Goal: Information Seeking & Learning: Learn about a topic

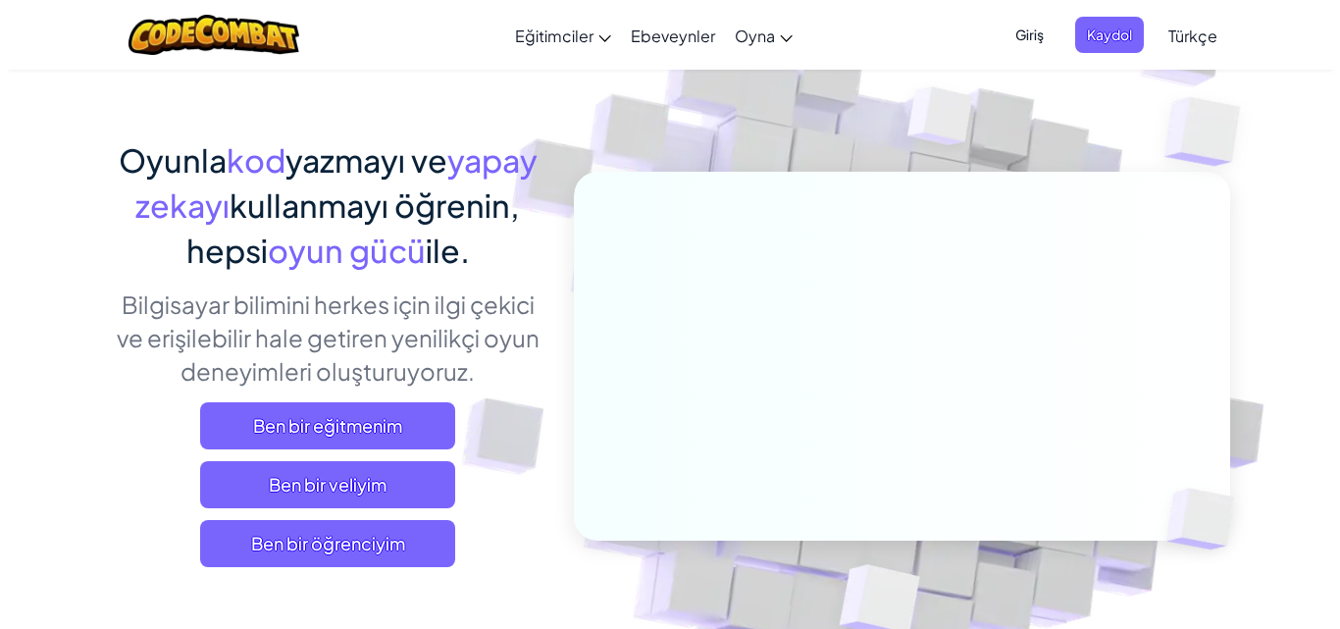
scroll to position [66, 0]
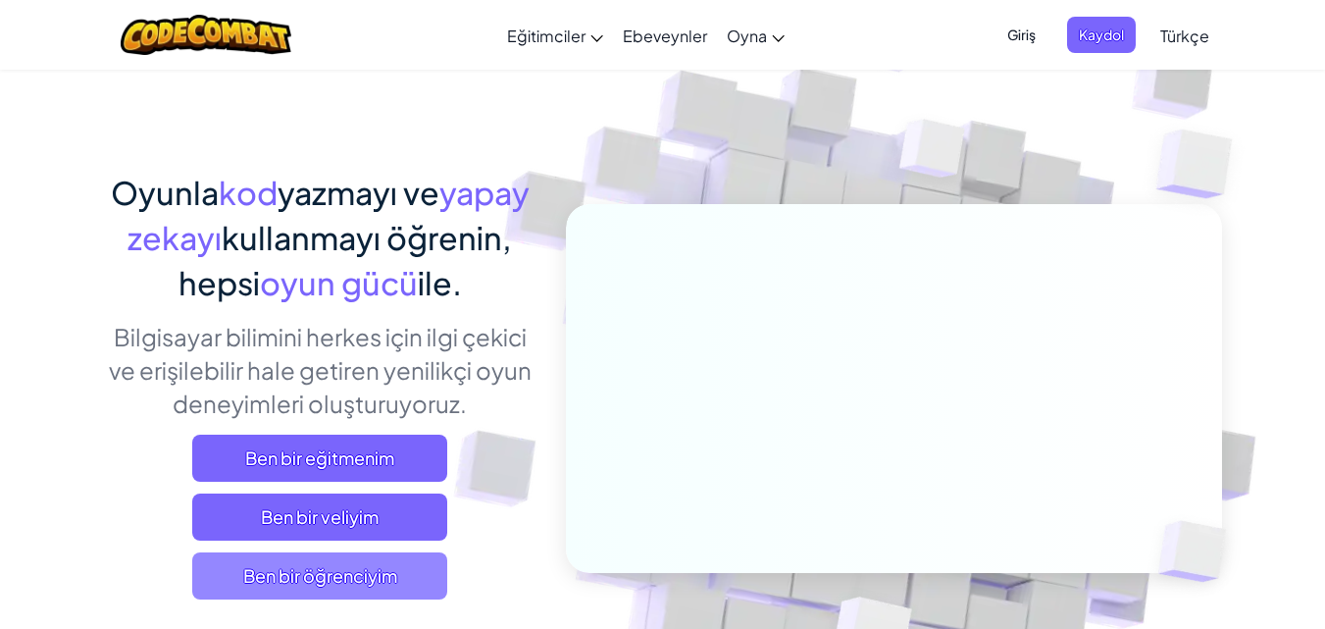
click at [386, 573] on span "Ben bir öğrenciyim" at bounding box center [319, 575] width 255 height 47
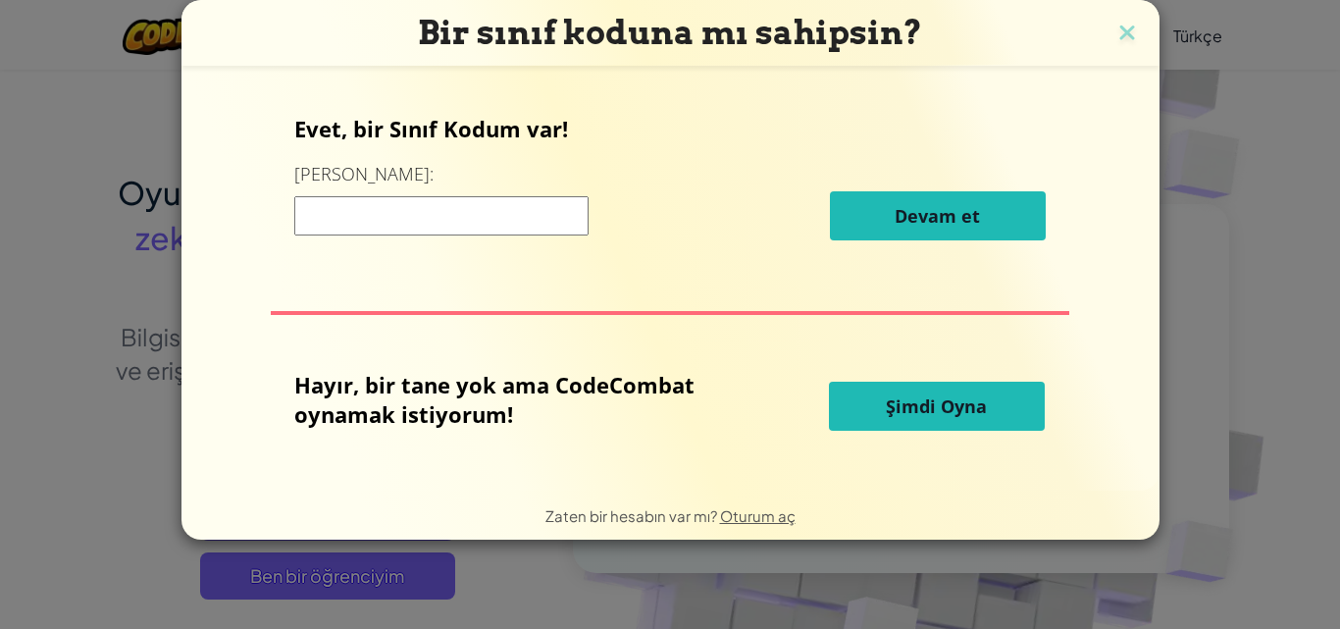
click at [337, 213] on input at bounding box center [441, 215] width 294 height 39
type input "BoxPullShow"
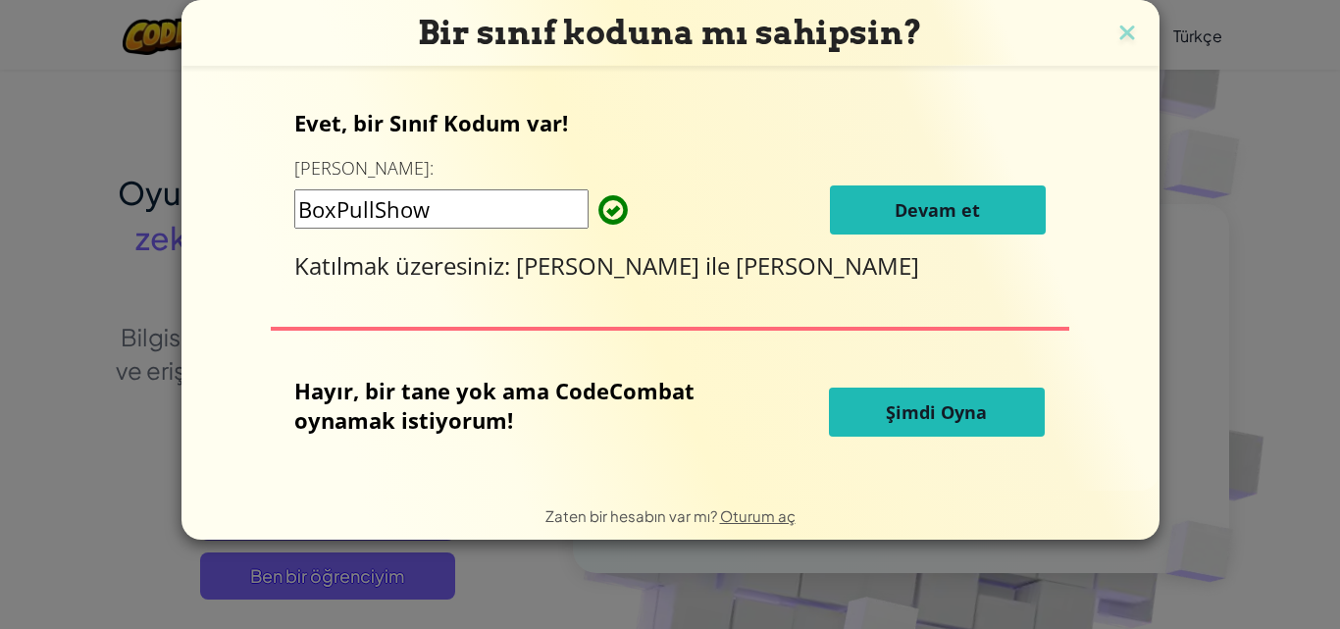
click at [876, 204] on button "Devam et" at bounding box center [938, 209] width 216 height 49
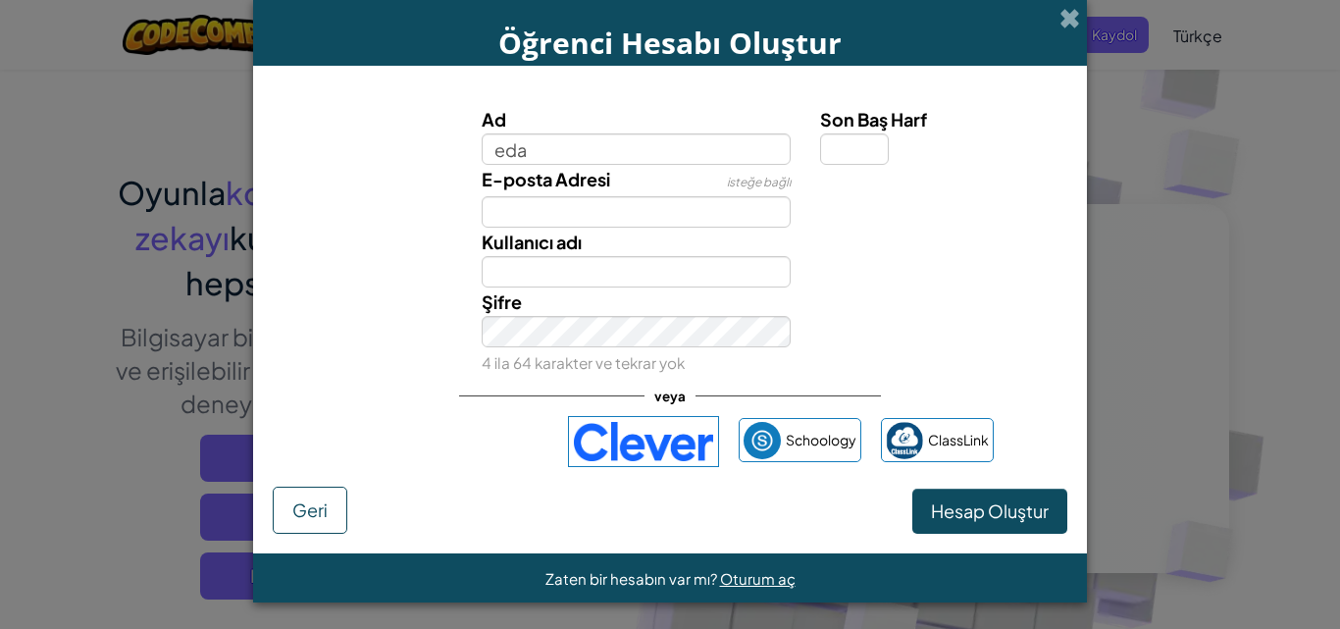
type input "eda"
type input "Eda"
click at [830, 150] on input "Son Baş Harf" at bounding box center [854, 148] width 69 height 31
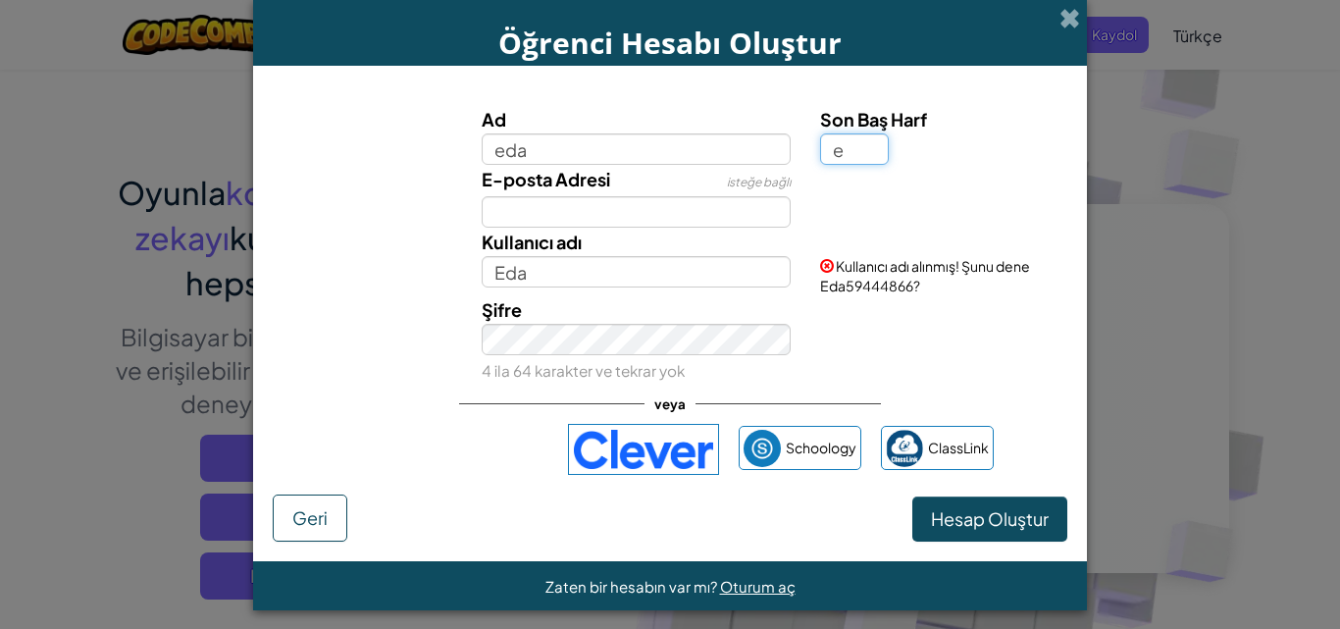
type input "e"
click at [549, 278] on input "EdaE" at bounding box center [637, 271] width 310 height 31
type input "E"
type input "e"
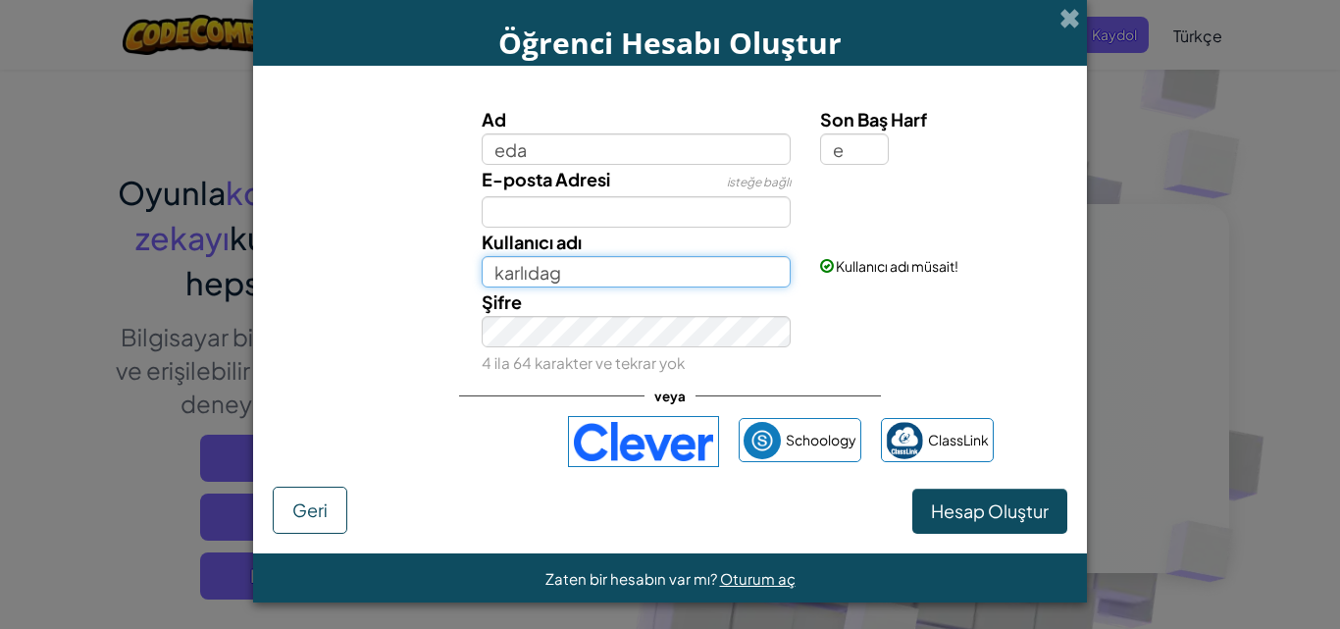
click at [575, 273] on input "karlıdag" at bounding box center [637, 271] width 310 height 31
type input "karlıdageda"
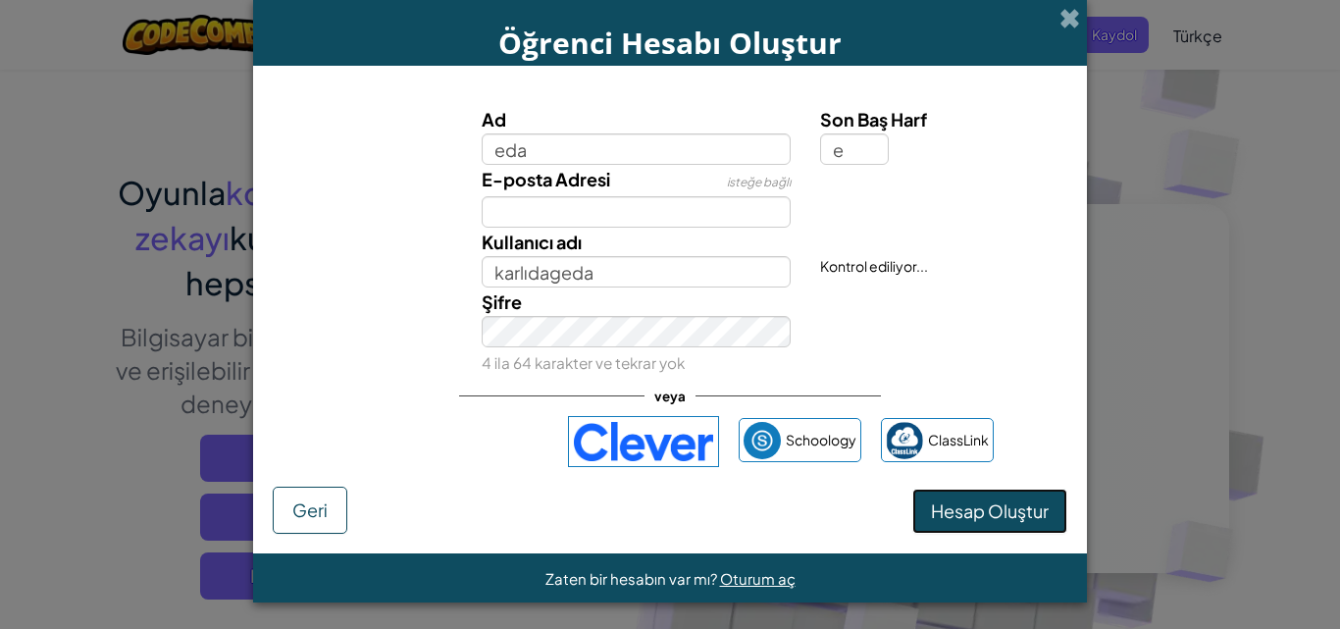
click at [931, 507] on span "Hesap Oluştur" at bounding box center [990, 510] width 118 height 23
click at [926, 507] on button "Hesap Oluştur" at bounding box center [989, 511] width 155 height 45
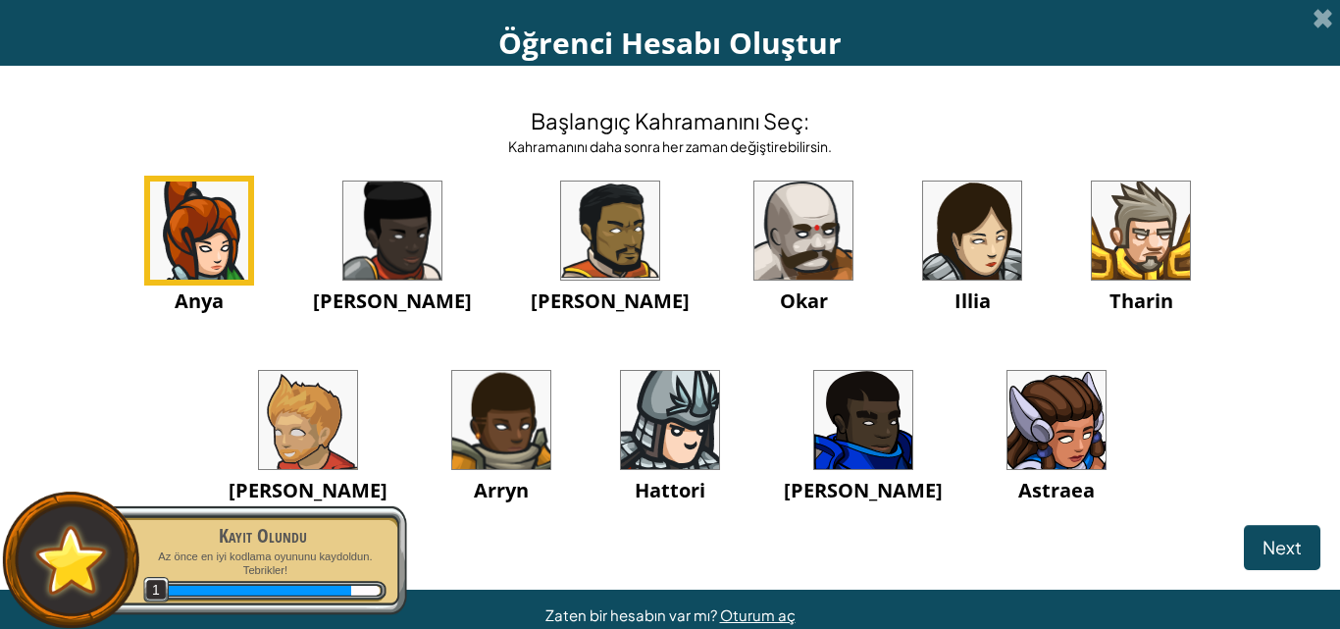
click at [227, 460] on div "Anya Ida Alejandro Okar Illia Tharin Ned Arryn Hattori Gordon Astraea" at bounding box center [670, 365] width 1301 height 379
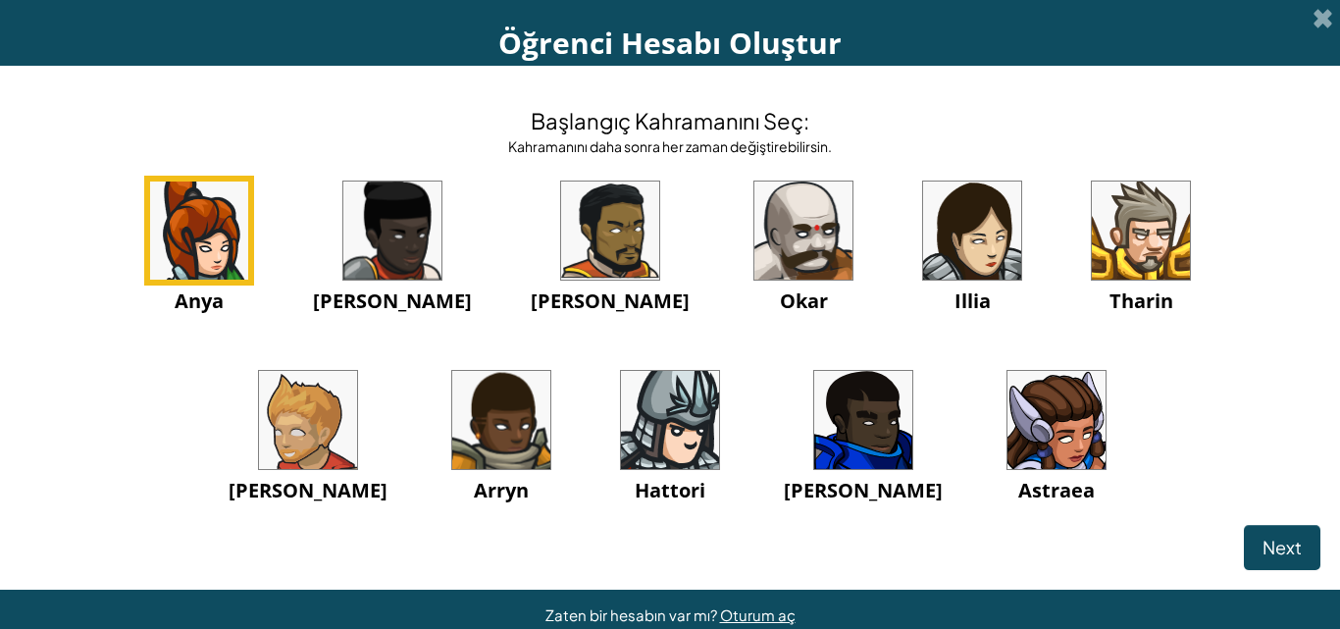
click at [923, 253] on img at bounding box center [972, 230] width 98 height 98
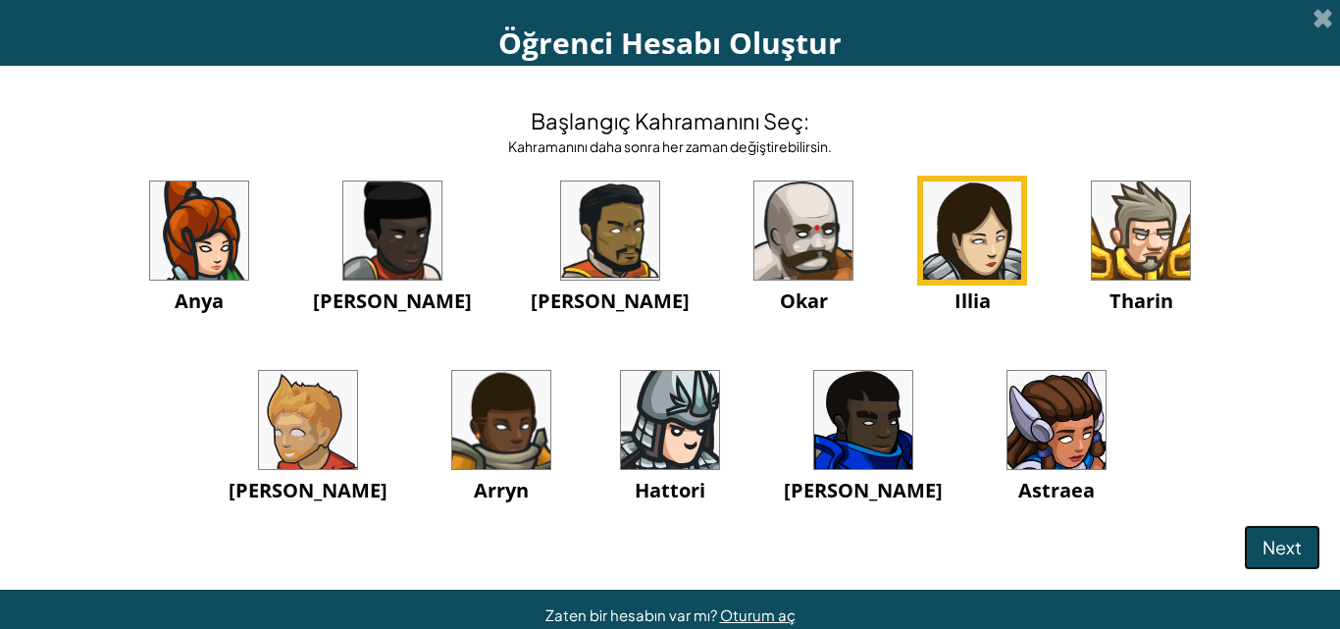
click at [1244, 539] on button "Next" at bounding box center [1282, 547] width 77 height 45
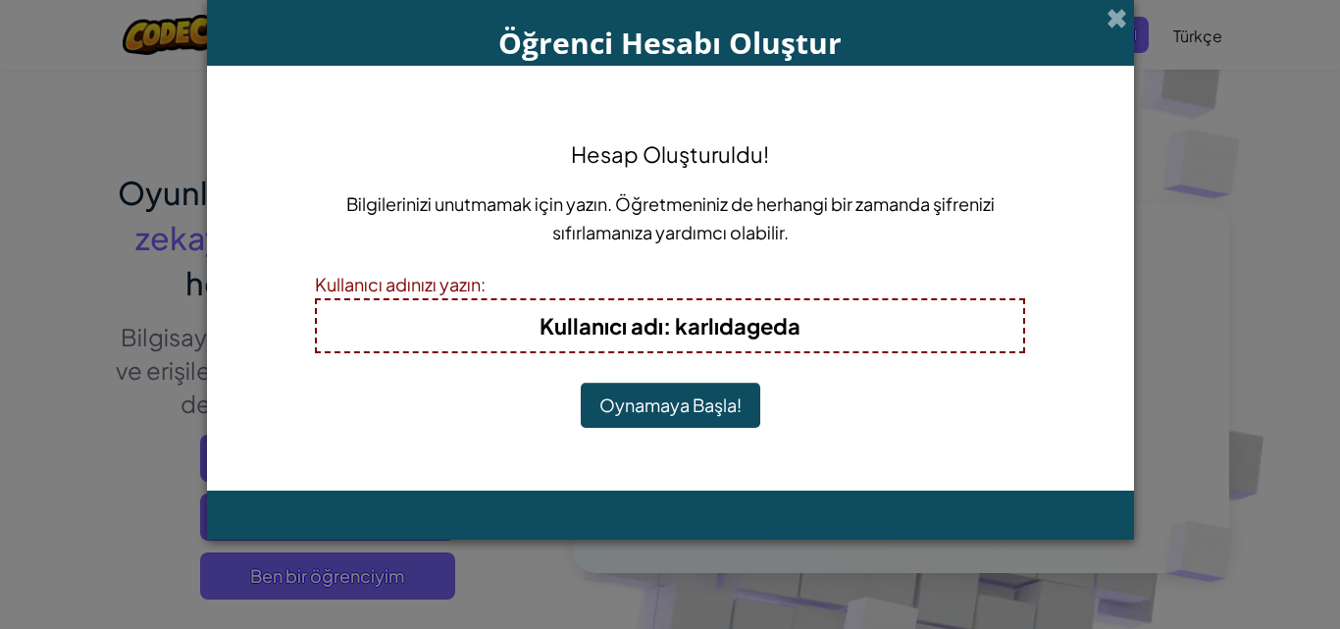
click at [687, 410] on button "Oynamaya Başla!" at bounding box center [671, 405] width 180 height 45
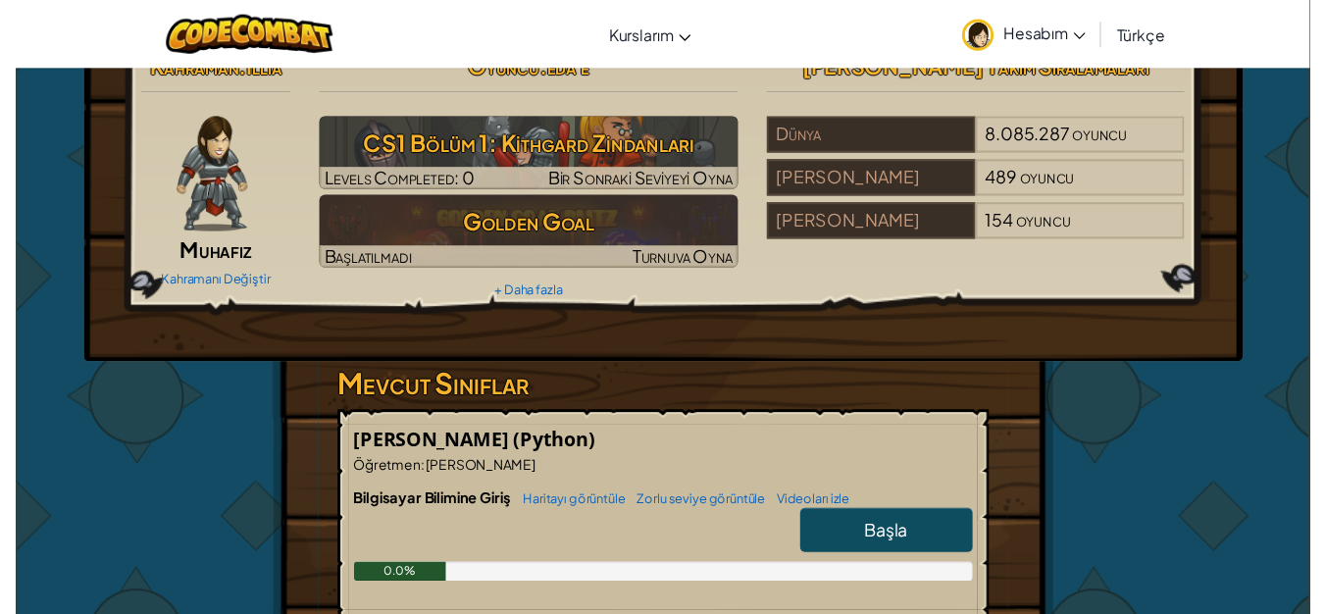
scroll to position [66, 0]
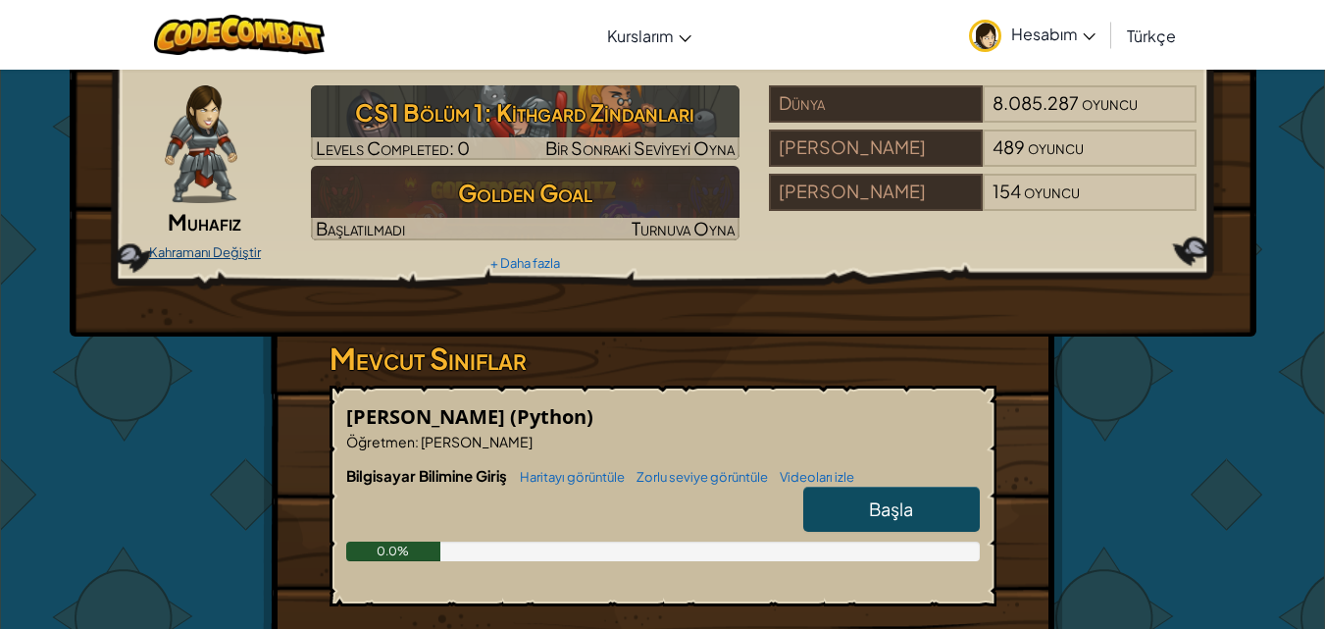
click at [183, 251] on link "Kahramanı Değiştir" at bounding box center [205, 252] width 112 height 16
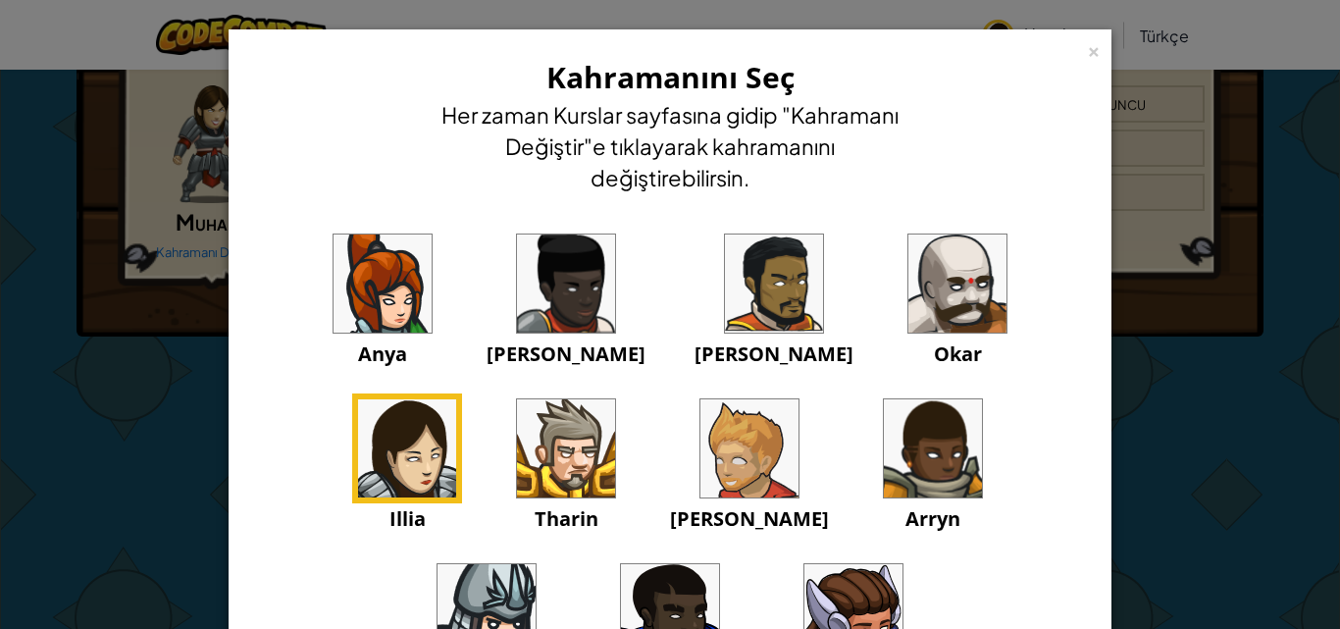
click at [456, 399] on img at bounding box center [407, 448] width 98 height 98
click at [176, 366] on div "× Kahramanını Seç Her zaman Kurslar sayfasına gidip "Kahramanı Değiştir"e tıkla…" at bounding box center [670, 314] width 1340 height 629
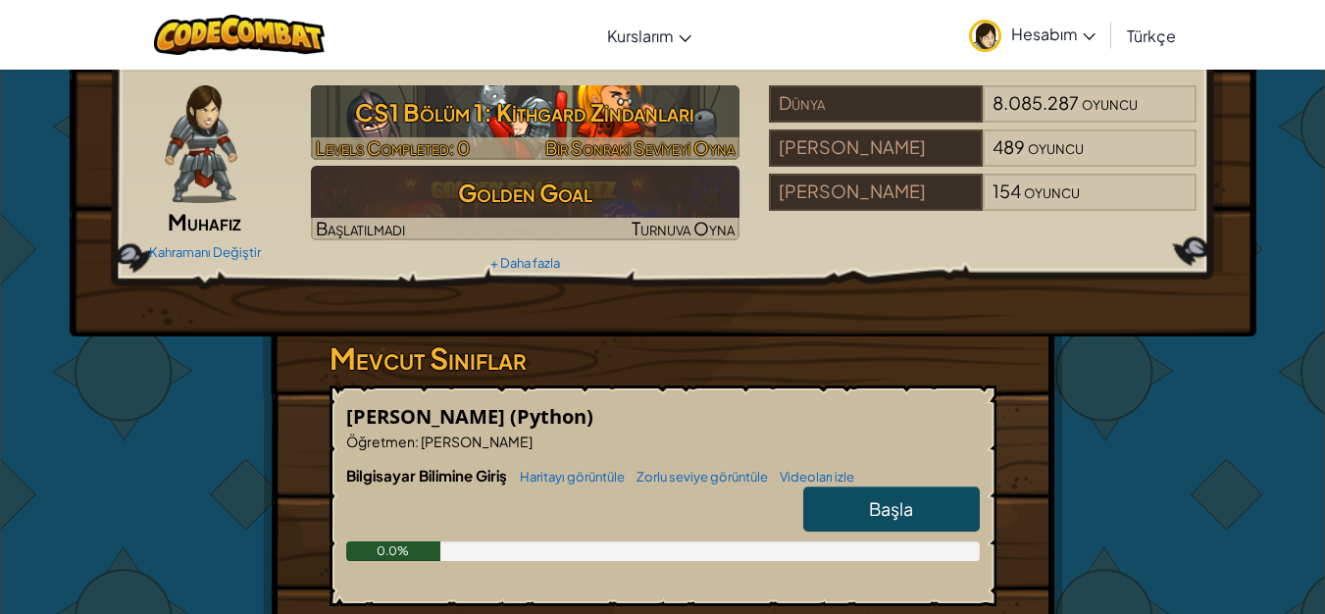
click at [629, 123] on h3 "CS1 Bölüm 1: Kithgard Zindanları" at bounding box center [525, 112] width 429 height 44
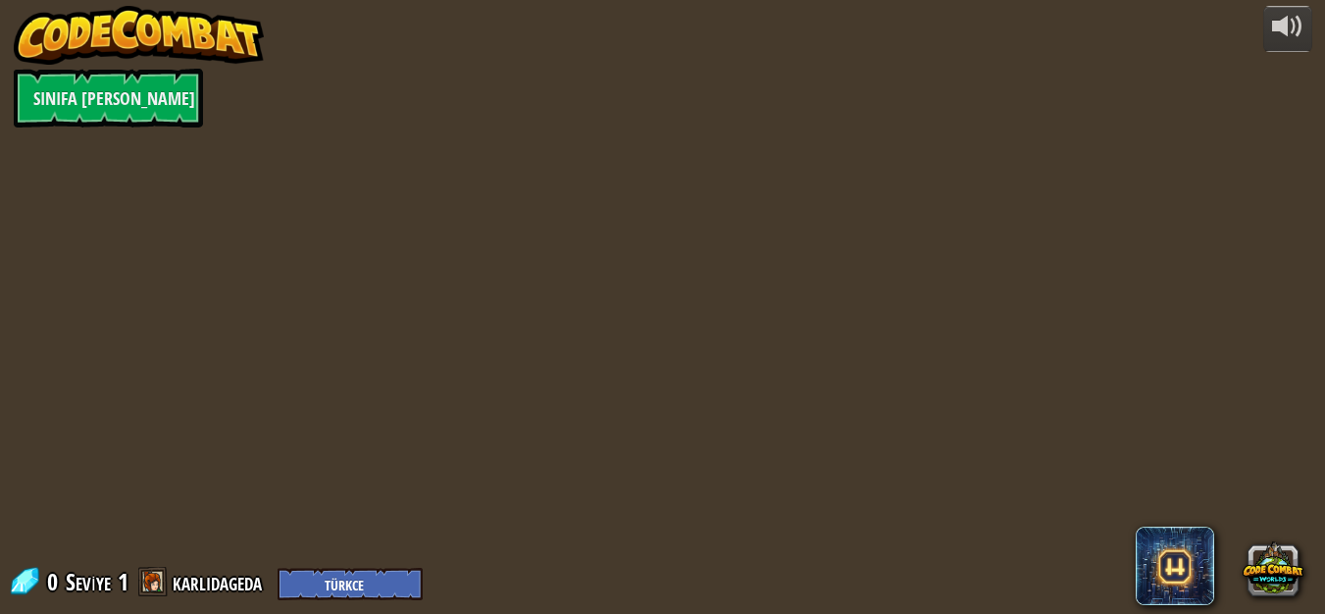
select select "tr"
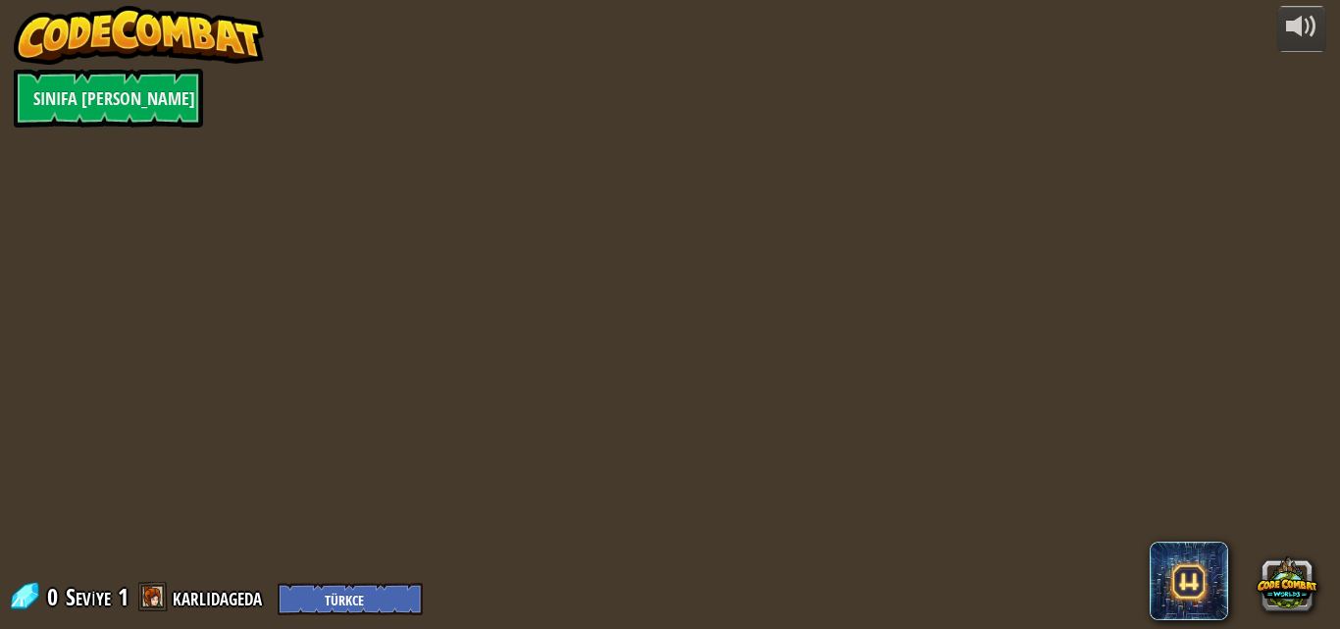
select select "tr"
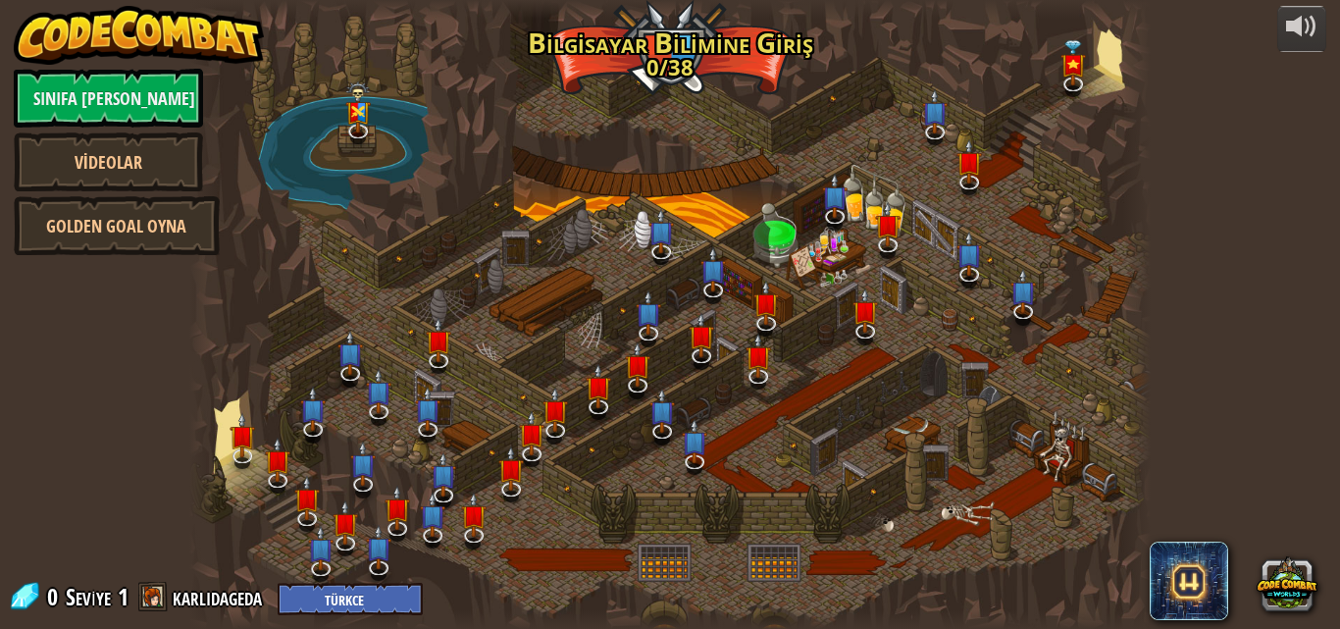
select select "tr"
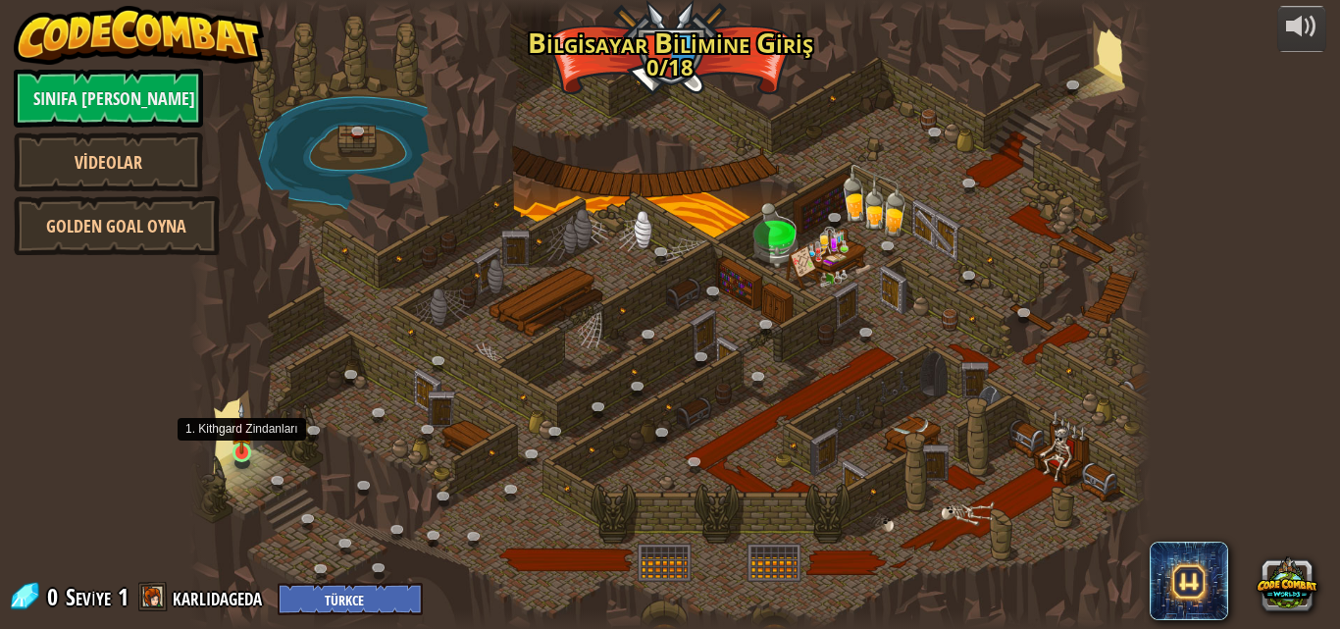
click at [241, 450] on img at bounding box center [242, 428] width 23 height 52
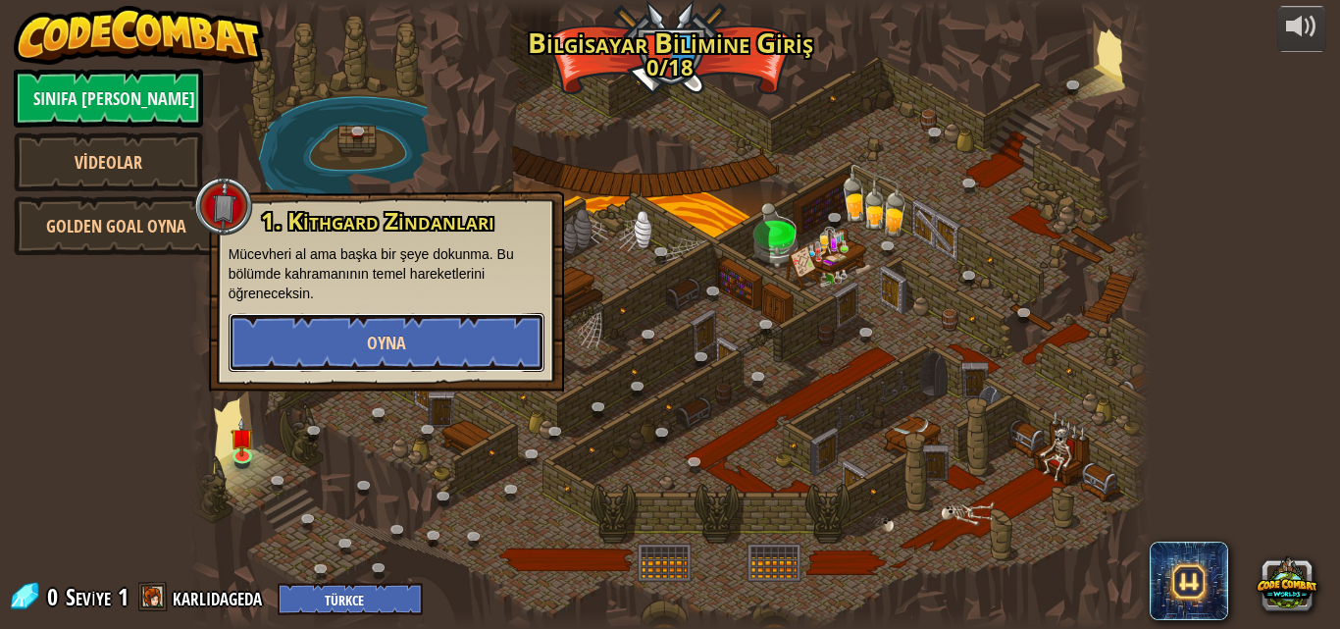
click at [332, 339] on button "Oyna" at bounding box center [387, 342] width 316 height 59
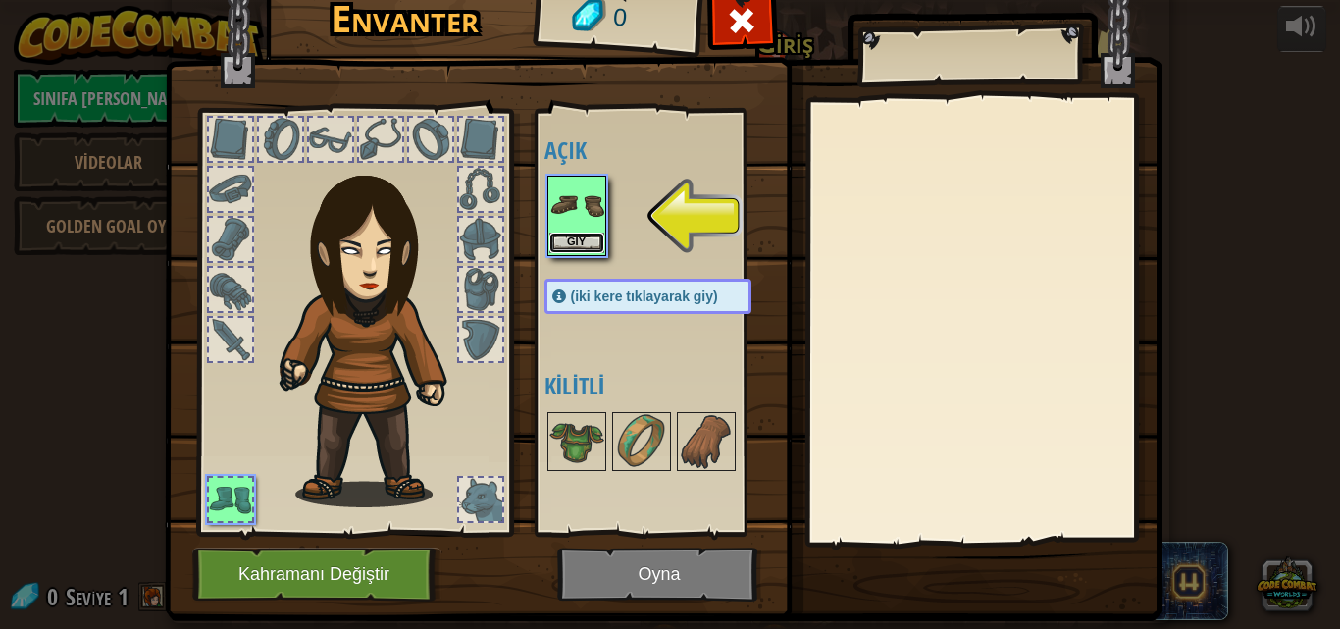
click at [566, 234] on button "Giy" at bounding box center [576, 242] width 55 height 21
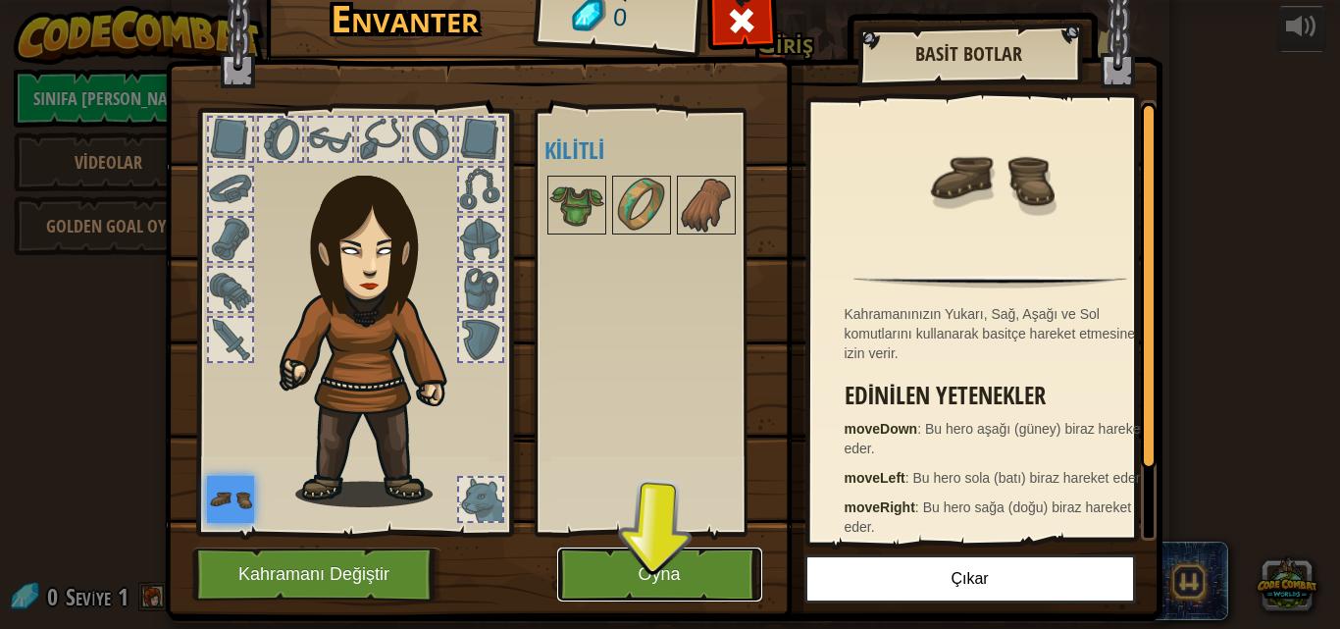
click at [664, 563] on button "Oyna" at bounding box center [659, 574] width 205 height 54
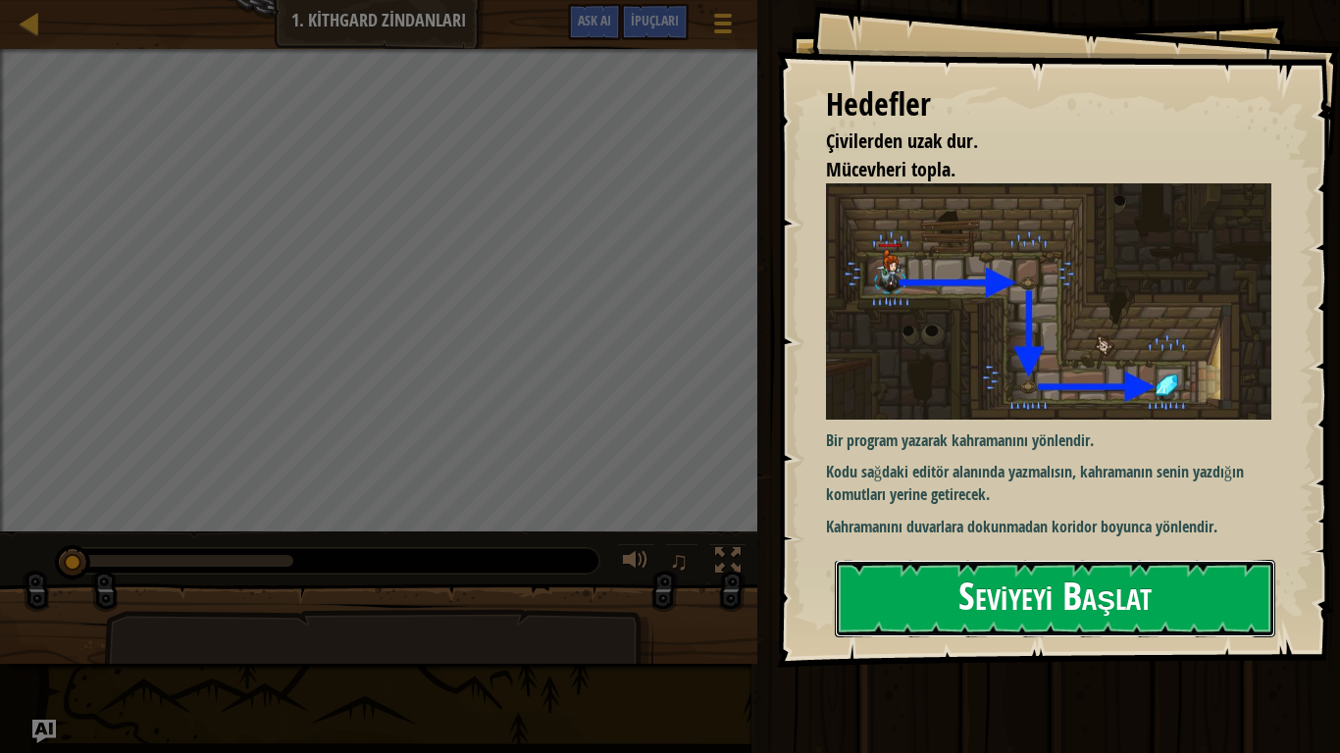
click at [975, 582] on button "Seviyeyi Başlat" at bounding box center [1055, 598] width 440 height 77
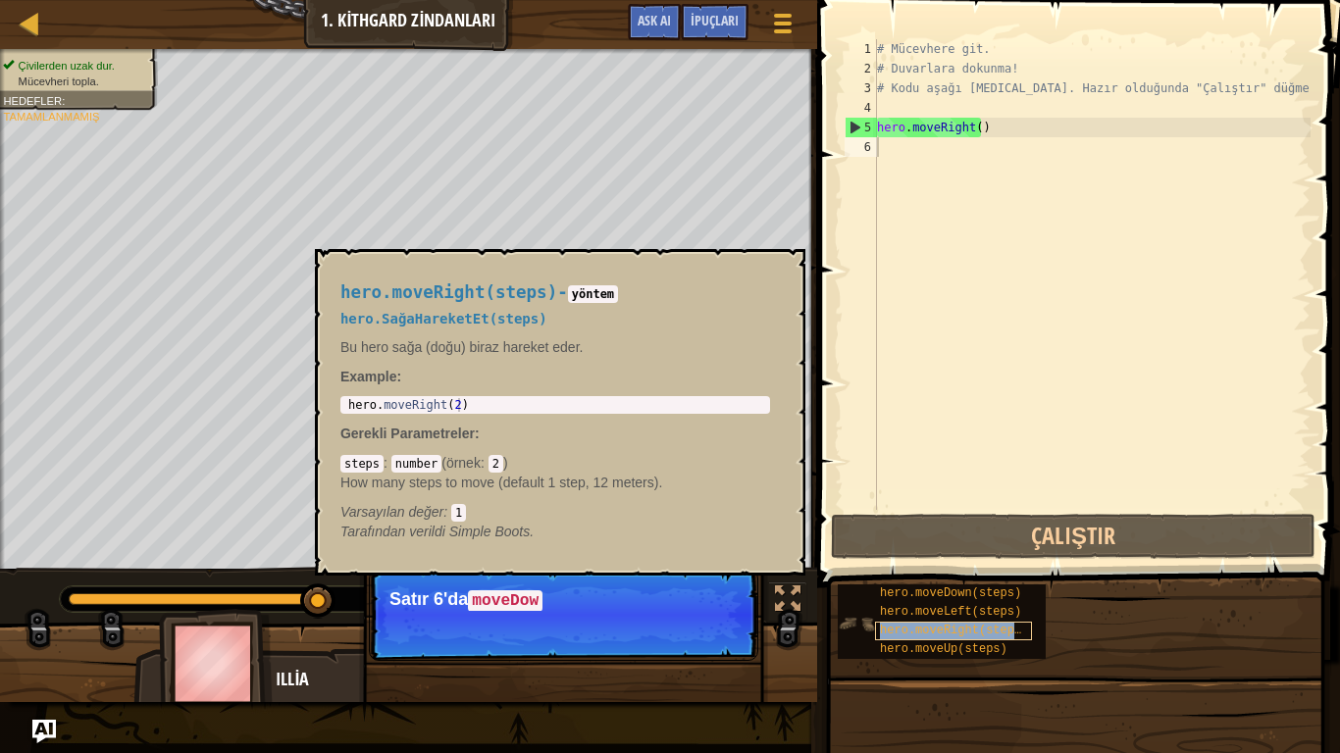
click at [926, 628] on span "hero.moveRight(steps)" at bounding box center [954, 631] width 148 height 14
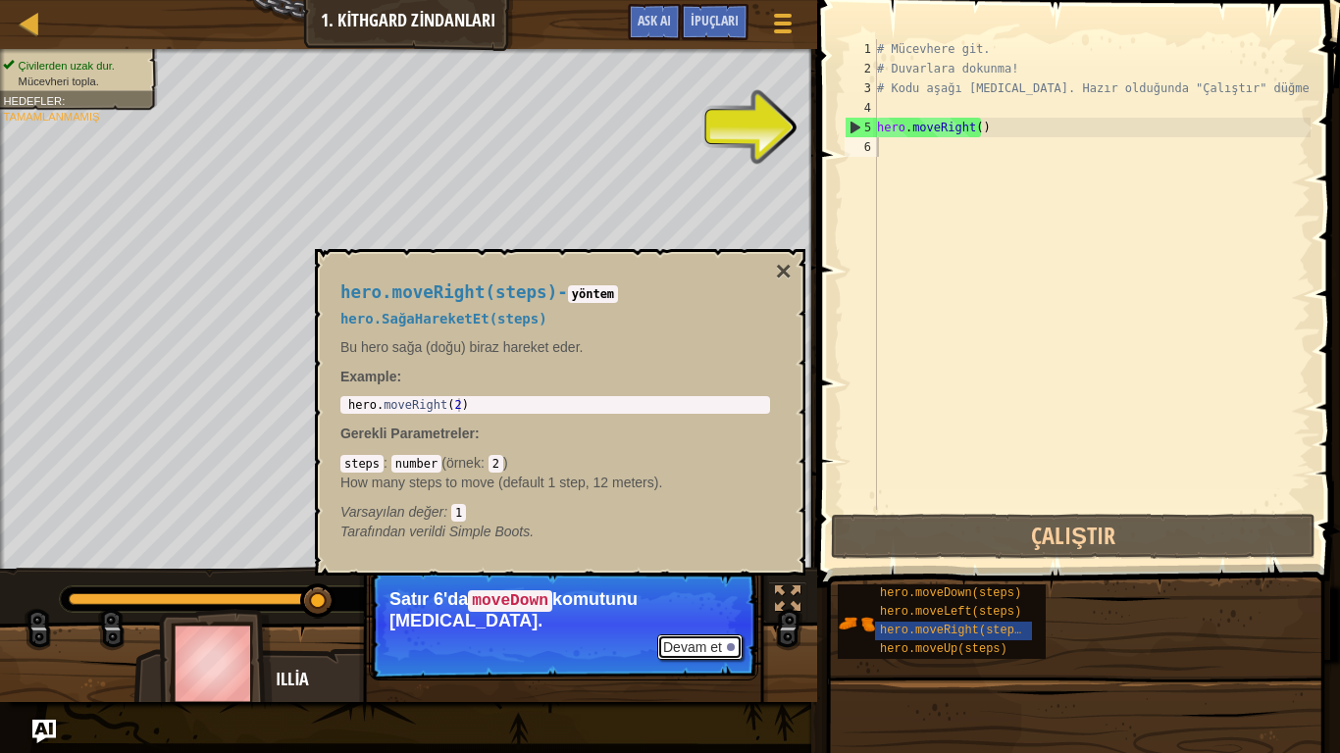
click at [686, 628] on button "Devam et" at bounding box center [699, 648] width 85 height 26
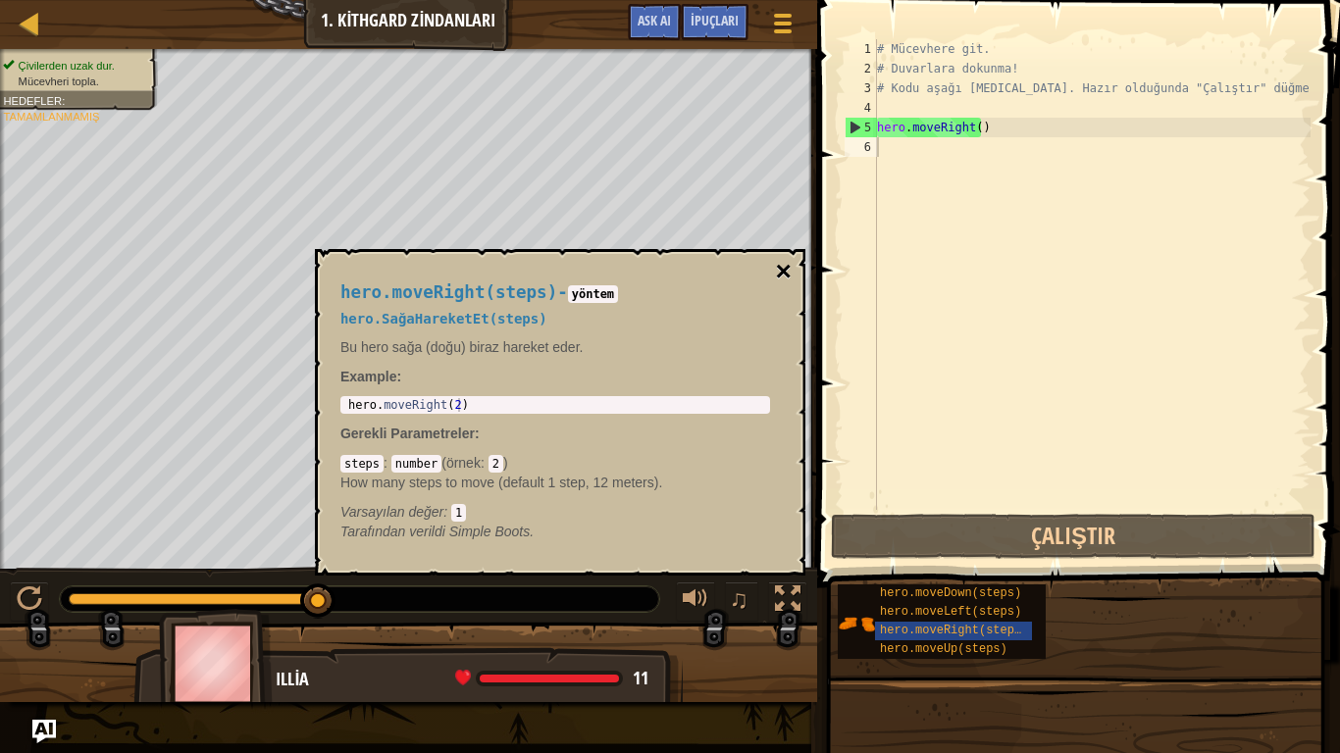
click at [776, 265] on button "×" at bounding box center [784, 271] width 16 height 27
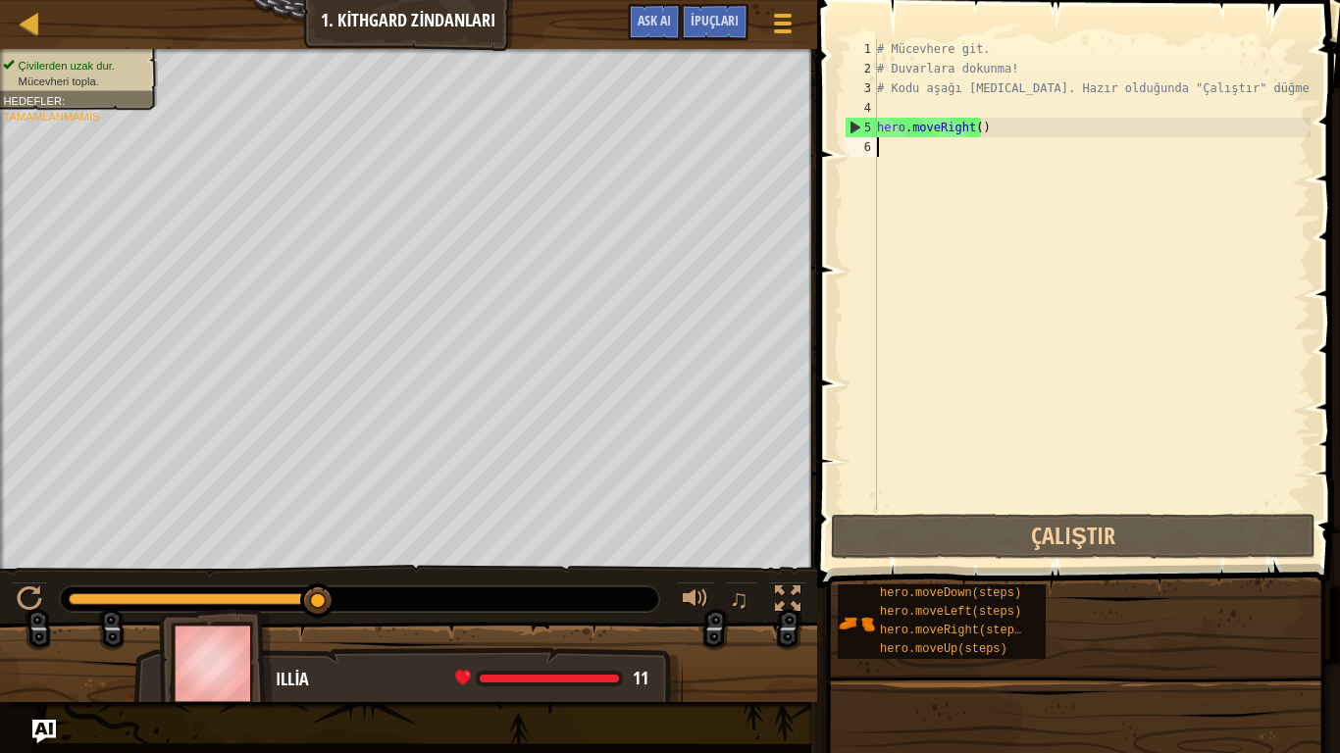
click at [871, 147] on div "6" at bounding box center [861, 147] width 32 height 20
type textarea "h"
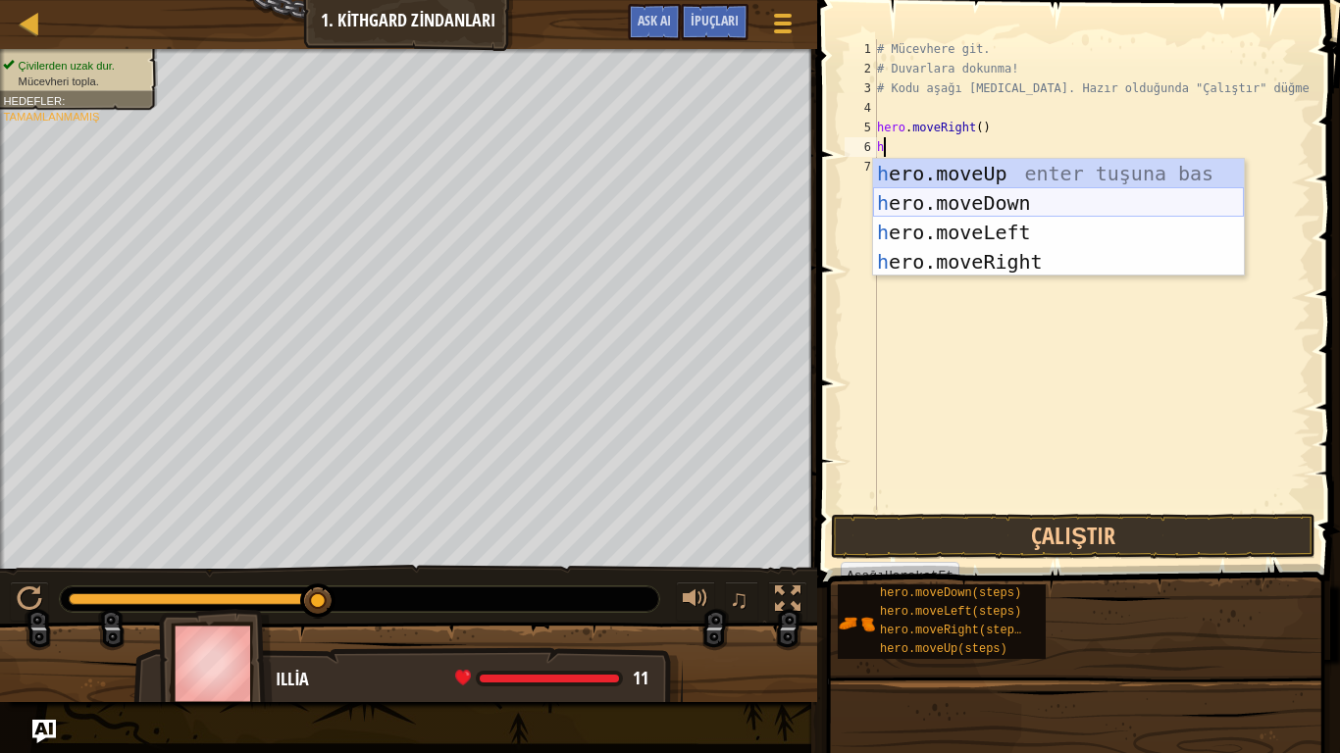
click at [890, 208] on div "h ero.moveUp enter tuşuna bas h ero.moveDown enter tuşuna bas h ero.moveLeft en…" at bounding box center [1058, 247] width 371 height 177
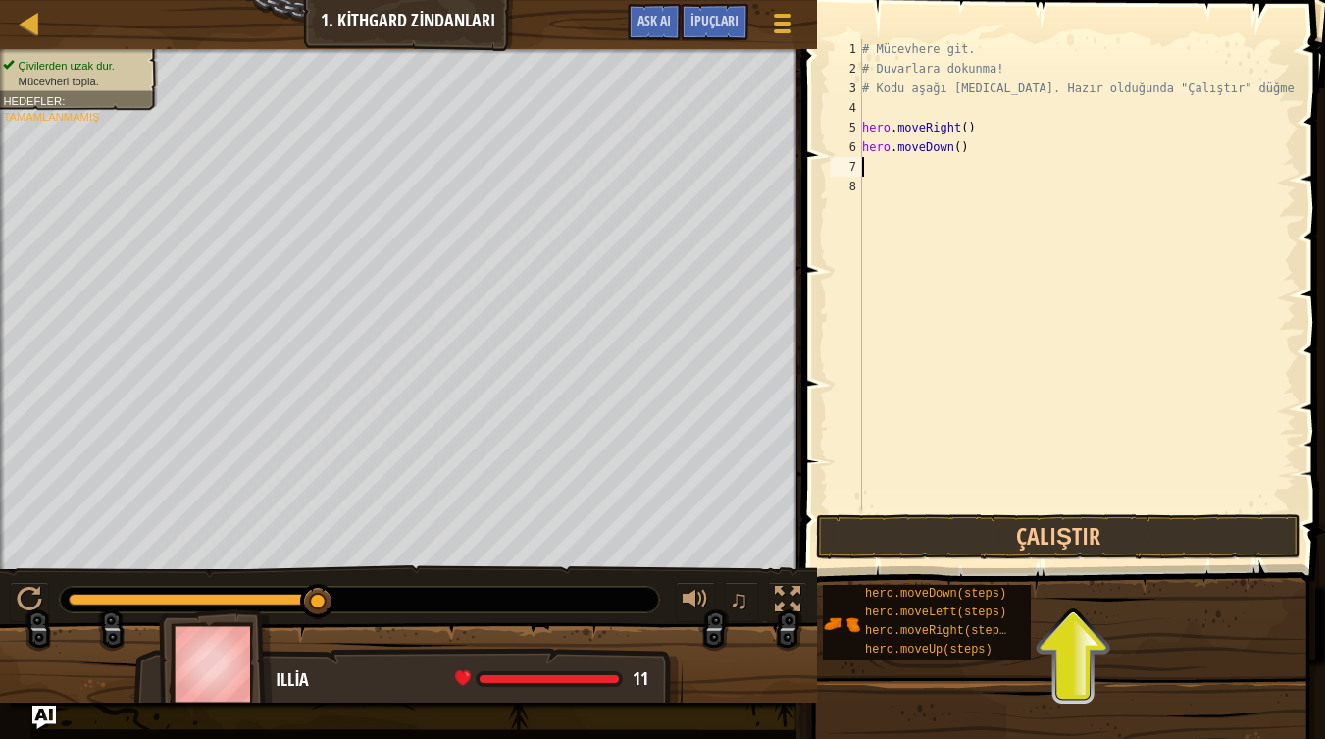
type textarea "h"
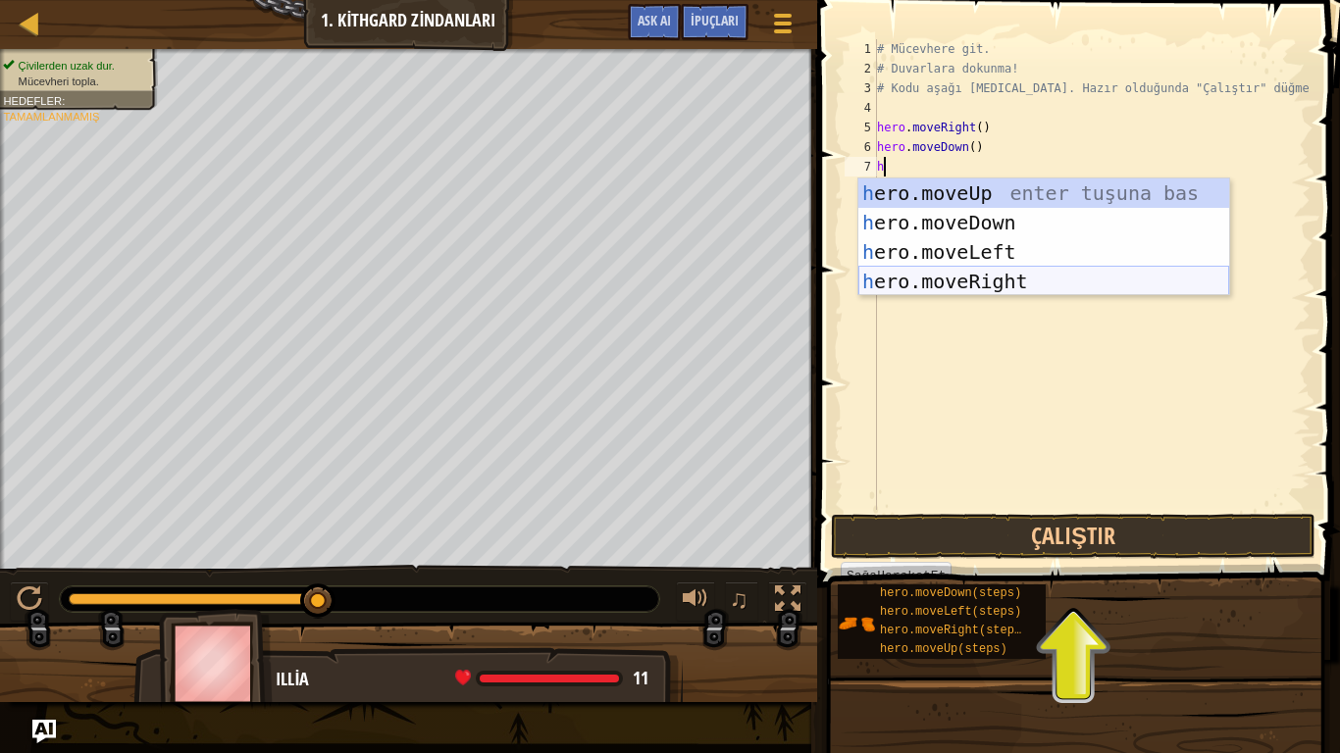
click at [960, 278] on div "h ero.moveUp enter tuşuna bas h ero.moveDown enter tuşuna bas h ero.moveLeft en…" at bounding box center [1043, 267] width 371 height 177
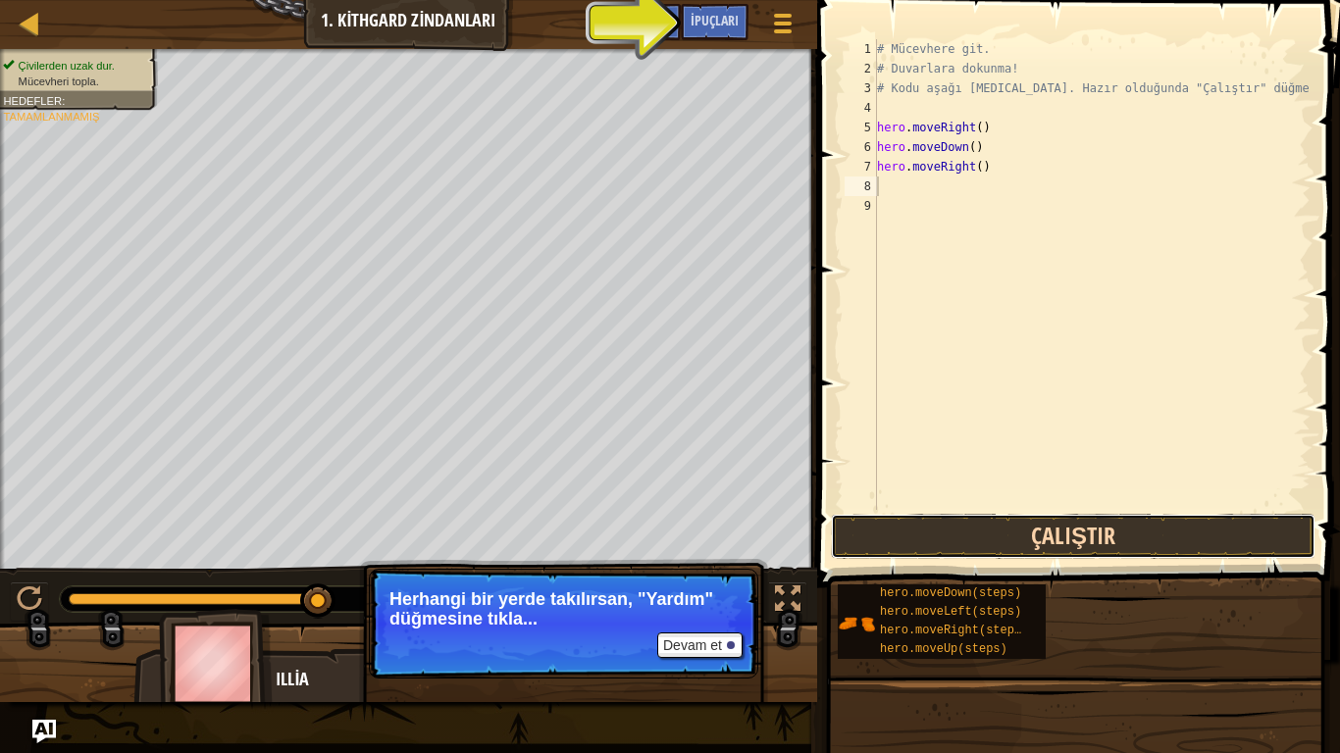
click at [1046, 527] on button "Çalıştır" at bounding box center [1073, 536] width 485 height 45
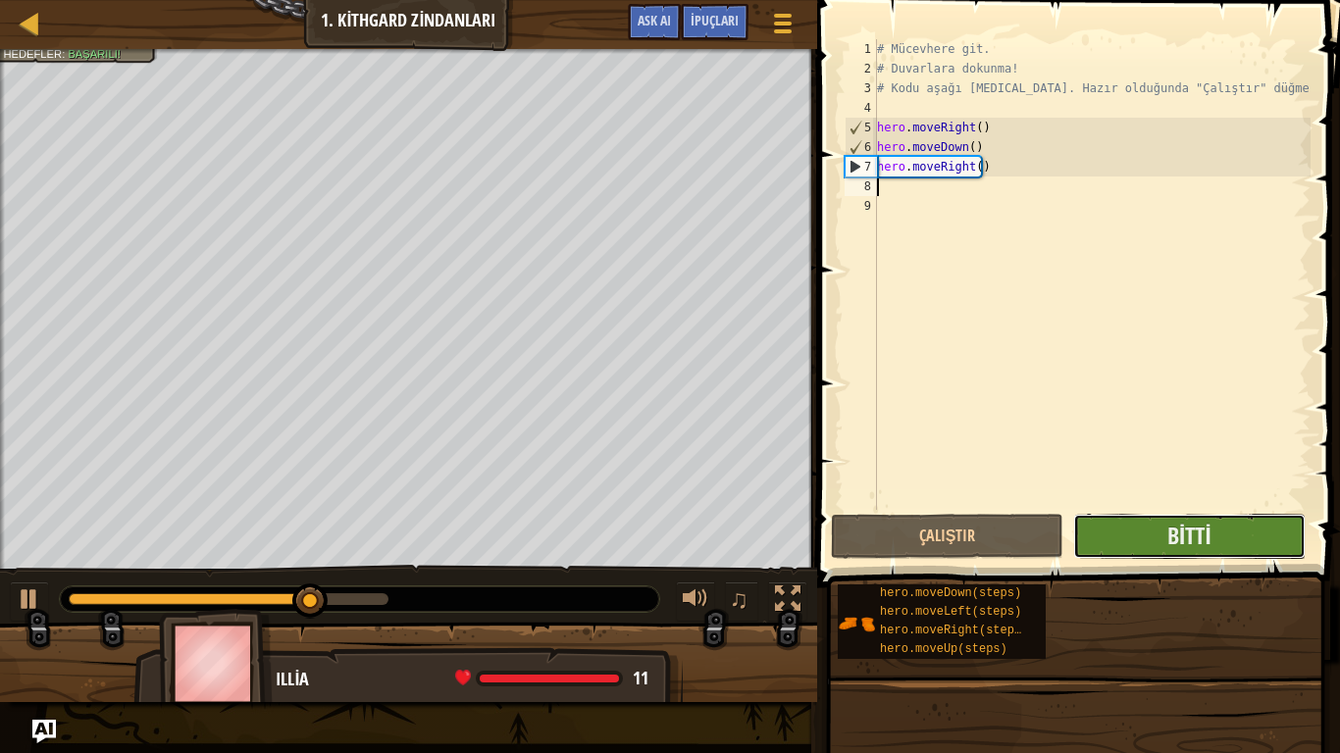
click at [1156, 531] on button "Bitti" at bounding box center [1189, 536] width 232 height 45
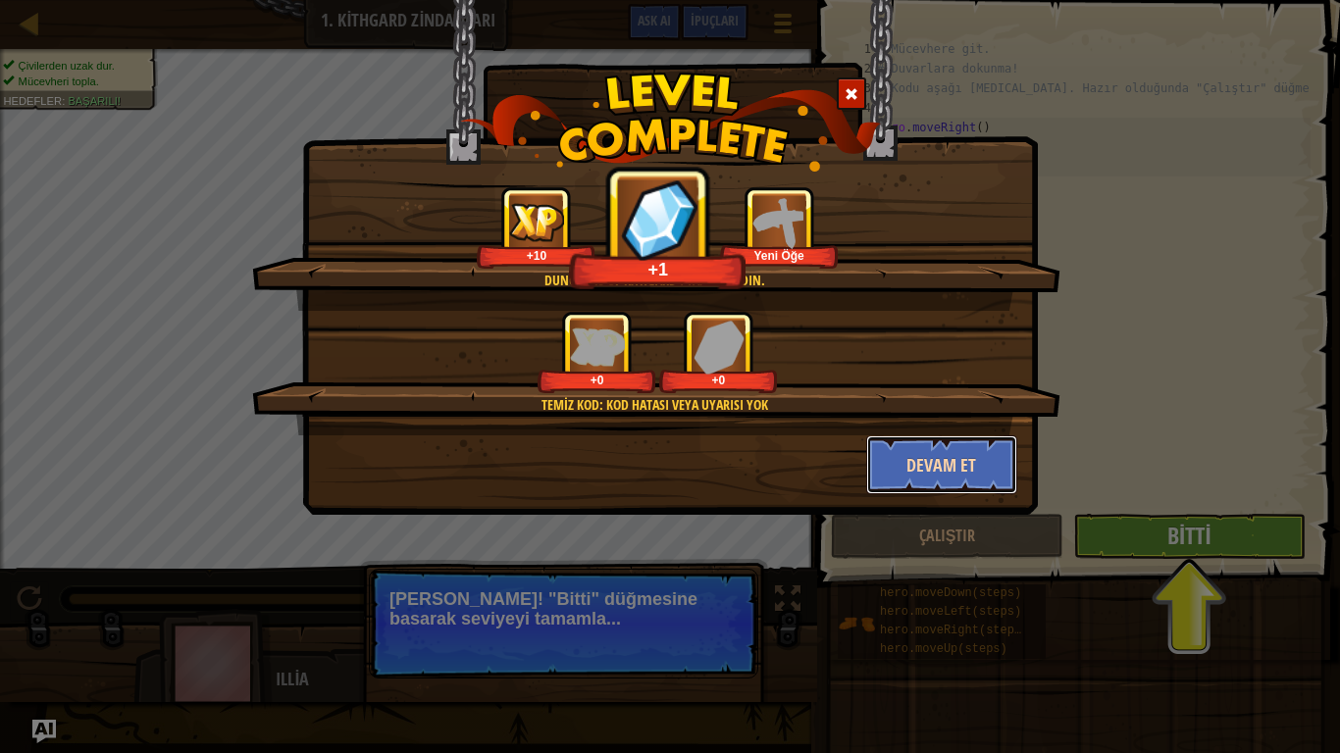
click at [928, 469] on button "Devam et" at bounding box center [942, 465] width 152 height 59
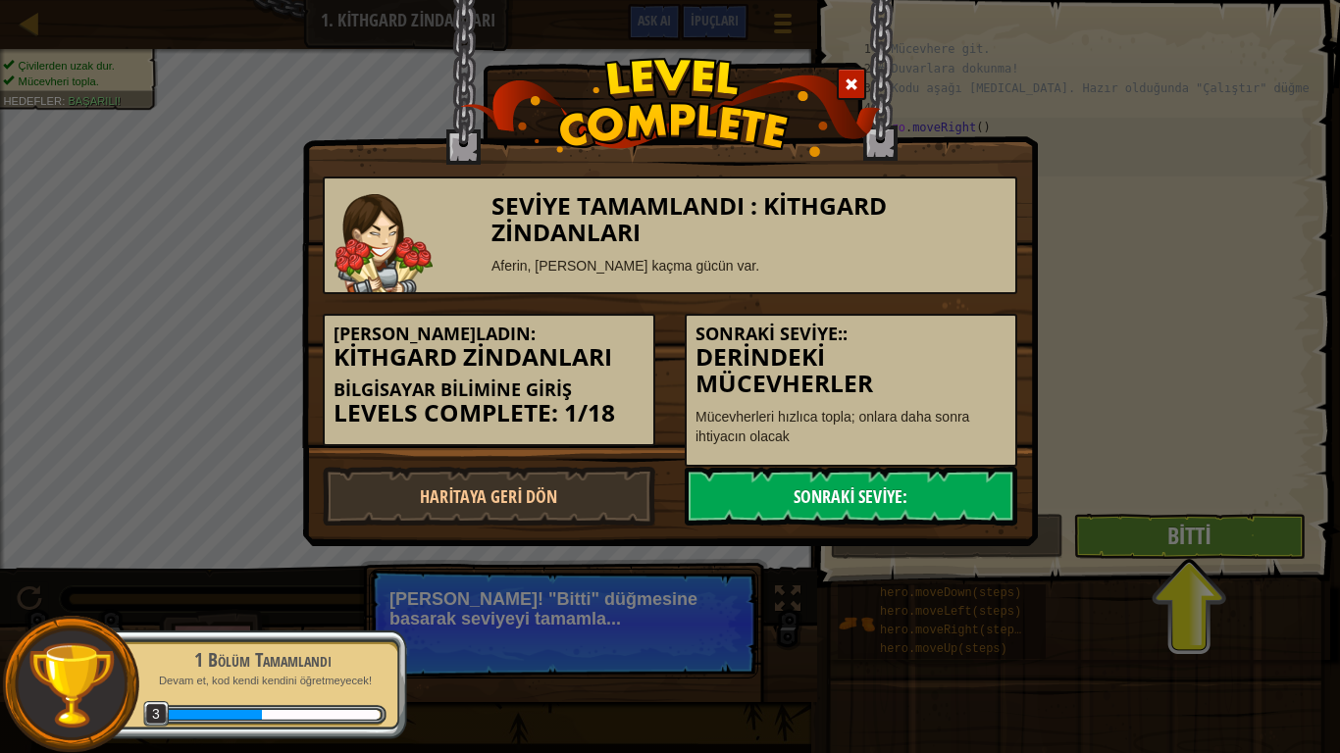
click at [860, 496] on link "Sonraki Seviye:" at bounding box center [851, 496] width 333 height 59
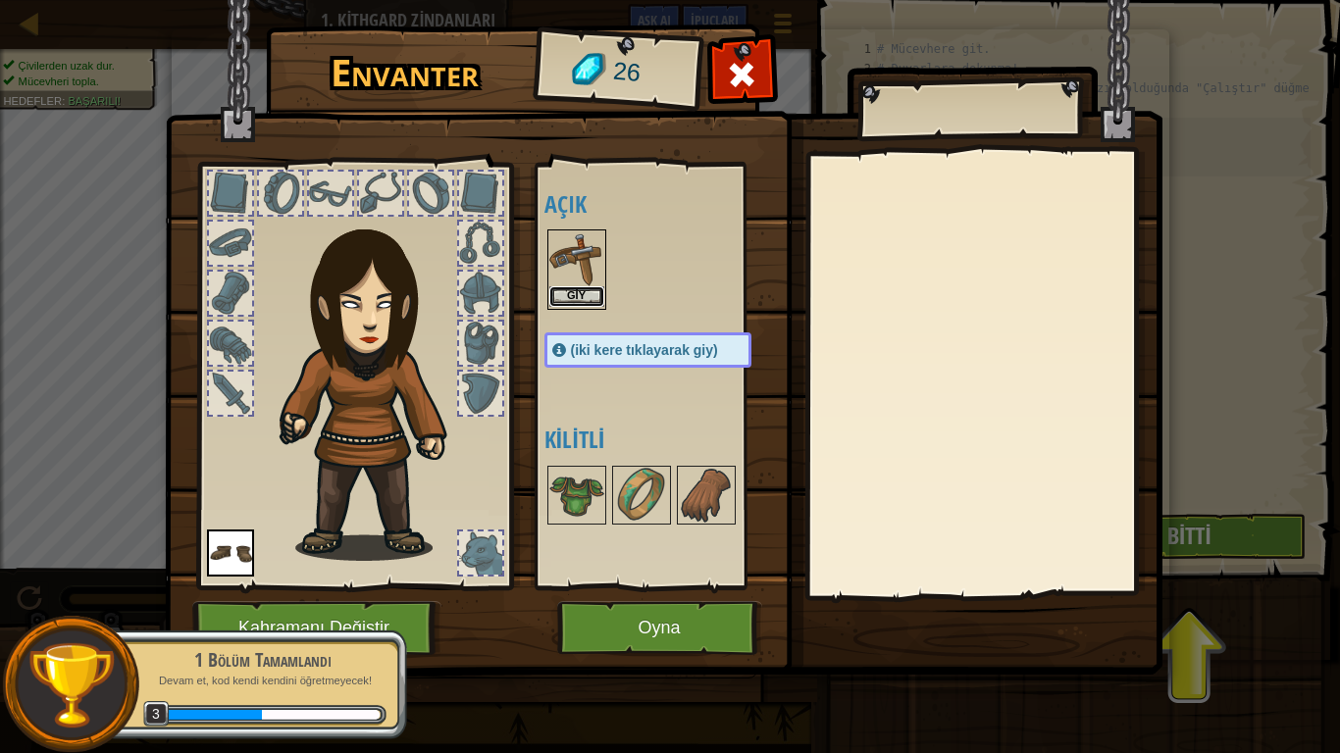
click at [585, 287] on button "Giy" at bounding box center [576, 296] width 55 height 21
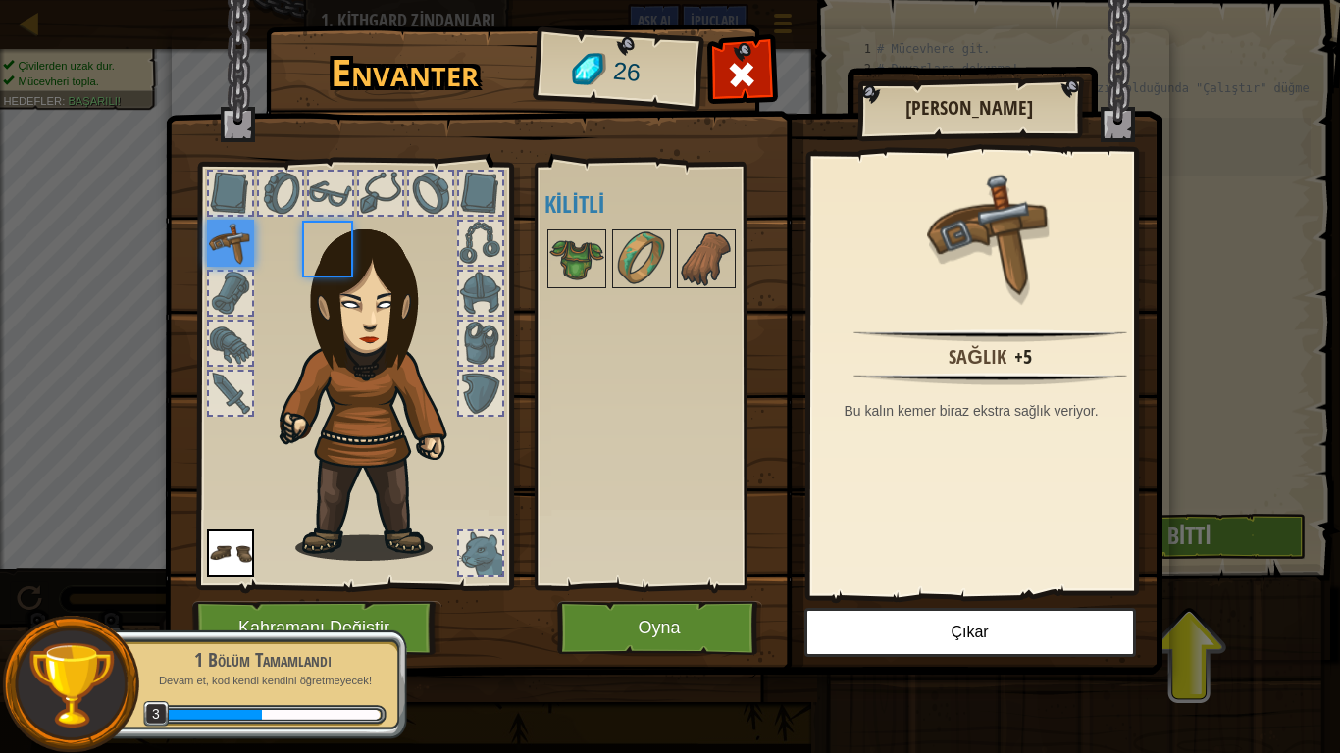
click at [585, 287] on div at bounding box center [576, 259] width 59 height 59
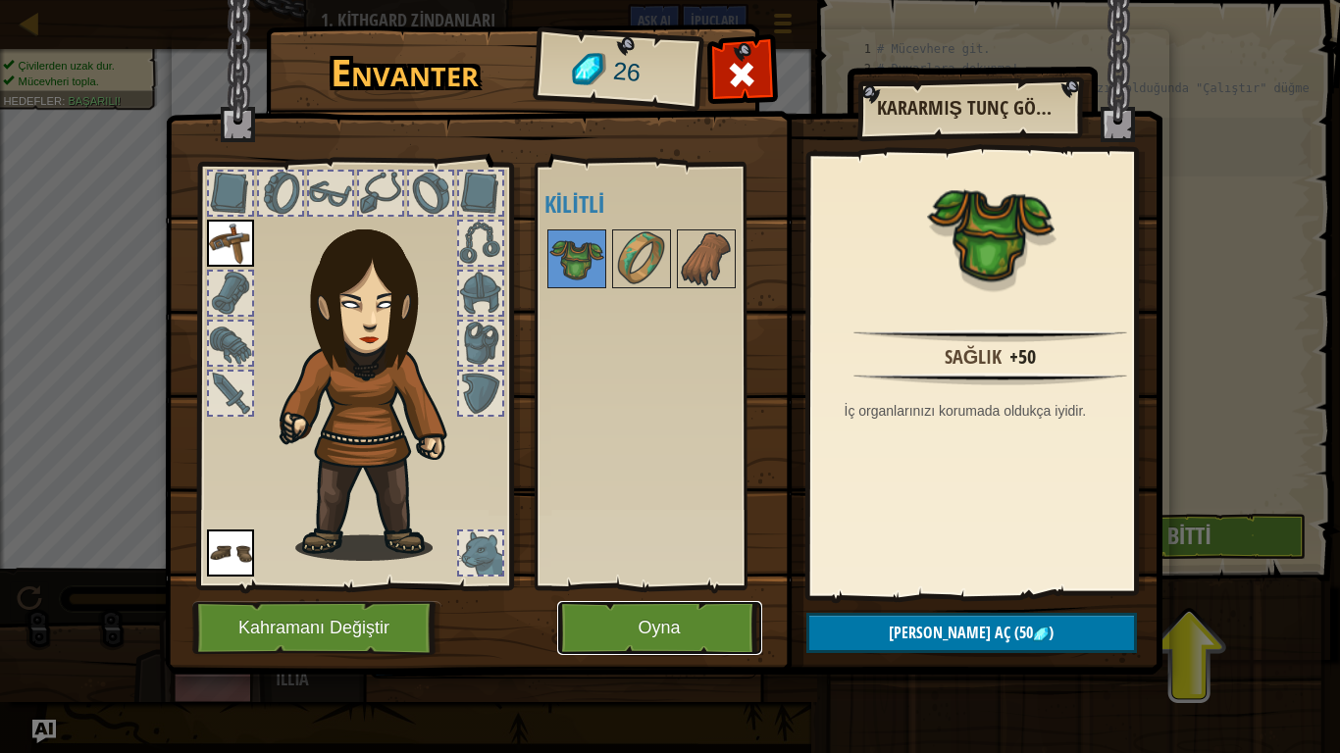
click at [686, 628] on button "Oyna" at bounding box center [659, 628] width 205 height 54
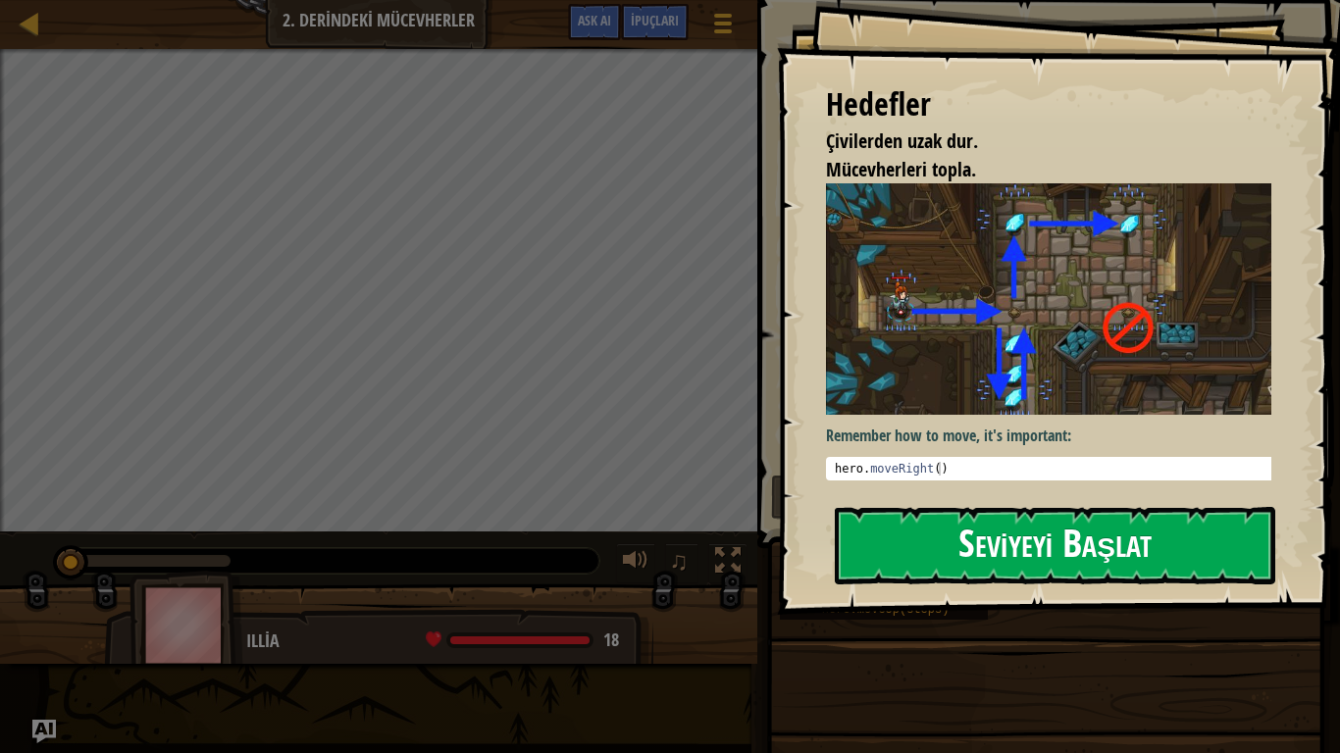
click at [982, 554] on button "Seviyeyi Başlat" at bounding box center [1055, 545] width 440 height 77
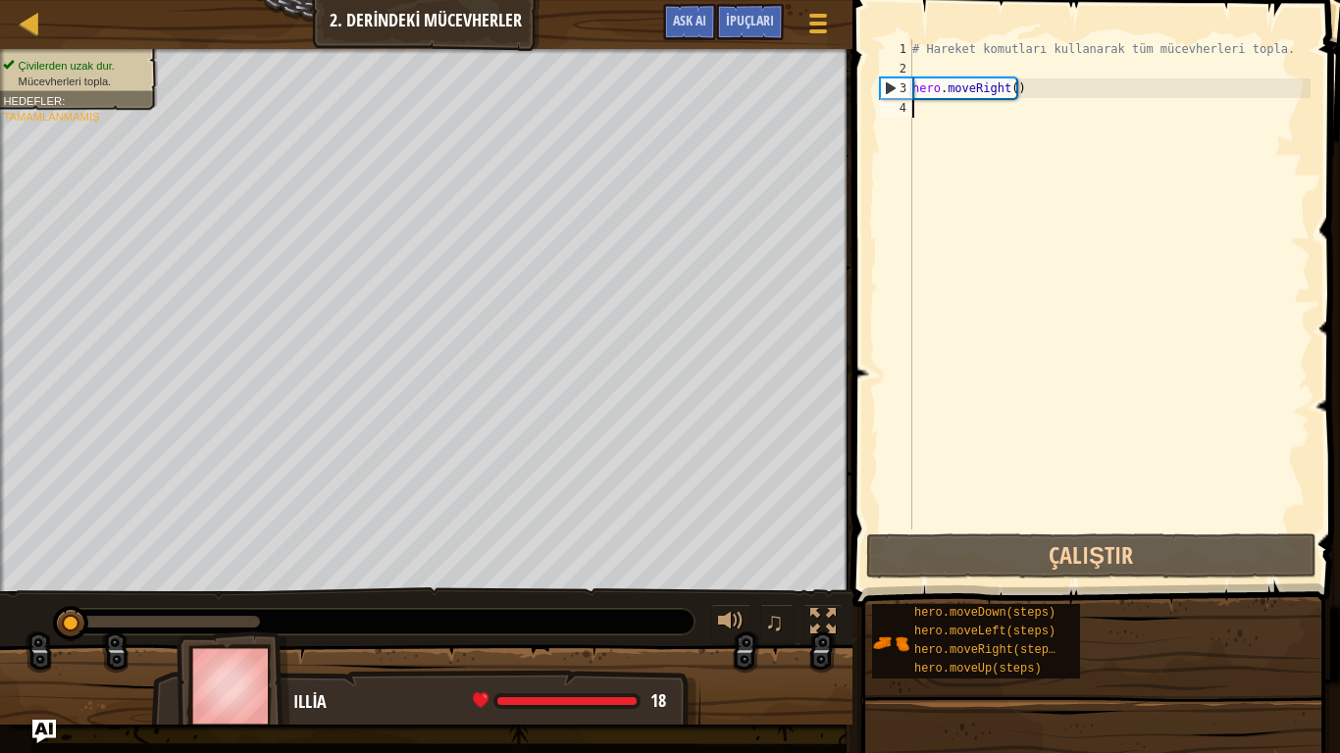
click at [897, 105] on div "4" at bounding box center [896, 108] width 32 height 20
click at [903, 110] on div "4" at bounding box center [896, 108] width 32 height 20
click at [901, 109] on div "4" at bounding box center [896, 108] width 32 height 20
type textarea "h"
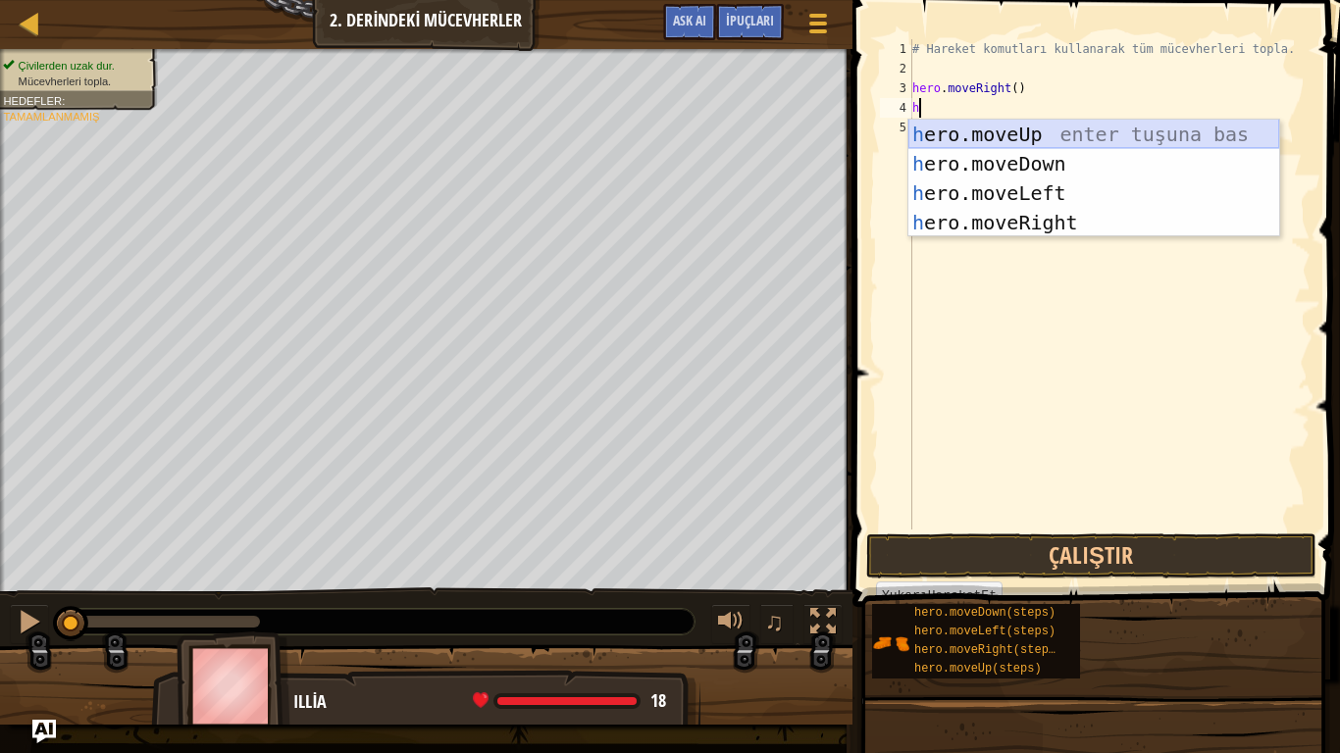
click at [1001, 137] on div "h ero.moveUp enter tuşuna bas h ero.moveDown enter tuşuna bas h ero.moveLeft en…" at bounding box center [1093, 208] width 371 height 177
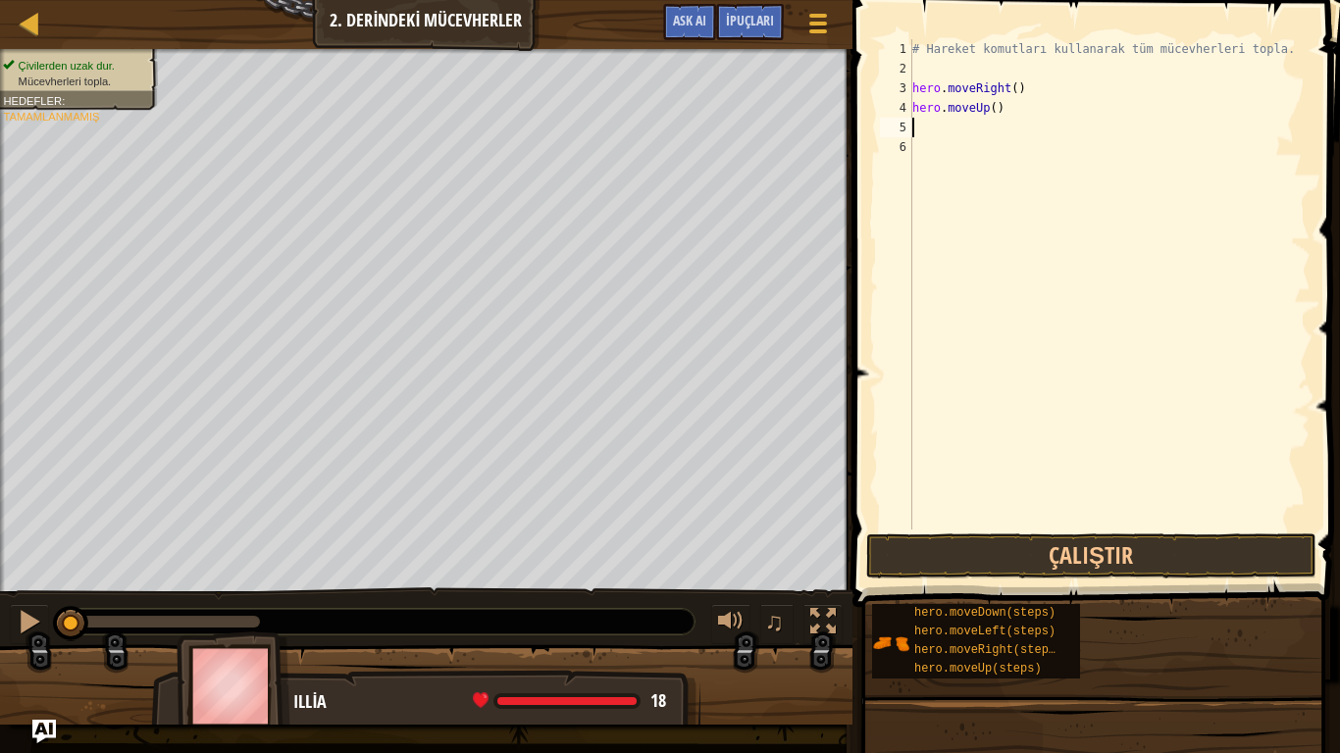
click at [900, 128] on div "5" at bounding box center [896, 128] width 32 height 20
type textarea "h"
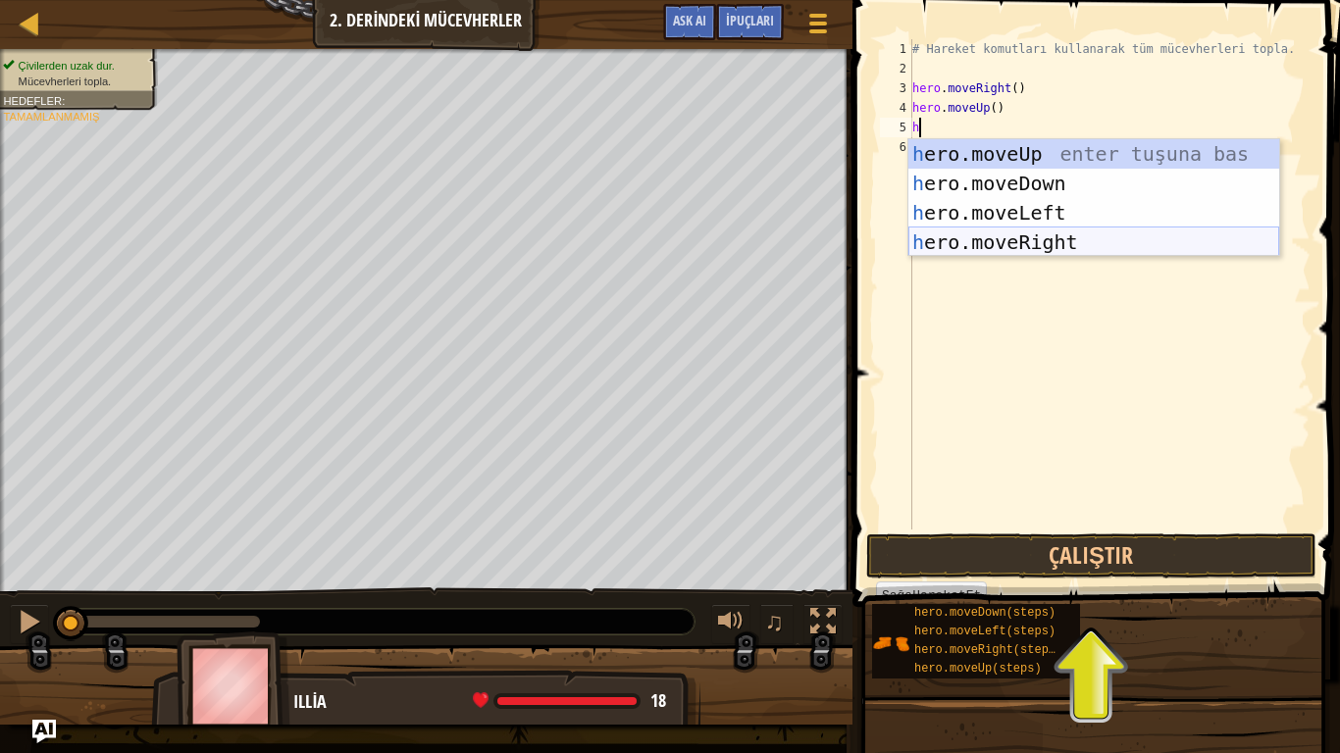
click at [969, 244] on div "h ero.moveUp enter tuşuna bas h ero.moveDown enter tuşuna bas h ero.moveLeft en…" at bounding box center [1093, 227] width 371 height 177
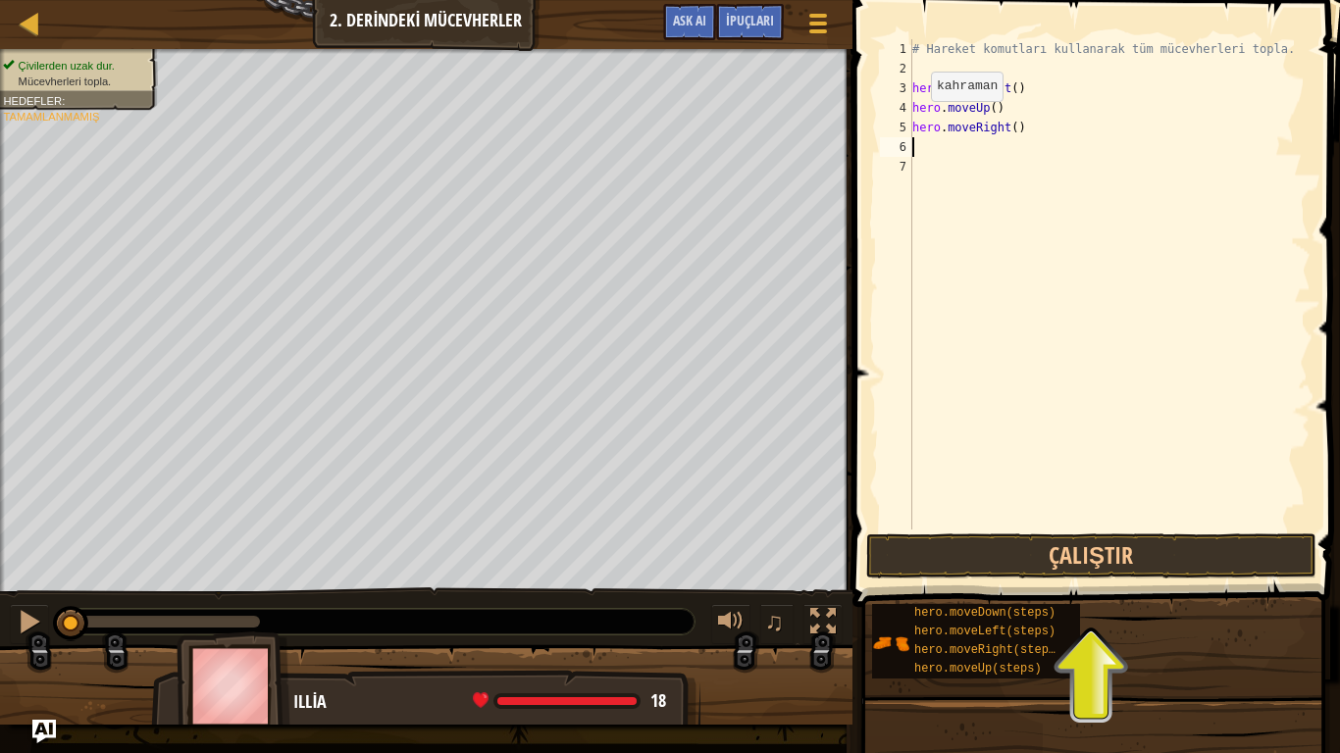
click at [903, 143] on div "6" at bounding box center [896, 147] width 32 height 20
type textarea "h"
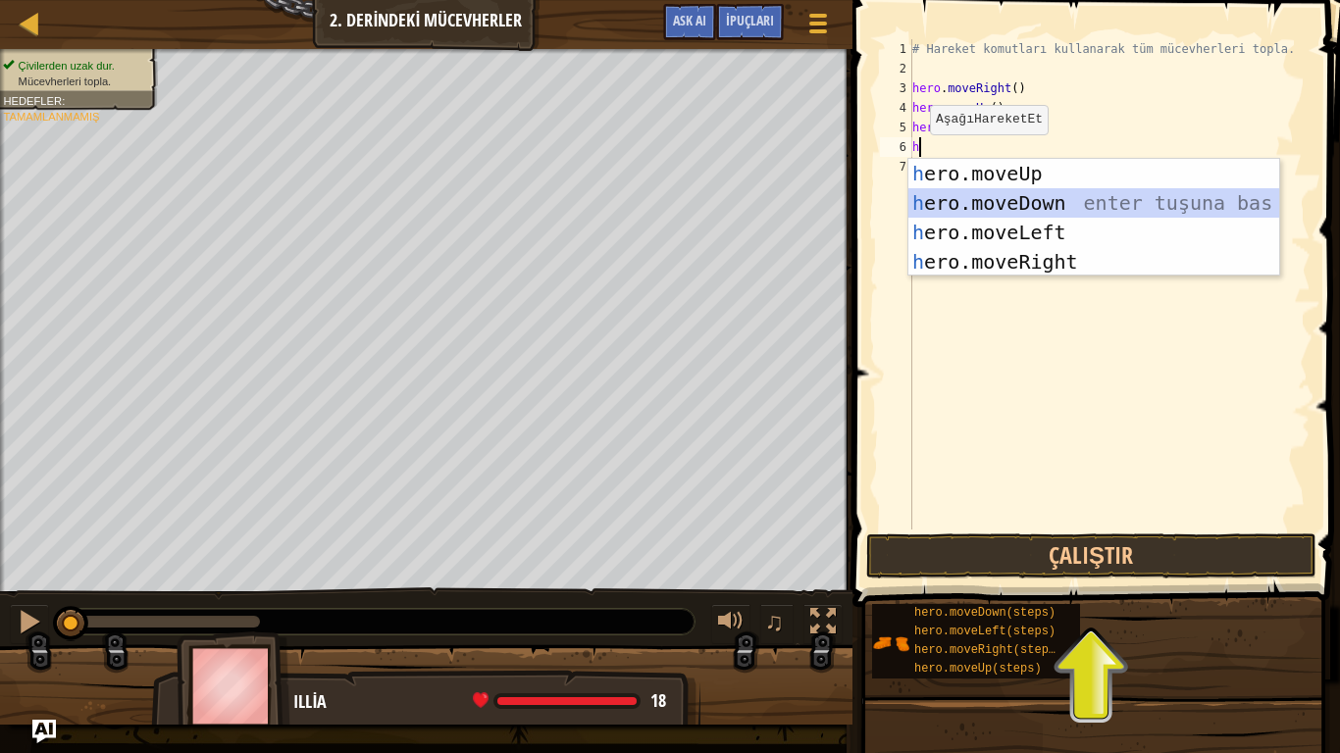
click at [961, 204] on div "h ero.moveUp enter tuşuna bas h ero.moveDown enter tuşuna bas h ero.moveLeft en…" at bounding box center [1093, 247] width 371 height 177
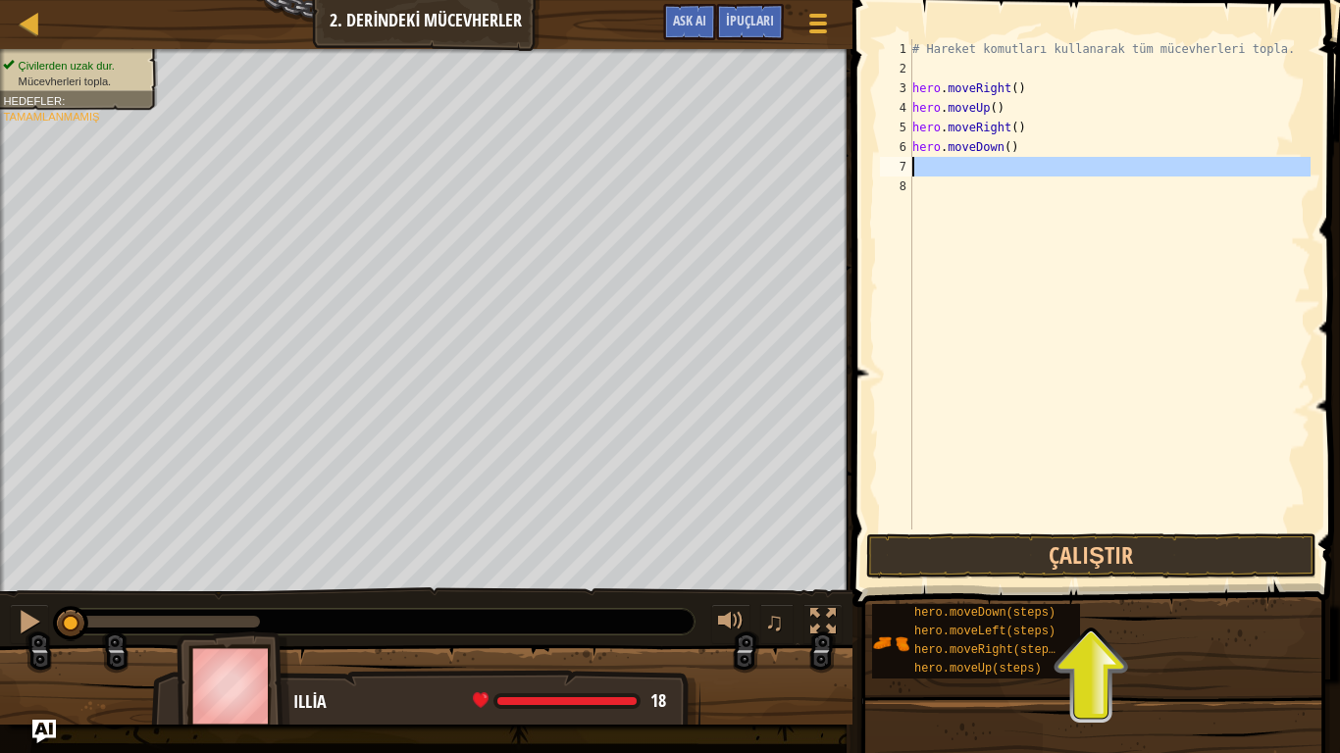
click at [902, 169] on div "7" at bounding box center [896, 167] width 32 height 20
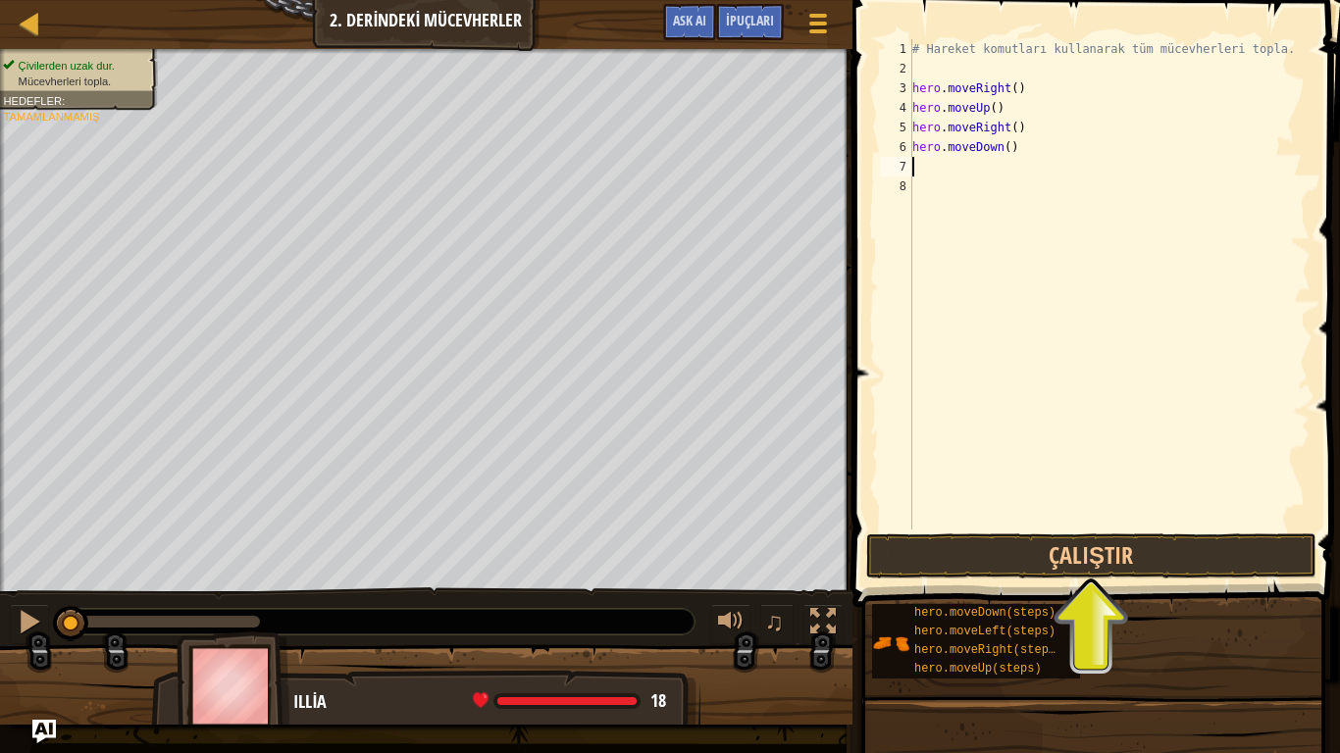
type textarea "h"
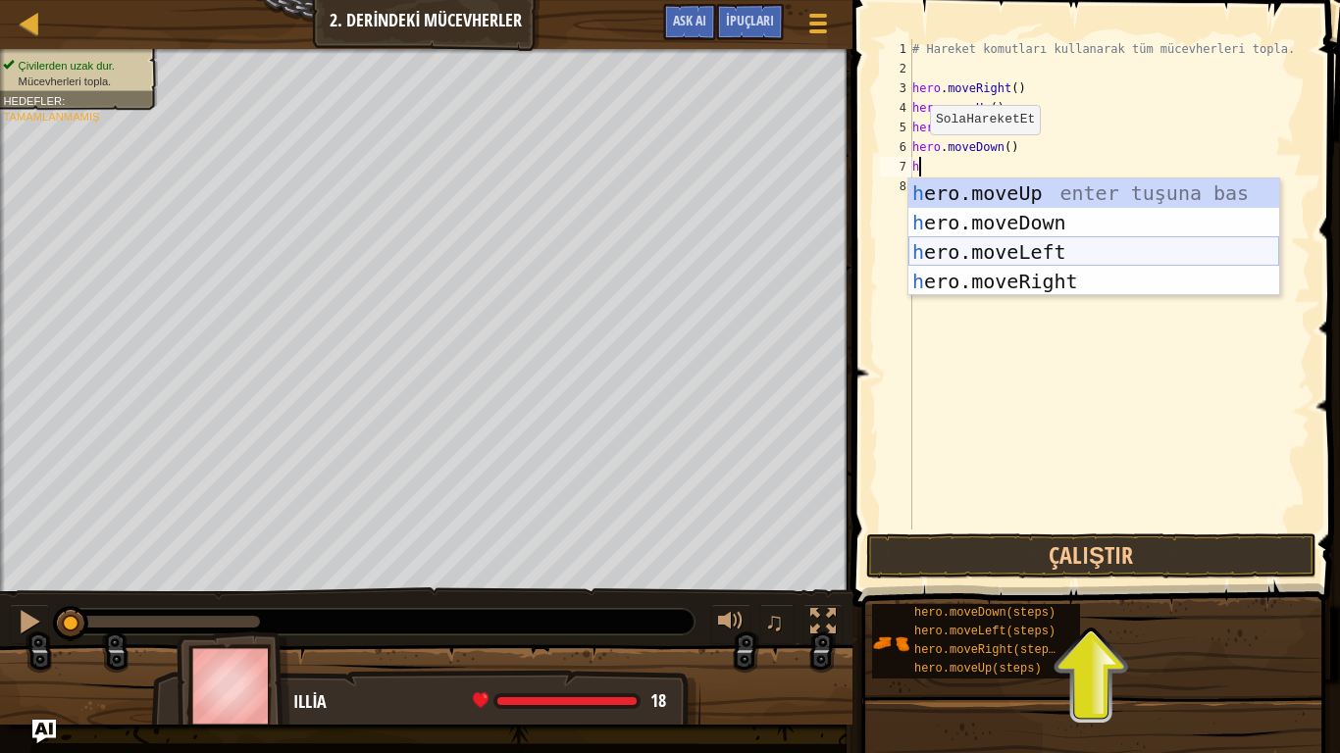
click at [968, 259] on div "h ero.moveUp enter tuşuna bas h ero.moveDown enter tuşuna bas h ero.moveLeft en…" at bounding box center [1093, 267] width 371 height 177
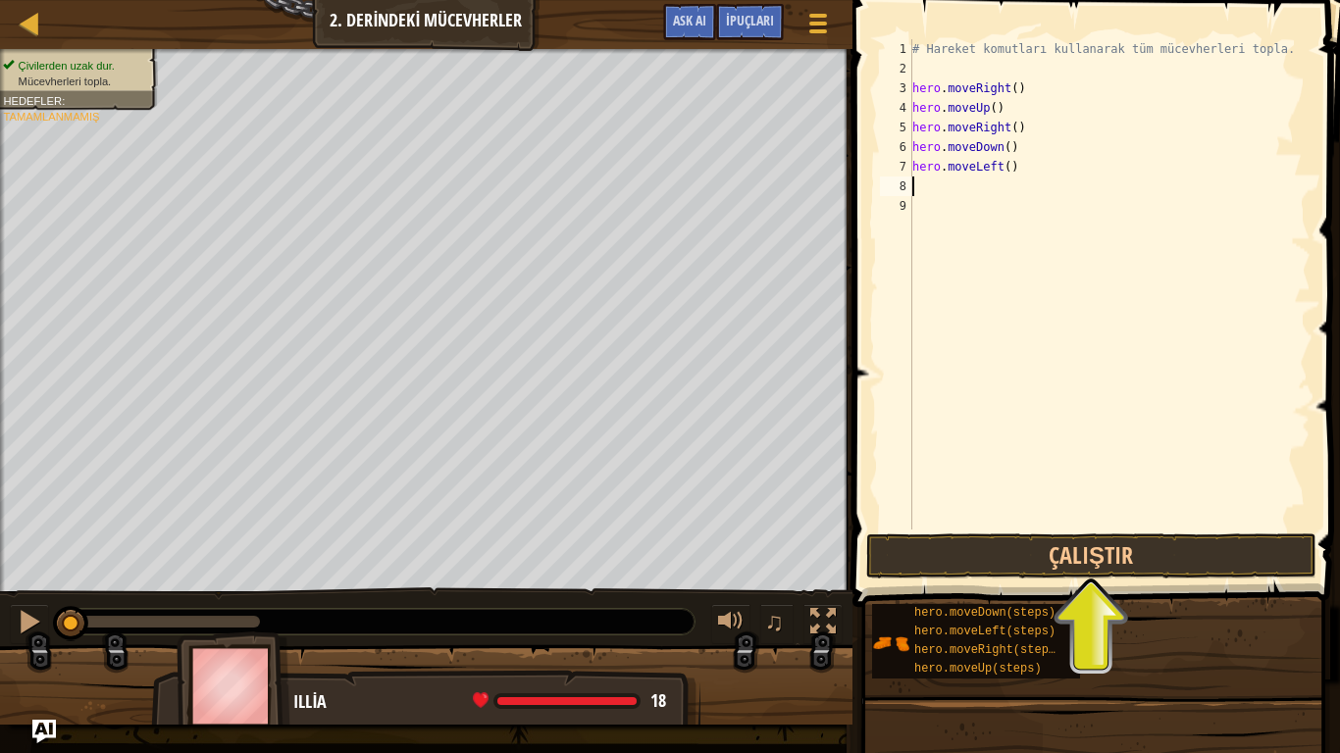
click at [900, 188] on div "8" at bounding box center [896, 187] width 32 height 20
type textarea "h"
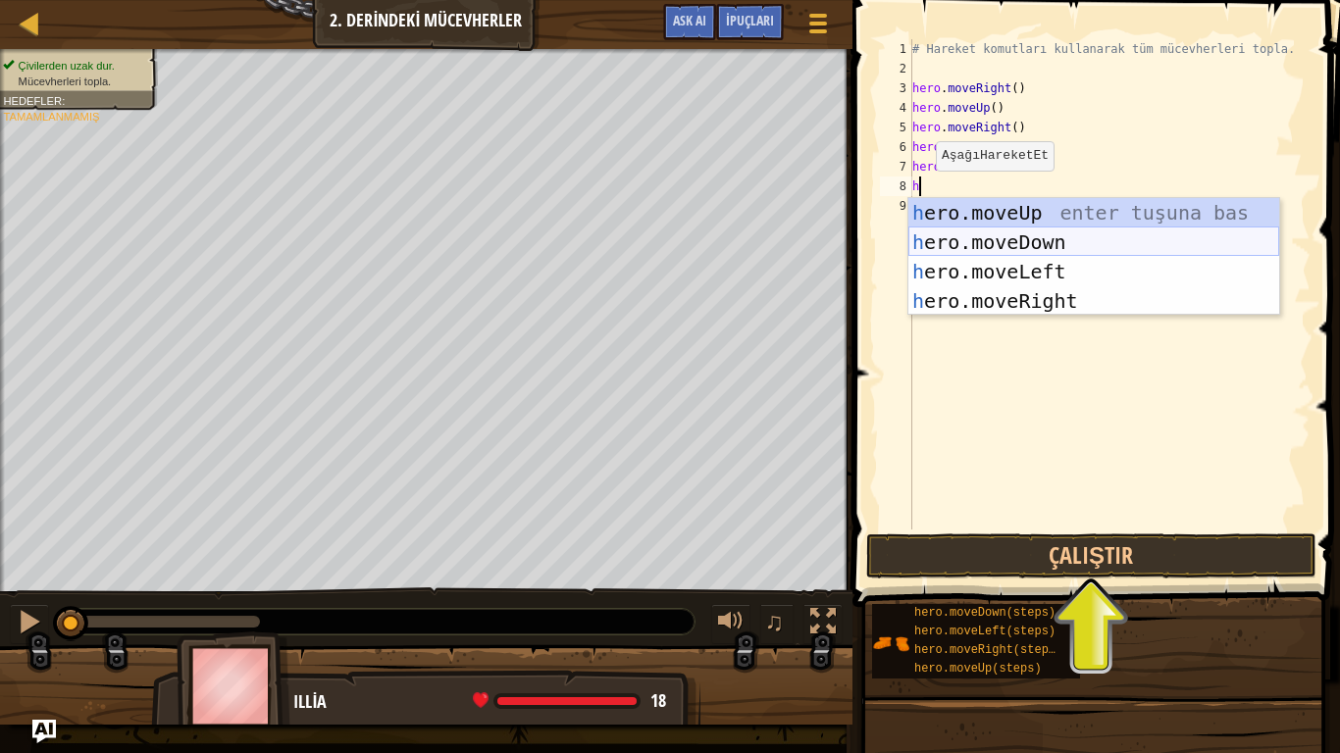
click at [1069, 232] on div "h ero.moveUp enter tuşuna bas h ero.moveDown enter tuşuna bas h ero.moveLeft en…" at bounding box center [1093, 286] width 371 height 177
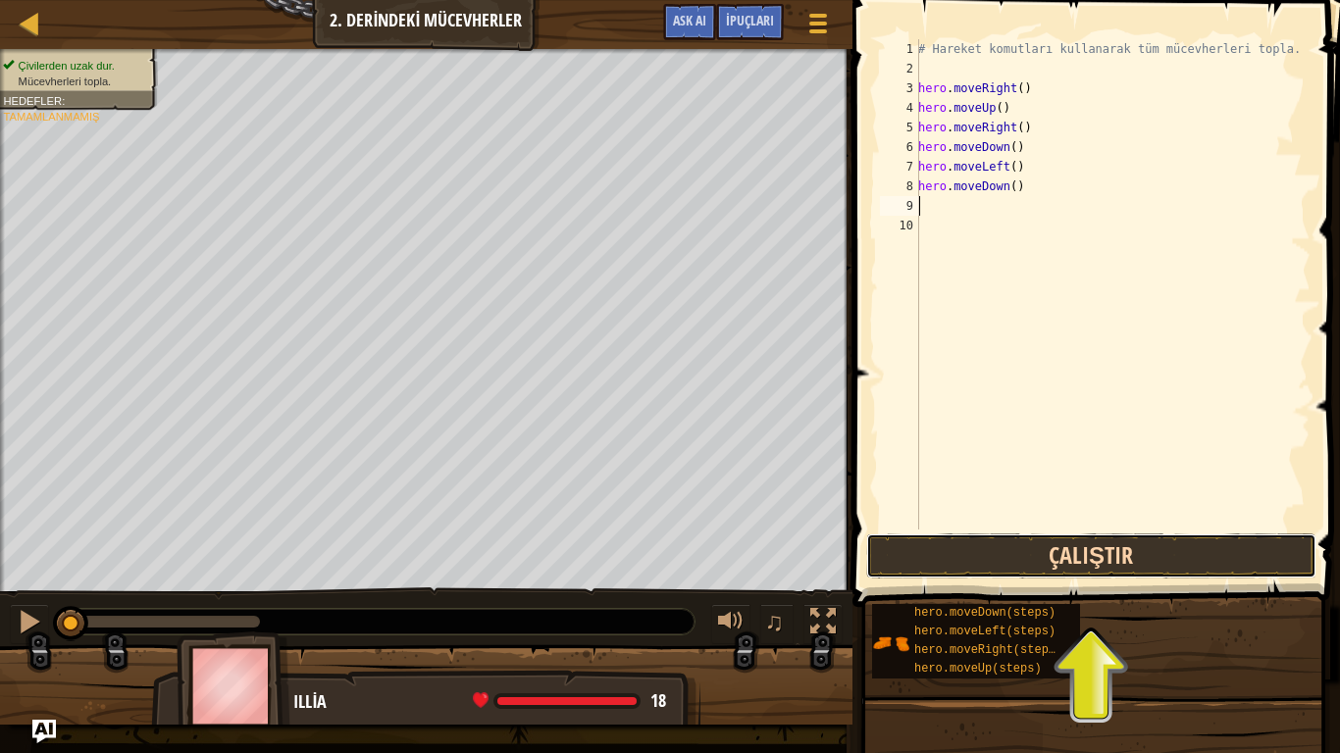
click at [1083, 542] on button "Çalıştır" at bounding box center [1091, 556] width 450 height 45
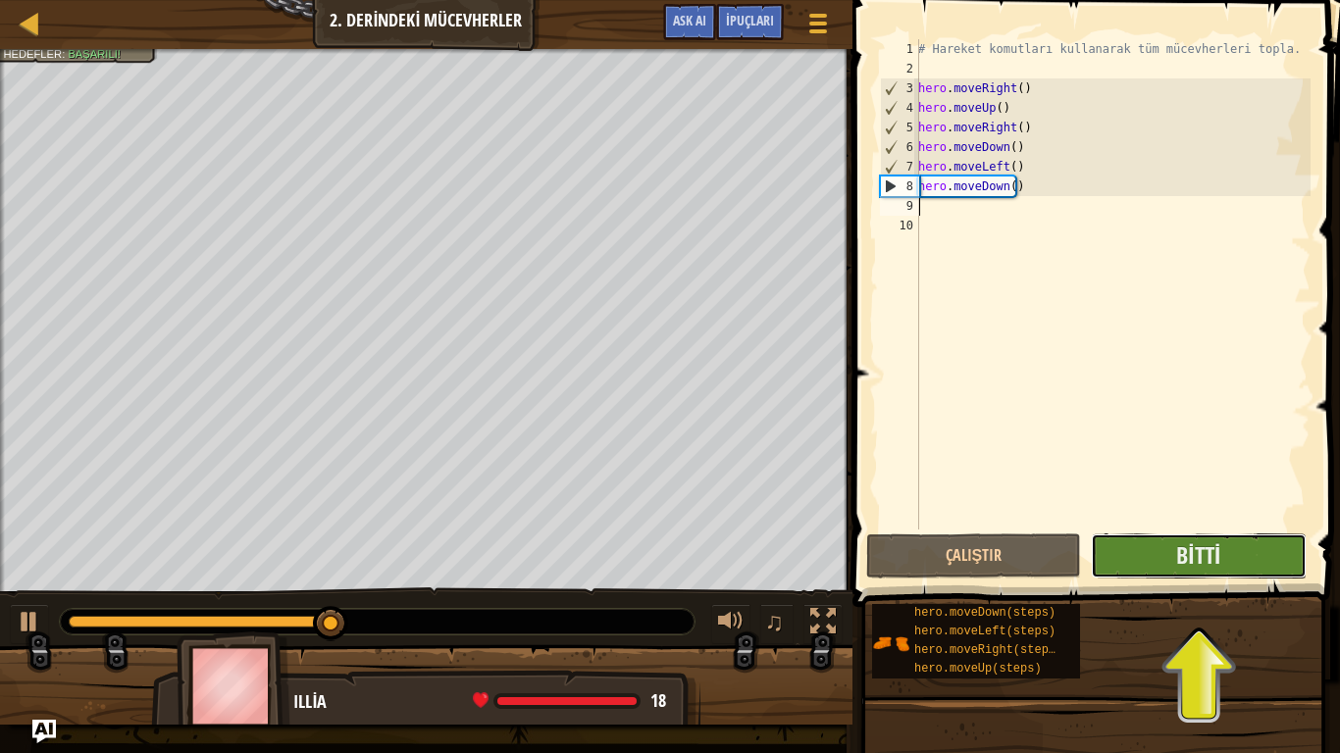
click at [1154, 553] on button "Bitti" at bounding box center [1198, 556] width 215 height 45
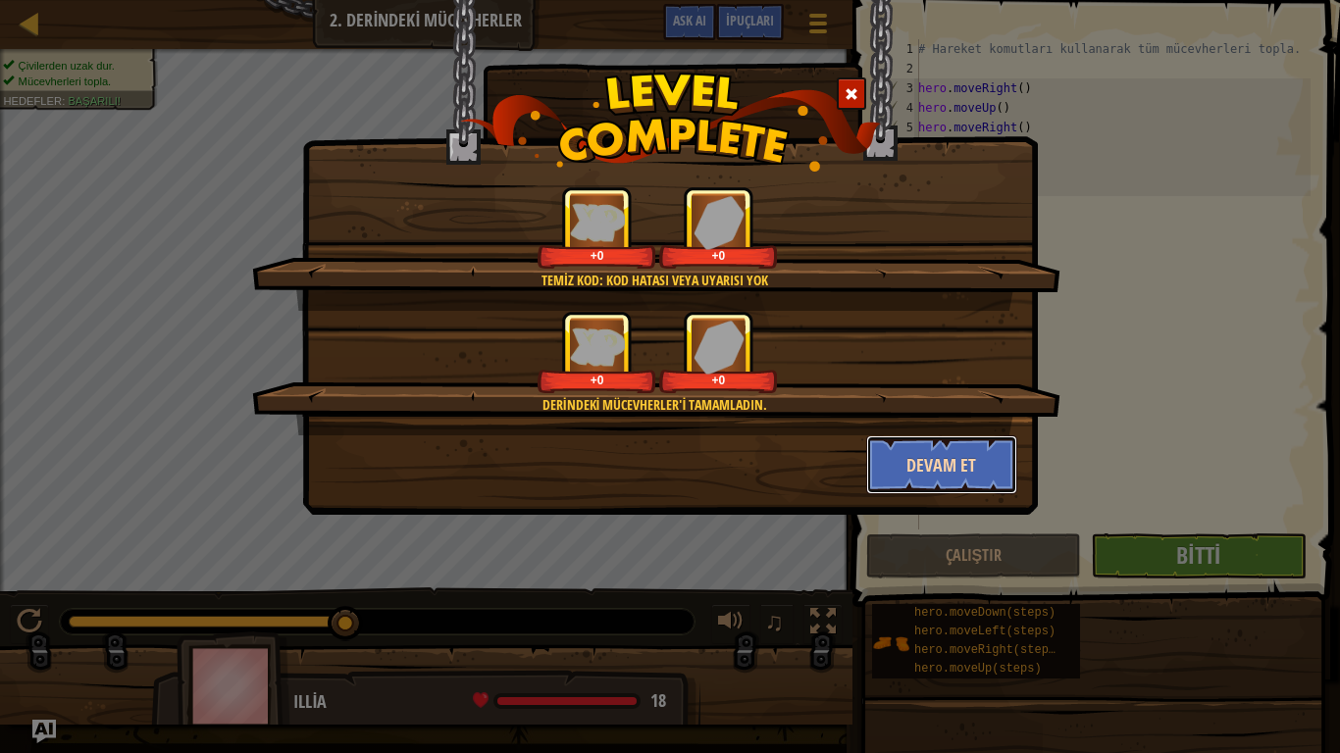
click at [956, 457] on button "Devam et" at bounding box center [942, 465] width 152 height 59
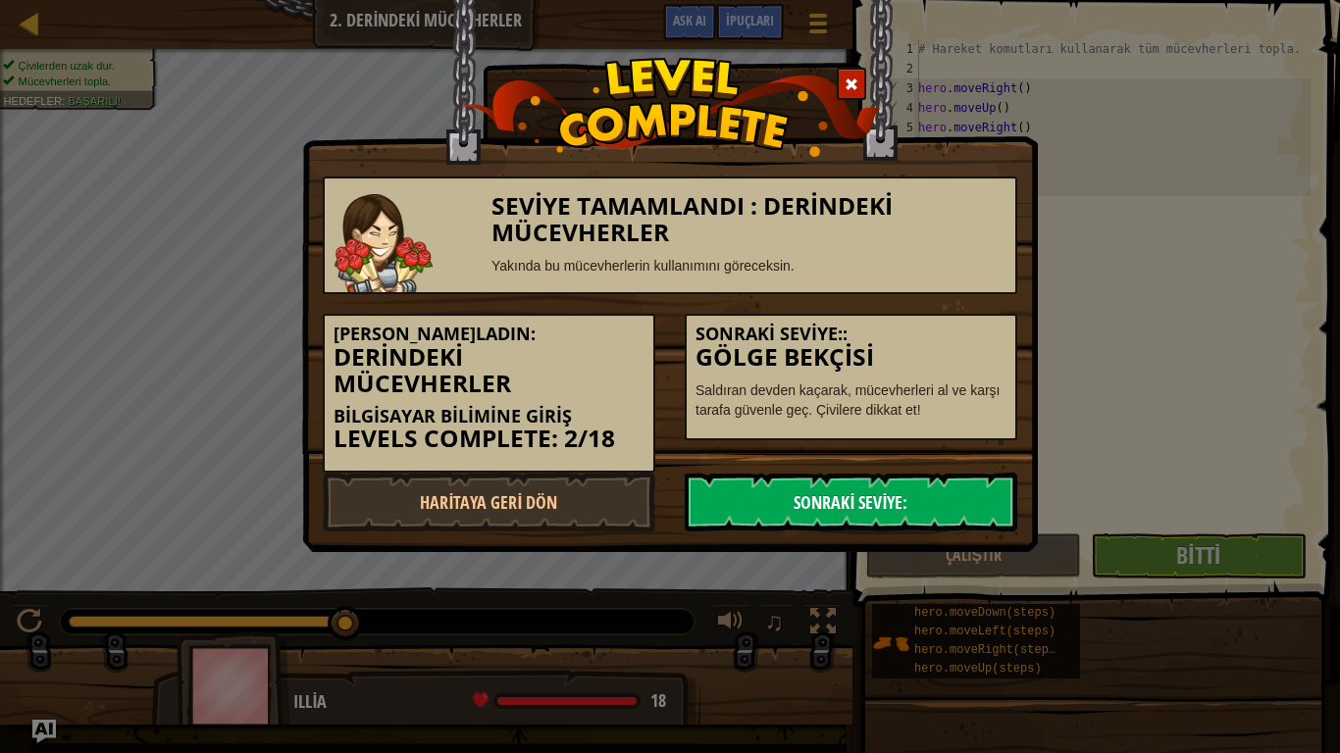
click at [854, 492] on link "Sonraki Seviye:" at bounding box center [851, 502] width 333 height 59
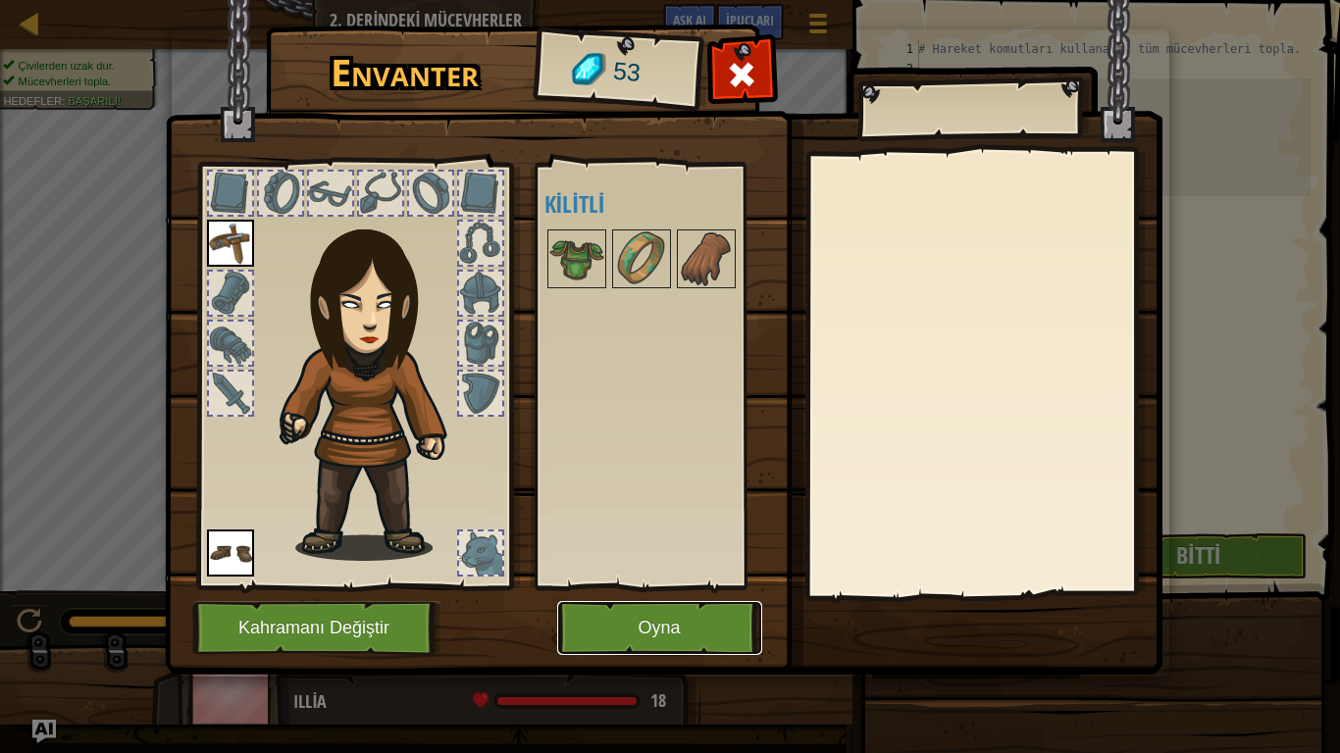
click at [647, 613] on button "Oyna" at bounding box center [659, 628] width 205 height 54
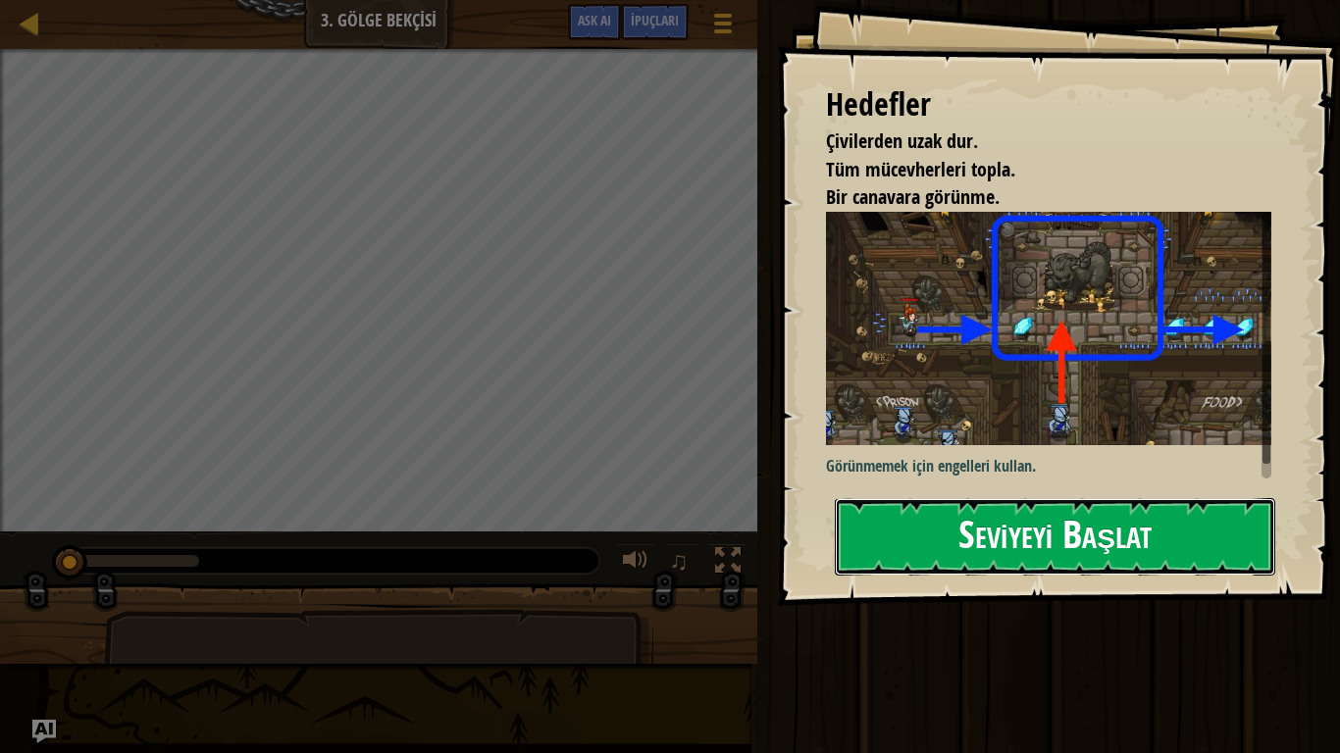
drag, startPoint x: 893, startPoint y: 550, endPoint x: 898, endPoint y: 564, distance: 14.6
click at [898, 563] on button "Seviyeyi Başlat" at bounding box center [1055, 536] width 440 height 77
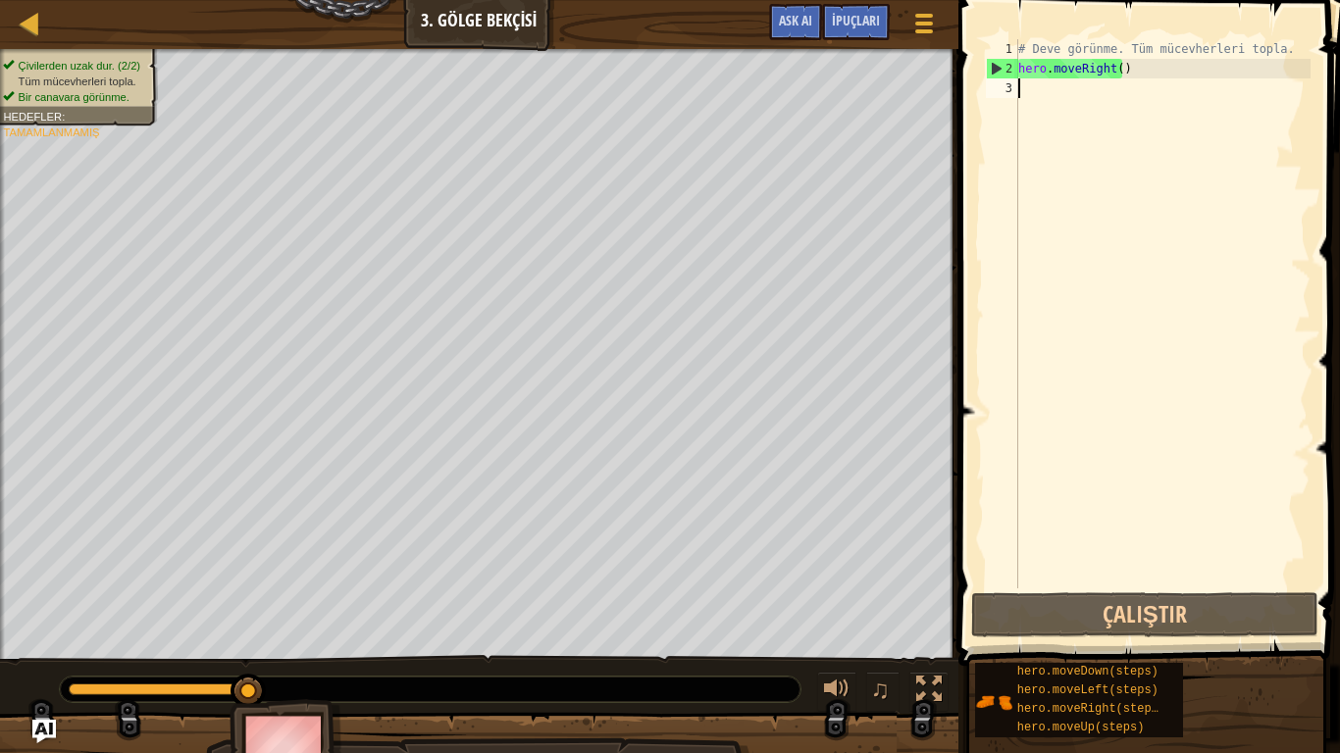
click at [1003, 80] on div "3" at bounding box center [1002, 88] width 32 height 20
type textarea "h"
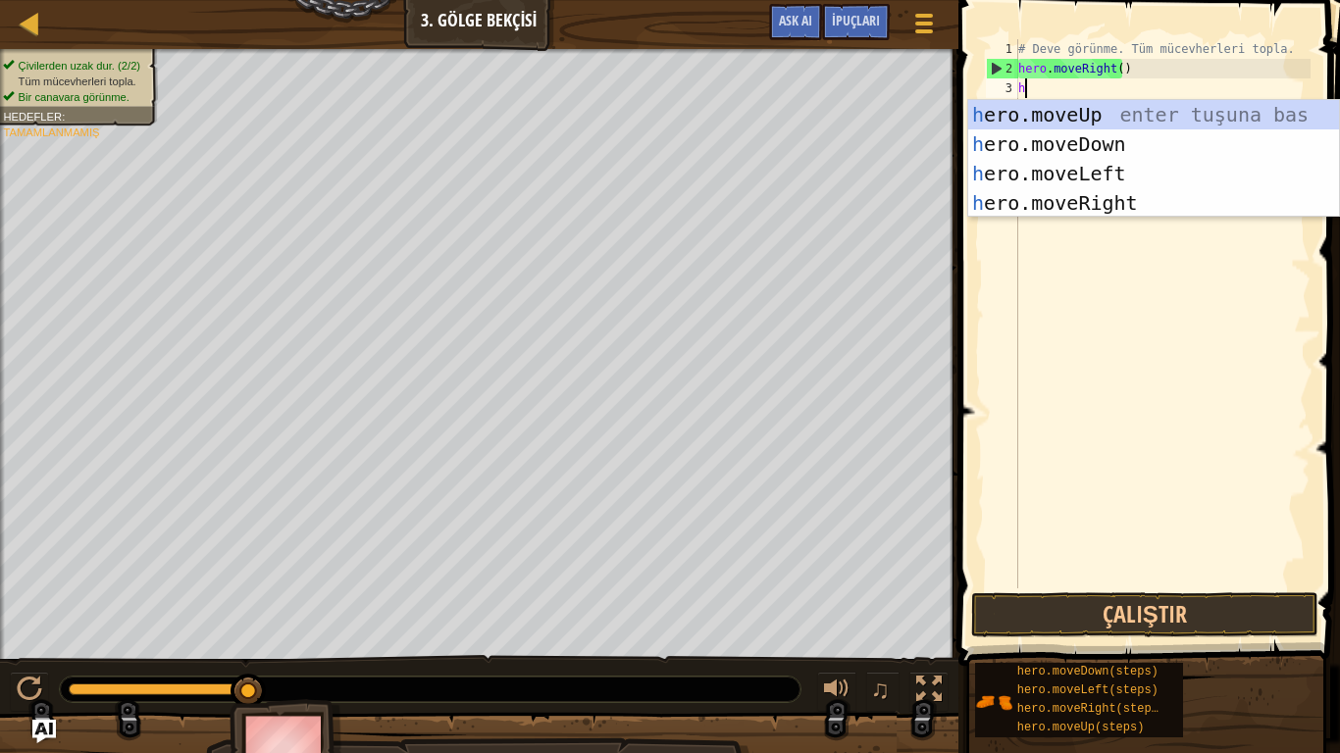
scroll to position [9, 0]
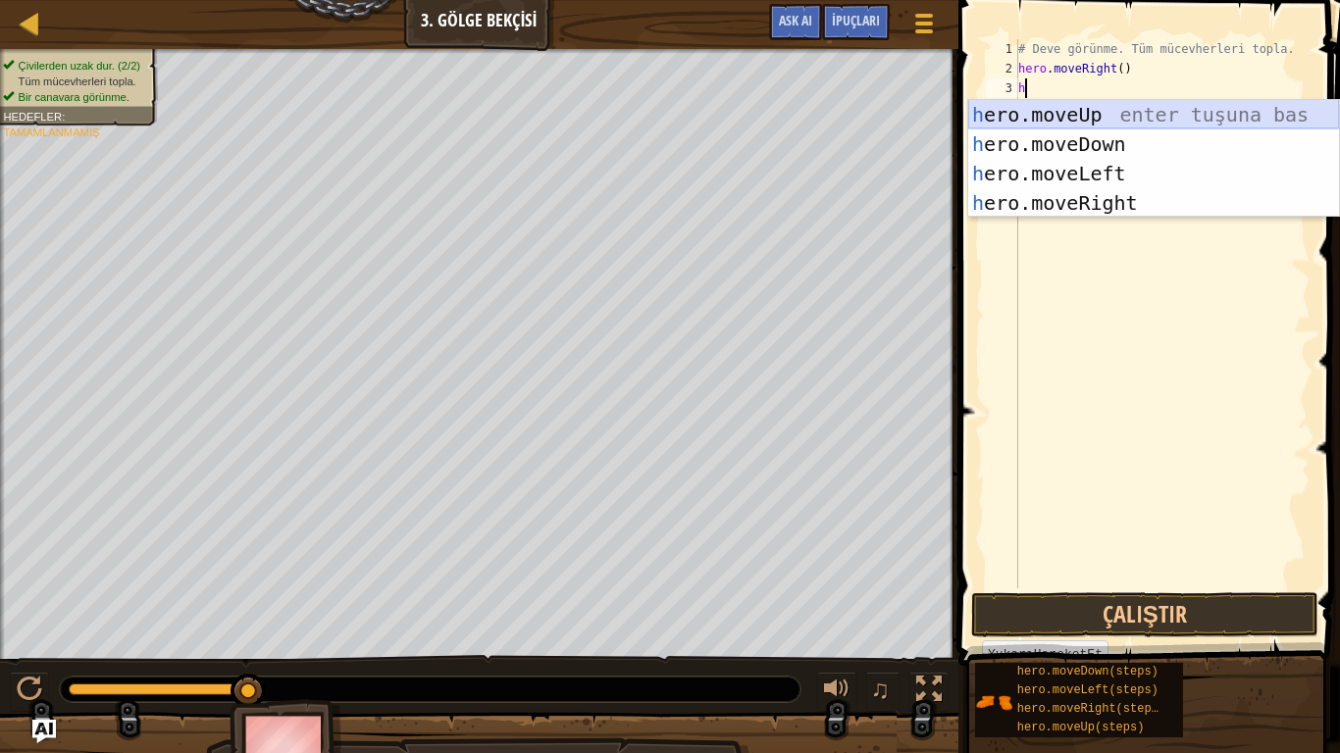
click at [1043, 115] on div "h ero.moveUp enter tuşuna bas h ero.moveDown enter tuşuna bas h ero.moveLeft en…" at bounding box center [1153, 188] width 371 height 177
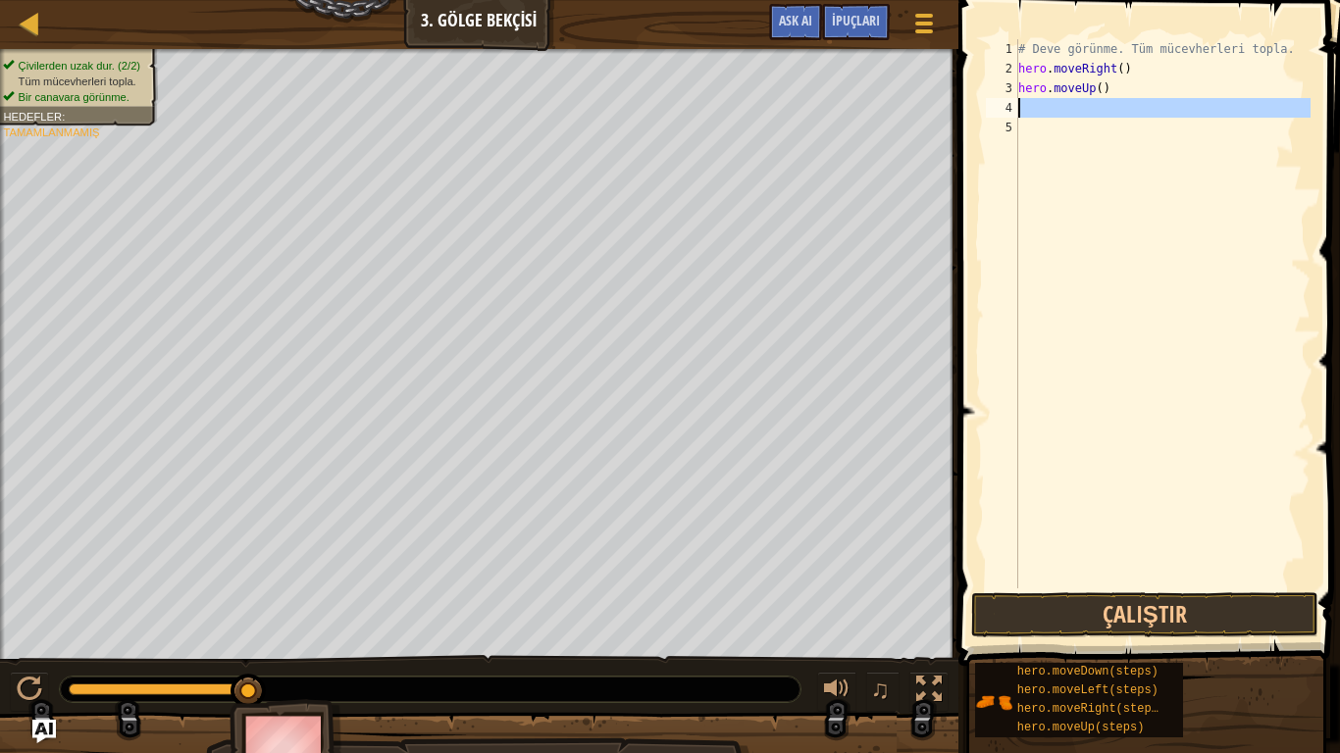
click at [1006, 109] on div "4" at bounding box center [1002, 108] width 32 height 20
type textarea "h"
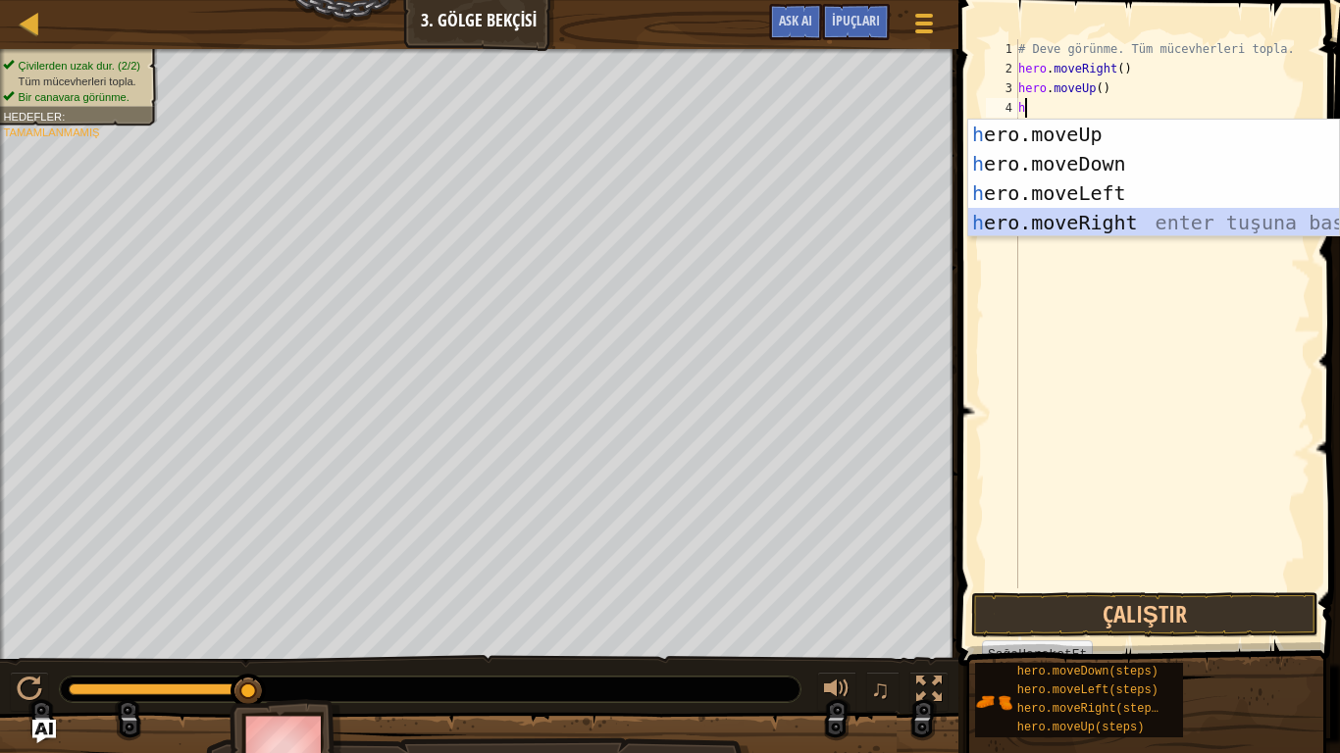
click at [1063, 215] on div "h ero.moveUp enter tuşuna bas h ero.moveDown enter tuşuna bas h ero.moveLeft en…" at bounding box center [1153, 208] width 371 height 177
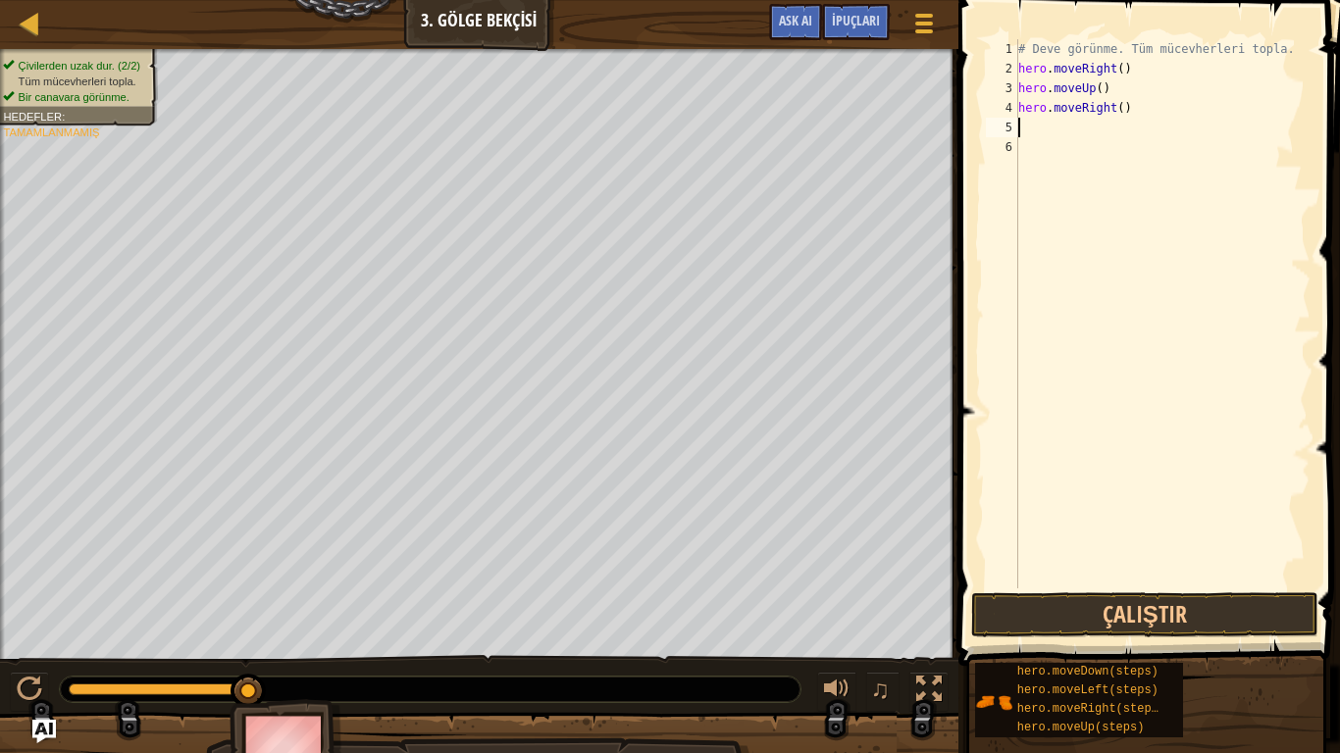
click at [1008, 126] on div "5" at bounding box center [1002, 128] width 32 height 20
type textarea "h"
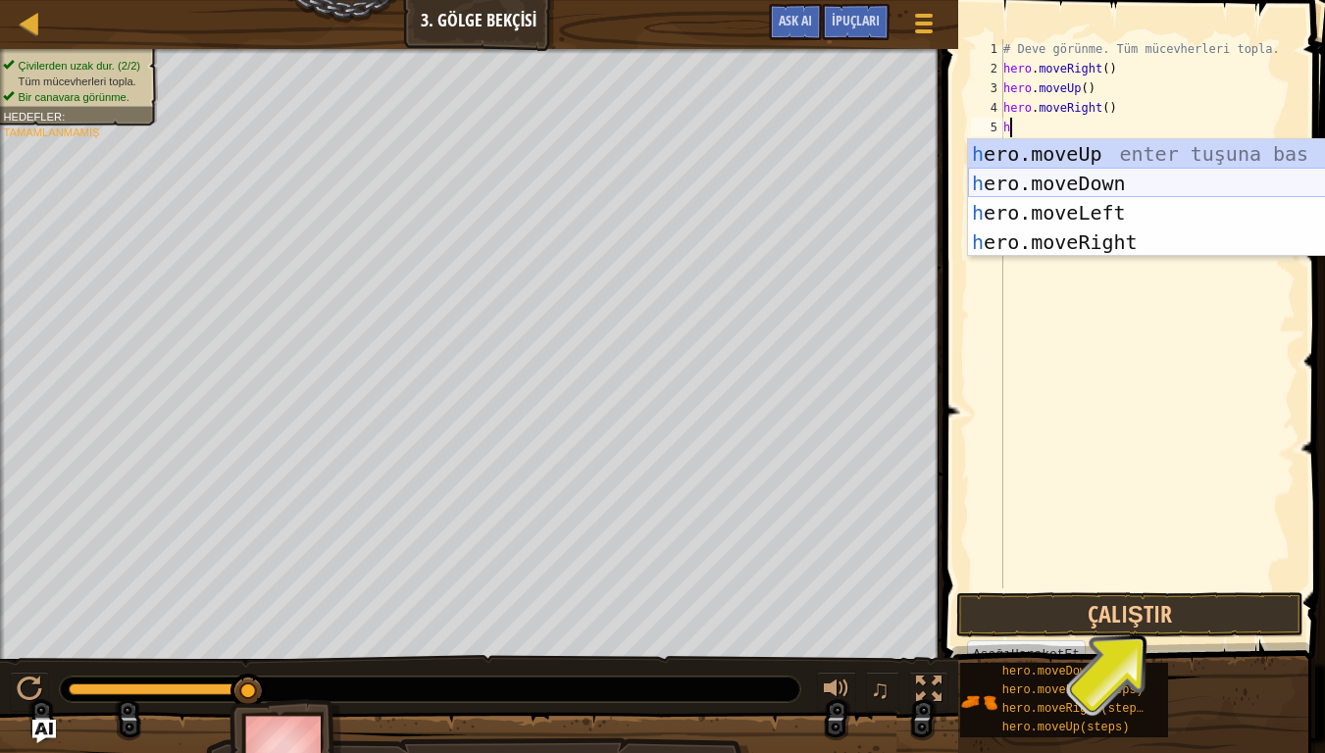
click at [1054, 183] on div "h ero.moveUp enter tuşuna bas h ero.moveDown enter tuşuna bas h ero.moveLeft en…" at bounding box center [1153, 227] width 371 height 177
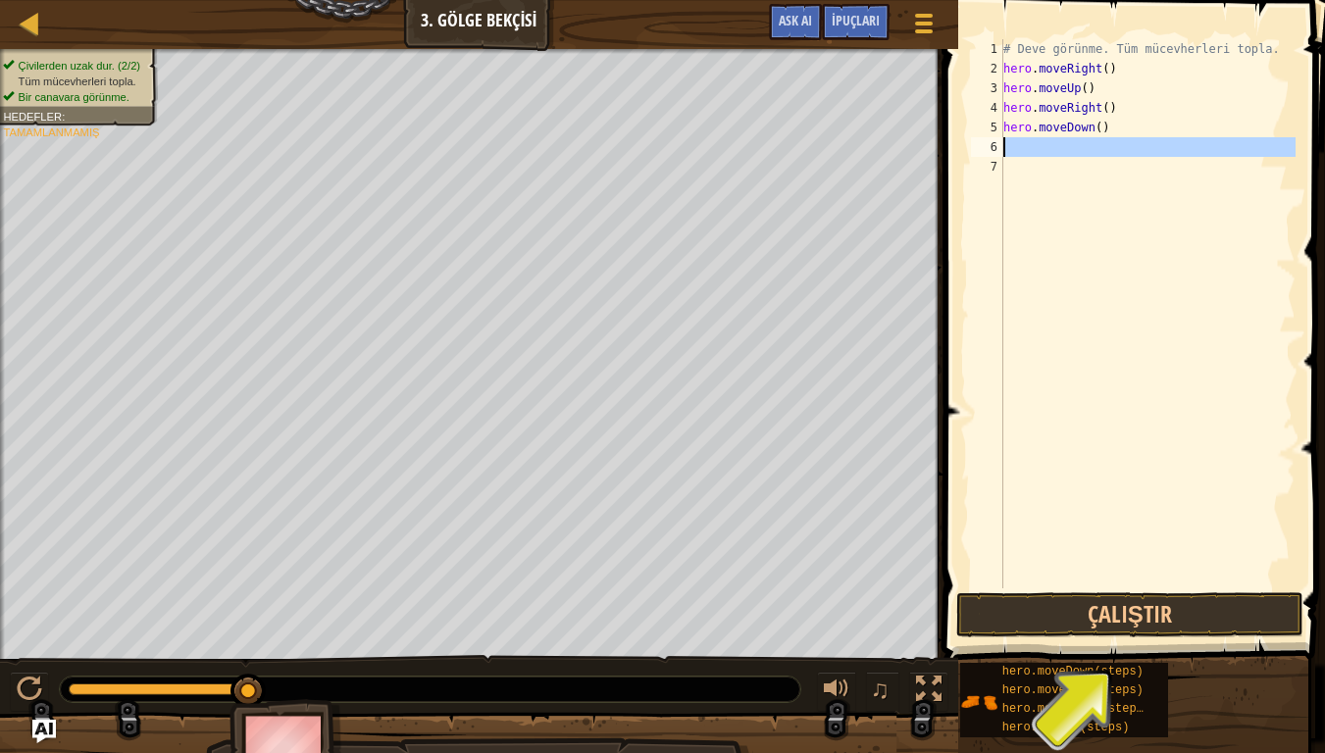
click at [995, 151] on div "6" at bounding box center [987, 147] width 32 height 20
type textarea "h"
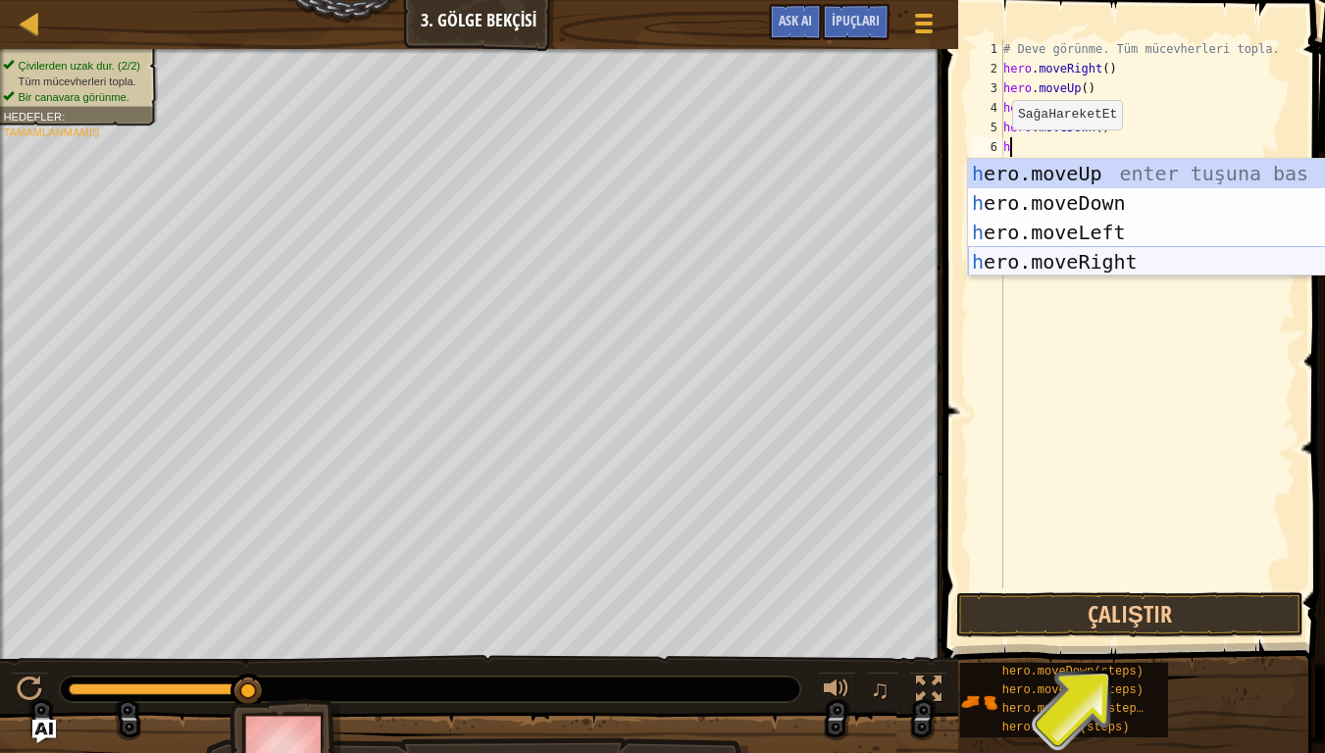
click at [1047, 264] on div "h ero.moveUp enter tuşuna bas h ero.moveDown enter tuşuna bas h ero.moveLeft en…" at bounding box center [1153, 247] width 371 height 177
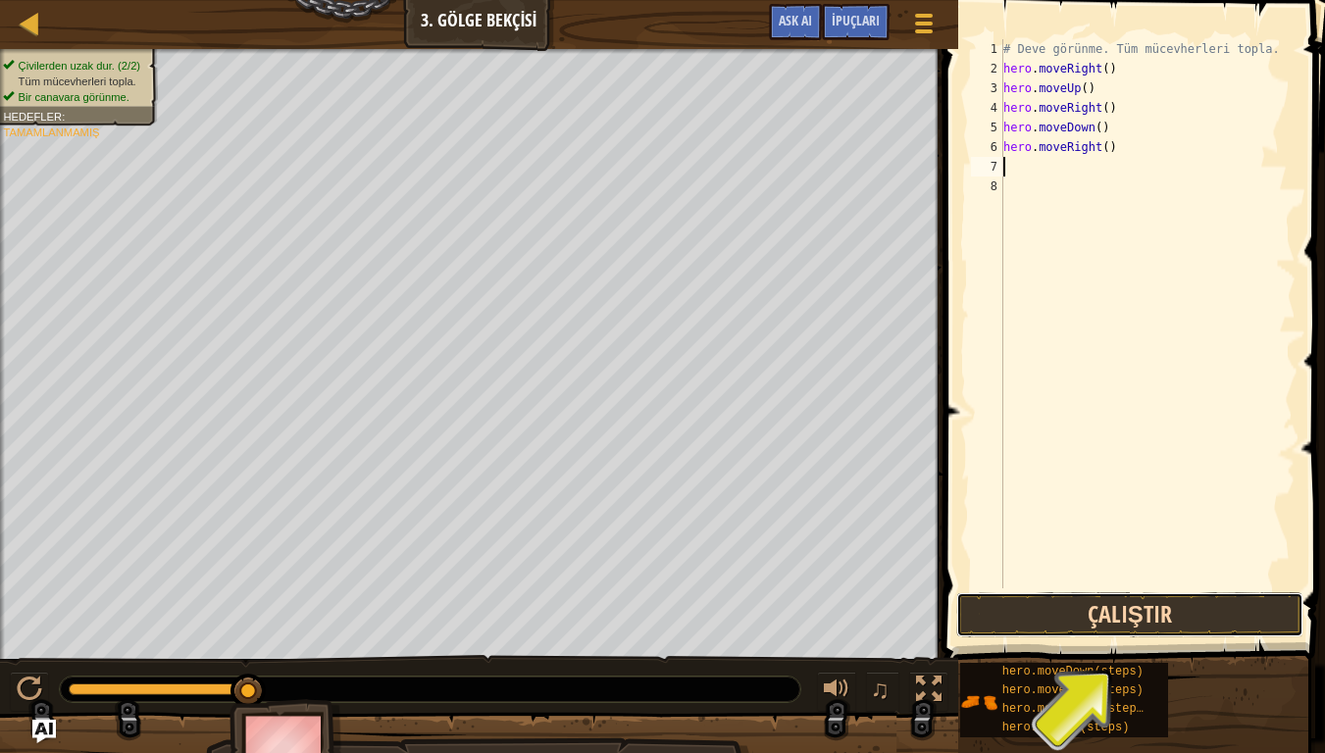
click at [1199, 611] on button "Çalıştır" at bounding box center [1129, 614] width 347 height 45
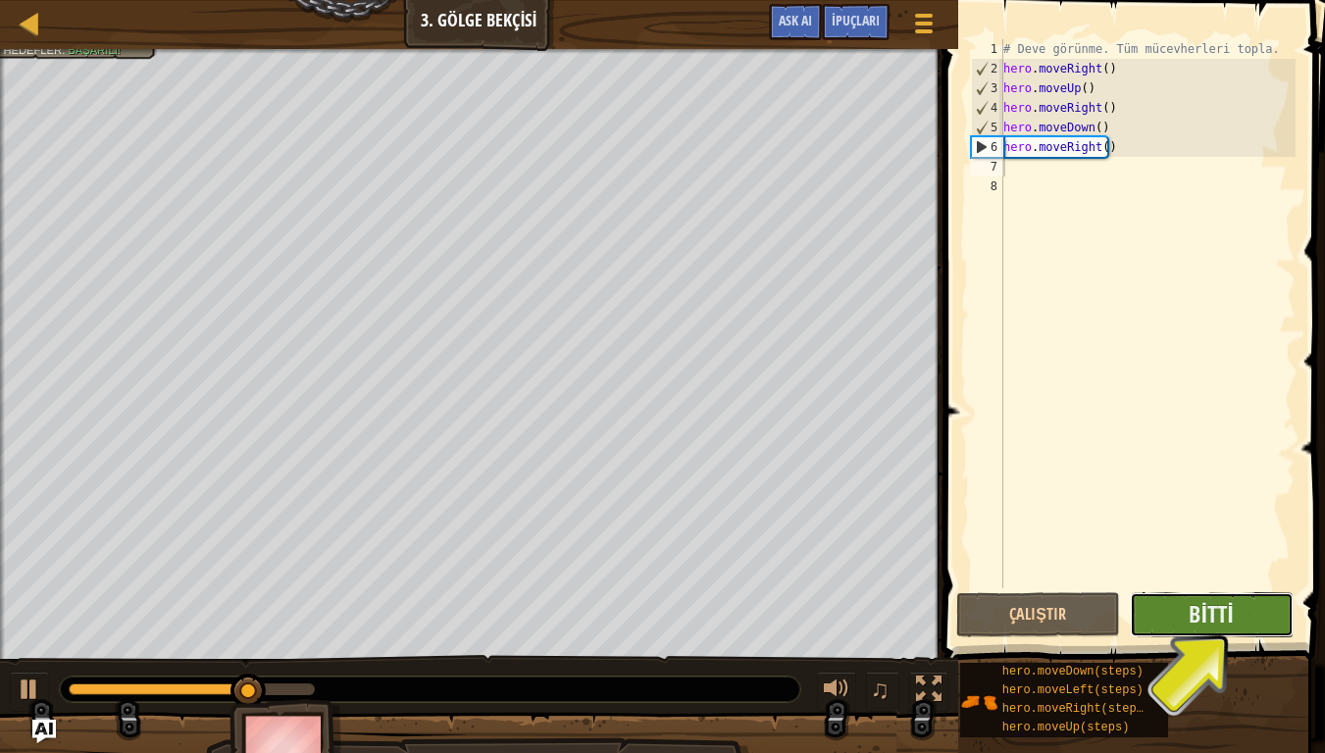
click at [1239, 611] on button "Bitti" at bounding box center [1212, 614] width 164 height 45
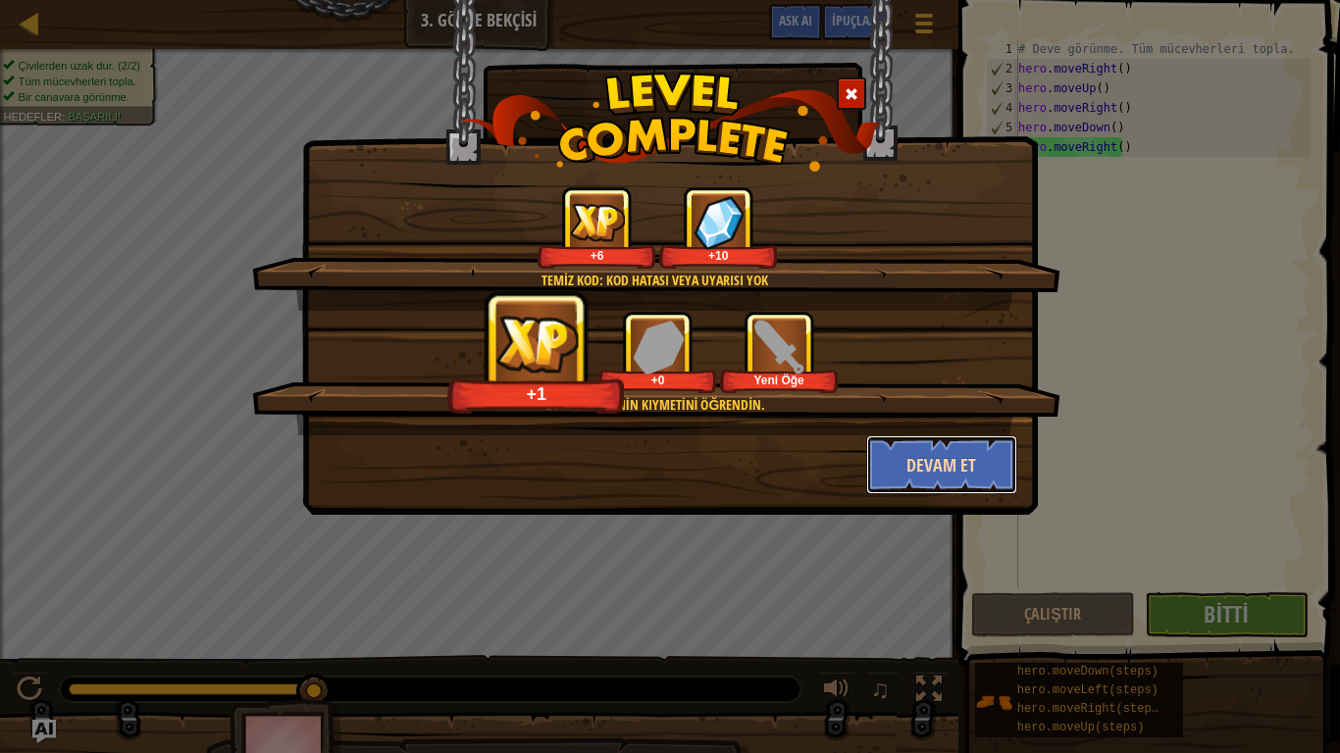
click at [958, 462] on button "Devam et" at bounding box center [942, 465] width 152 height 59
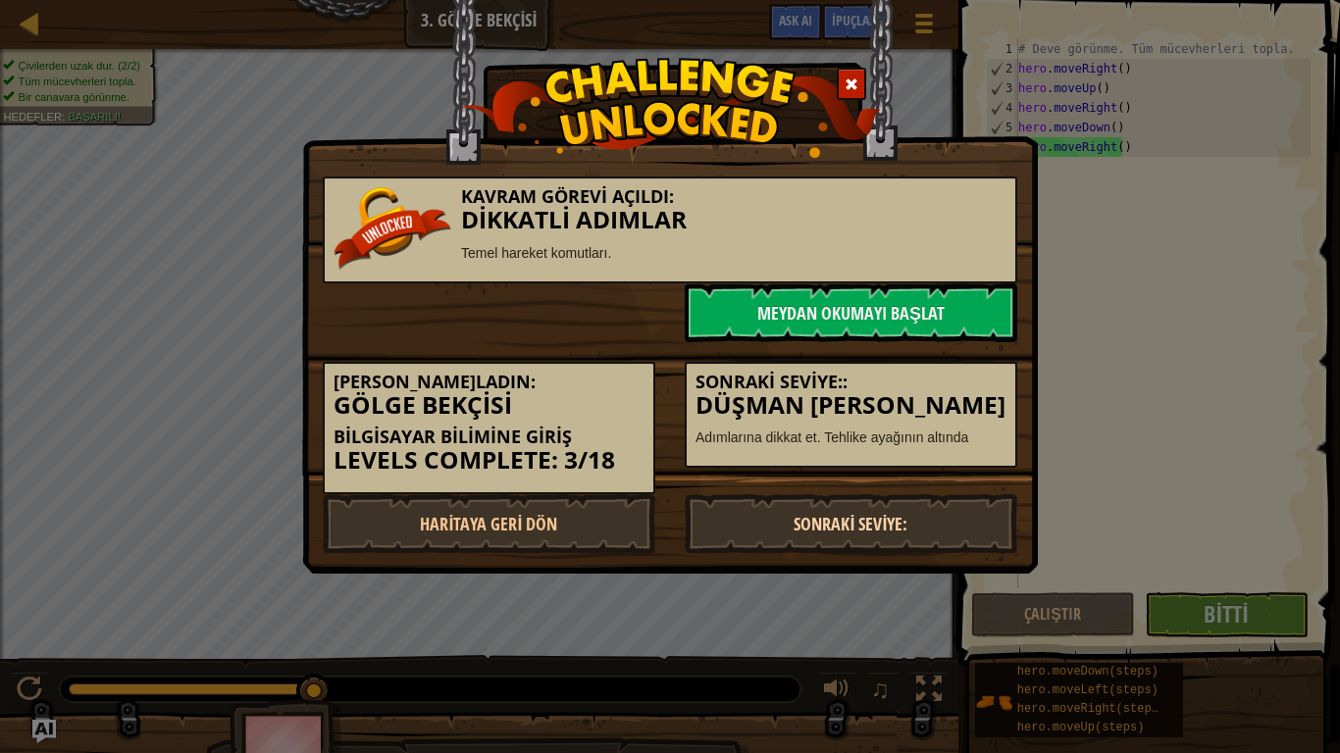
click at [907, 527] on link "Sonraki Seviye:" at bounding box center [851, 523] width 333 height 59
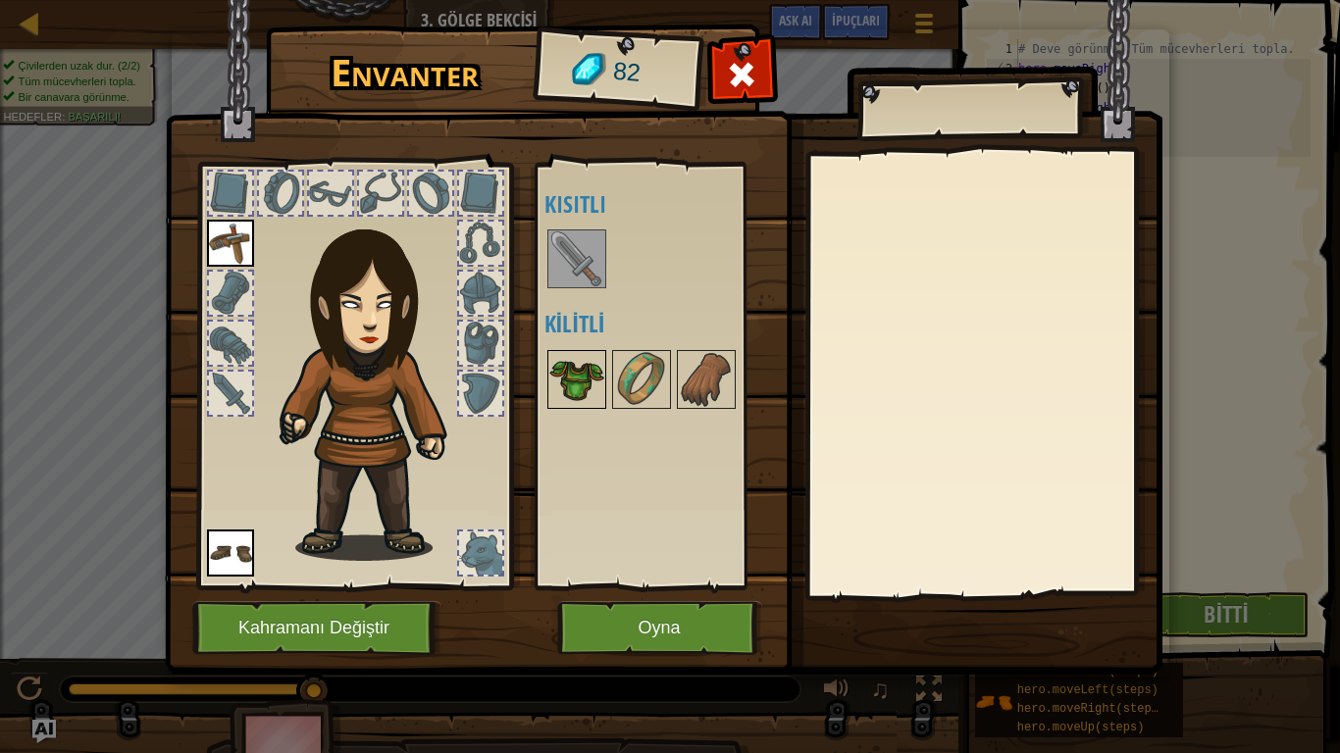
click at [566, 366] on img at bounding box center [576, 379] width 55 height 55
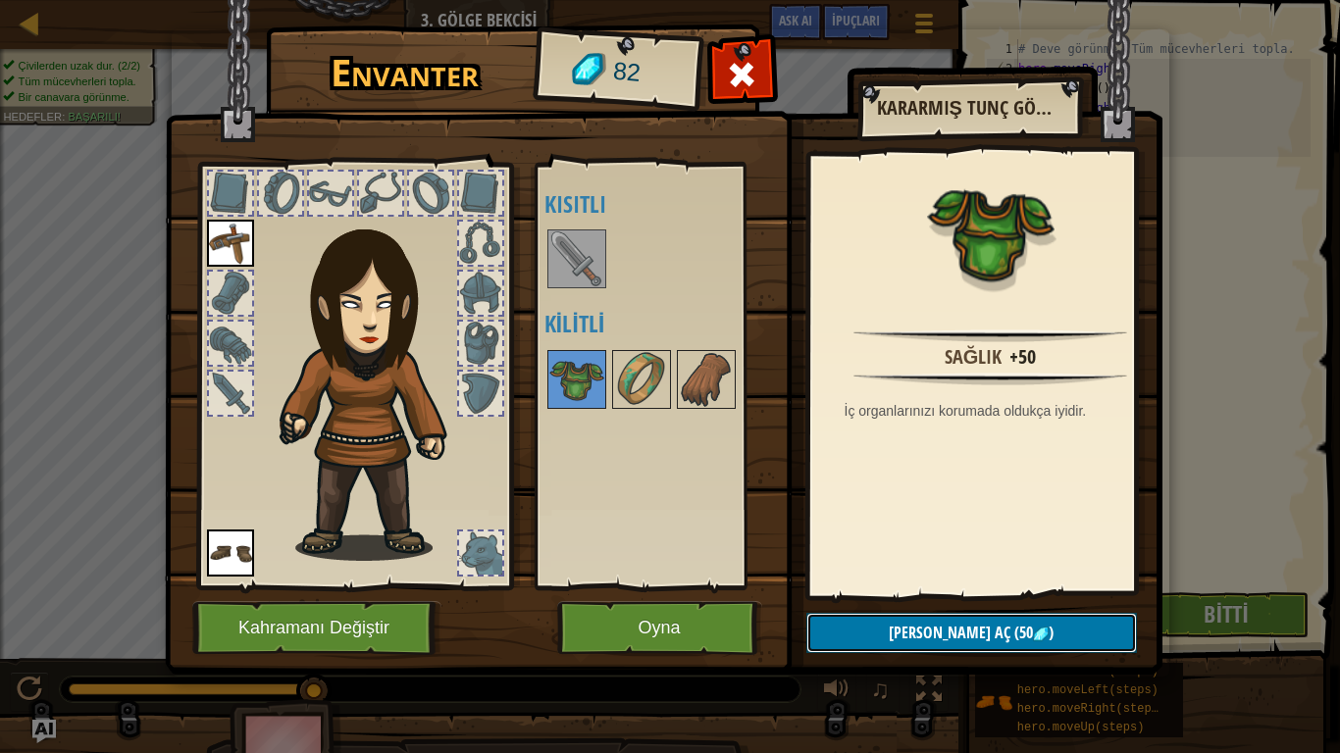
click at [967, 628] on span "[PERSON_NAME] aç" at bounding box center [950, 633] width 122 height 22
click at [967, 628] on button "Devam et" at bounding box center [971, 633] width 331 height 40
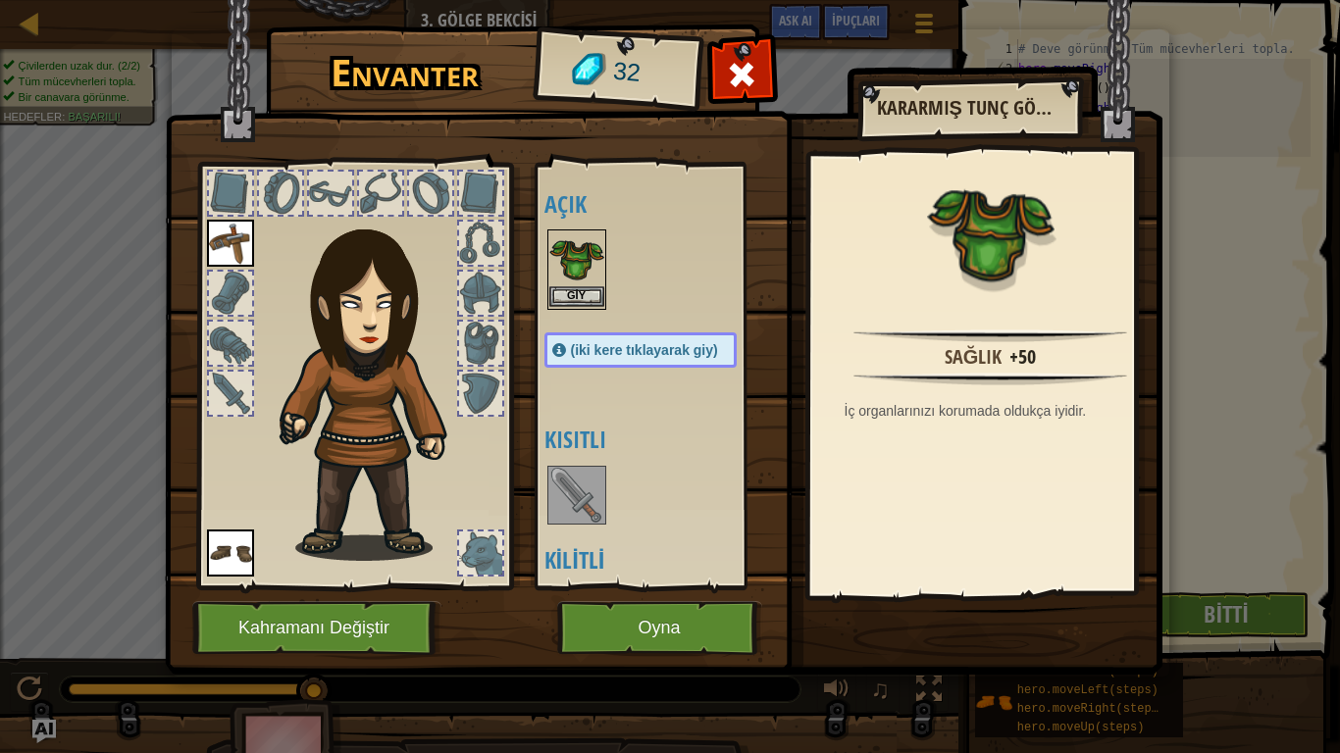
click at [574, 253] on img at bounding box center [576, 258] width 55 height 55
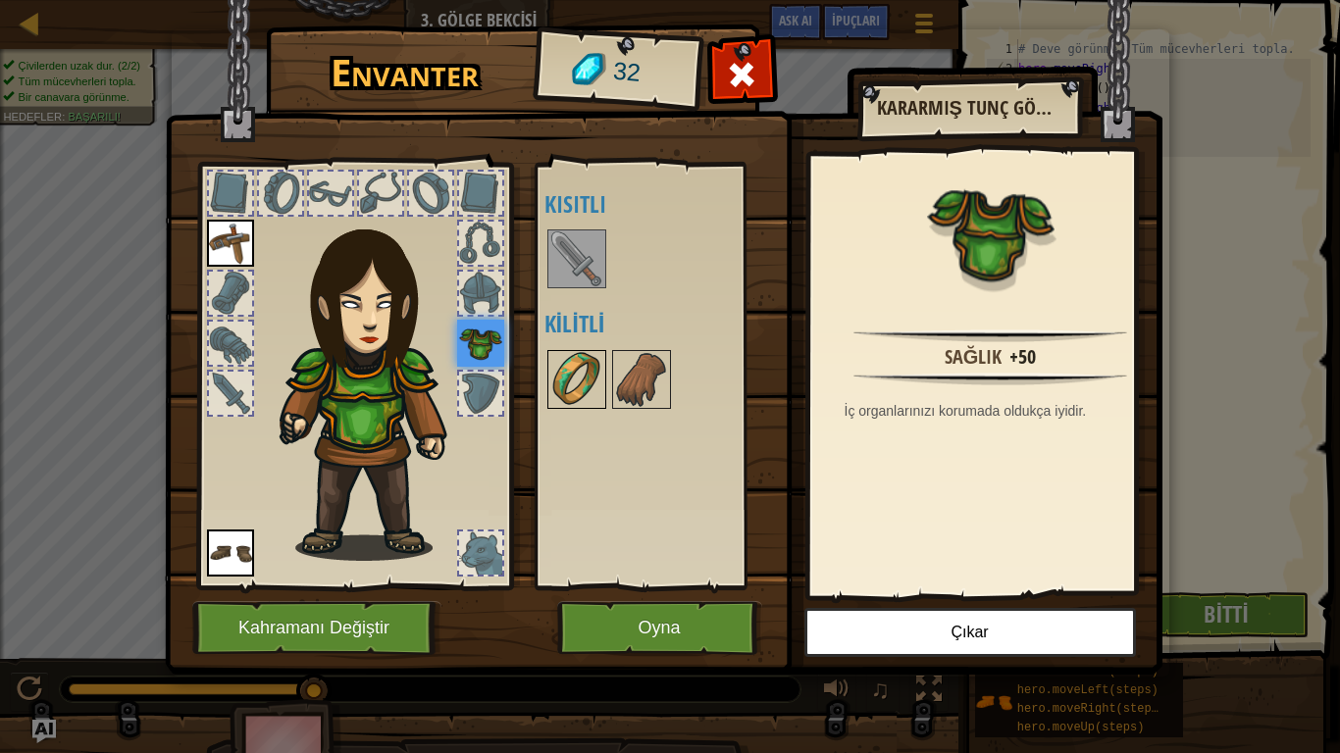
click at [577, 368] on img at bounding box center [576, 379] width 55 height 55
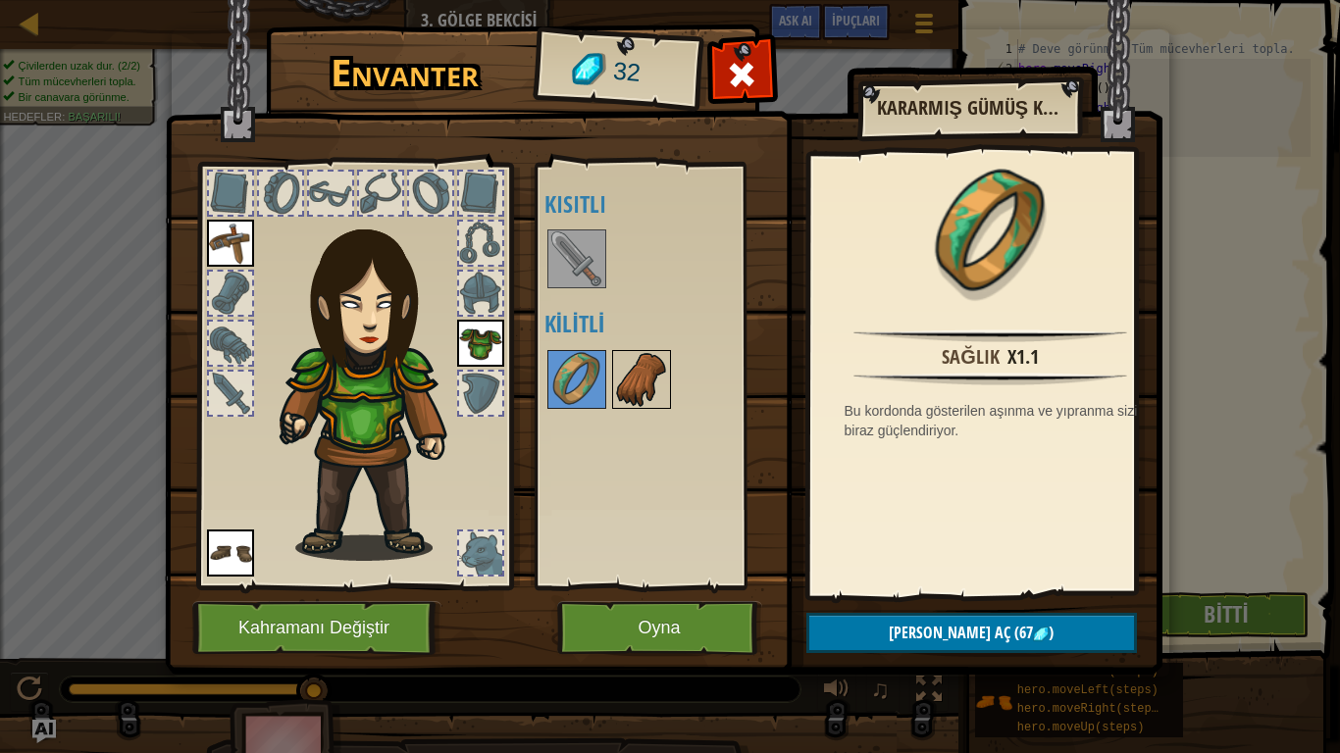
click at [627, 374] on img at bounding box center [641, 379] width 55 height 55
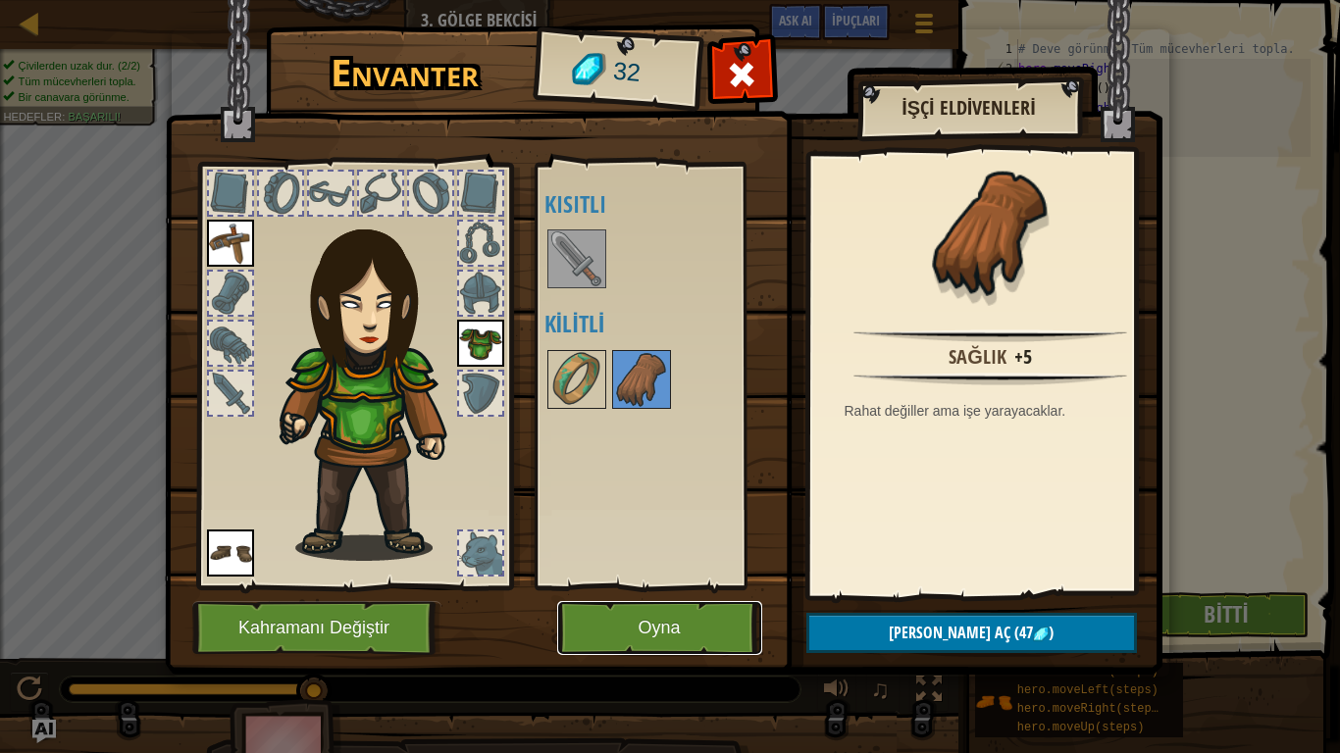
click at [708, 608] on button "Oyna" at bounding box center [659, 628] width 205 height 54
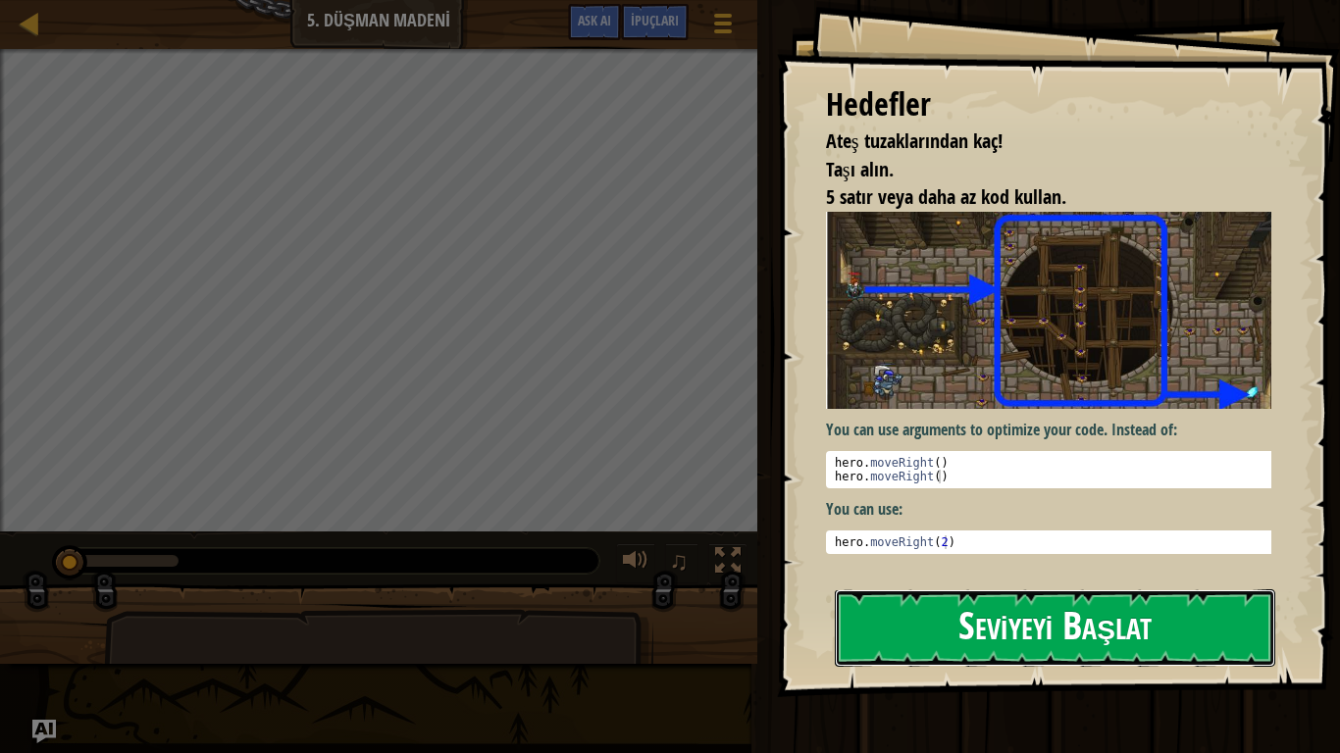
click at [979, 624] on button "Seviyeyi Başlat" at bounding box center [1055, 628] width 440 height 77
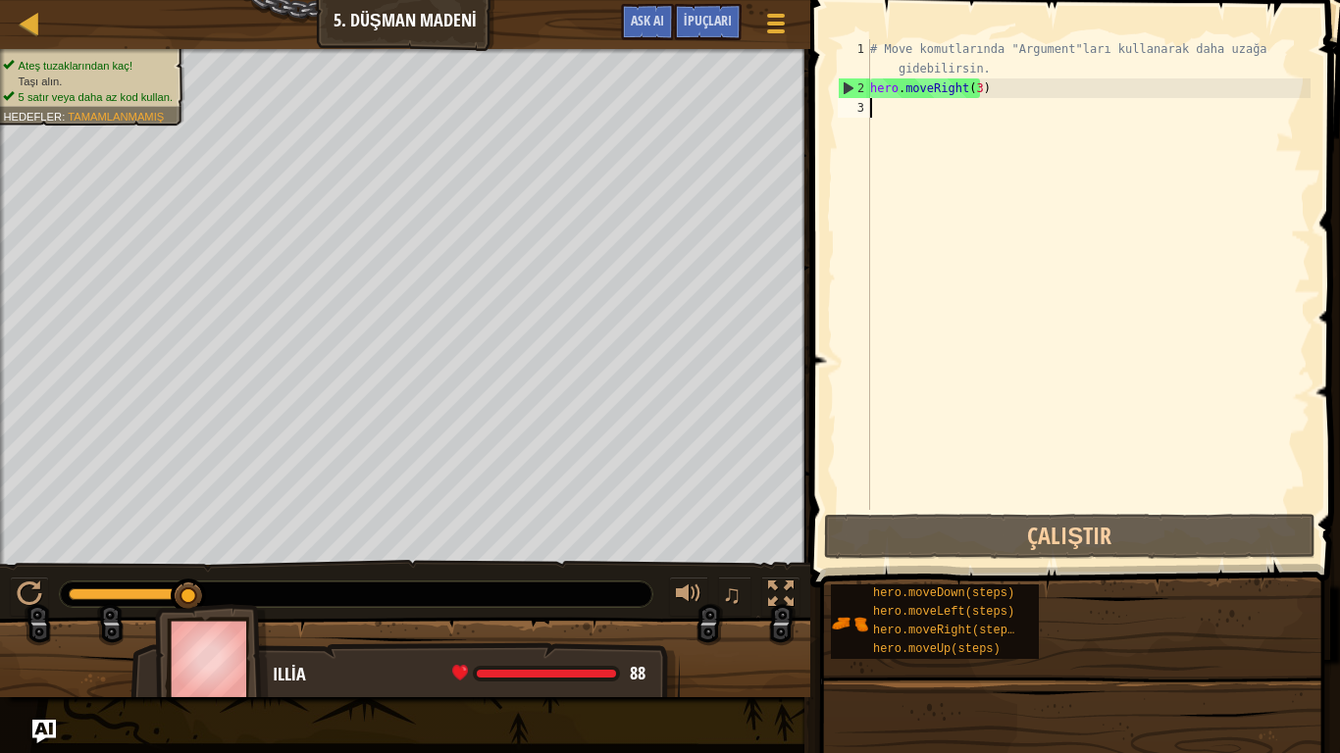
click at [859, 102] on div "3" at bounding box center [854, 108] width 32 height 20
type textarea "h"
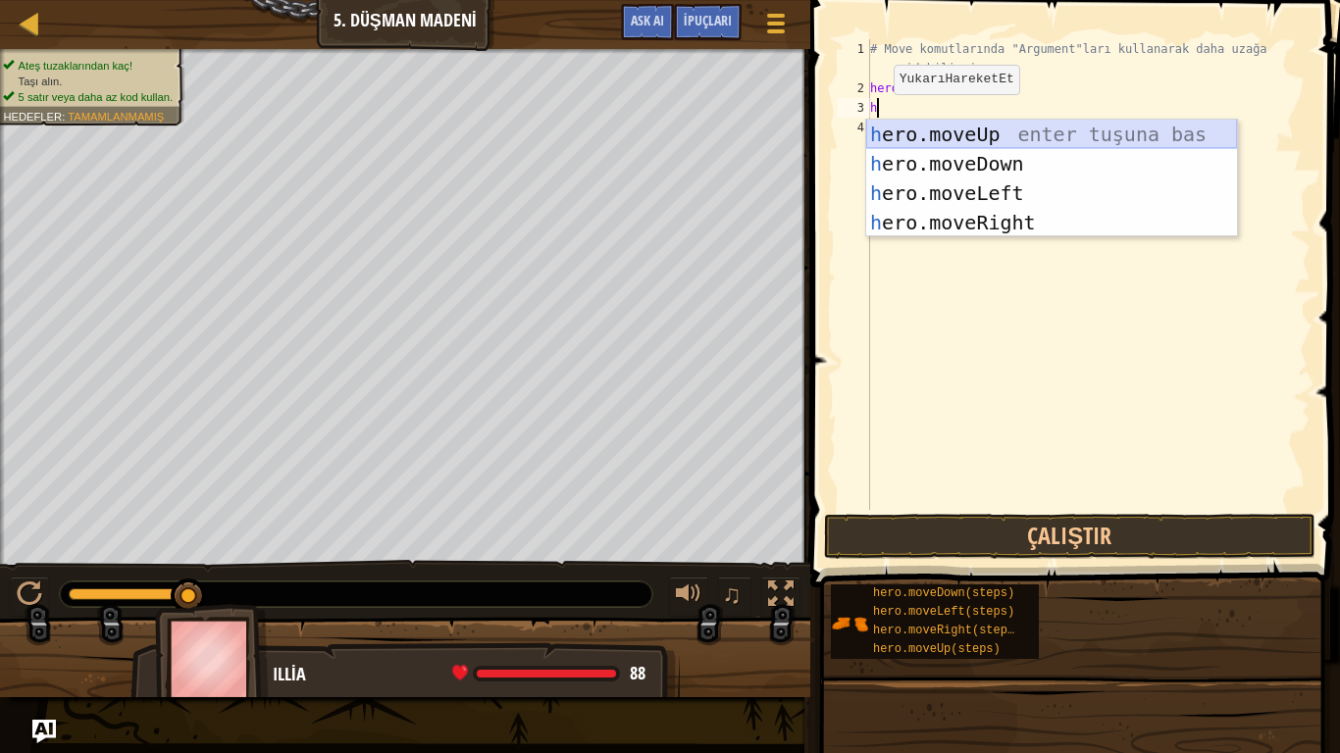
click at [926, 135] on div "h ero.moveUp enter tuşuna bas h ero.moveDown enter tuşuna bas h ero.moveLeft en…" at bounding box center [1051, 208] width 371 height 177
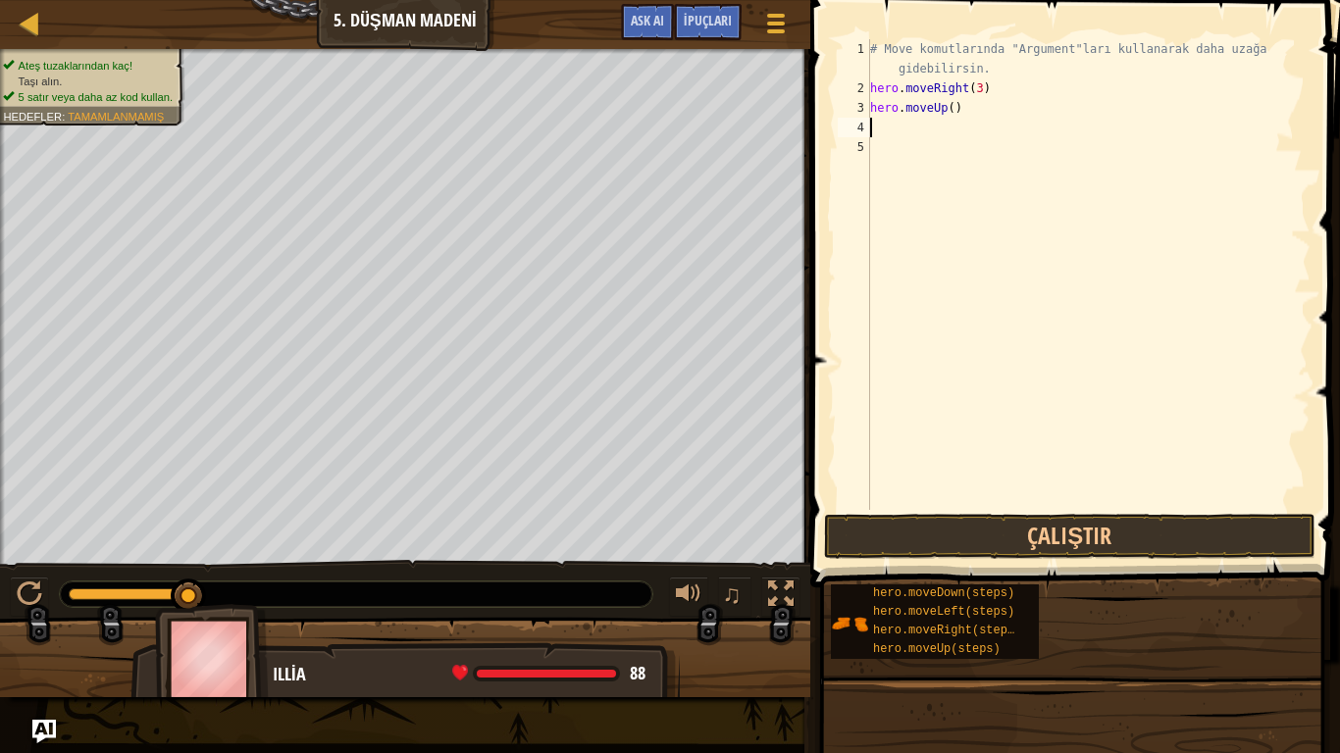
type textarea "h"
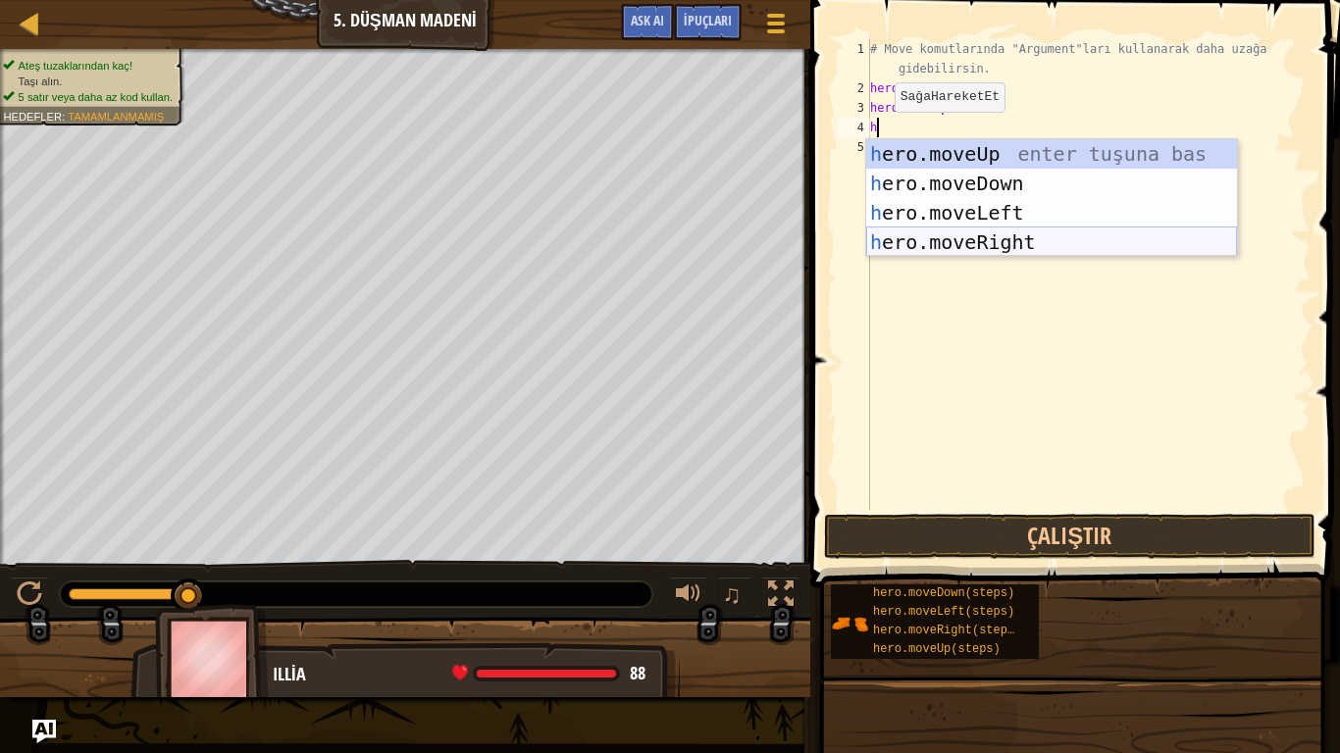
click at [1006, 235] on div "h ero.moveUp enter tuşuna bas h ero.moveDown enter tuşuna bas h ero.moveLeft en…" at bounding box center [1051, 227] width 371 height 177
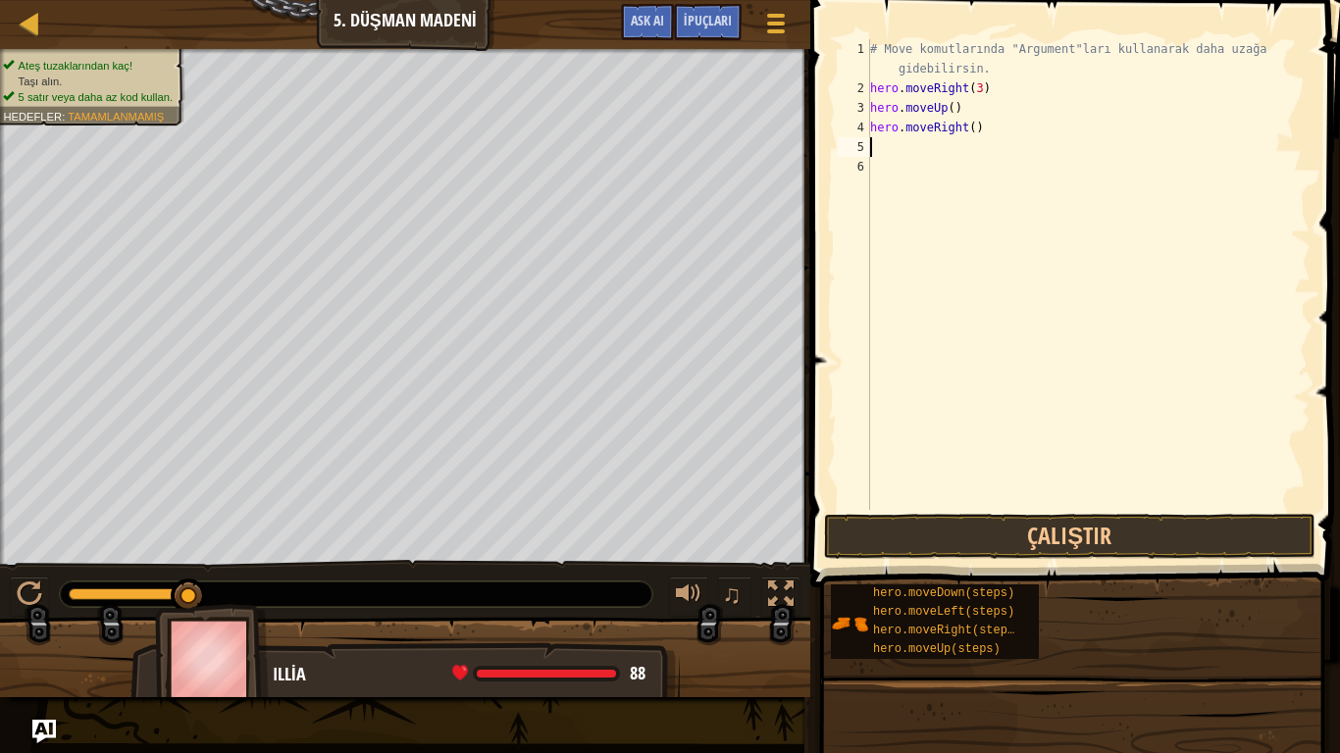
type textarea "h"
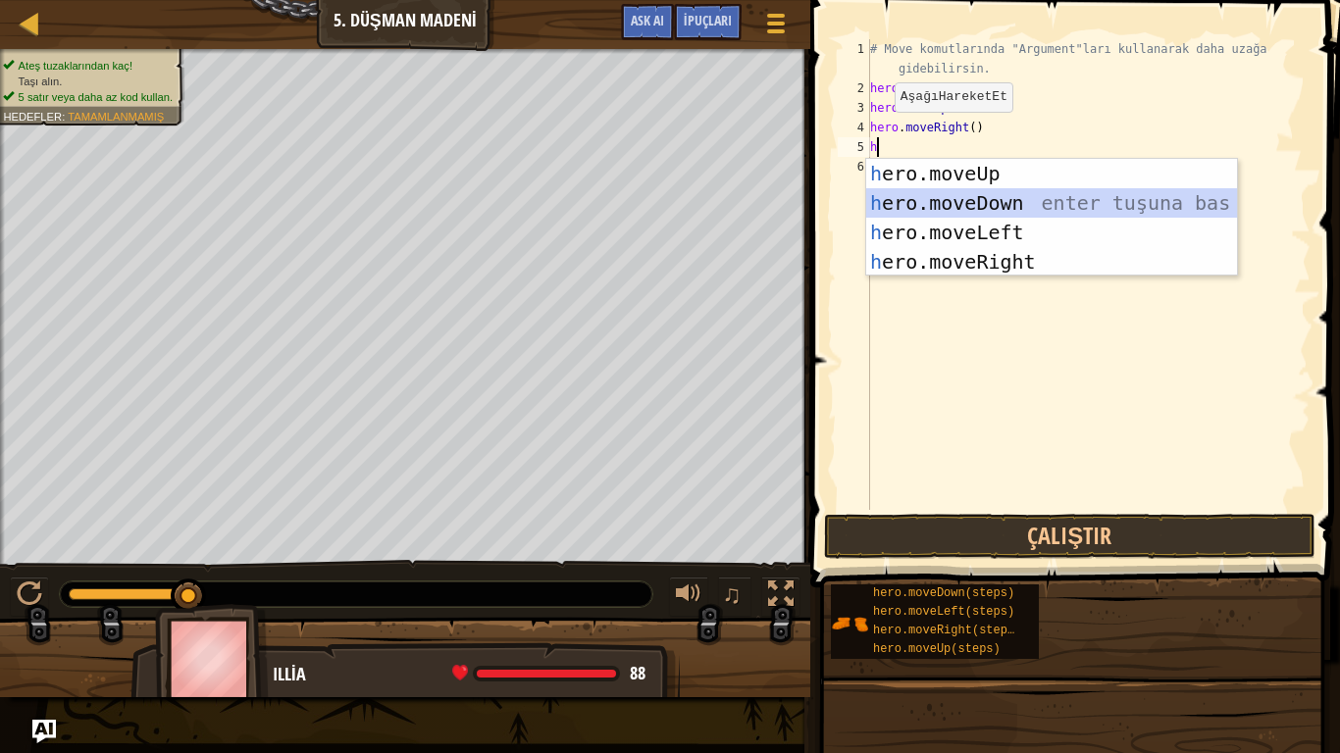
click at [924, 204] on div "h ero.moveUp enter tuşuna bas h ero.moveDown enter tuşuna bas h ero.moveLeft en…" at bounding box center [1051, 247] width 371 height 177
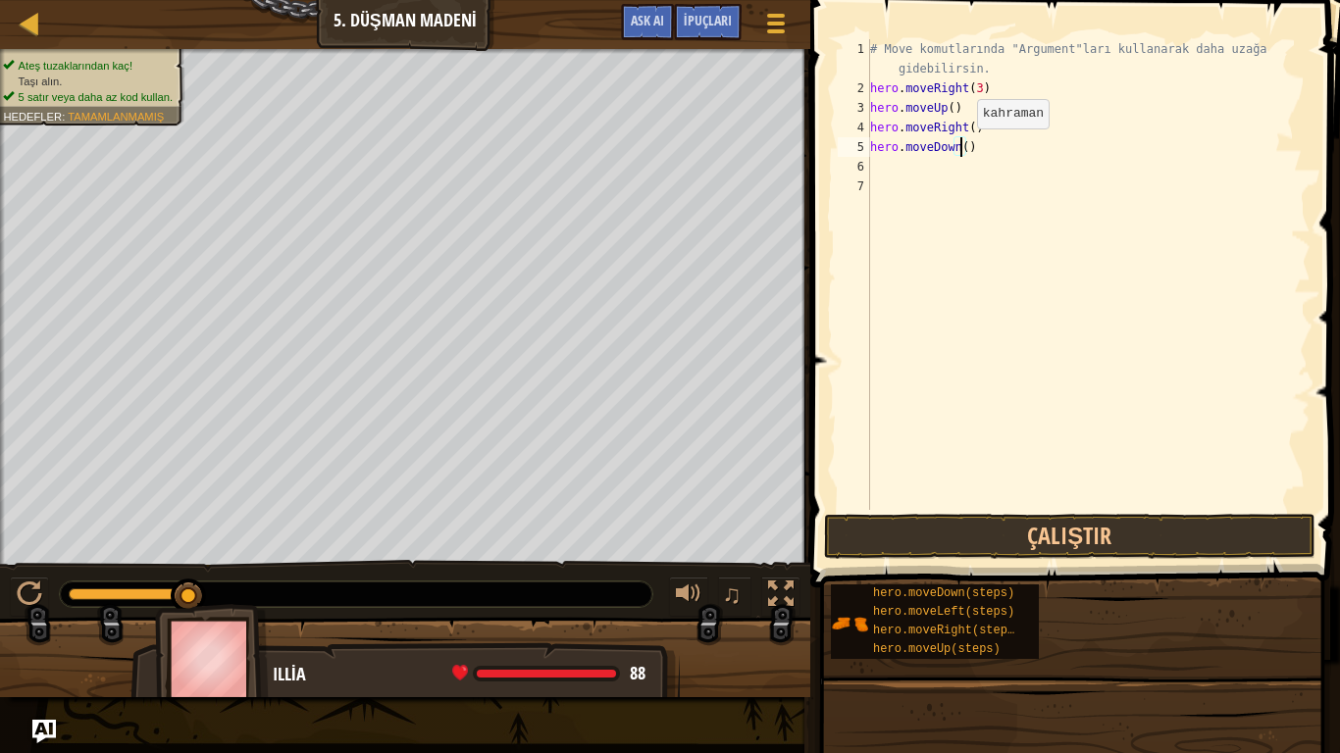
click at [960, 148] on div "# Move komutlarında "Argument"ları kullanarak daha uzağa gidebilirsin. hero . m…" at bounding box center [1088, 304] width 444 height 530
type textarea "hero.moveDown()"
click at [971, 88] on div "# Move komutlarında "Argument"ları kullanarak daha uzağa gidebilirsin. hero . m…" at bounding box center [1088, 304] width 444 height 530
type textarea "hero.moveRight()"
click at [968, 91] on div "# Move komutlarında "Argument"ları kullanarak daha uzağa gidebilirsin. hero . m…" at bounding box center [1088, 304] width 444 height 530
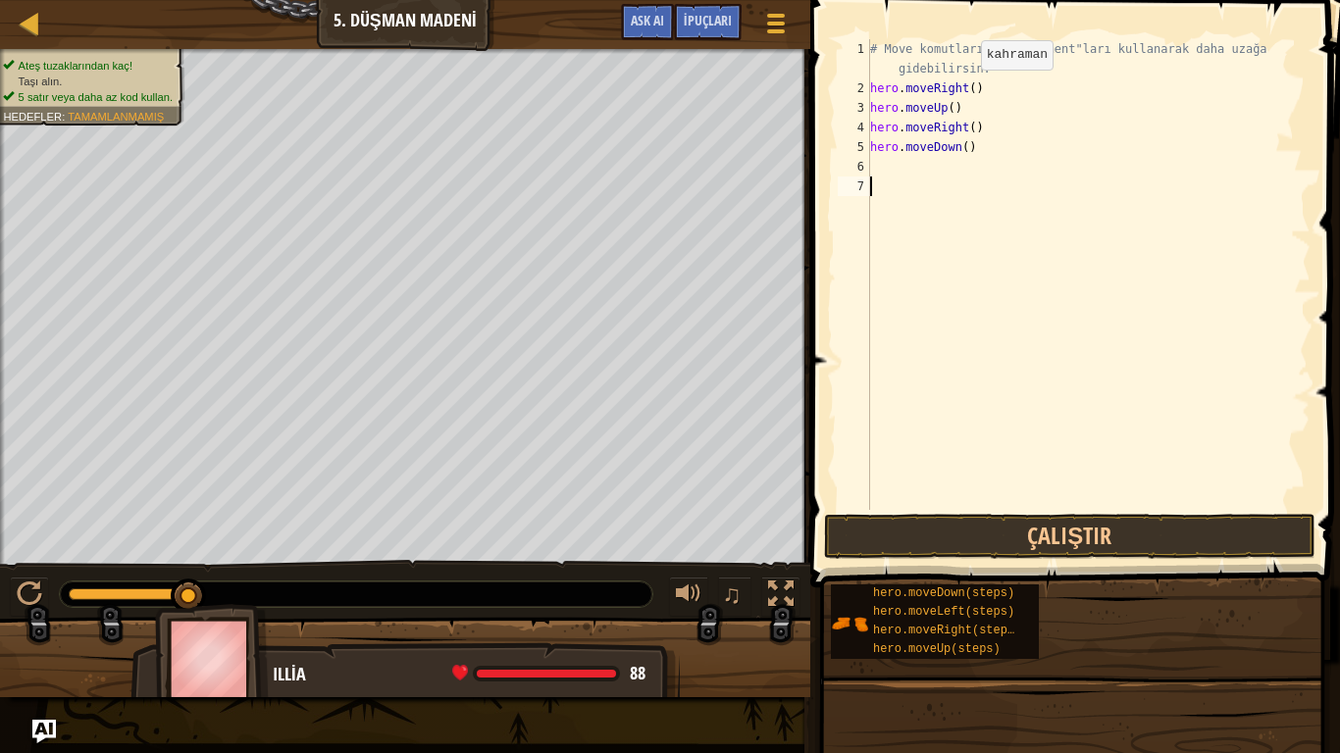
type textarea "hero.moveRight()"
click at [964, 84] on div "# Move komutlarında "Argument"ları kullanarak daha uzağa gidebilirsin. hero . m…" at bounding box center [1088, 304] width 444 height 530
type textarea "hero.moveRight()"
click at [969, 91] on div "# Move komutlarında "Argument"ları kullanarak daha uzağa gidebilirsin. hero . m…" at bounding box center [1088, 304] width 444 height 530
click at [962, 86] on div "# Move komutlarında "Argument"ları kullanarak daha uzağa gidebilirsin. hero . m…" at bounding box center [1088, 304] width 444 height 530
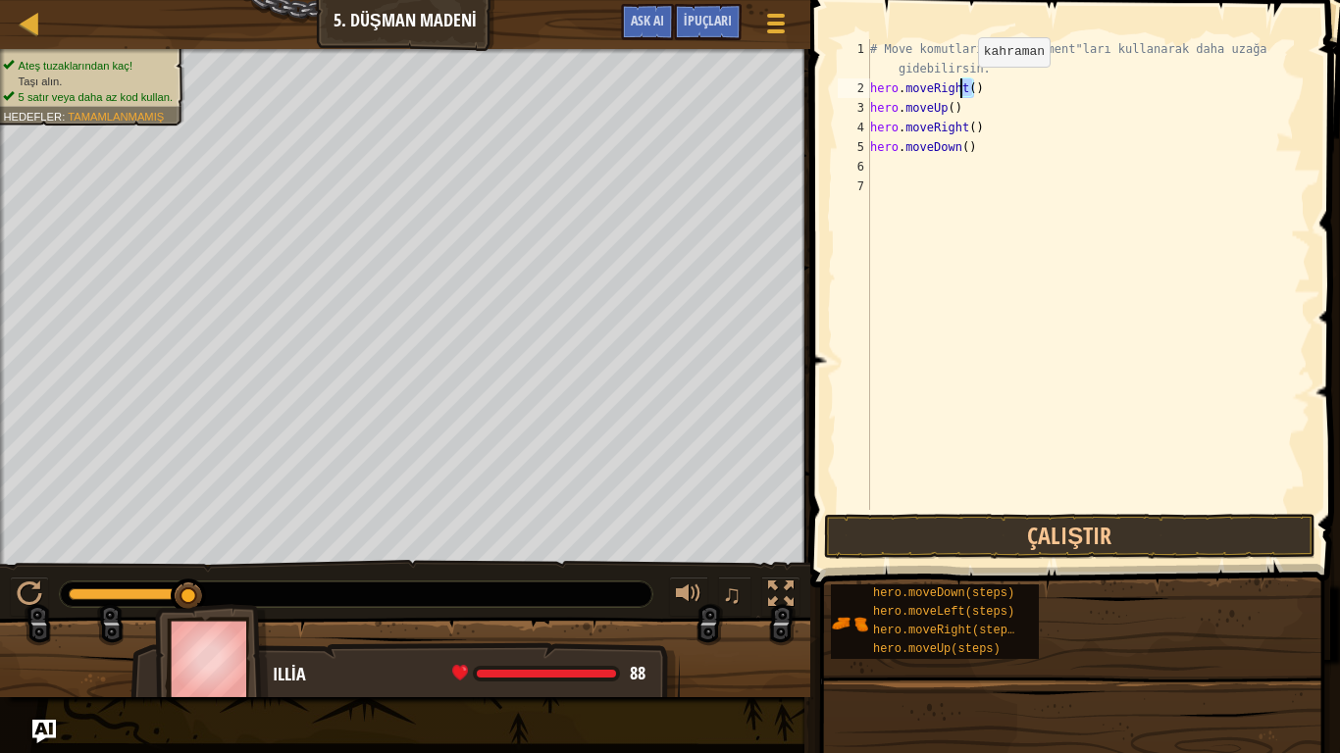
click at [961, 86] on div "# Move komutlarında "Argument"ları kullanarak daha uzağa gidebilirsin. hero . m…" at bounding box center [1088, 274] width 444 height 471
click at [964, 86] on div "# Move komutlarında "Argument"ları kullanarak daha uzağa gidebilirsin. hero . m…" at bounding box center [1088, 304] width 444 height 530
click at [962, 86] on div "# Move komutlarında "Argument"ları kullanarak daha uzağa gidebilirsin. hero . m…" at bounding box center [1088, 304] width 444 height 530
type textarea "hero.moveRight() hero.moveUp()"
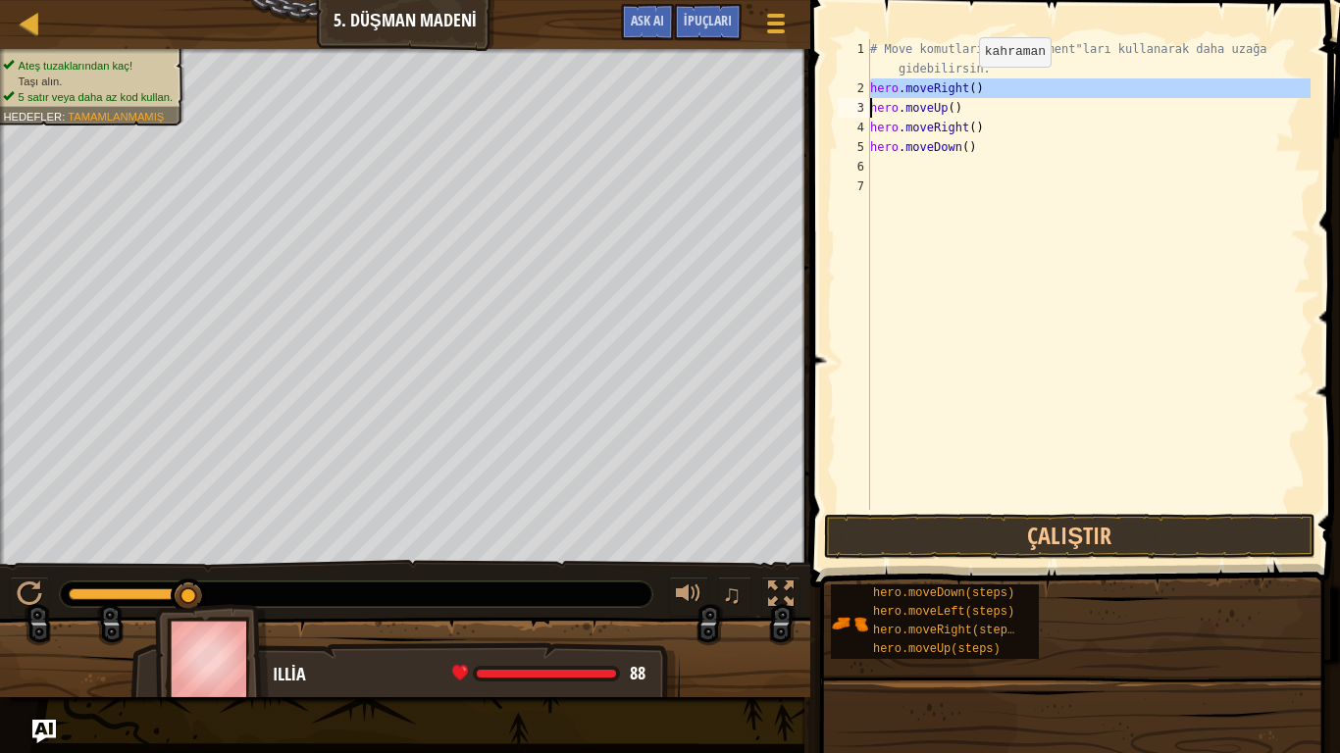
click at [962, 85] on div "# Move komutlarında "Argument"ları kullanarak daha uzağa gidebilirsin. hero . m…" at bounding box center [1088, 304] width 444 height 530
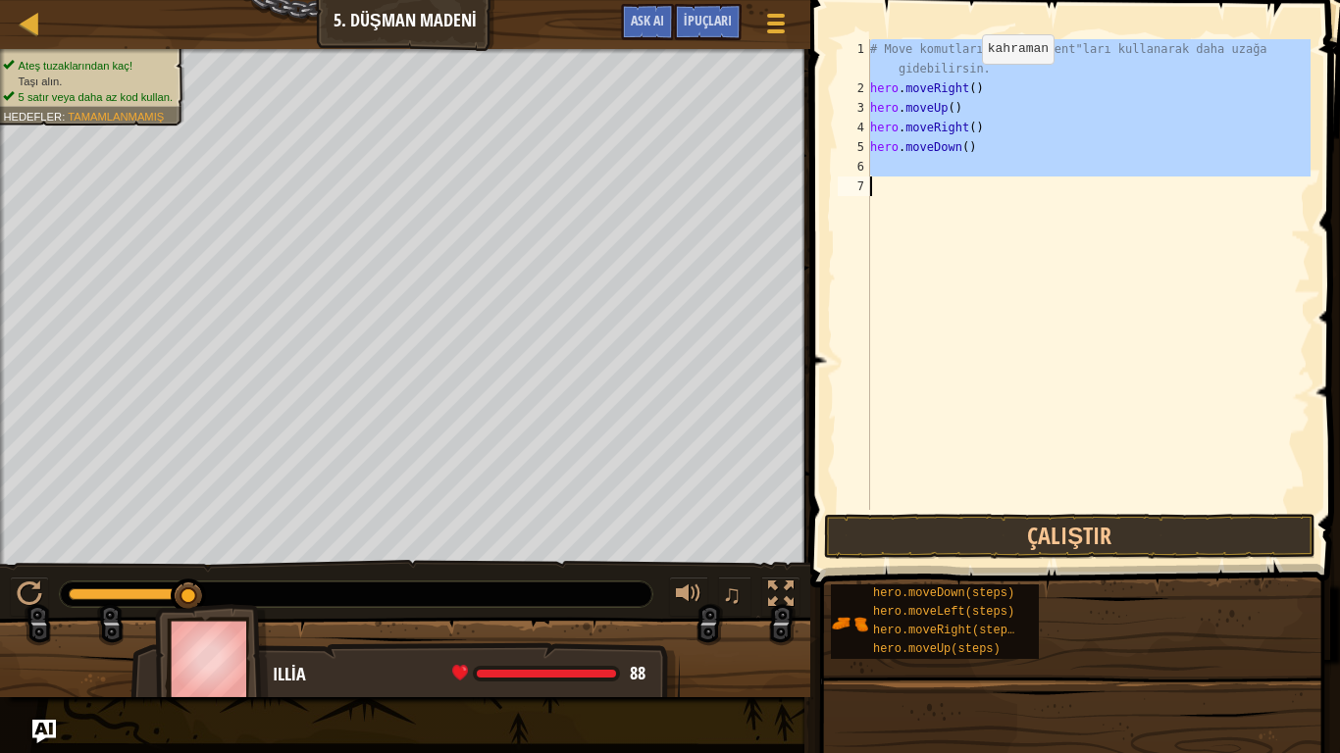
click at [965, 83] on div "# Move komutlarında "Argument"ları kullanarak daha uzağa gidebilirsin. hero . m…" at bounding box center [1088, 274] width 444 height 471
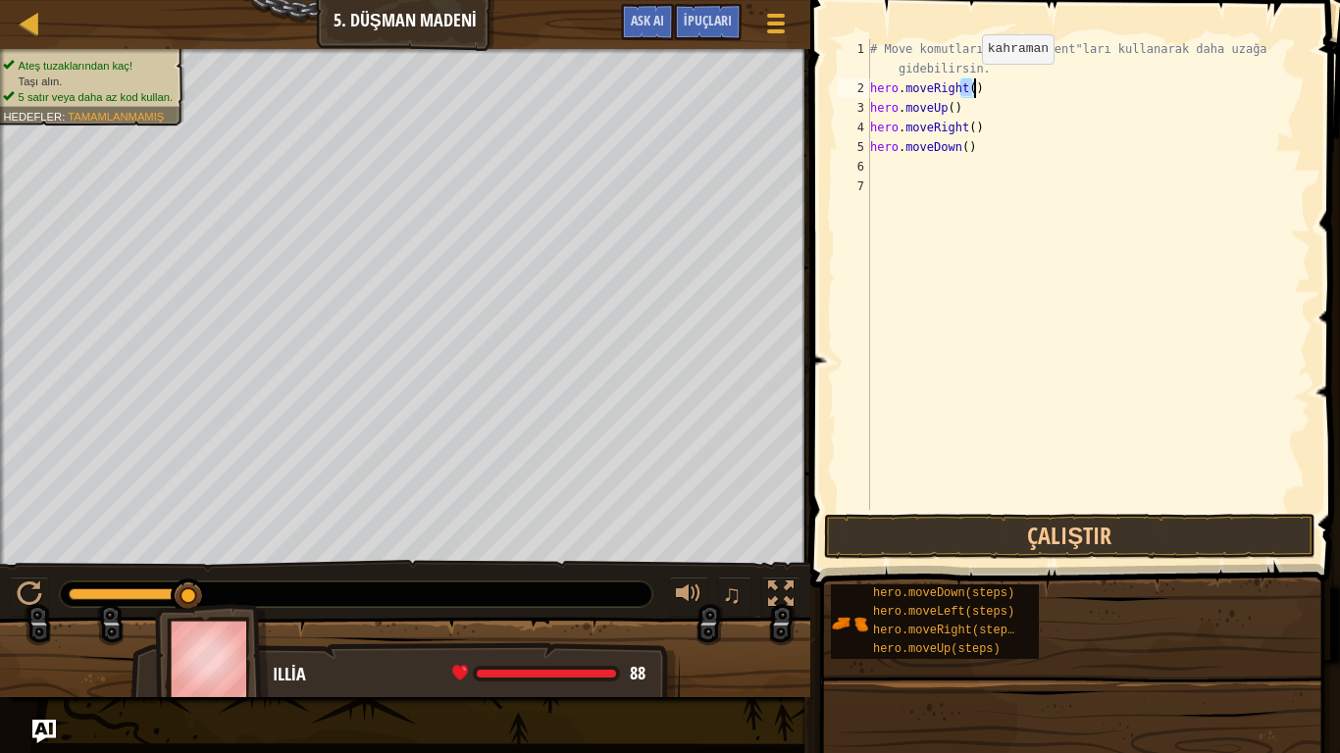
click at [965, 83] on div "# Move komutlarında "Argument"ları kullanarak daha uzağa gidebilirsin. hero . m…" at bounding box center [1088, 304] width 444 height 530
type textarea "hero.moveRight() hero.moveUp()"
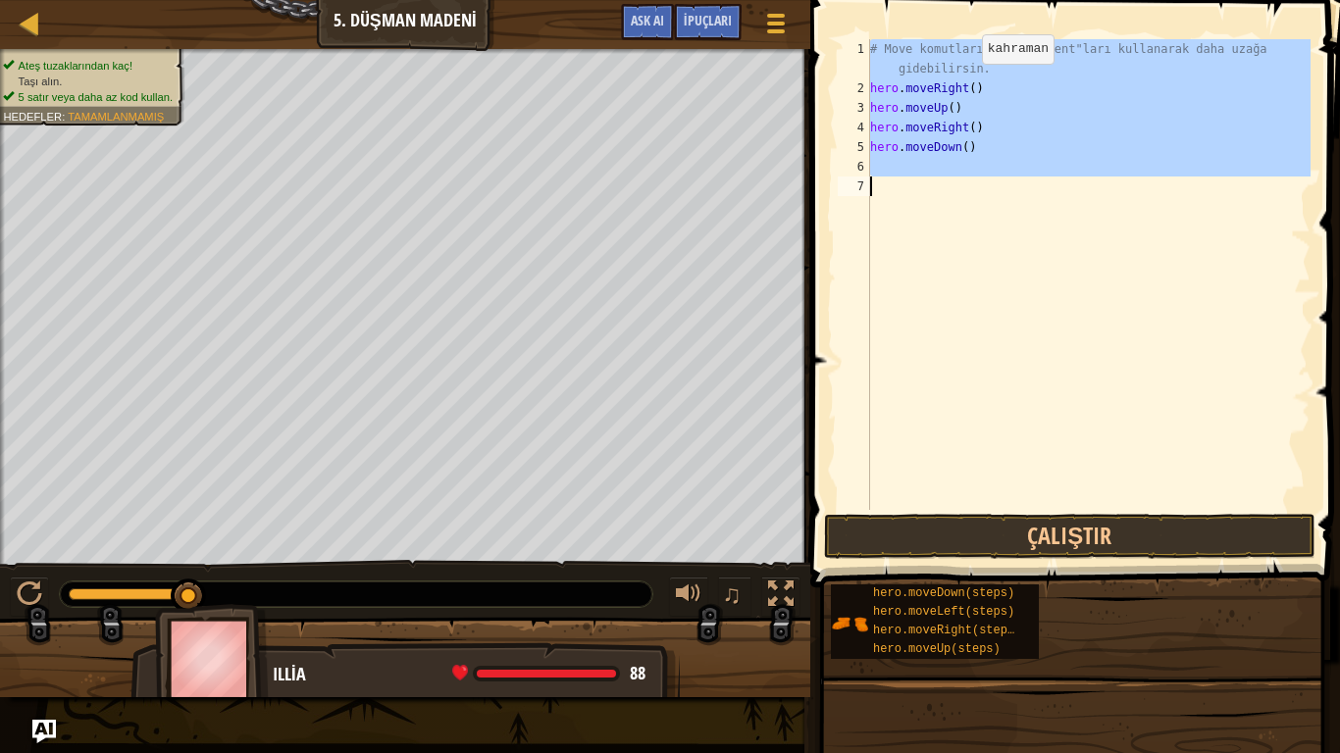
click at [965, 83] on div "# Move komutlarında "Argument"ları kullanarak daha uzağa gidebilirsin. hero . m…" at bounding box center [1088, 304] width 444 height 530
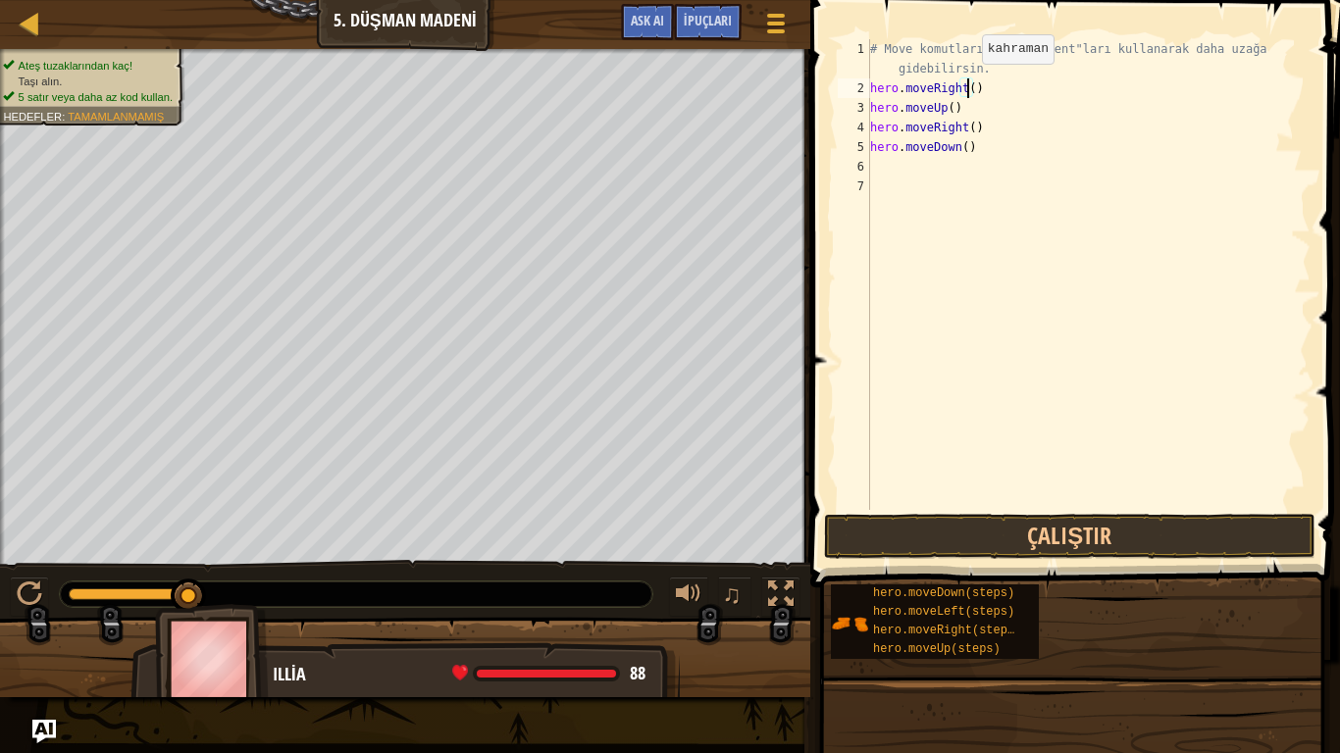
click at [965, 83] on div "# Move komutlarında "Argument"ları kullanarak daha uzağa gidebilirsin. hero . m…" at bounding box center [1088, 304] width 444 height 530
type textarea "hero.moveRight() hero.moveUp()"
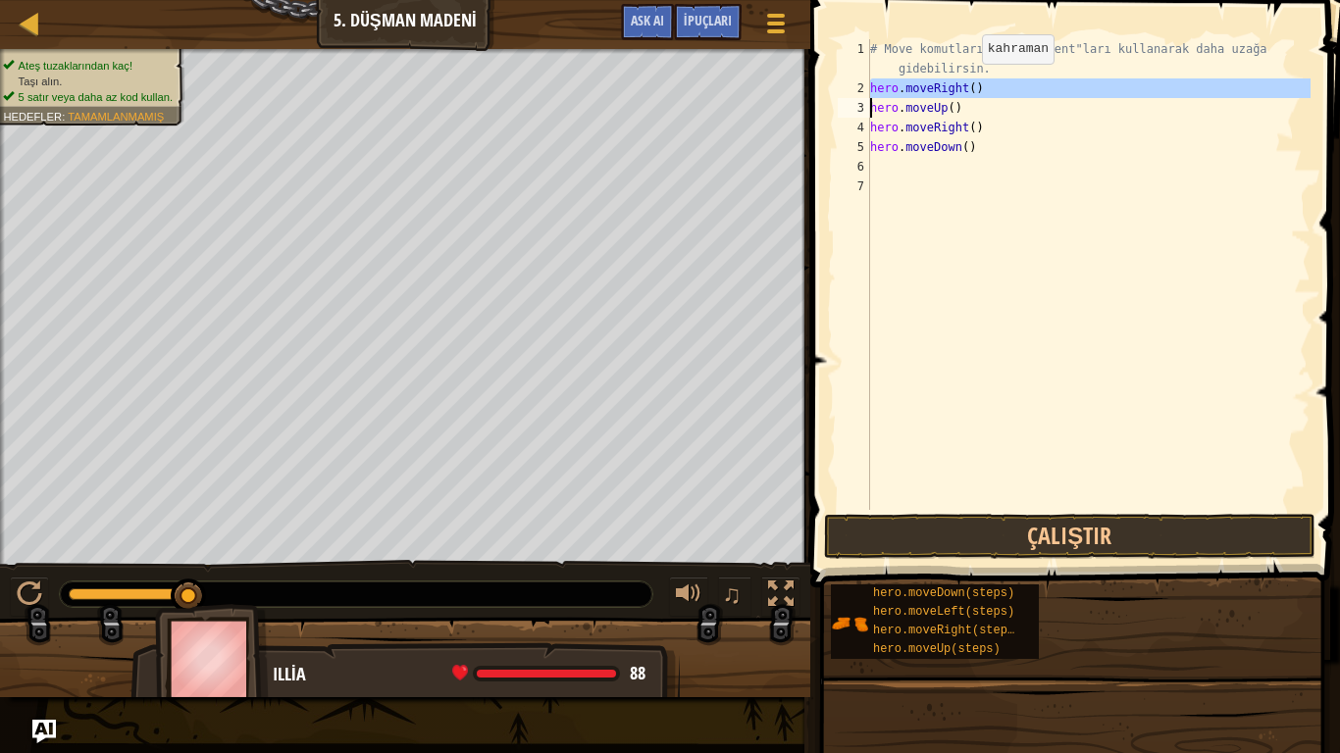
click at [965, 83] on div "# Move komutlarında "Argument"ları kullanarak daha uzağa gidebilirsin. hero . m…" at bounding box center [1088, 304] width 444 height 530
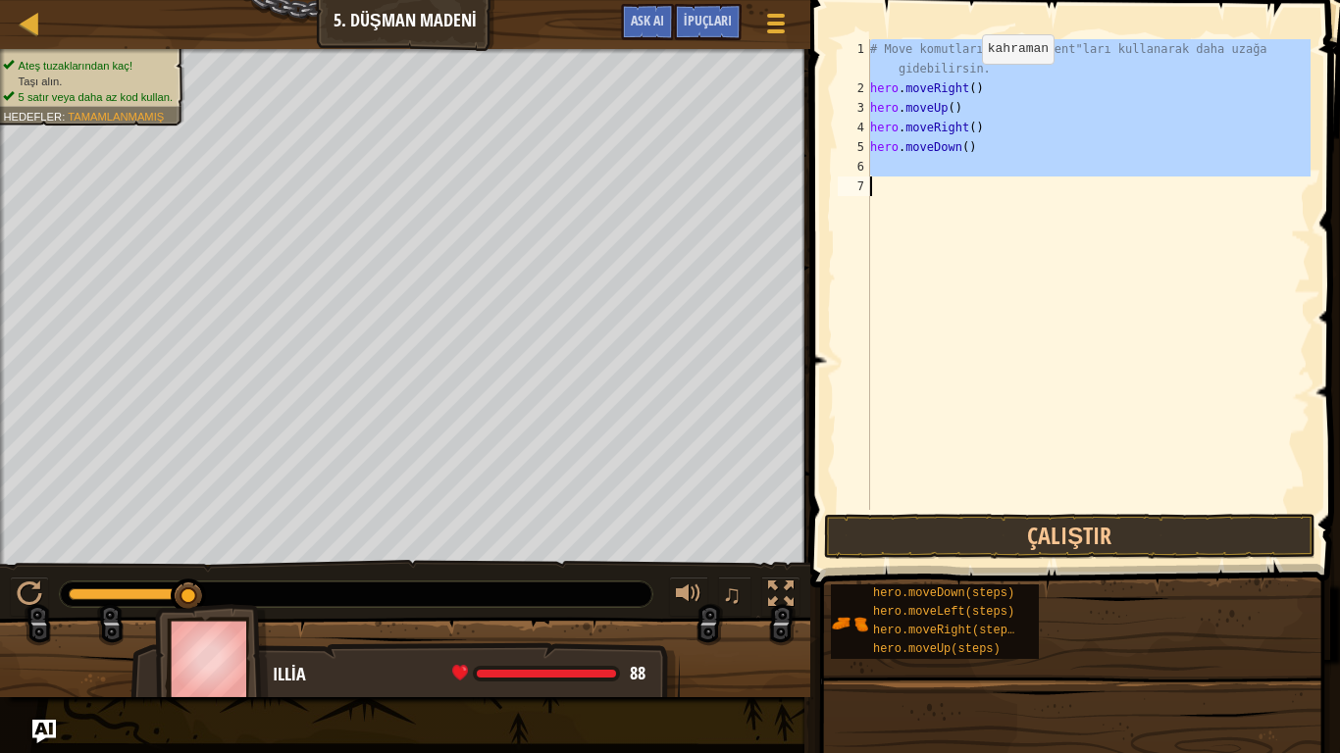
click at [965, 83] on div "# Move komutlarında "Argument"ları kullanarak daha uzağa gidebilirsin. hero . m…" at bounding box center [1088, 304] width 444 height 530
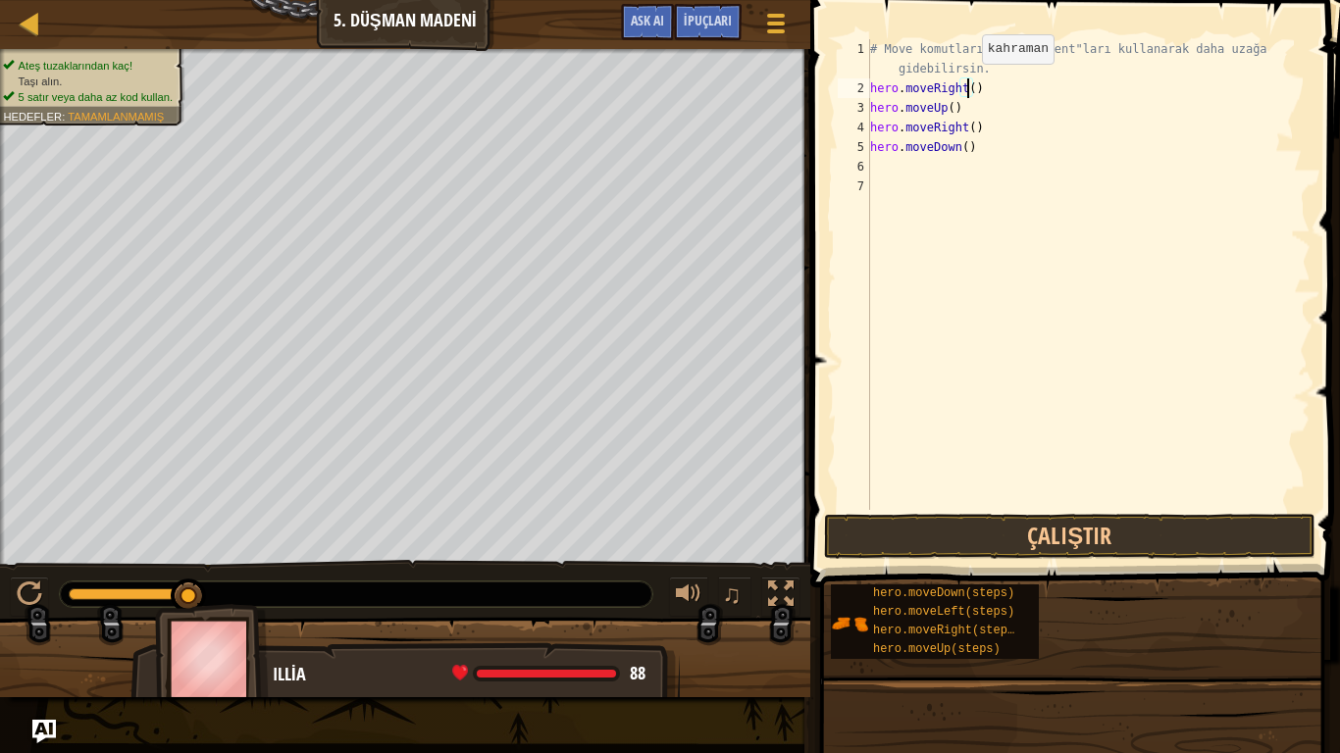
type textarea "hero.moveRight( )"
click at [965, 87] on div "# Move komutlarında "Argument"ları kullanarak daha uzağa gidebilirsin. hero . m…" at bounding box center [1088, 304] width 444 height 530
type textarea "hero.moveRight( )"
click at [970, 87] on div "# Move komutlarında "Argument"ları kullanarak daha uzağa gidebilirsin. hero . m…" at bounding box center [1088, 304] width 444 height 530
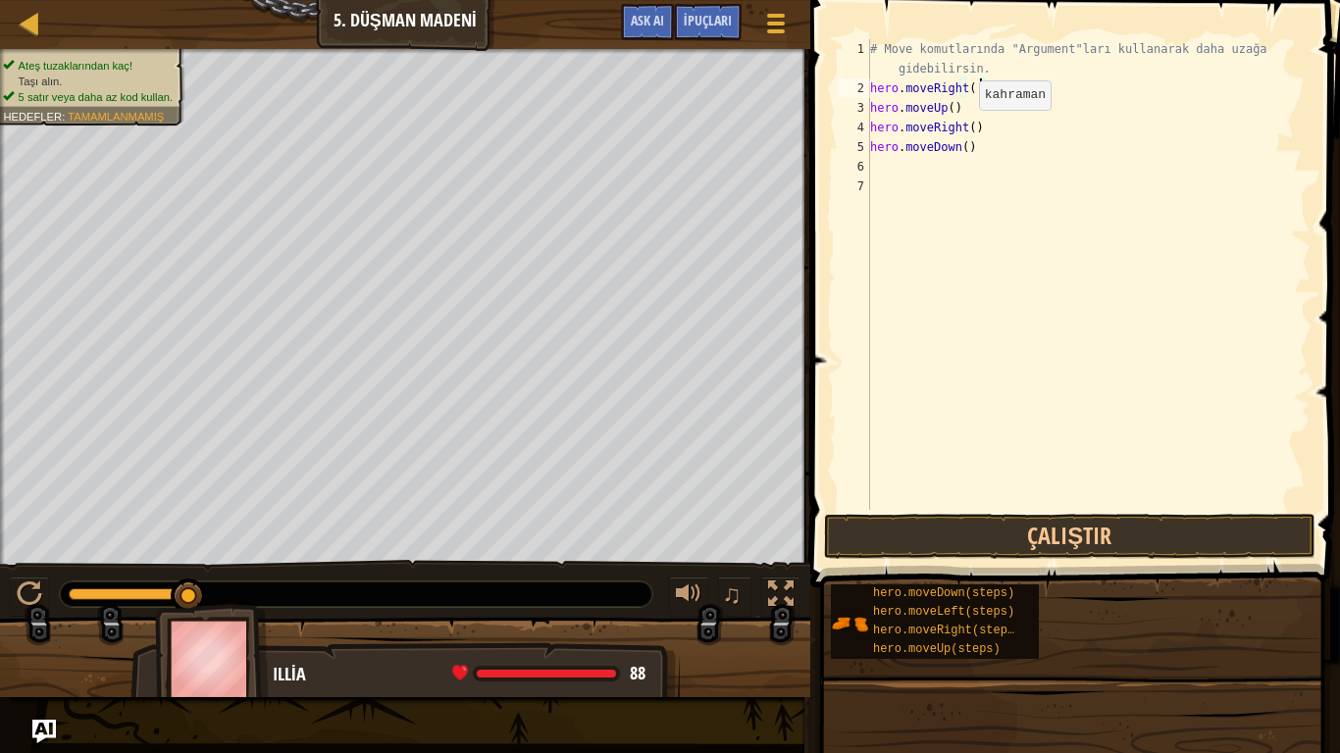
click at [962, 129] on div "# Move komutlarında "Argument"ları kullanarak daha uzağa gidebilirsin. hero . m…" at bounding box center [1088, 304] width 444 height 530
click at [968, 129] on div "# Move komutlarında "Argument"ları kullanarak daha uzağa gidebilirsin. hero . m…" at bounding box center [1088, 304] width 444 height 530
click at [959, 146] on div "# Move komutlarında "Argument"ları kullanarak daha uzağa gidebilirsin. hero . m…" at bounding box center [1088, 304] width 444 height 530
type textarea "hero.moveDown(3)"
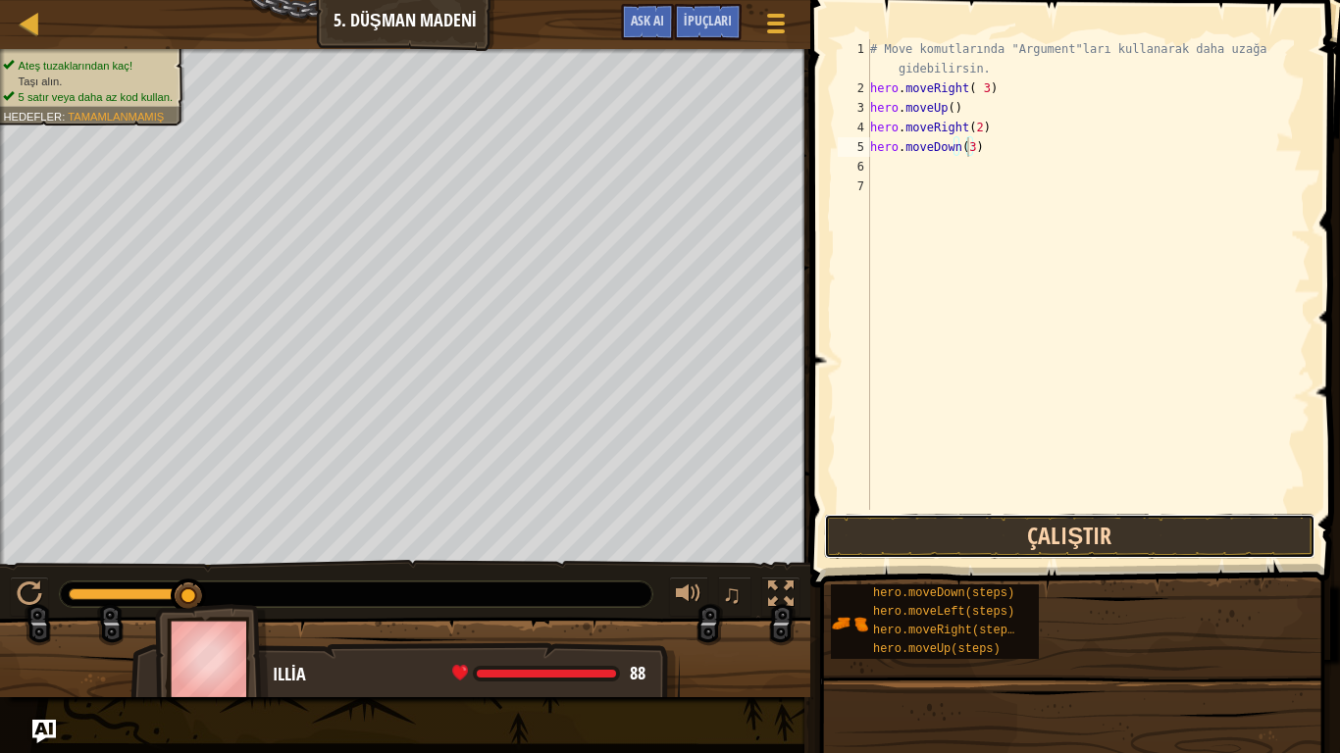
click at [1121, 532] on button "Çalıştır" at bounding box center [1069, 536] width 491 height 45
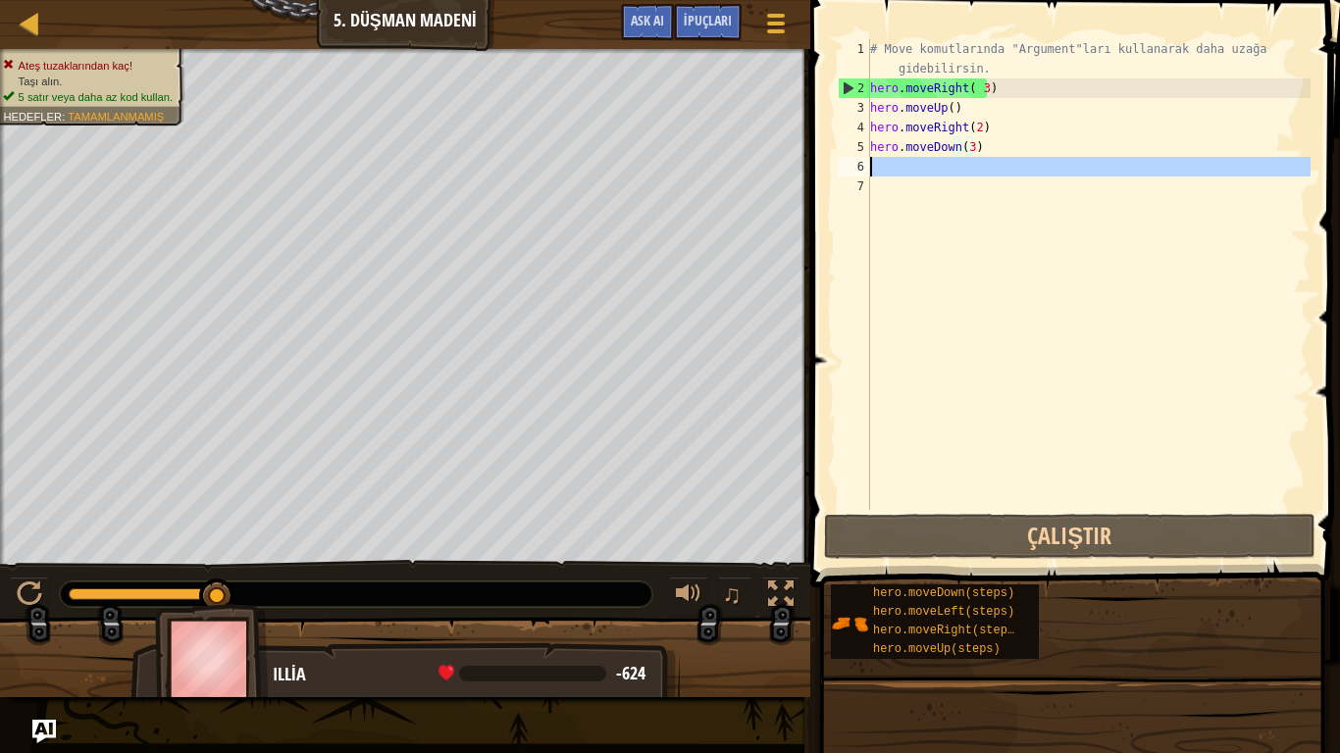
click at [860, 166] on div "6" at bounding box center [854, 167] width 32 height 20
click at [862, 172] on div "6" at bounding box center [854, 167] width 32 height 20
type textarea "h"
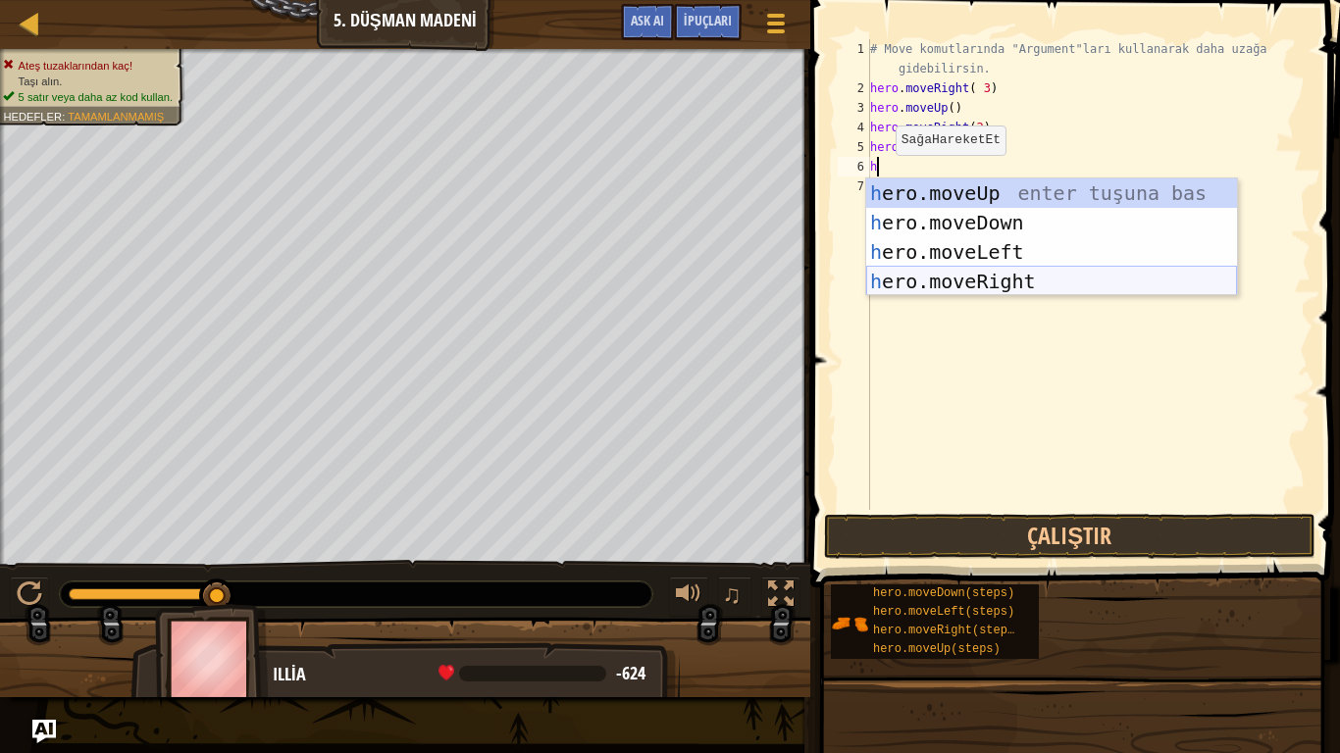
click at [1007, 274] on div "h ero.moveUp enter tuşuna bas h ero.moveDown enter tuşuna bas h ero.moveLeft en…" at bounding box center [1051, 267] width 371 height 177
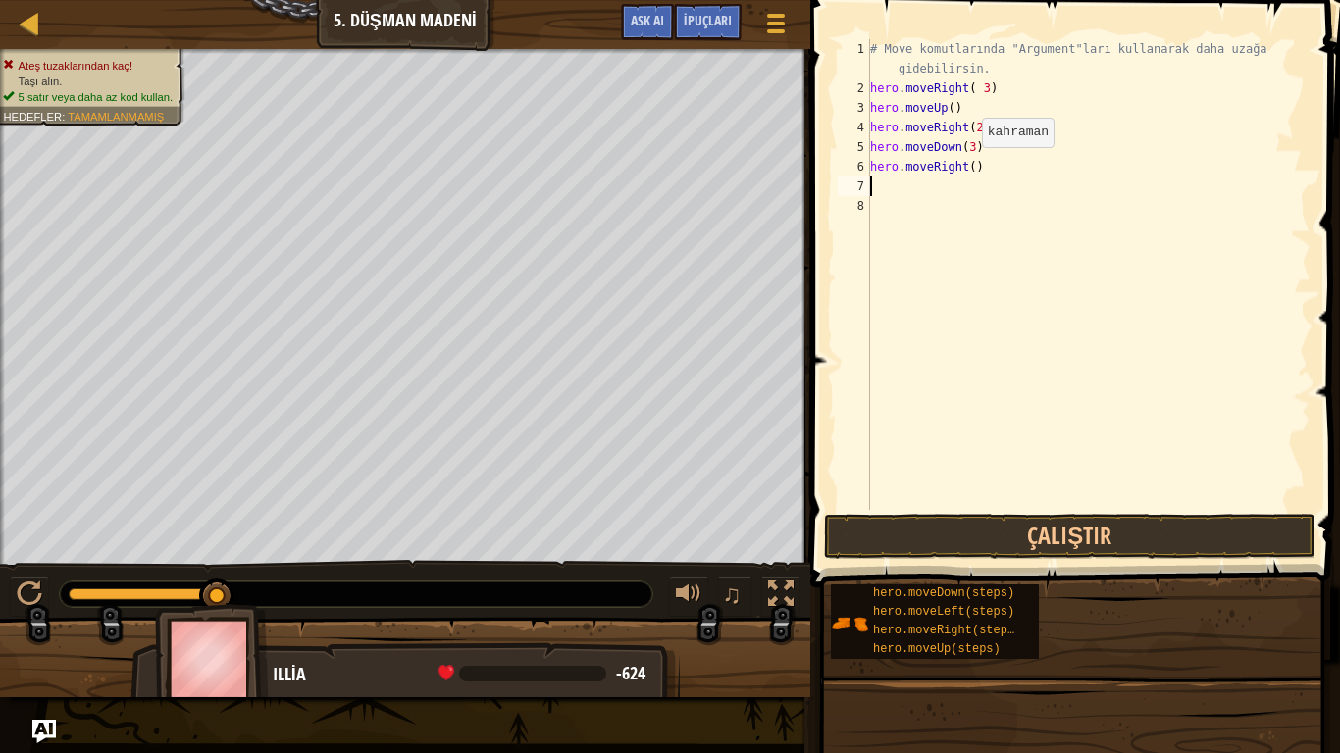
click at [965, 167] on div "# Move komutlarında "Argument"ları kullanarak daha uzağa gidebilirsin. hero . m…" at bounding box center [1088, 304] width 444 height 530
click at [1080, 540] on button "Çalıştır" at bounding box center [1069, 536] width 491 height 45
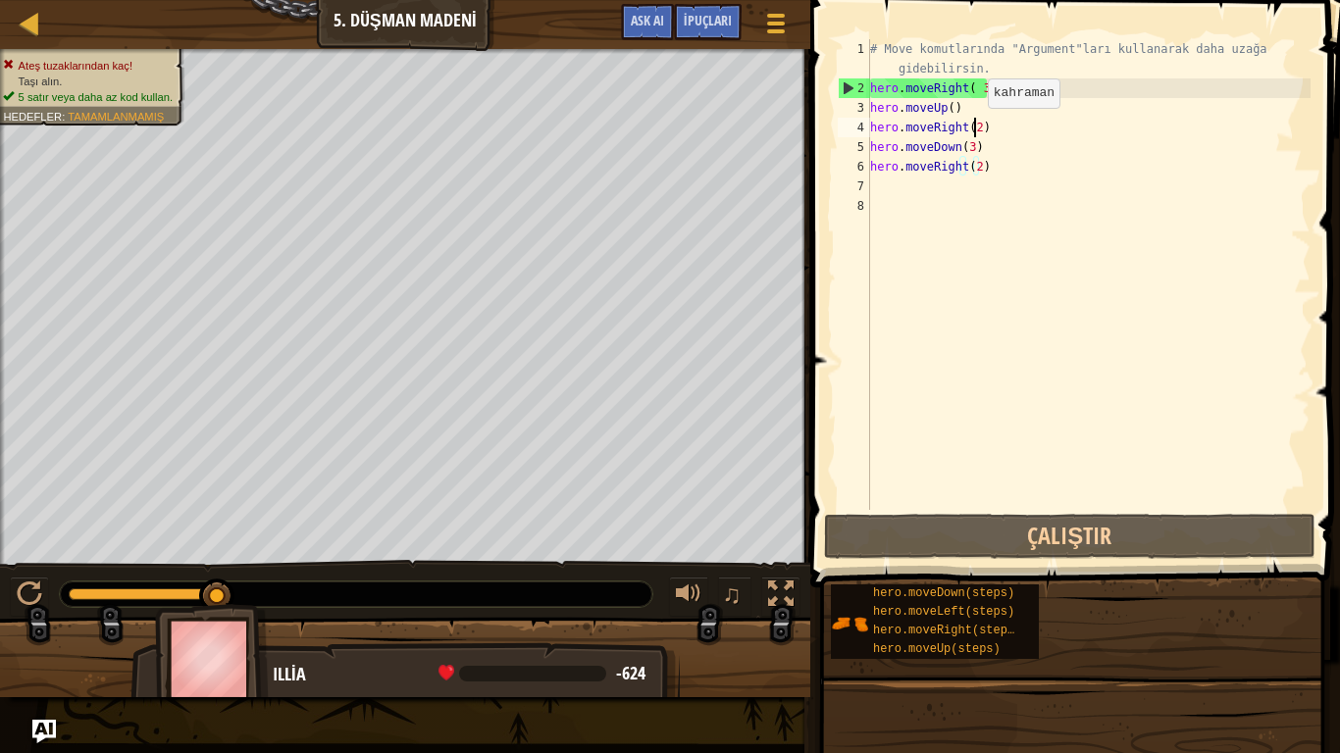
click at [971, 128] on div "# Move komutlarında "Argument"ları kullanarak daha uzağa gidebilirsin. hero . m…" at bounding box center [1088, 304] width 444 height 530
type textarea "hero.moveRight()"
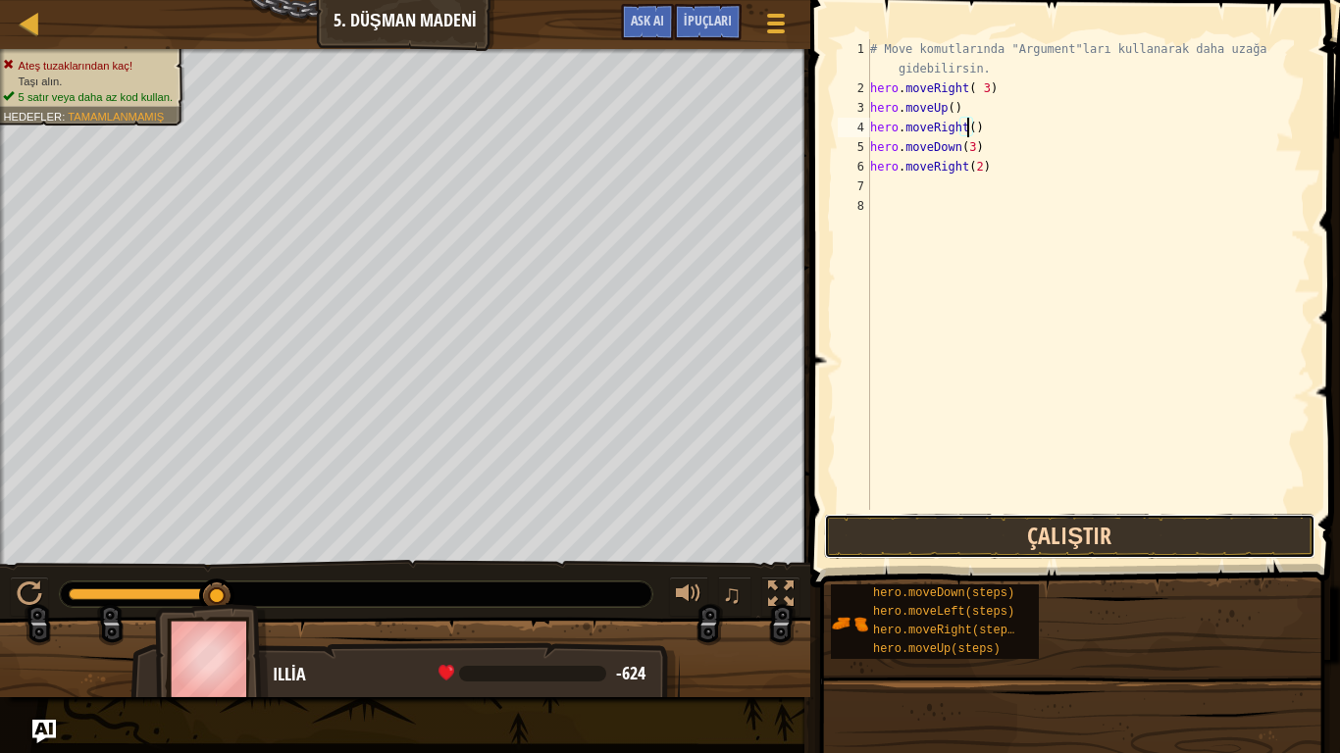
click at [1108, 540] on button "Çalıştır" at bounding box center [1069, 536] width 491 height 45
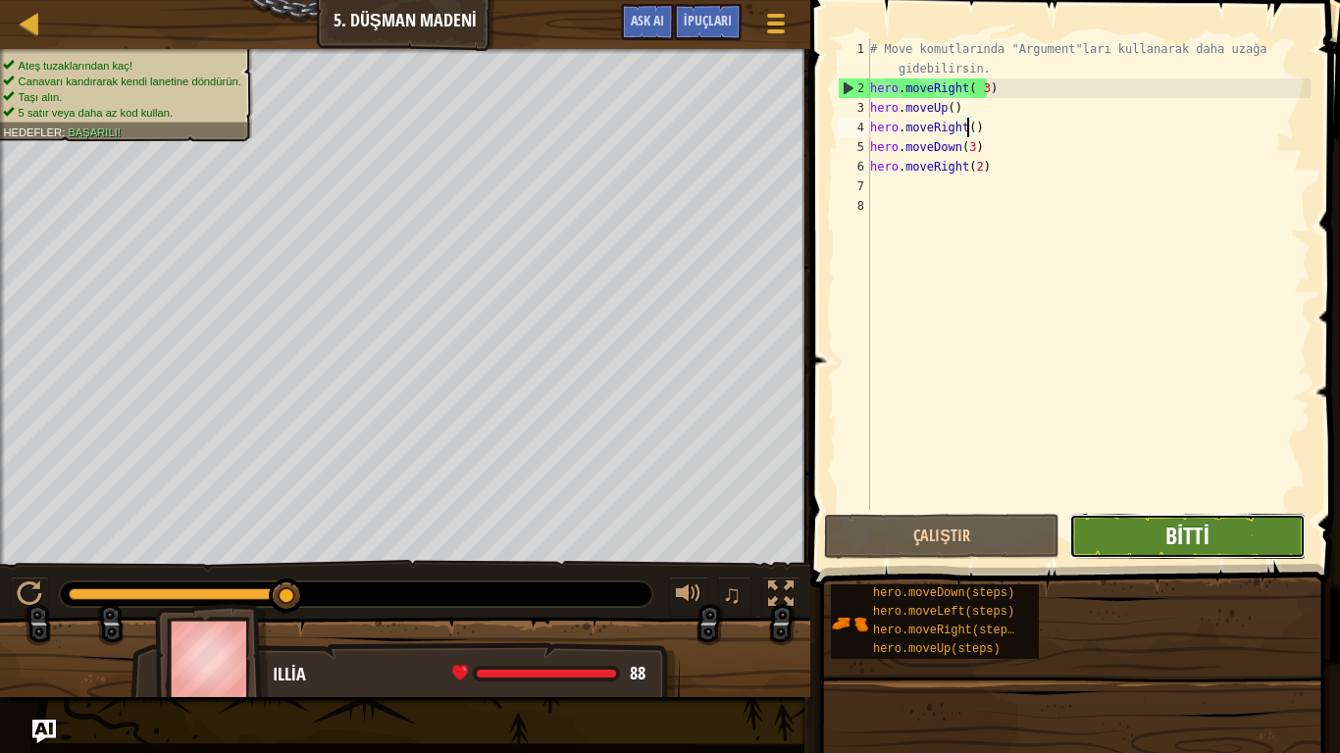
click at [1197, 538] on span "Bitti" at bounding box center [1187, 535] width 44 height 31
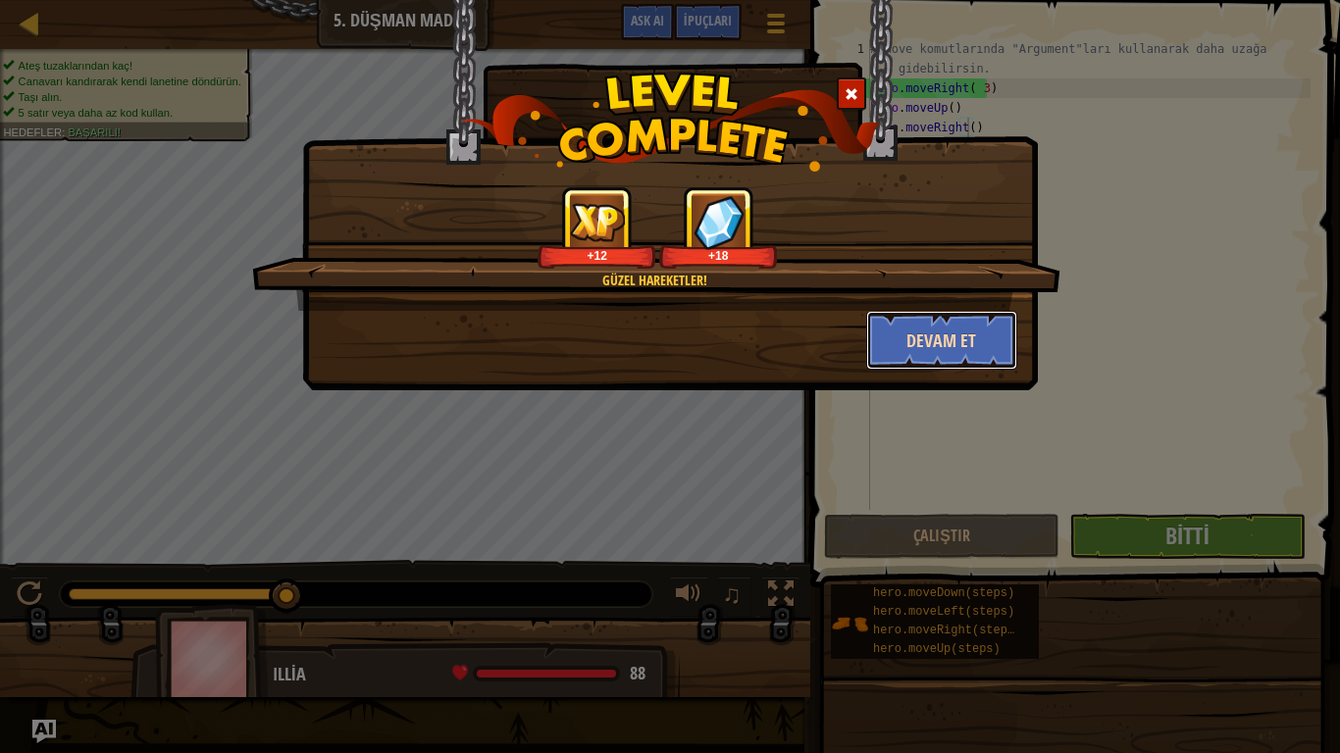
click at [967, 334] on button "Devam et" at bounding box center [942, 340] width 152 height 59
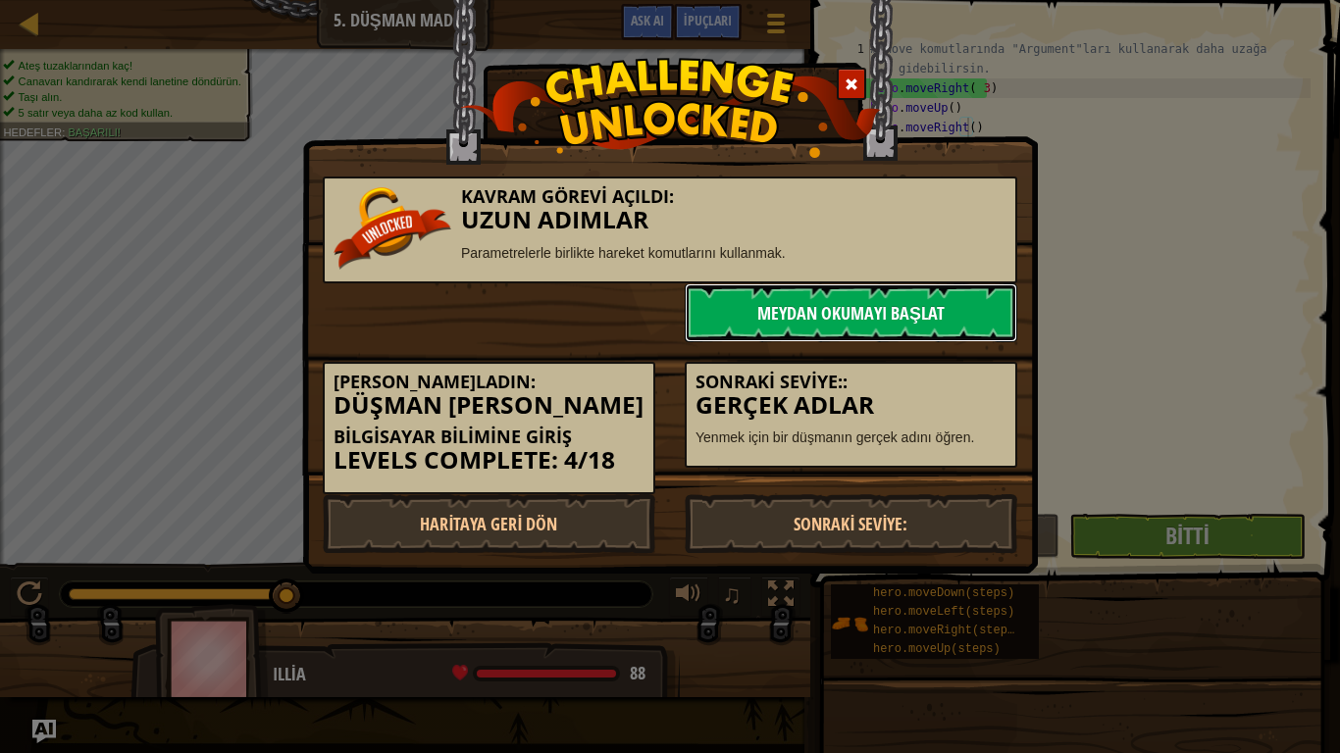
click at [895, 322] on link "Meydan Okumayı Başlat" at bounding box center [851, 312] width 333 height 59
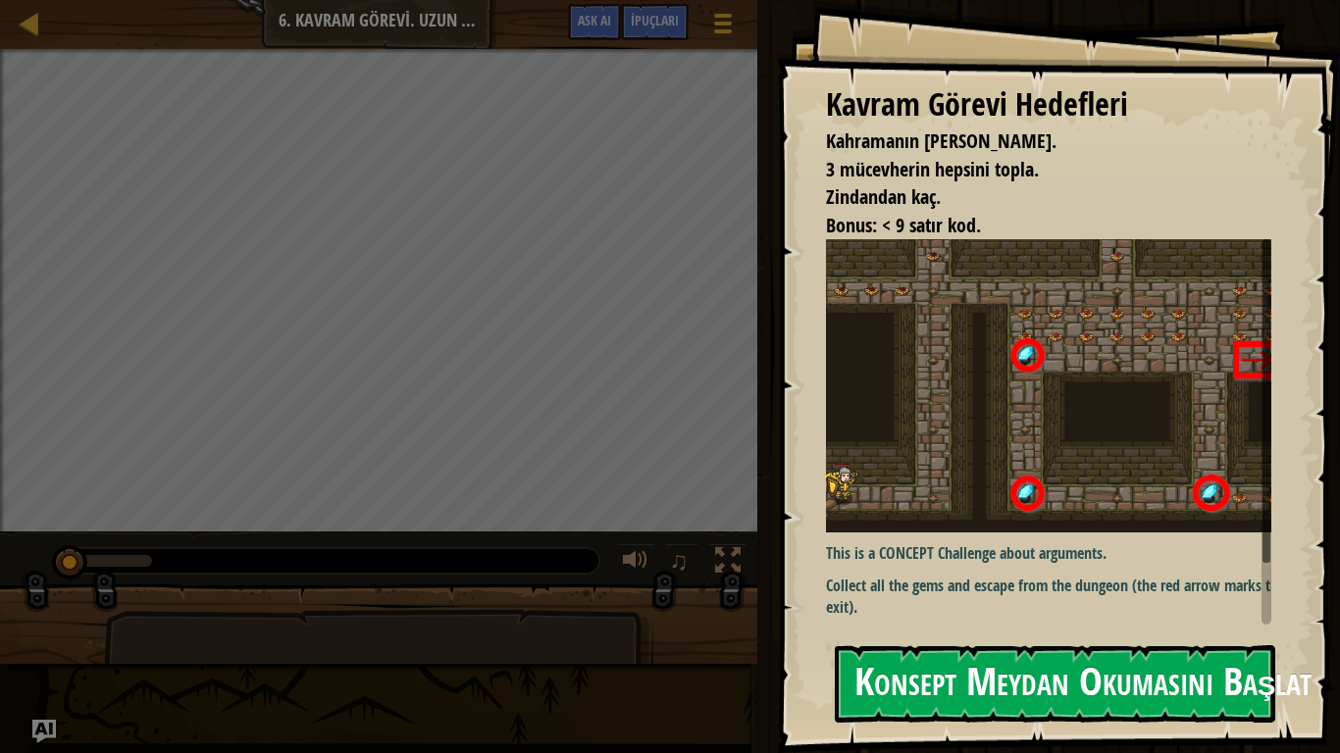
click at [937, 628] on button "Konsept Meydan Okumasını Başlat" at bounding box center [1055, 683] width 440 height 77
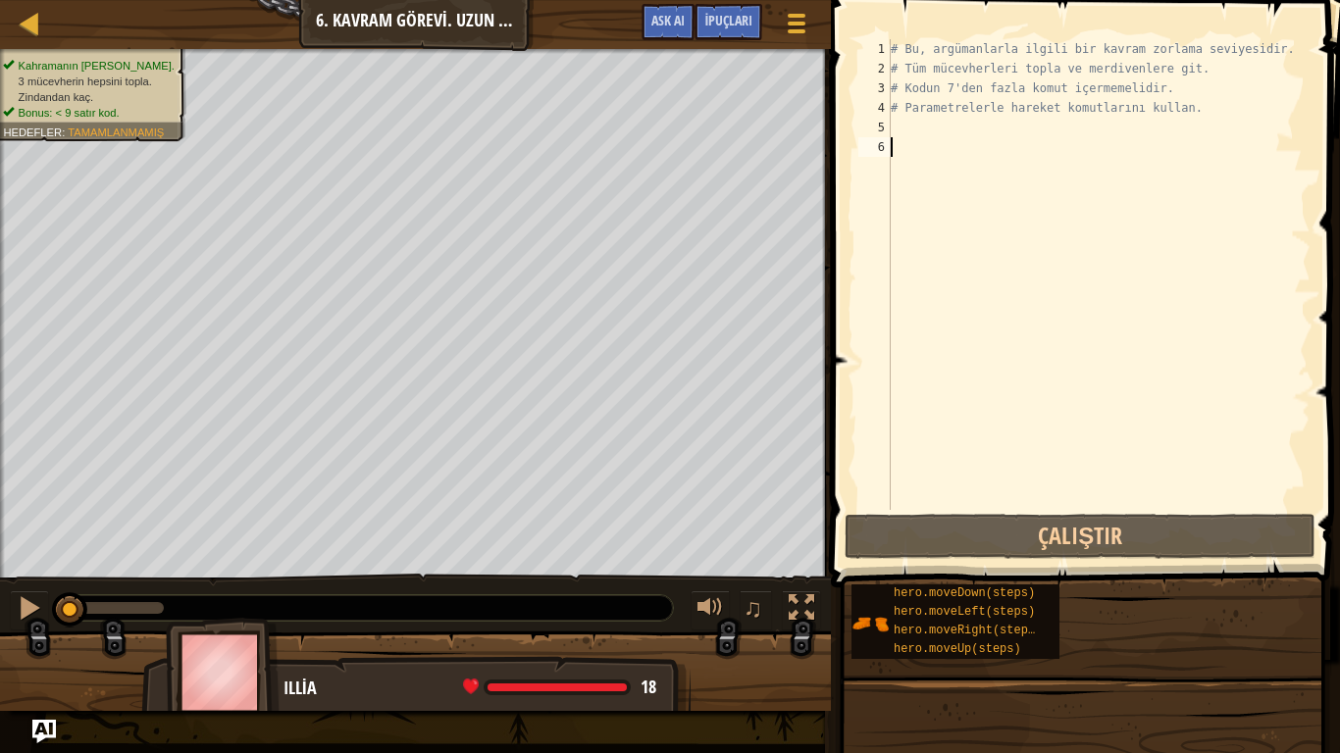
click at [874, 120] on div "5" at bounding box center [874, 128] width 32 height 20
type textarea "h"
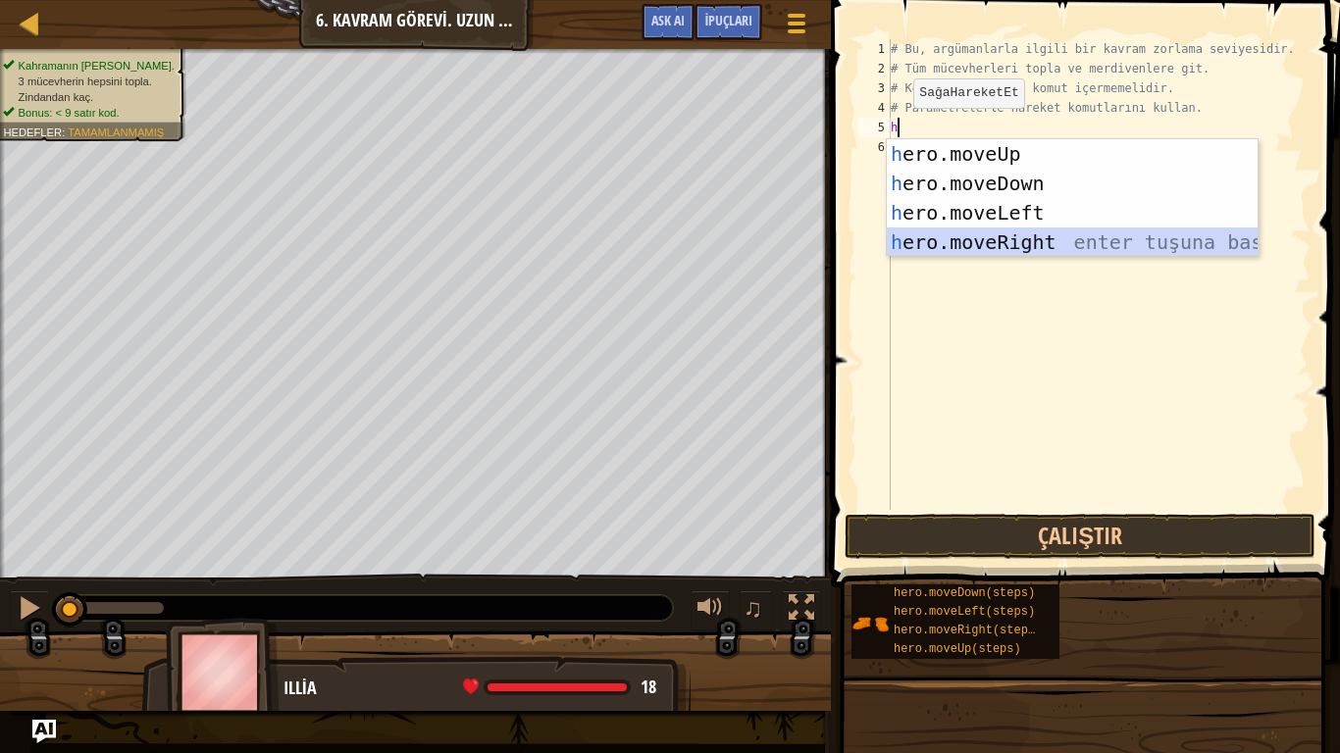
click at [987, 243] on div "h ero.moveUp enter tuşuna bas h ero.moveDown enter tuşuna bas h ero.moveLeft en…" at bounding box center [1072, 227] width 371 height 177
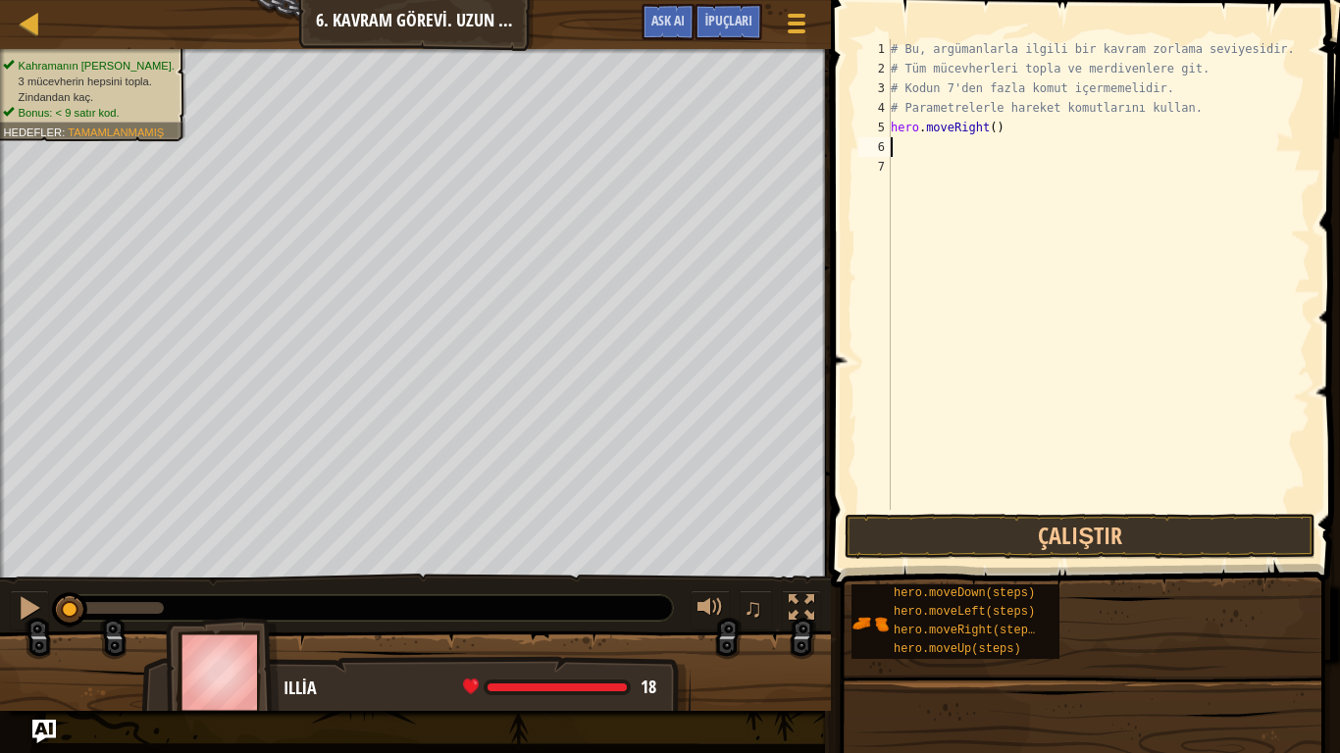
click at [880, 168] on div "7" at bounding box center [874, 167] width 32 height 20
click at [880, 145] on div "6" at bounding box center [874, 147] width 32 height 20
type textarea "h"
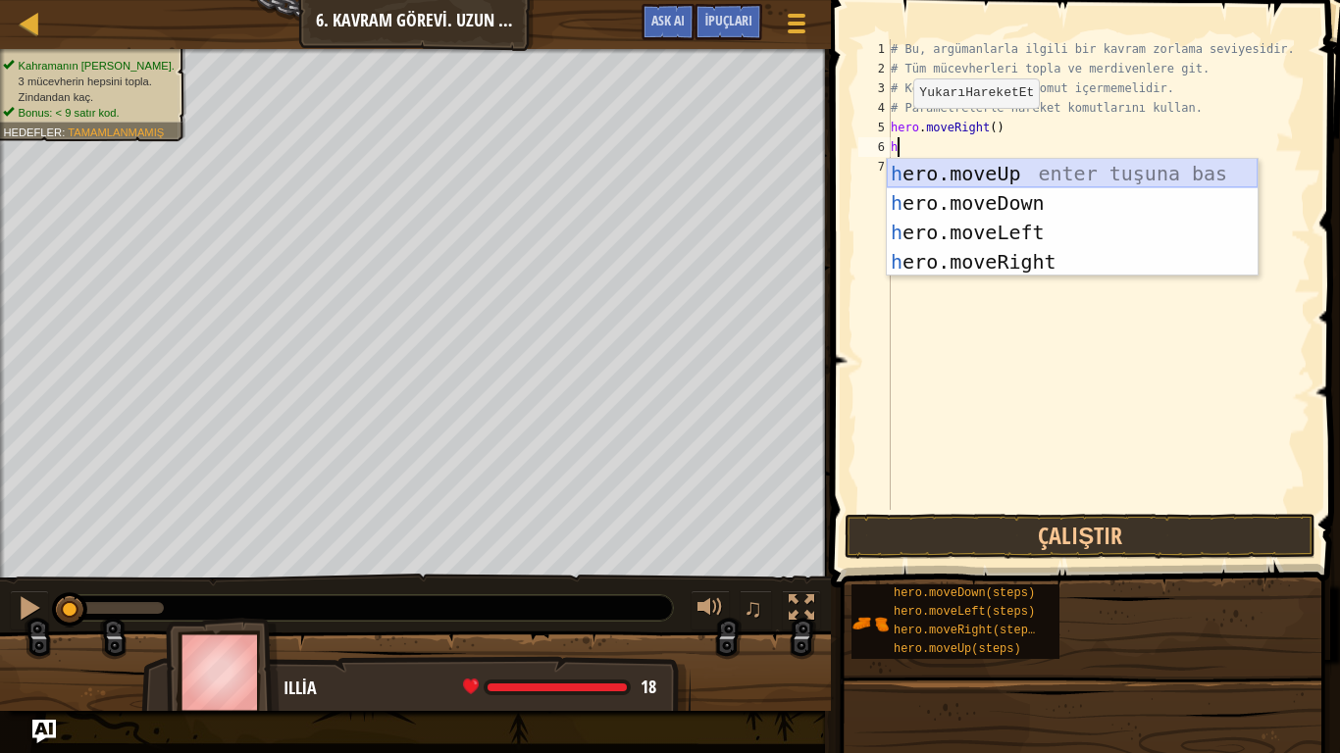
click at [960, 172] on div "h ero.moveUp enter tuşuna bas h ero.moveDown enter tuşuna bas h ero.moveLeft en…" at bounding box center [1072, 247] width 371 height 177
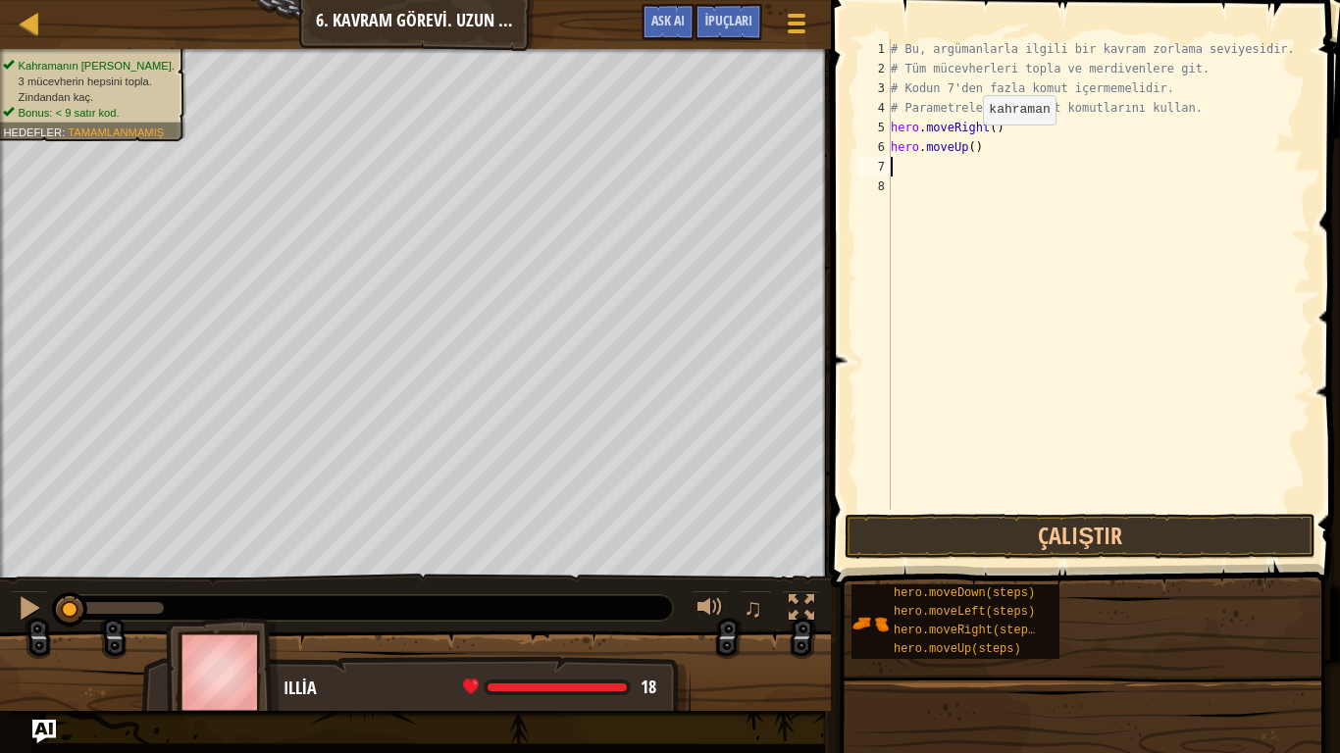
click at [966, 144] on div "# Bu, argümanlarla ilgili bir kavram zorlama seviyesidir. # Tüm mücevherleri to…" at bounding box center [1099, 294] width 424 height 510
type textarea "hero.moveUp(3)"
click at [883, 170] on div "7" at bounding box center [874, 167] width 32 height 20
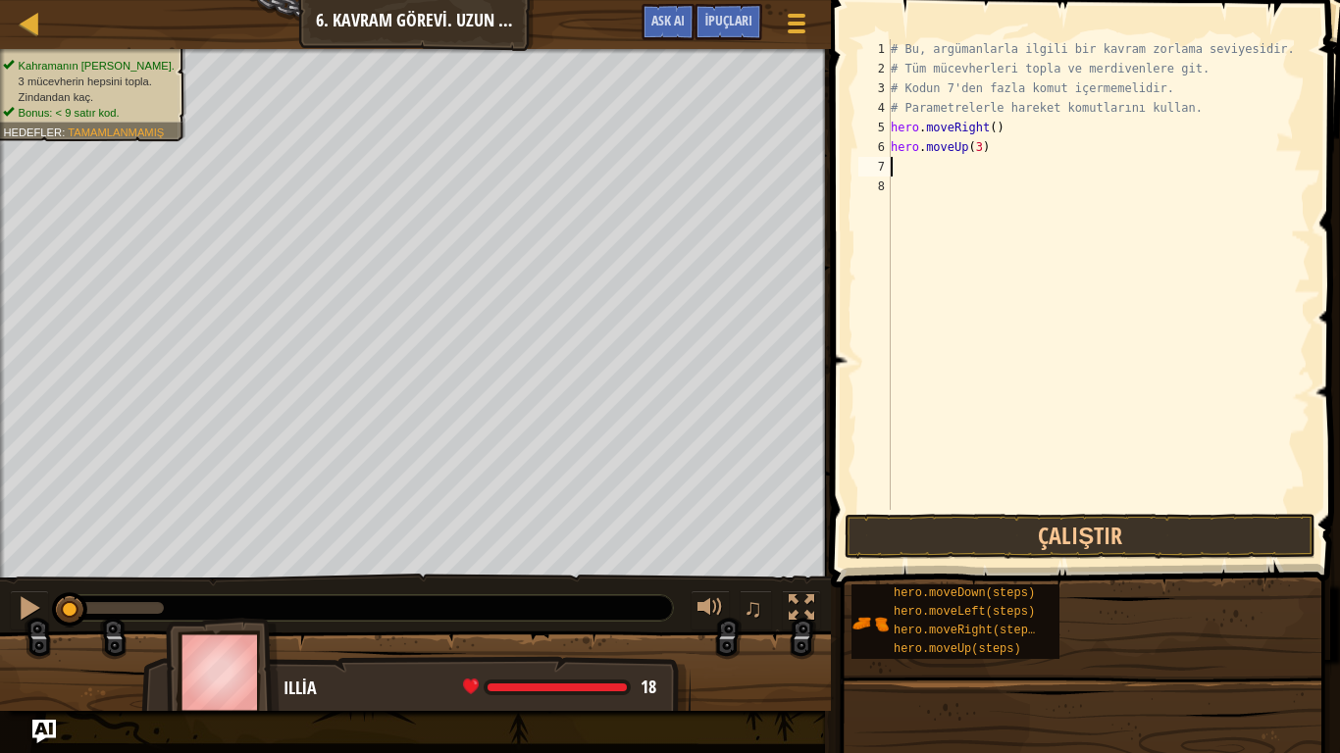
type textarea "h"
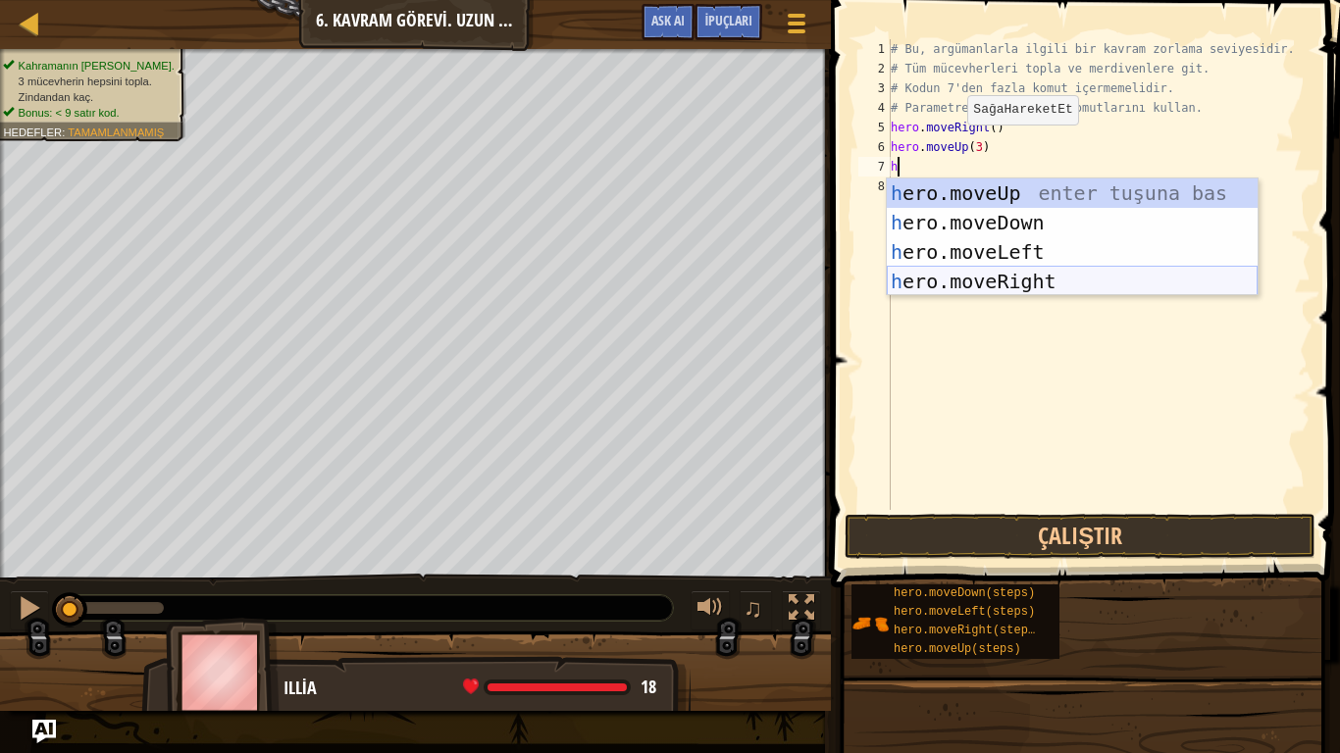
click at [994, 270] on div "h ero.moveUp enter tuşuna bas h ero.moveDown enter tuşuna bas h ero.moveLeft en…" at bounding box center [1072, 267] width 371 height 177
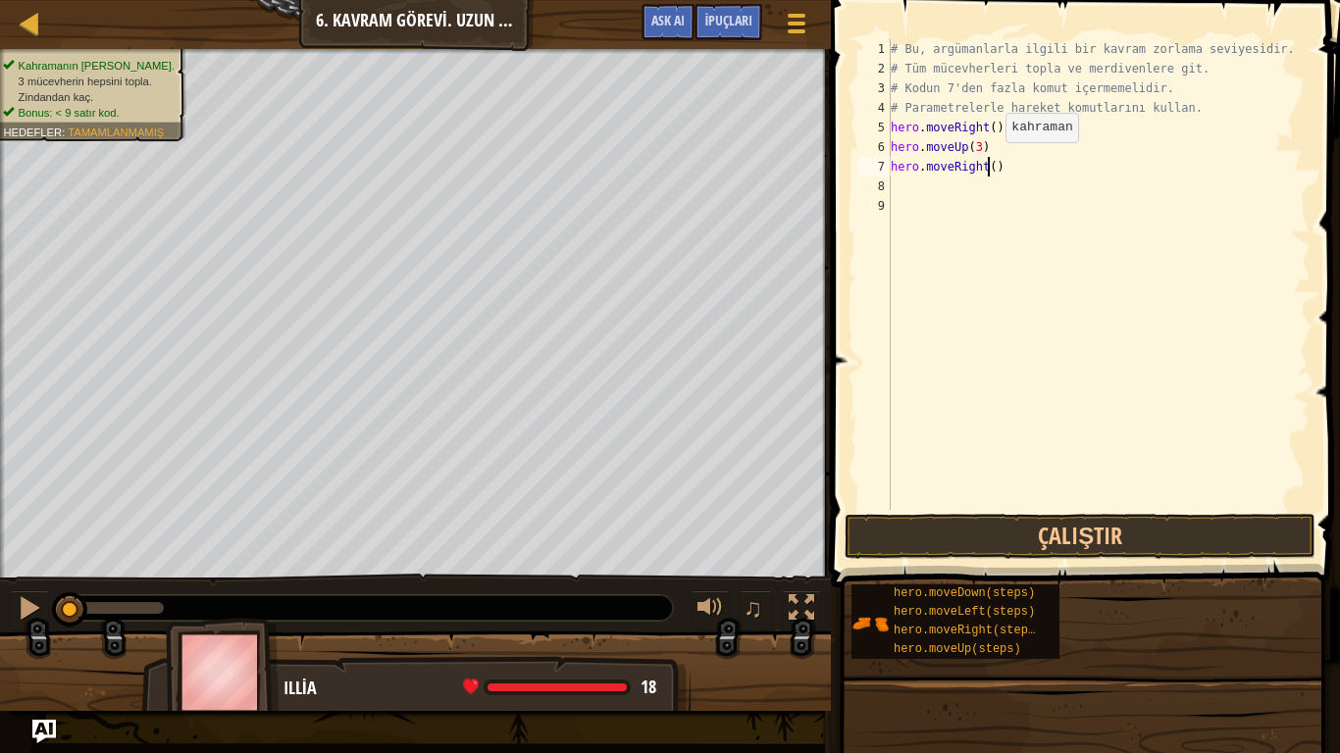
click at [988, 161] on div "# Bu, argümanlarla ilgili bir kavram zorlama seviyesidir. # Tüm mücevherleri to…" at bounding box center [1099, 294] width 424 height 510
type textarea "hero.moveRight(2)"
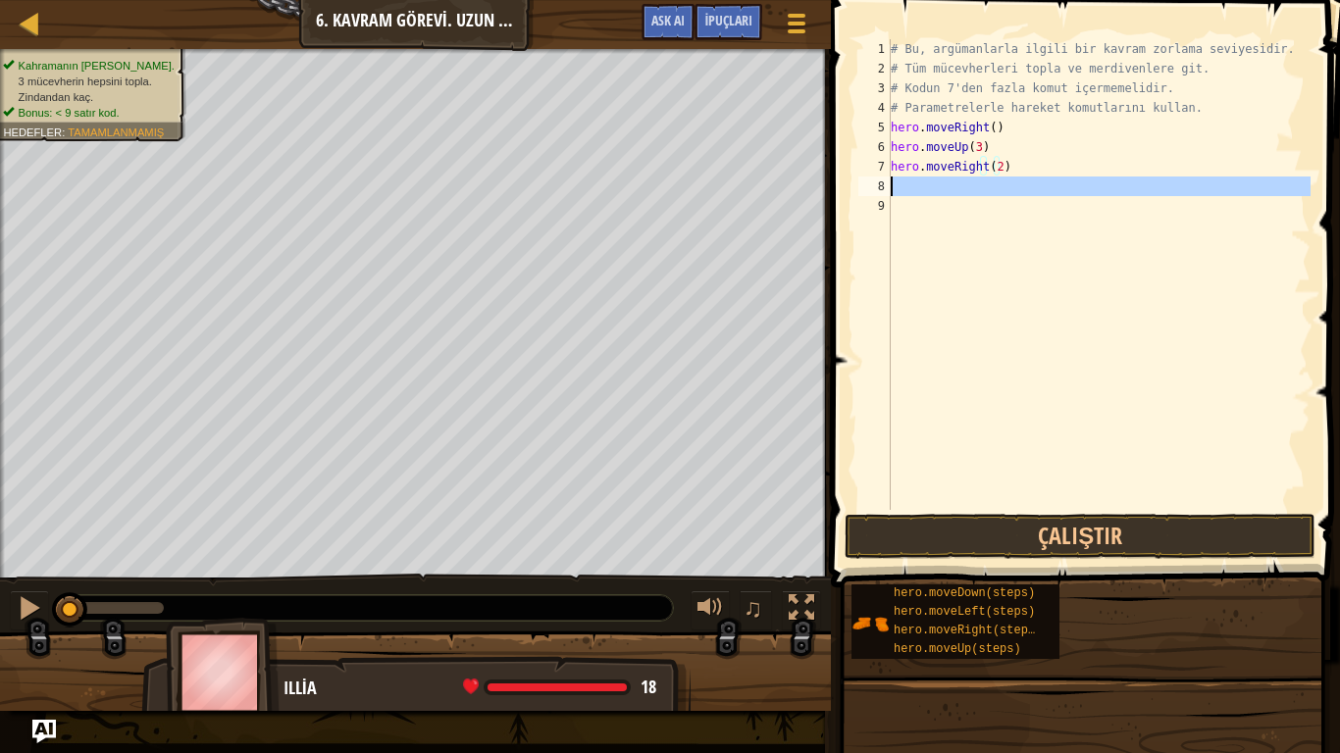
click at [885, 180] on div "8" at bounding box center [874, 187] width 32 height 20
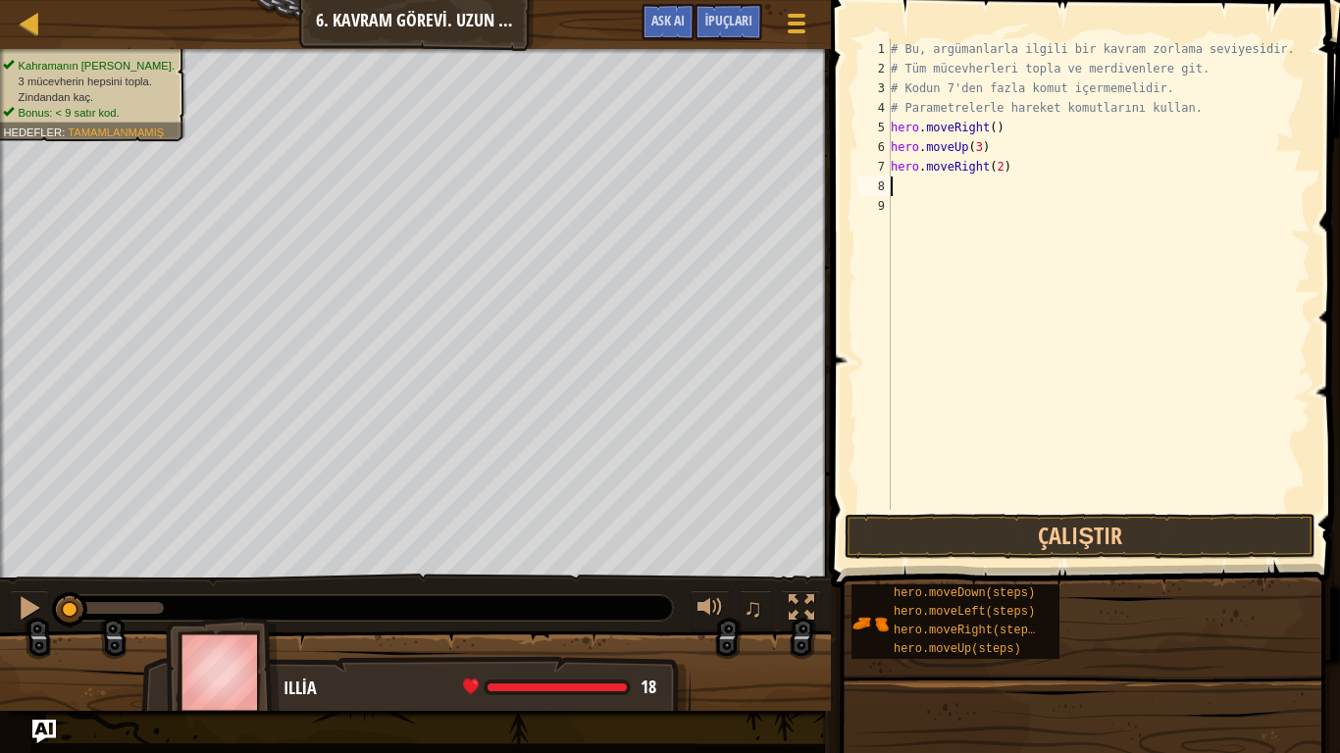
type textarea "h"
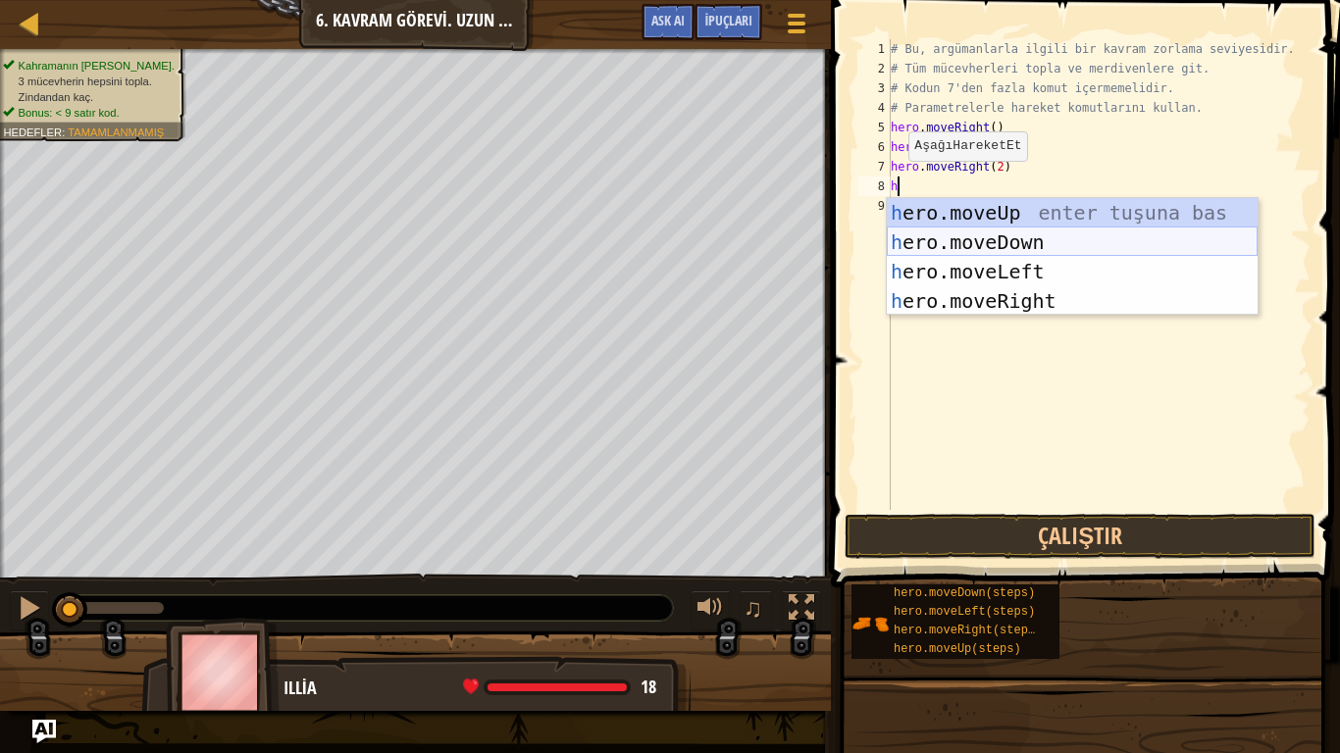
click at [952, 237] on div "h ero.moveUp enter tuşuna bas h ero.moveDown enter tuşuna bas h ero.moveLeft en…" at bounding box center [1072, 286] width 371 height 177
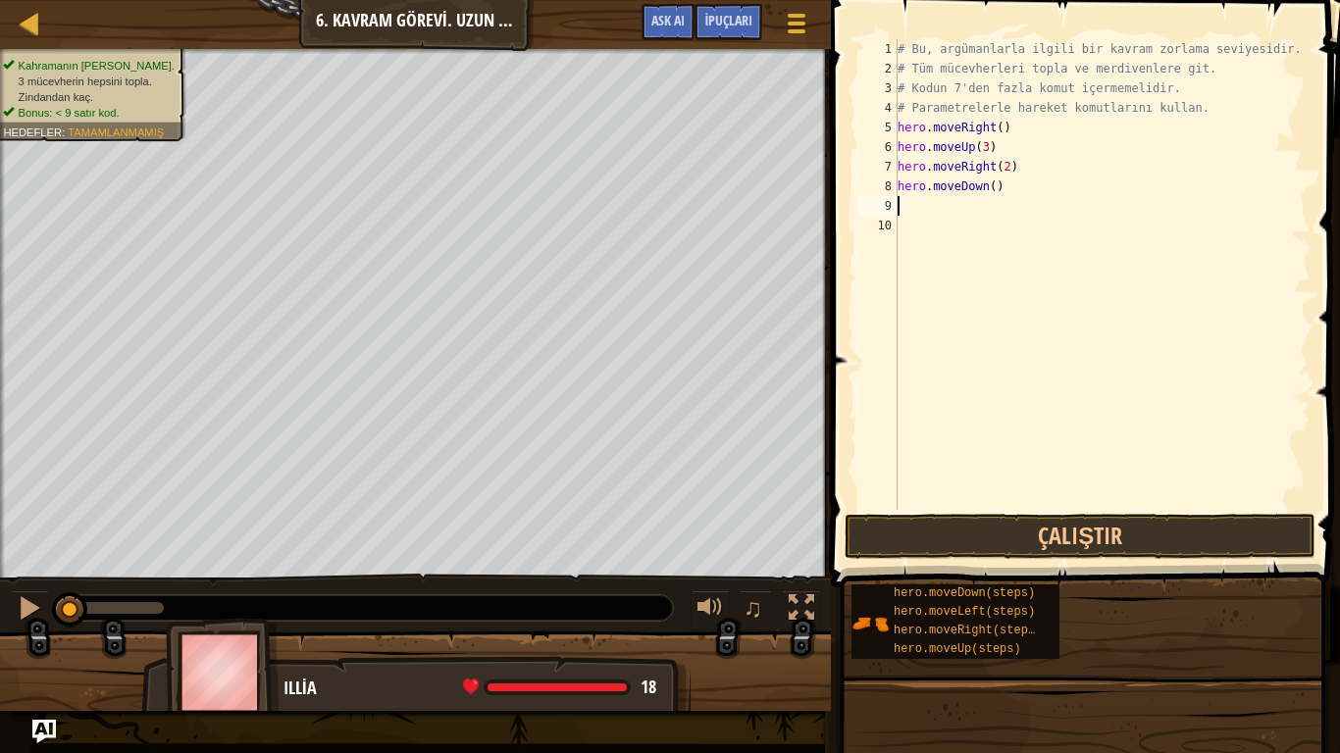
click at [888, 216] on div "10" at bounding box center [877, 226] width 39 height 20
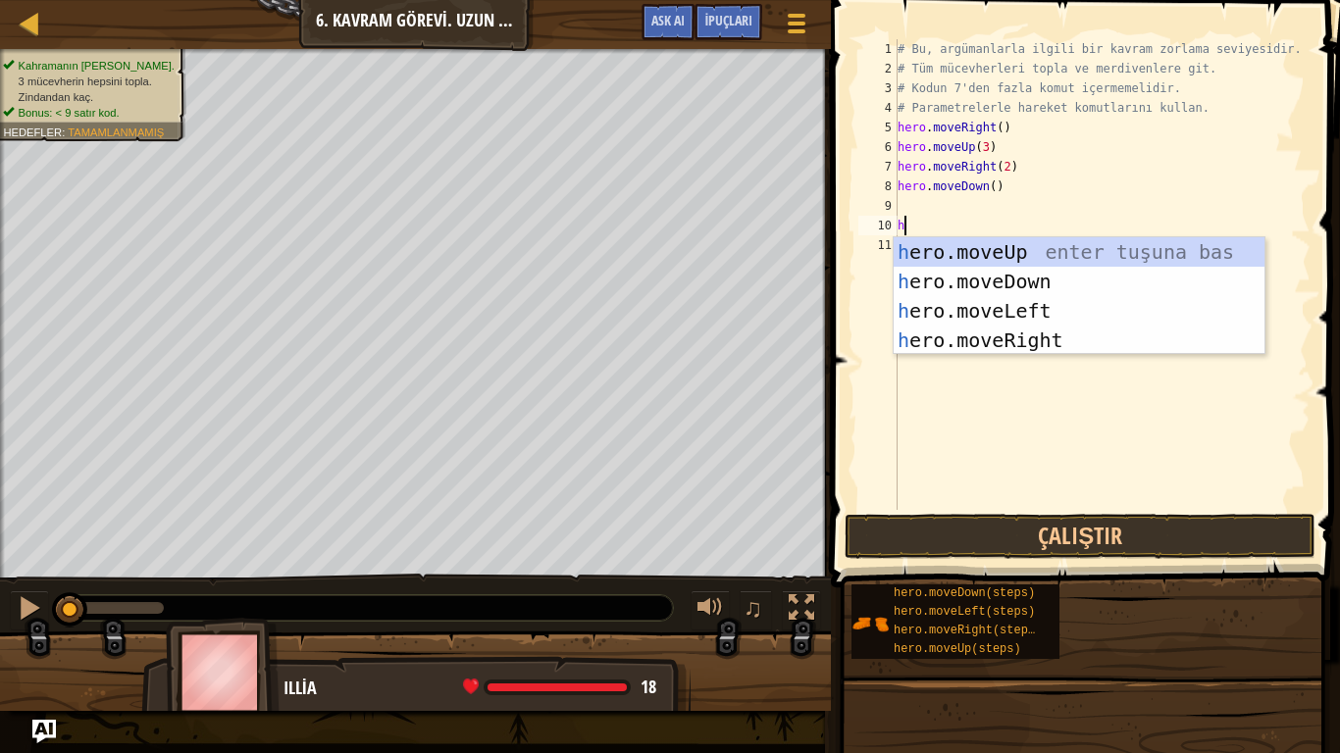
click at [887, 200] on div "9" at bounding box center [877, 206] width 39 height 20
type textarea "h"
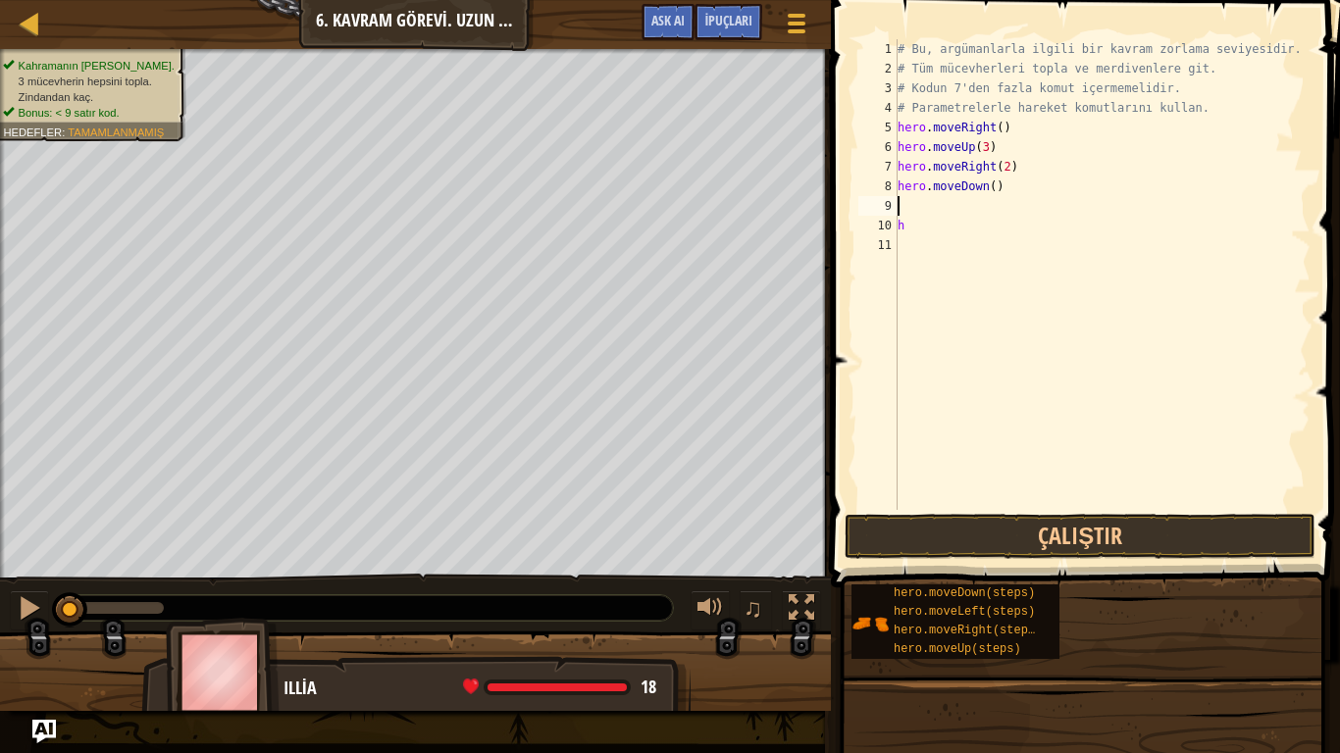
type textarea "h"
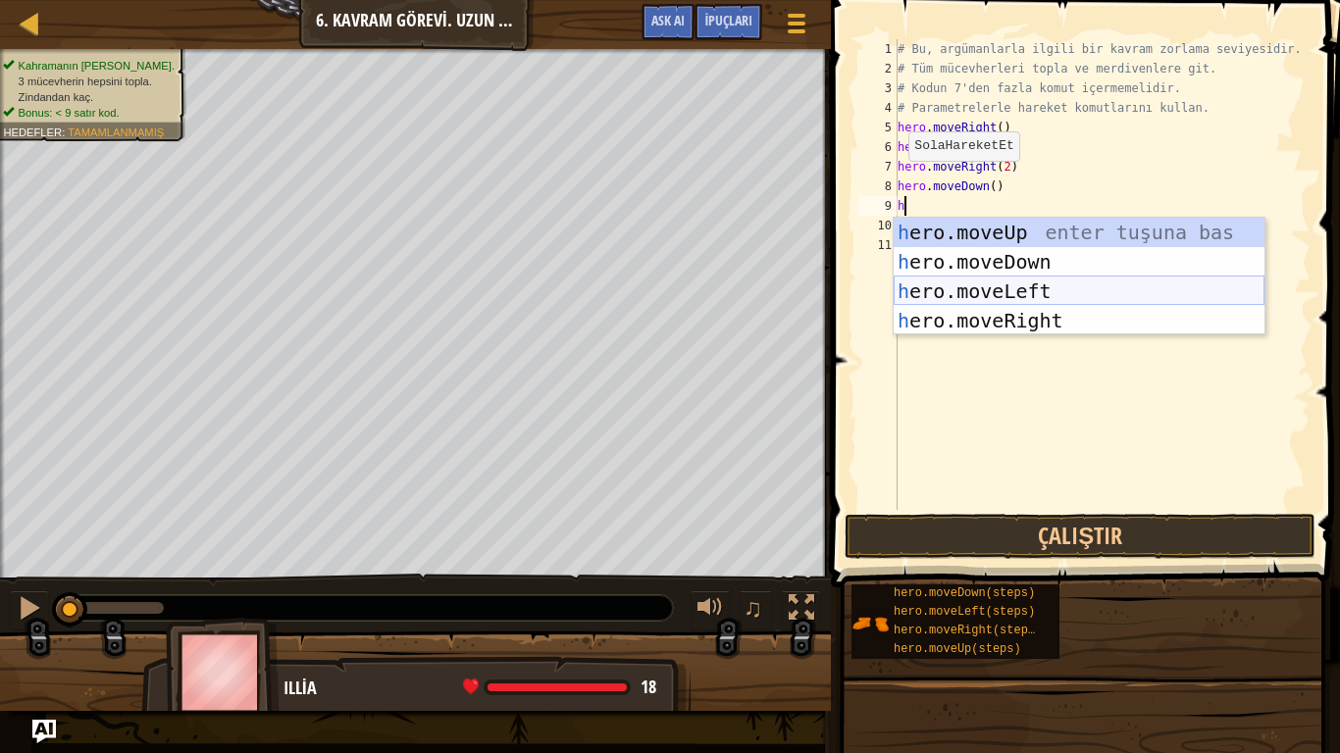
click at [991, 292] on div "h ero.moveUp enter tuşuna bas h ero.moveDown enter tuşuna bas h ero.moveLeft en…" at bounding box center [1079, 306] width 371 height 177
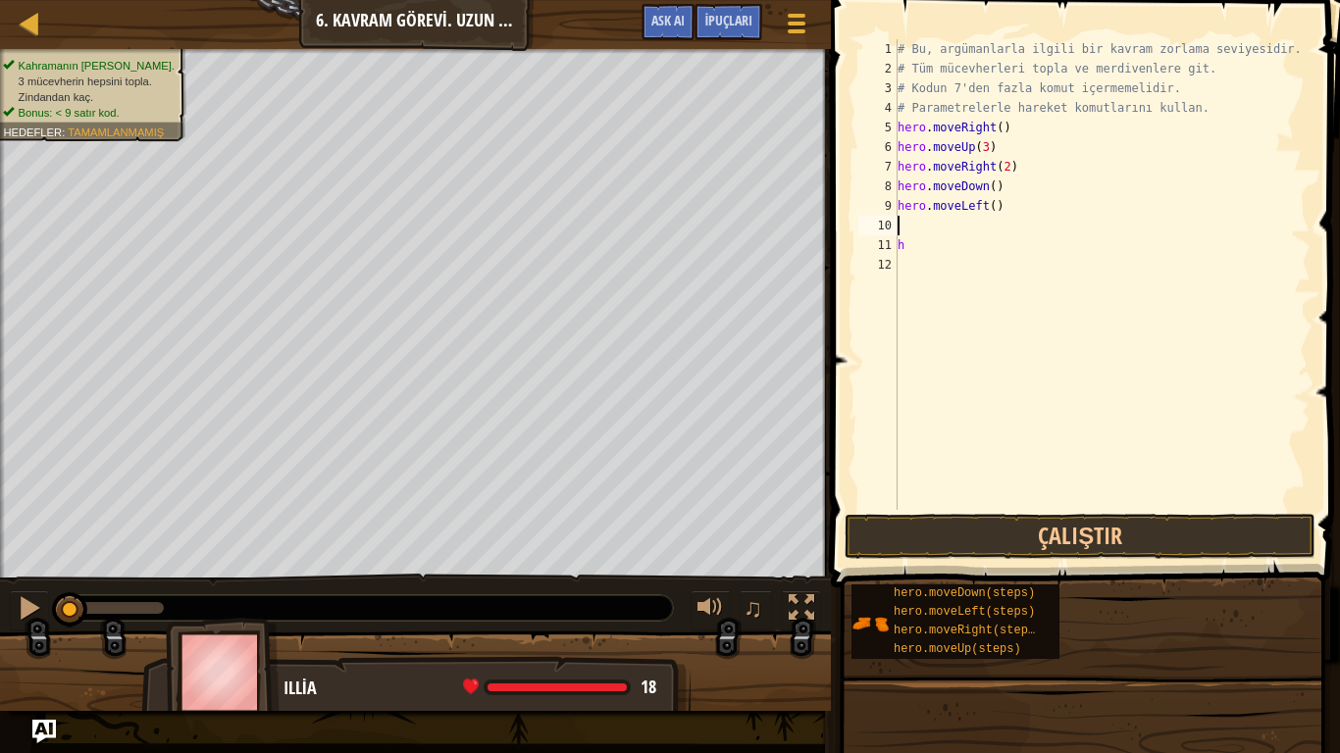
click at [886, 227] on div "10" at bounding box center [877, 226] width 39 height 20
type textarea "h"
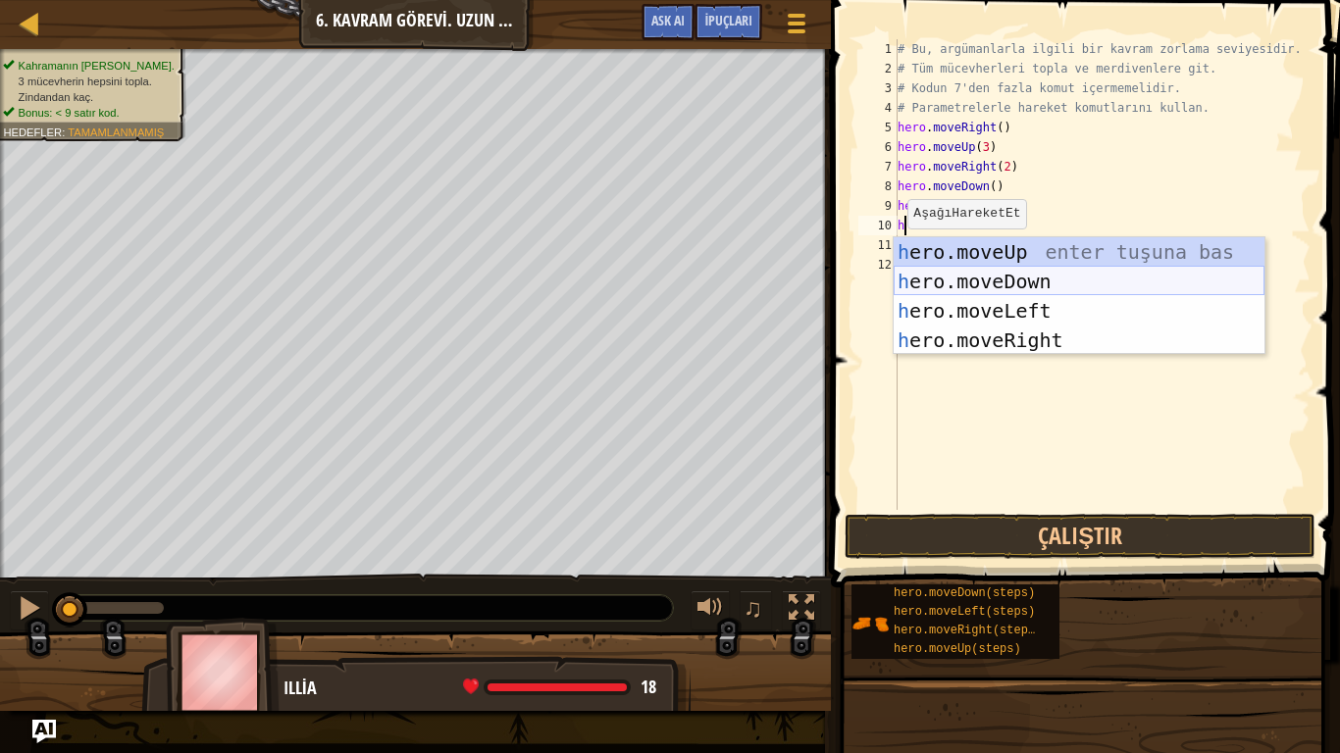
click at [1009, 278] on div "h ero.moveUp enter tuşuna bas h ero.moveDown enter tuşuna bas h ero.moveLeft en…" at bounding box center [1079, 325] width 371 height 177
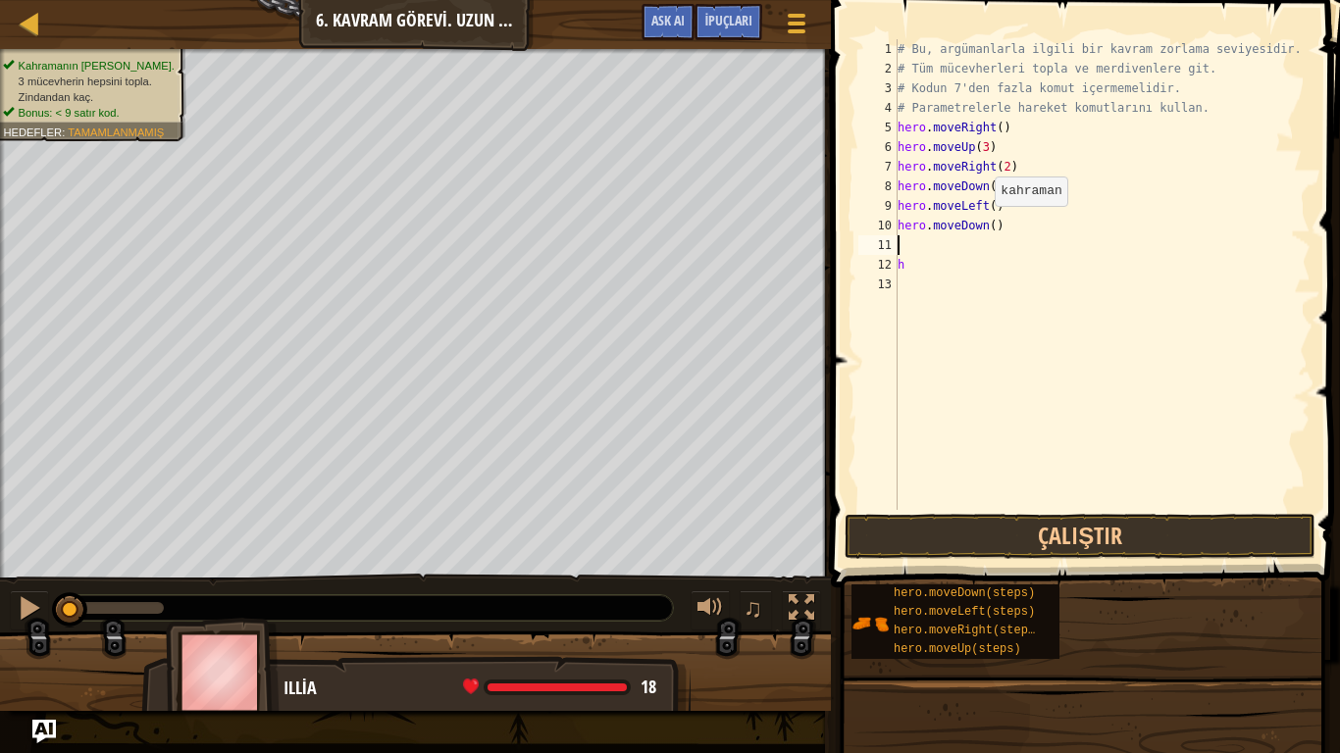
click at [985, 225] on div "# Bu, argümanlarla ilgili bir kavram zorlama seviyesidir. # Tüm mücevherleri to…" at bounding box center [1103, 294] width 418 height 510
click at [881, 248] on div "11" at bounding box center [877, 245] width 39 height 20
type textarea "h"
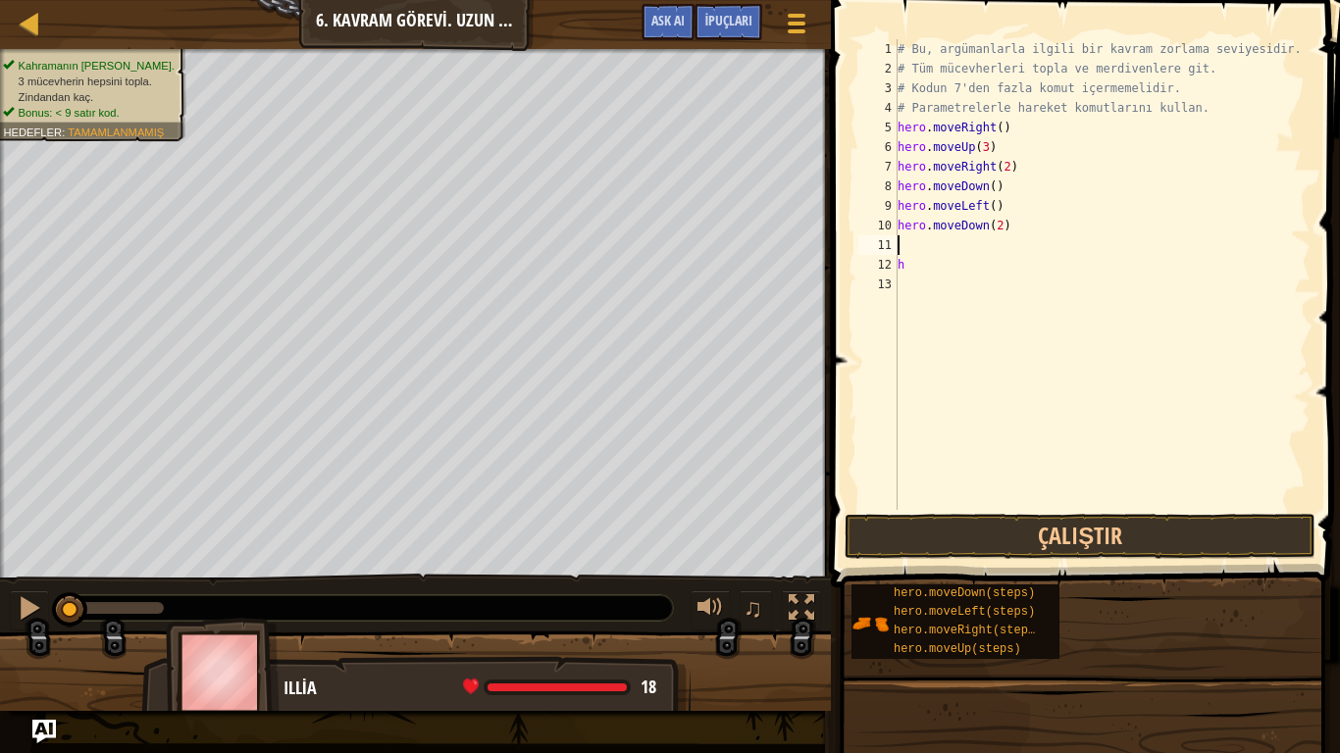
type textarea "h"
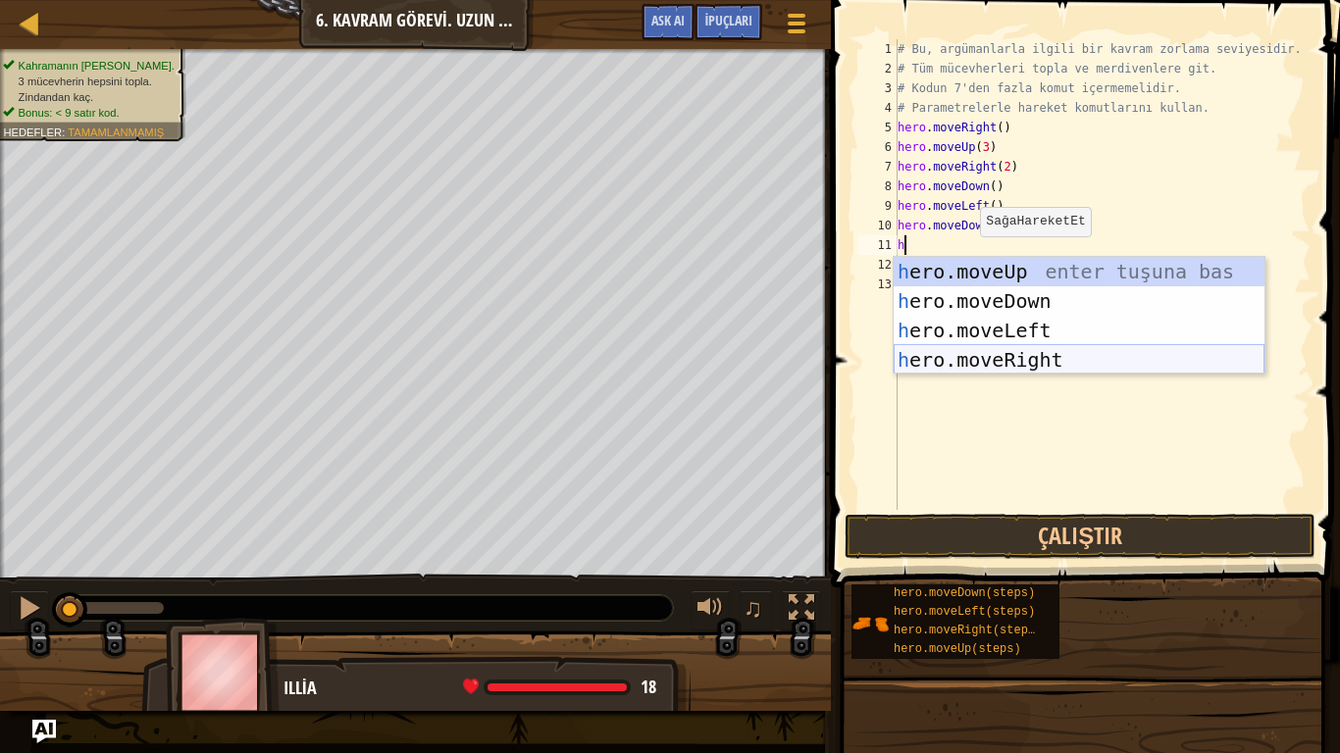
click at [1032, 360] on div "h ero.moveUp enter tuşuna bas h ero.moveDown enter tuşuna bas h ero.moveLeft en…" at bounding box center [1079, 345] width 371 height 177
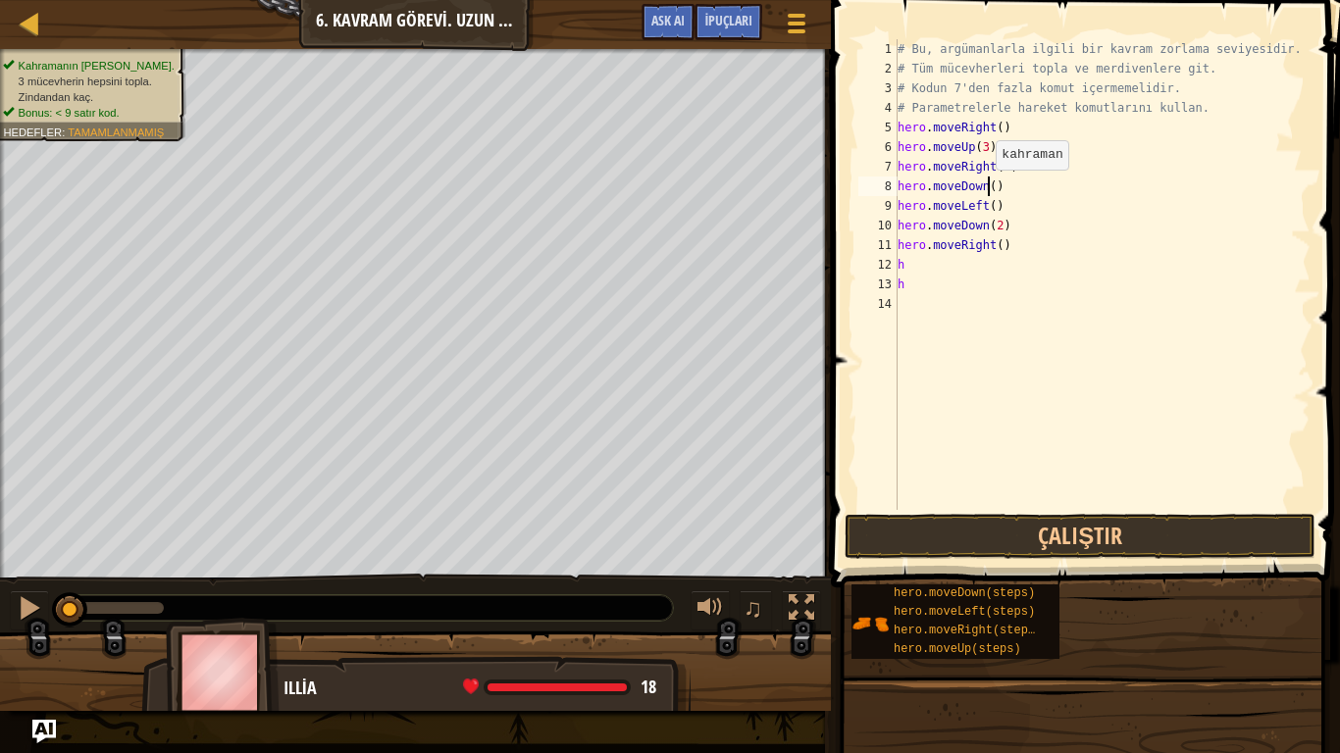
click at [986, 189] on div "# Bu, argümanlarla ilgili bir kavram zorlama seviyesidir. # Tüm mücevherleri to…" at bounding box center [1103, 294] width 418 height 510
drag, startPoint x: 984, startPoint y: 206, endPoint x: 888, endPoint y: 196, distance: 96.6
click at [889, 196] on div "hero.moveDown(3) 1 2 3 4 5 6 7 8 9 10 11 12 13 14 # Bu, argümanlarla ilgili bir…" at bounding box center [1082, 274] width 456 height 471
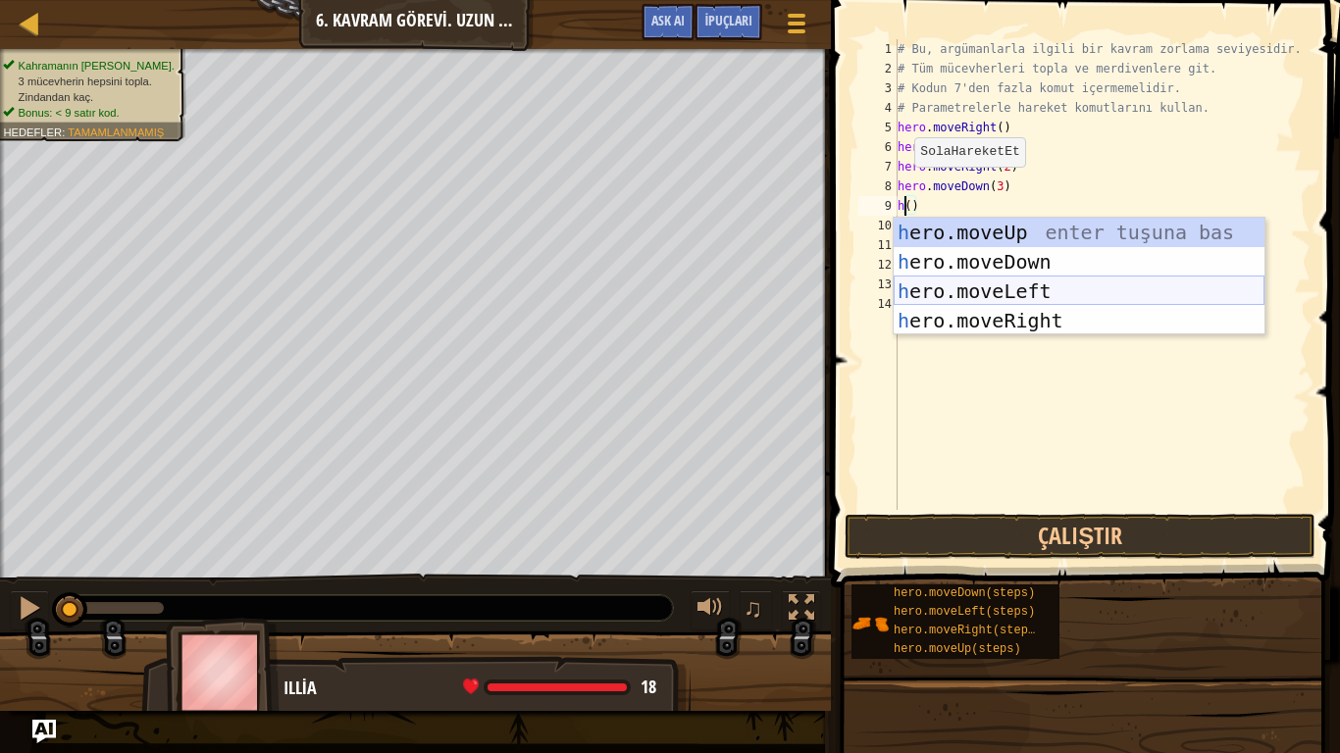
click at [994, 288] on div "h ero.moveUp enter tuşuna bas h ero.moveDown enter tuşuna bas h ero.moveLeft en…" at bounding box center [1079, 306] width 371 height 177
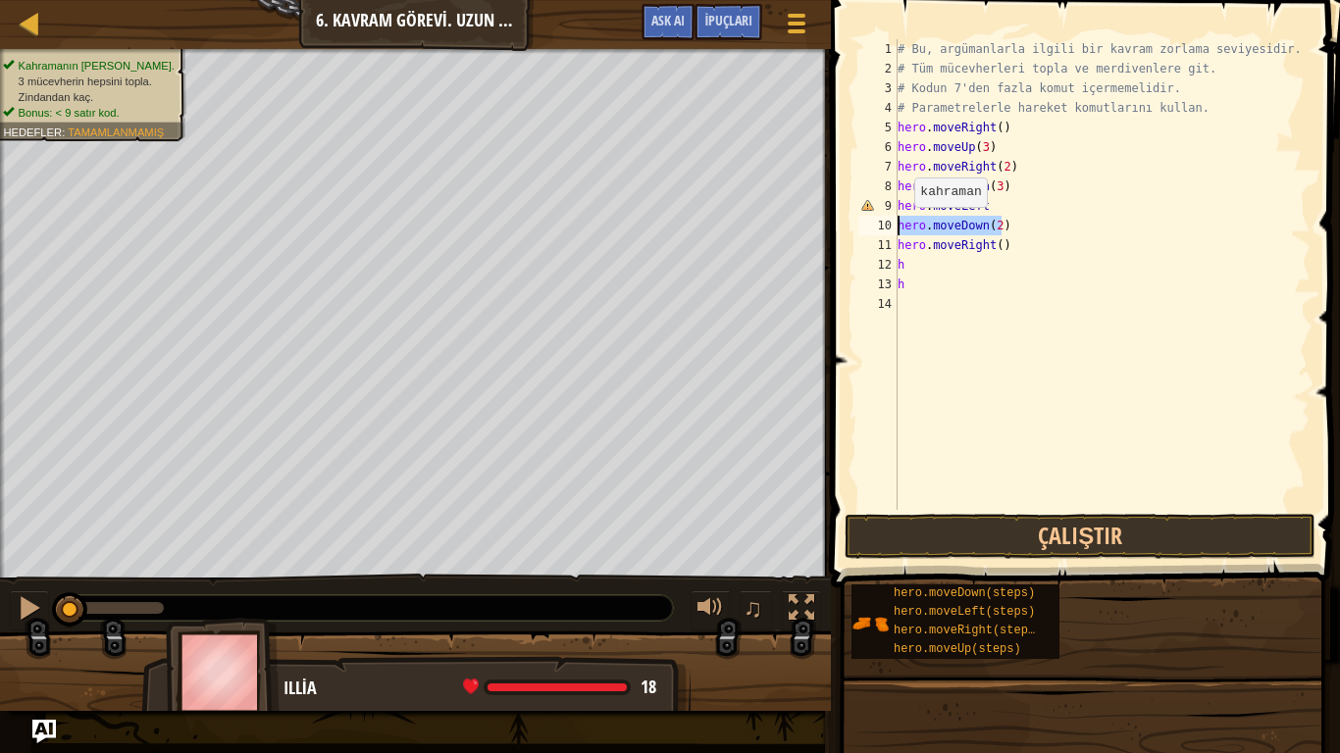
drag, startPoint x: 991, startPoint y: 224, endPoint x: 882, endPoint y: 220, distance: 109.0
click at [882, 220] on div "hero.moveLeft 1 2 3 4 5 6 7 8 9 10 11 12 13 14 # Bu, argümanlarla ilgili bir ka…" at bounding box center [1082, 274] width 456 height 471
type textarea "hero.moveDown(2)"
click at [979, 313] on div "# Bu, argümanlarla ilgili bir kavram zorlama seviyesidir. # Tüm mücevherleri to…" at bounding box center [1103, 294] width 418 height 510
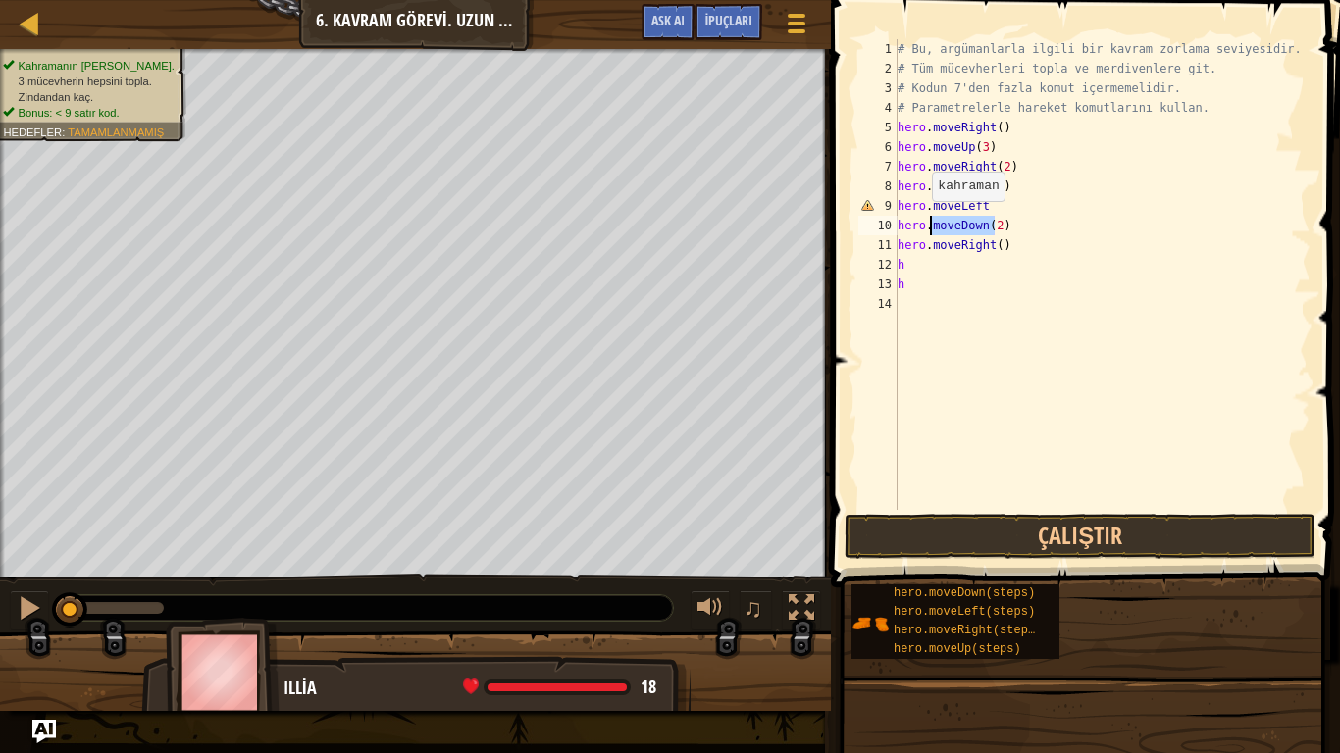
drag, startPoint x: 995, startPoint y: 229, endPoint x: 885, endPoint y: 219, distance: 110.3
click at [885, 219] on div "1 2 3 4 5 6 7 8 9 10 11 12 13 14 # Bu, argümanlarla ilgili bir kavram zorlama s…" at bounding box center [1082, 274] width 456 height 471
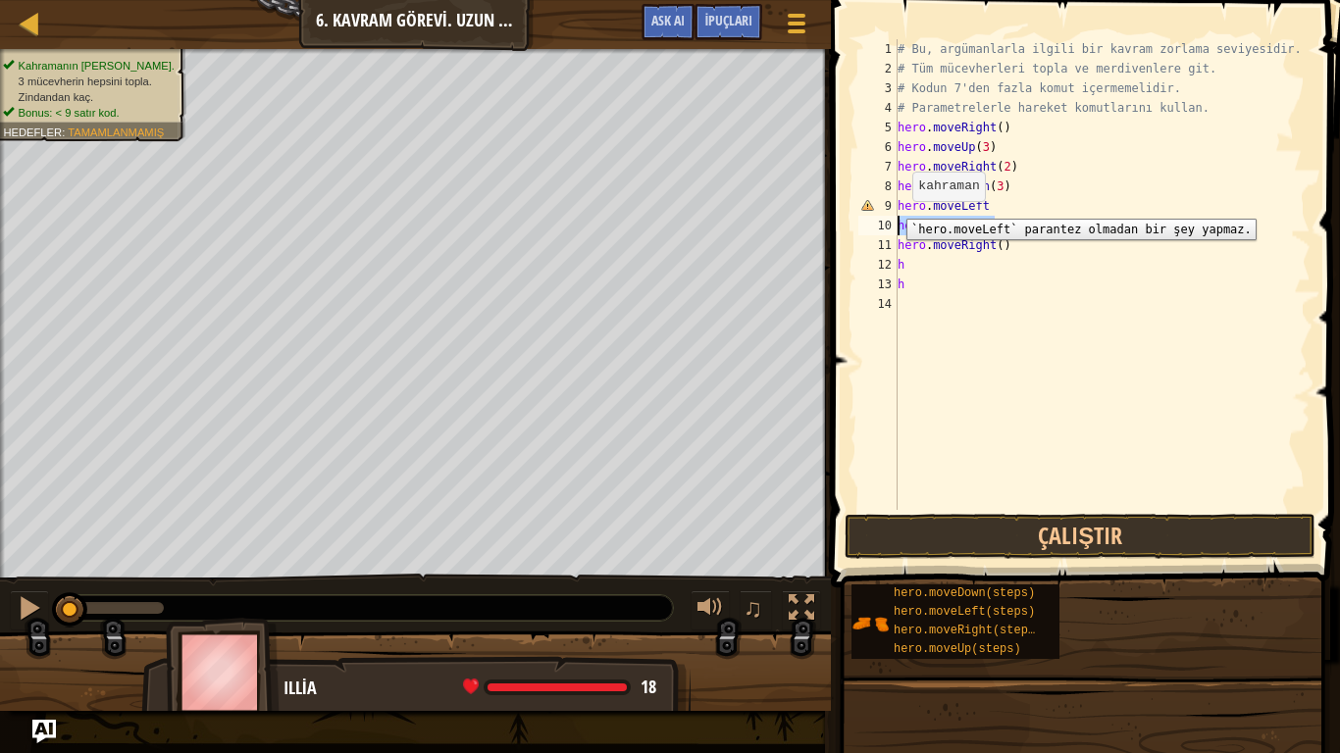
type textarea ")"
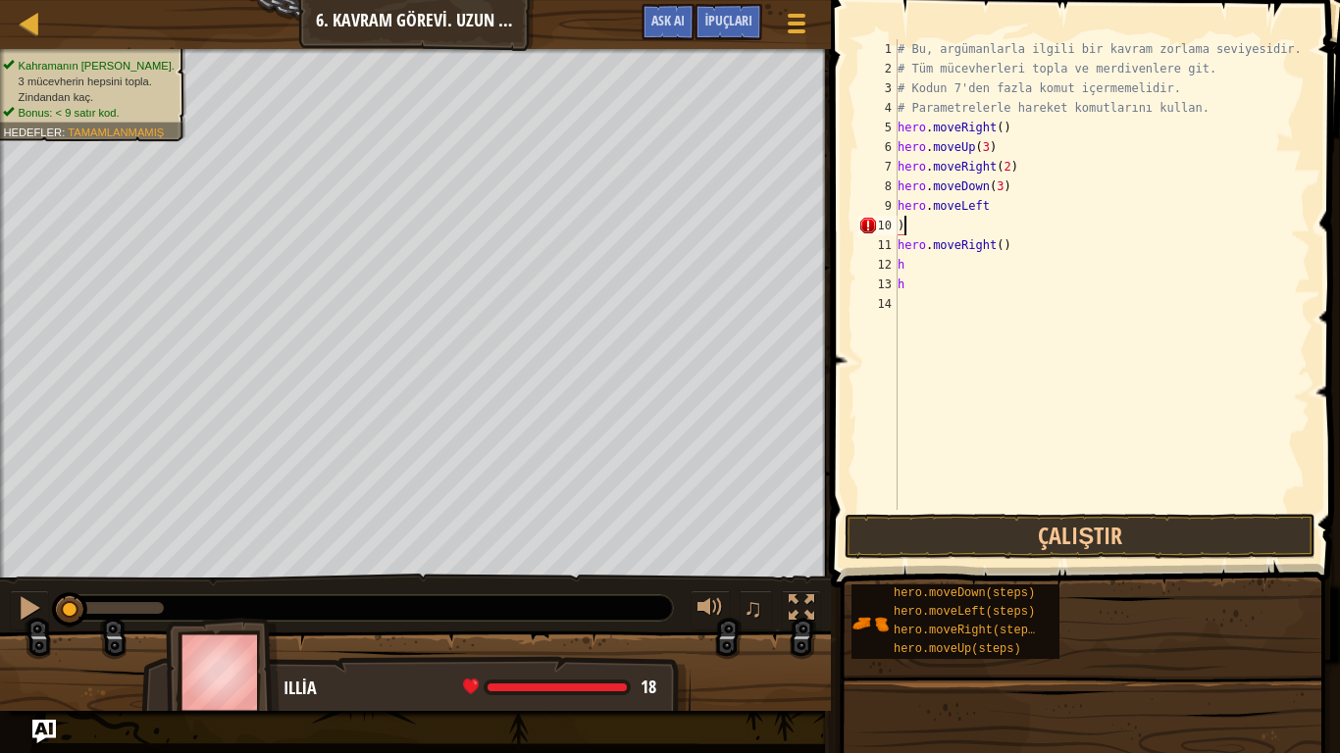
click at [945, 228] on div "# Bu, argümanlarla ilgili bir kavram zorlama seviyesidir. # Tüm mücevherleri to…" at bounding box center [1103, 294] width 418 height 510
drag, startPoint x: 914, startPoint y: 224, endPoint x: 880, endPoint y: 225, distance: 34.3
click at [880, 225] on div ") 1 2 3 4 5 6 7 8 9 10 11 12 13 14 # Bu, argümanlarla ilgili bir kavram zorlama…" at bounding box center [1082, 274] width 456 height 471
click at [885, 224] on div "10" at bounding box center [877, 226] width 39 height 20
type textarea "hero.moveRight()"
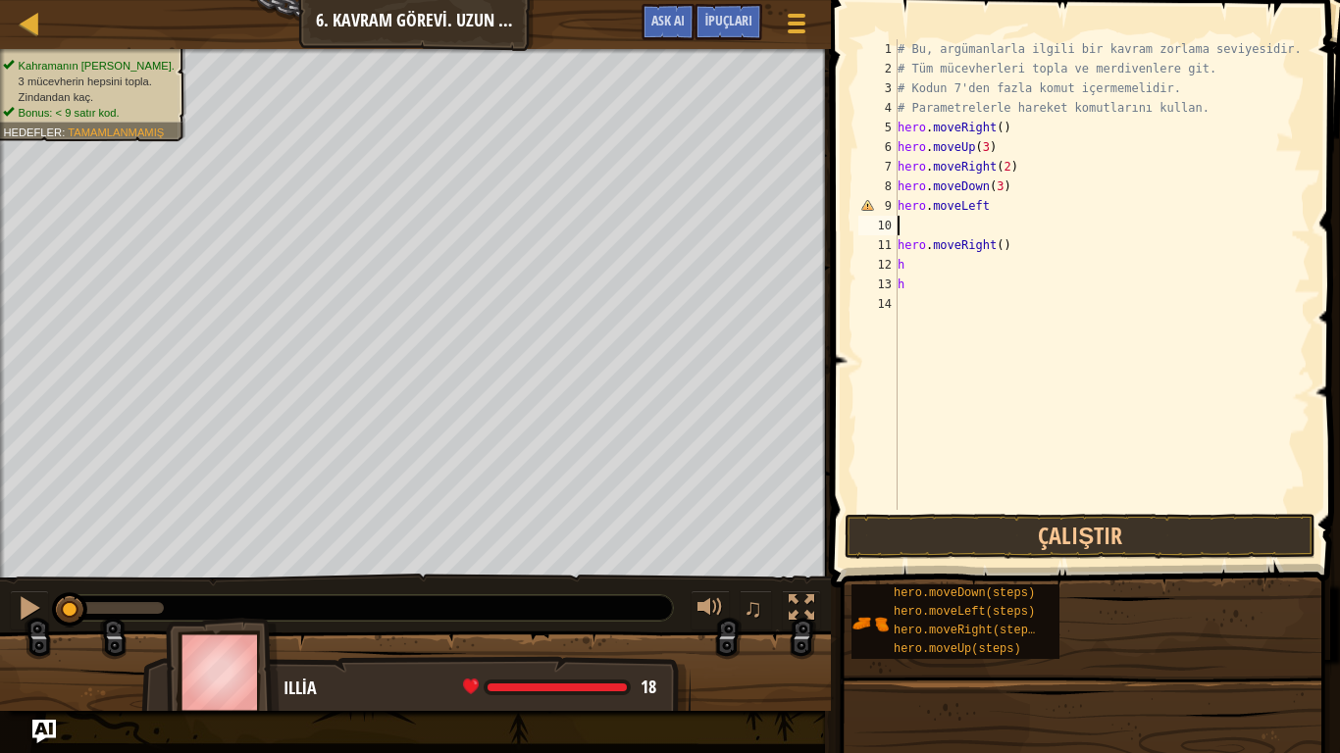
type textarea "h"
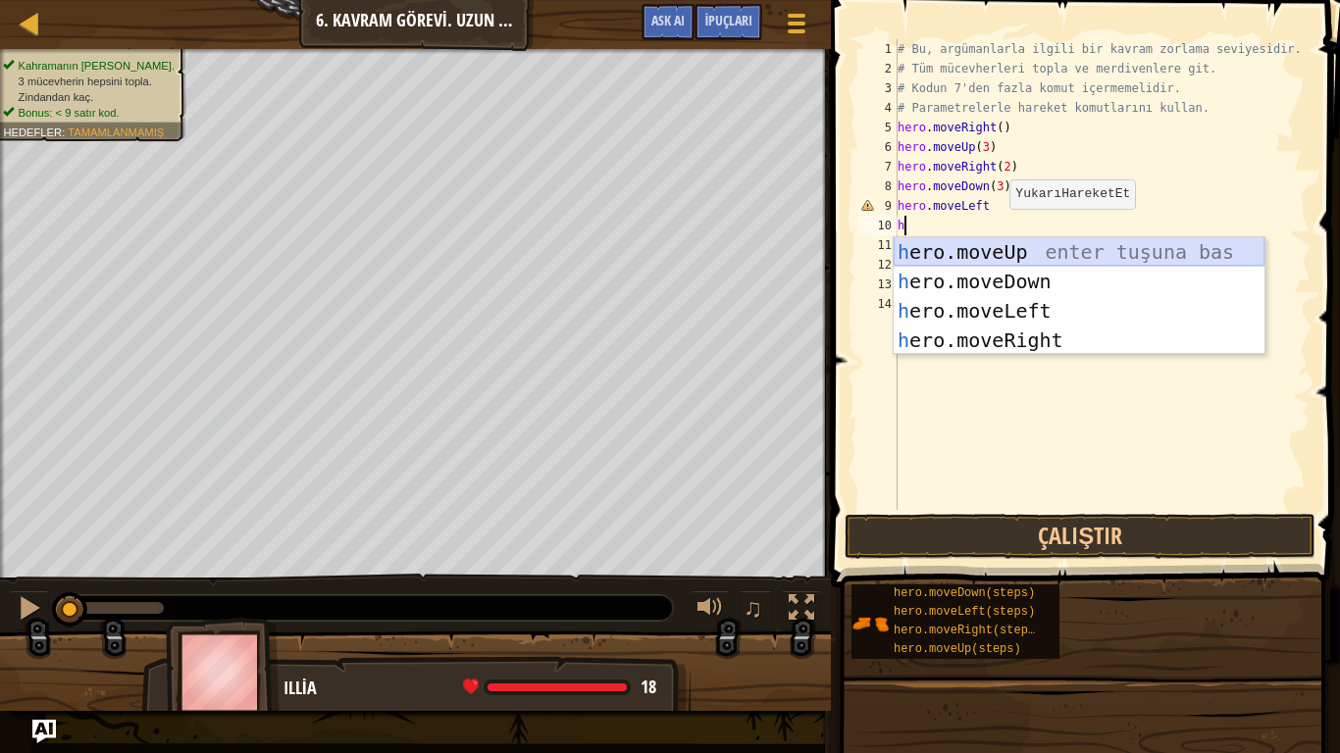
click at [1022, 247] on div "h ero.moveUp enter tuşuna bas h ero.moveDown enter tuşuna bas h ero.moveLeft en…" at bounding box center [1079, 325] width 371 height 177
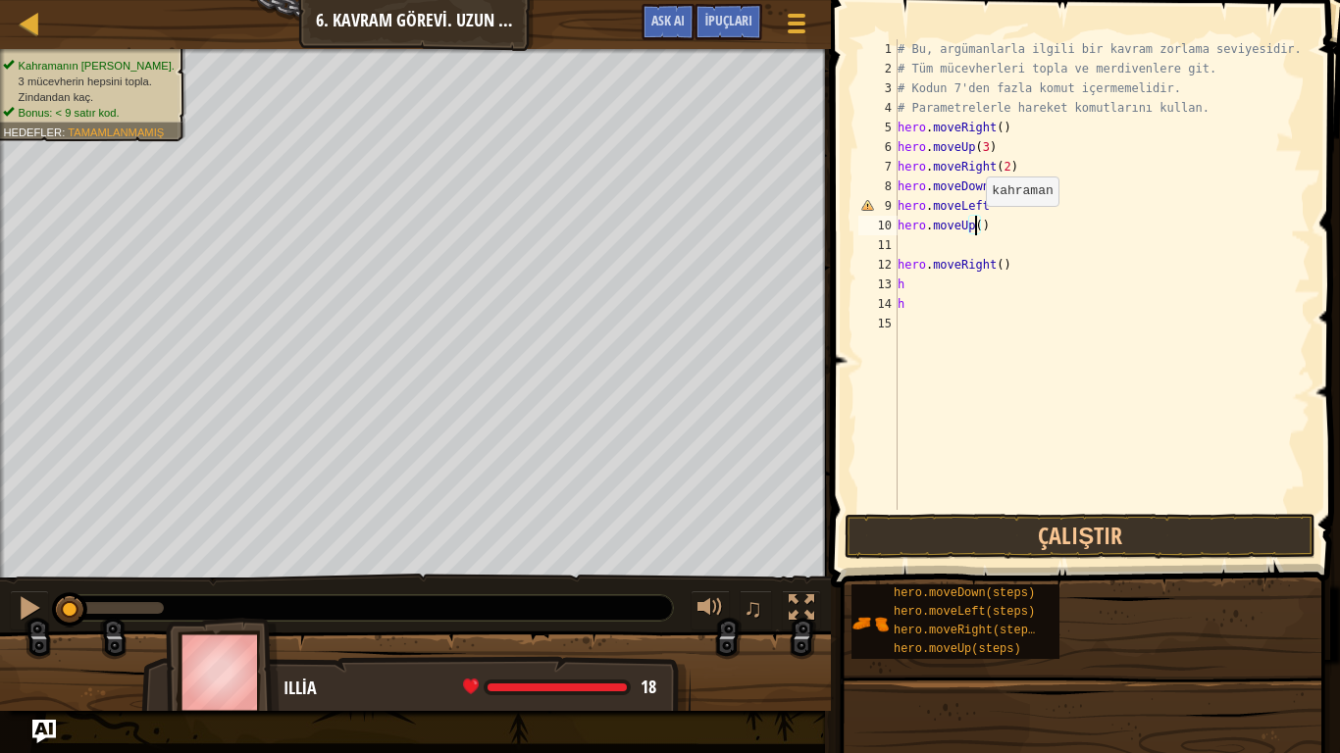
click at [976, 226] on div "# Bu, argümanlarla ilgili bir kavram zorlama seviyesidir. # Tüm mücevherleri to…" at bounding box center [1103, 294] width 418 height 510
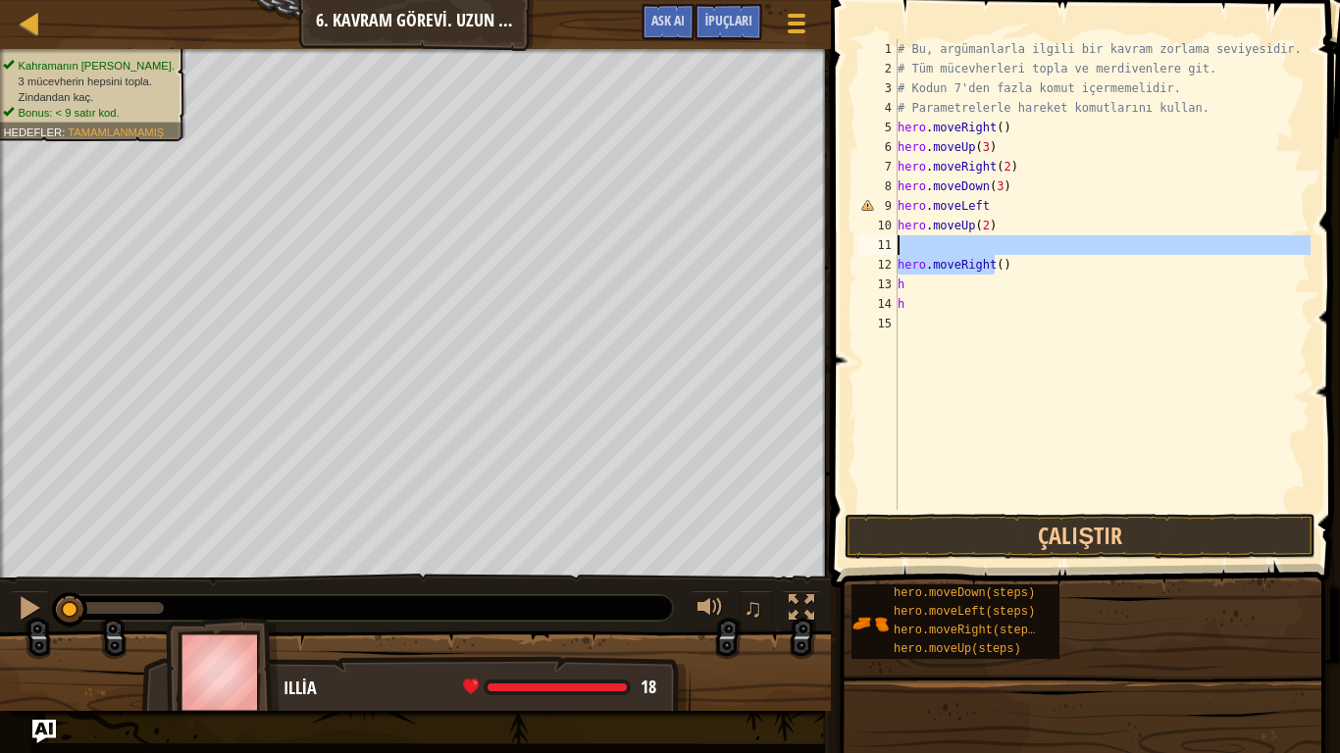
drag, startPoint x: 997, startPoint y: 262, endPoint x: 890, endPoint y: 245, distance: 108.2
click at [890, 245] on div "hero.moveUp(2) 1 2 3 4 5 6 7 8 9 10 11 12 13 14 15 # Bu, argümanlarla ilgili bi…" at bounding box center [1082, 274] width 456 height 471
type textarea ")"
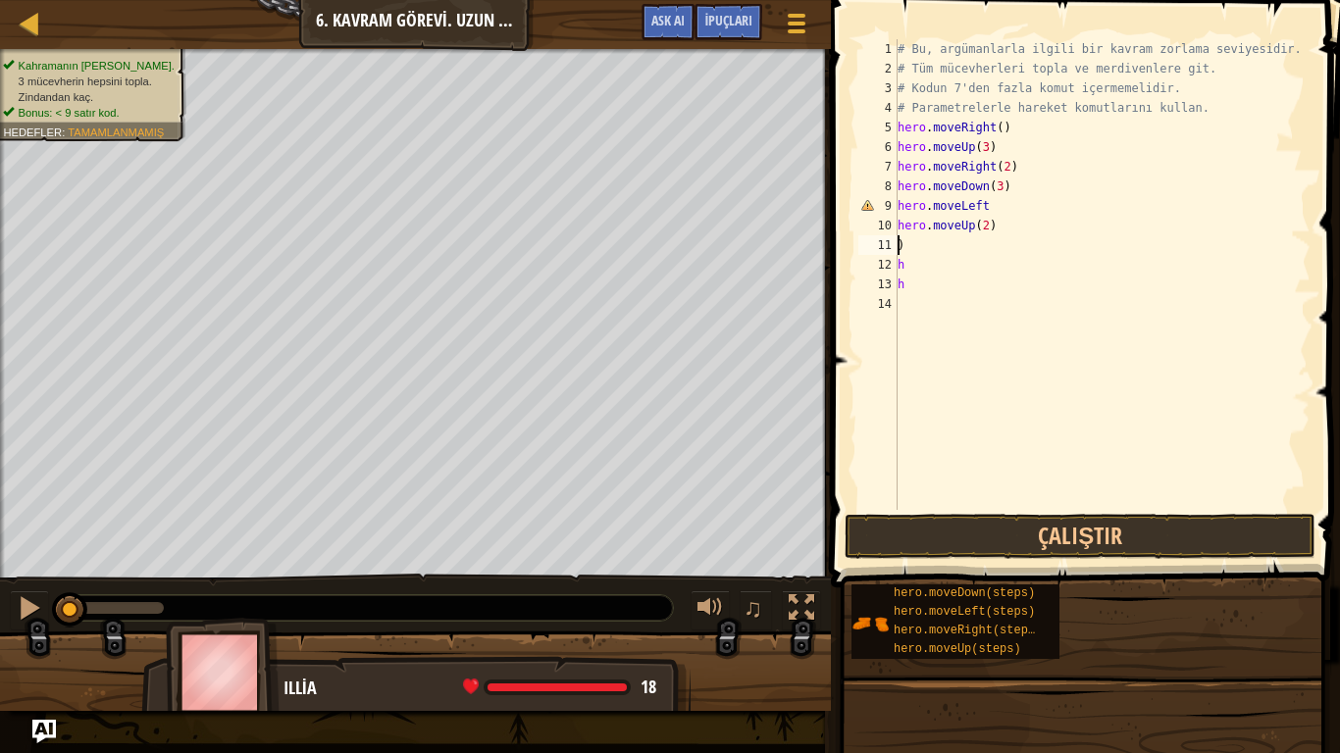
scroll to position [9, 0]
click at [917, 248] on div "# Bu, argümanlarla ilgili bir kavram zorlama seviyesidir. # Tüm mücevherleri to…" at bounding box center [1103, 294] width 418 height 510
click at [882, 239] on div "11" at bounding box center [877, 245] width 39 height 20
type textarea "h"
click at [981, 215] on div "# Bu, argümanlarla ilgili bir kavram zorlama seviyesidir. # Tüm mücevherleri to…" at bounding box center [1103, 294] width 418 height 510
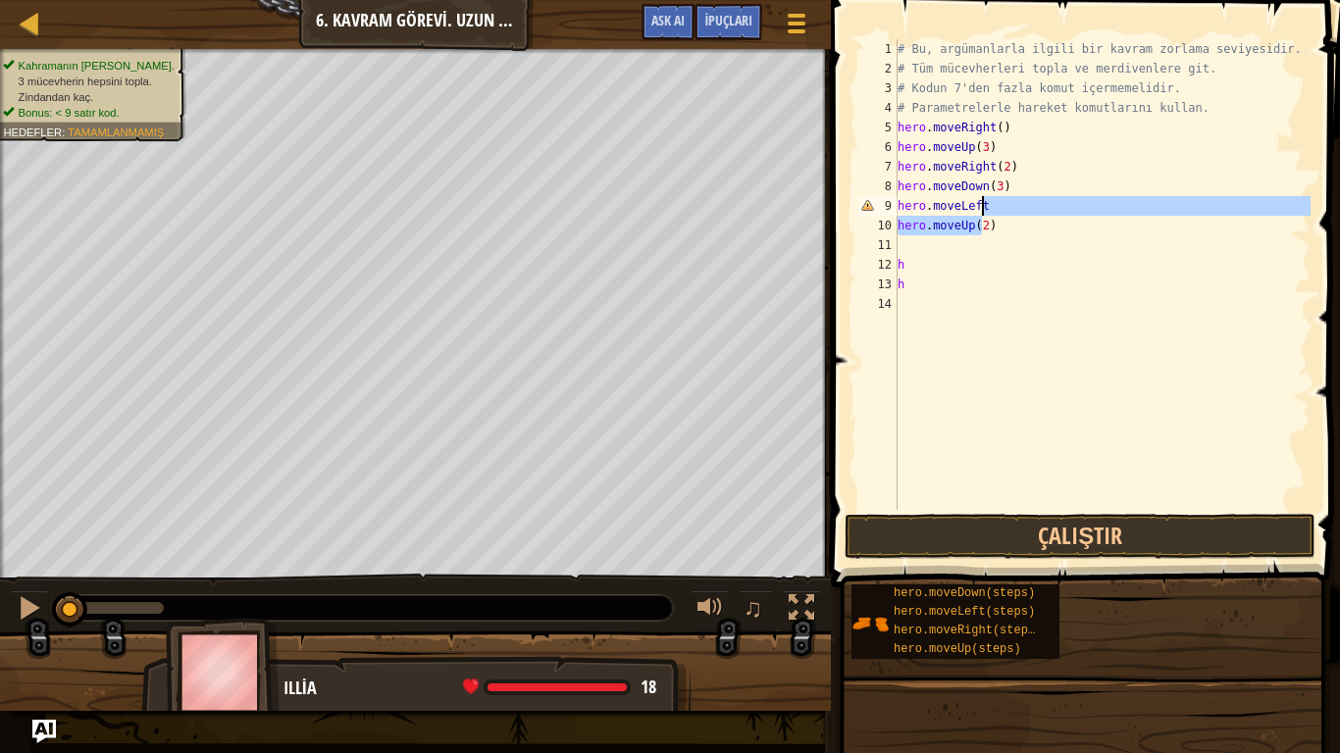
click at [982, 262] on div "# Bu, argümanlarla ilgili bir kavram zorlama seviyesidir. # Tüm mücevherleri to…" at bounding box center [1103, 294] width 418 height 510
click at [979, 203] on div "# Bu, argümanlarla ilgili bir kavram zorlama seviyesidir. # Tüm mücevherleri to…" at bounding box center [1103, 294] width 418 height 510
click at [918, 278] on div "# Bu, argümanlarla ilgili bir kavram zorlama seviyesidir. # Tüm mücevherleri to…" at bounding box center [1103, 294] width 418 height 510
type textarea "h"
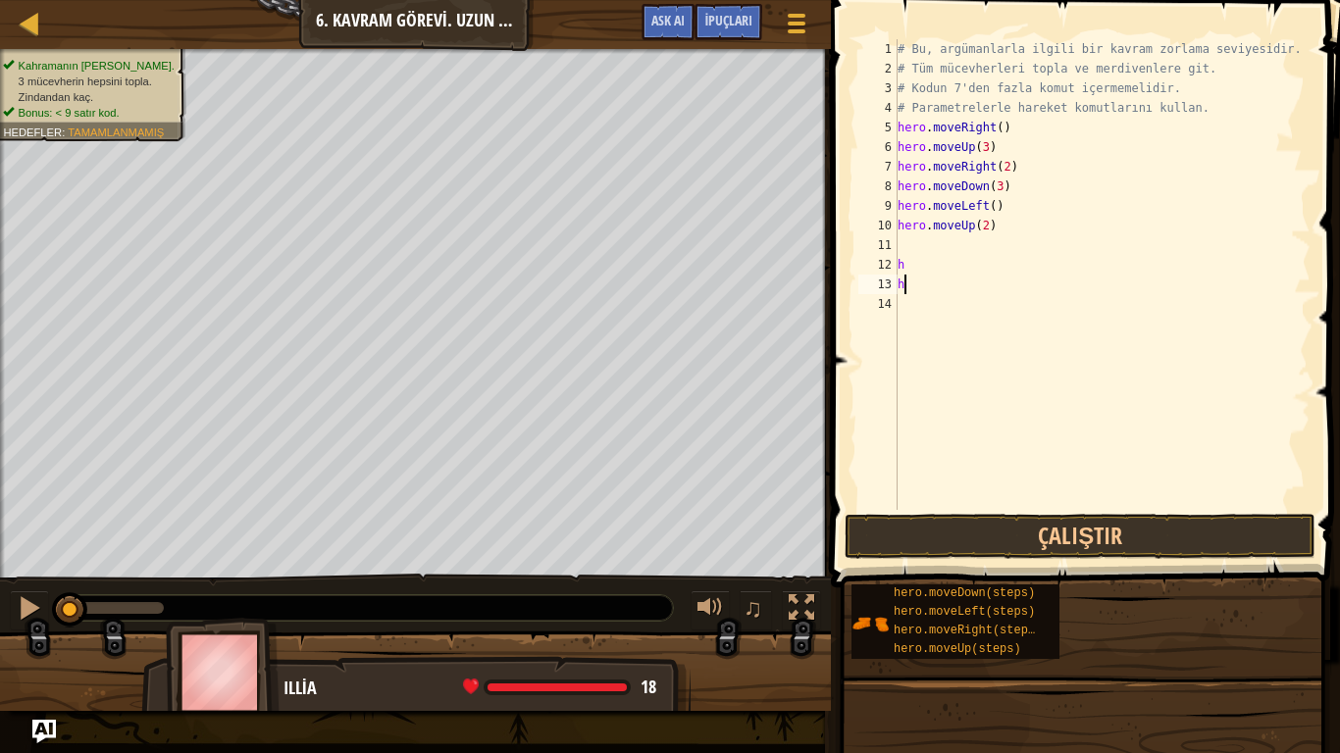
scroll to position [9, 0]
drag, startPoint x: 884, startPoint y: 279, endPoint x: 895, endPoint y: 286, distance: 13.3
click at [884, 282] on div "13" at bounding box center [877, 285] width 39 height 20
click at [906, 267] on div "# Bu, argümanlarla ilgili bir kavram zorlama seviyesidir. # Tüm mücevherleri to…" at bounding box center [1103, 294] width 418 height 510
type textarea "h"
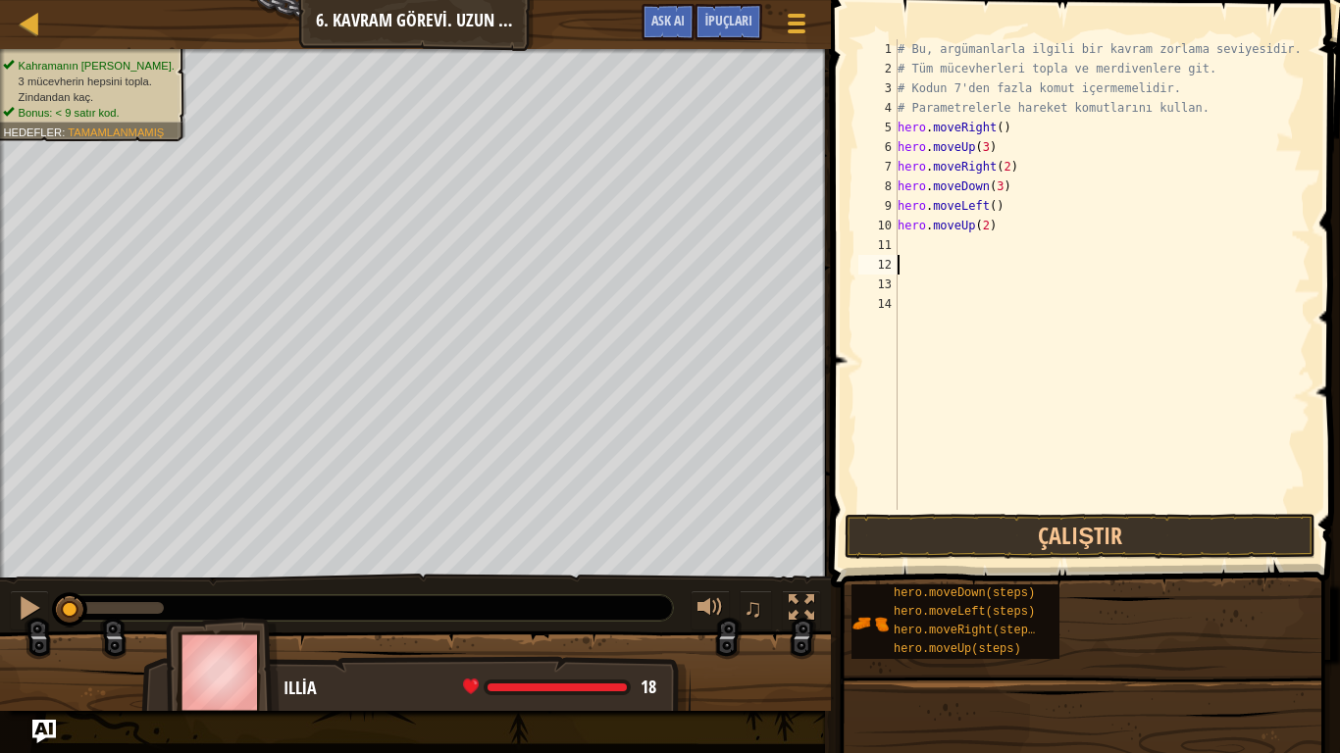
click at [903, 244] on div "# Bu, argümanlarla ilgili bir kavram zorlama seviyesidir. # Tüm mücevherleri to…" at bounding box center [1103, 294] width 418 height 510
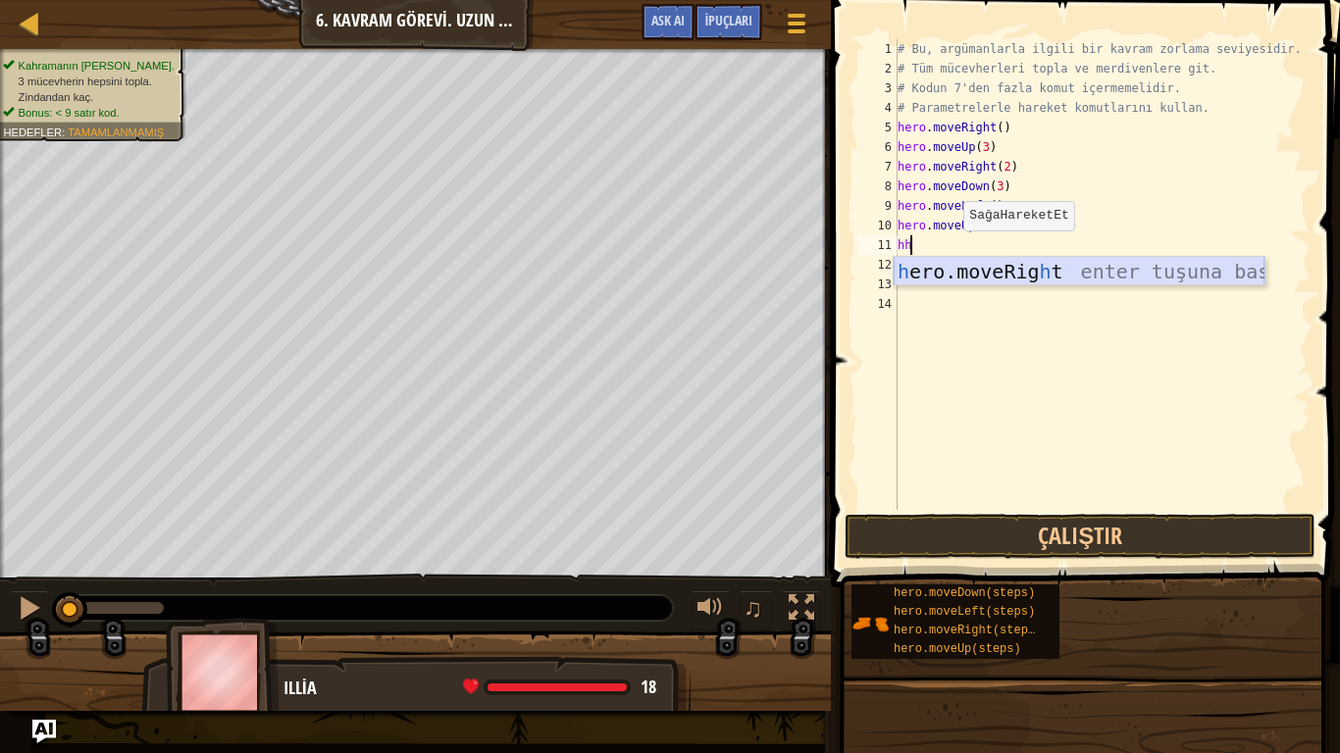
type textarea "h"
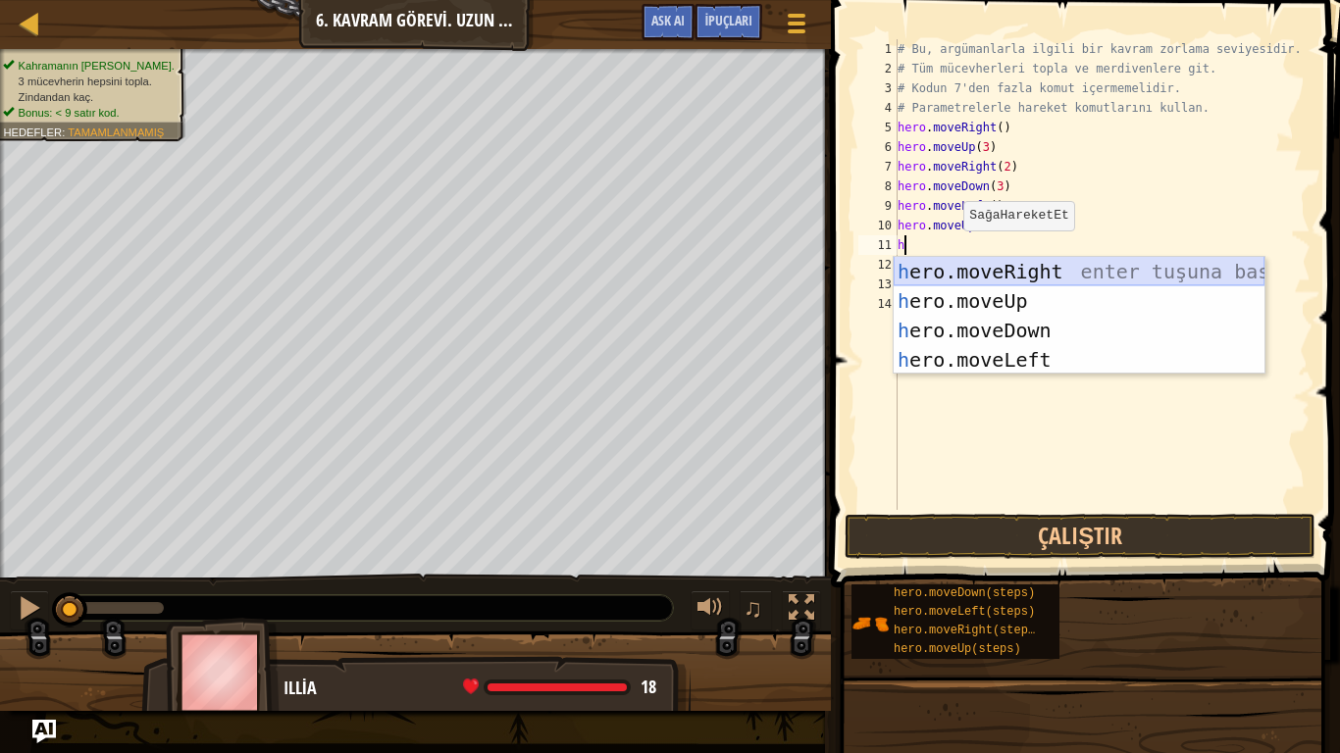
click at [1004, 271] on div "h ero.moveRight enter tuşuna bas h ero.moveUp enter tuşuna bas h ero.moveDown e…" at bounding box center [1079, 345] width 371 height 177
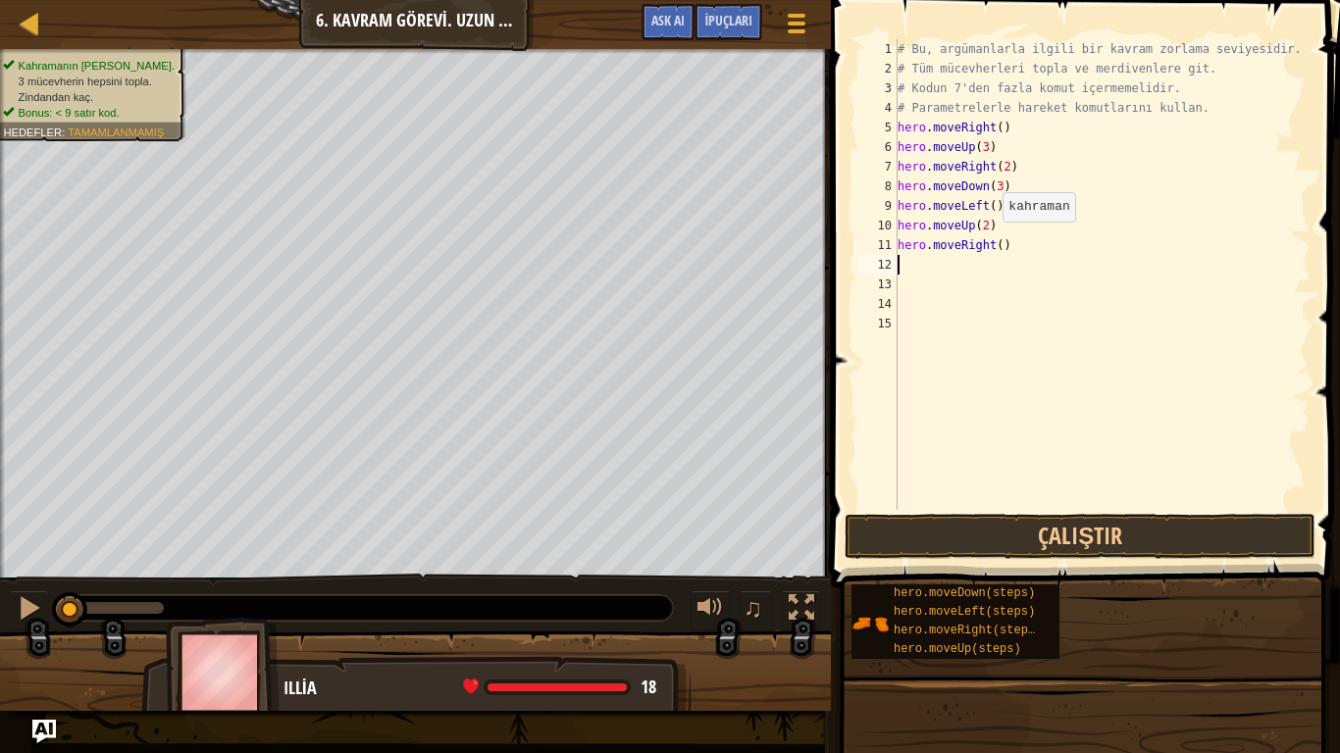
click at [992, 241] on div "# Bu, argümanlarla ilgili bir kavram zorlama seviyesidir. # Tüm mücevherleri to…" at bounding box center [1103, 294] width 418 height 510
drag, startPoint x: 975, startPoint y: 532, endPoint x: 987, endPoint y: 499, distance: 34.4
click at [977, 529] on button "Çalıştır" at bounding box center [1080, 536] width 471 height 45
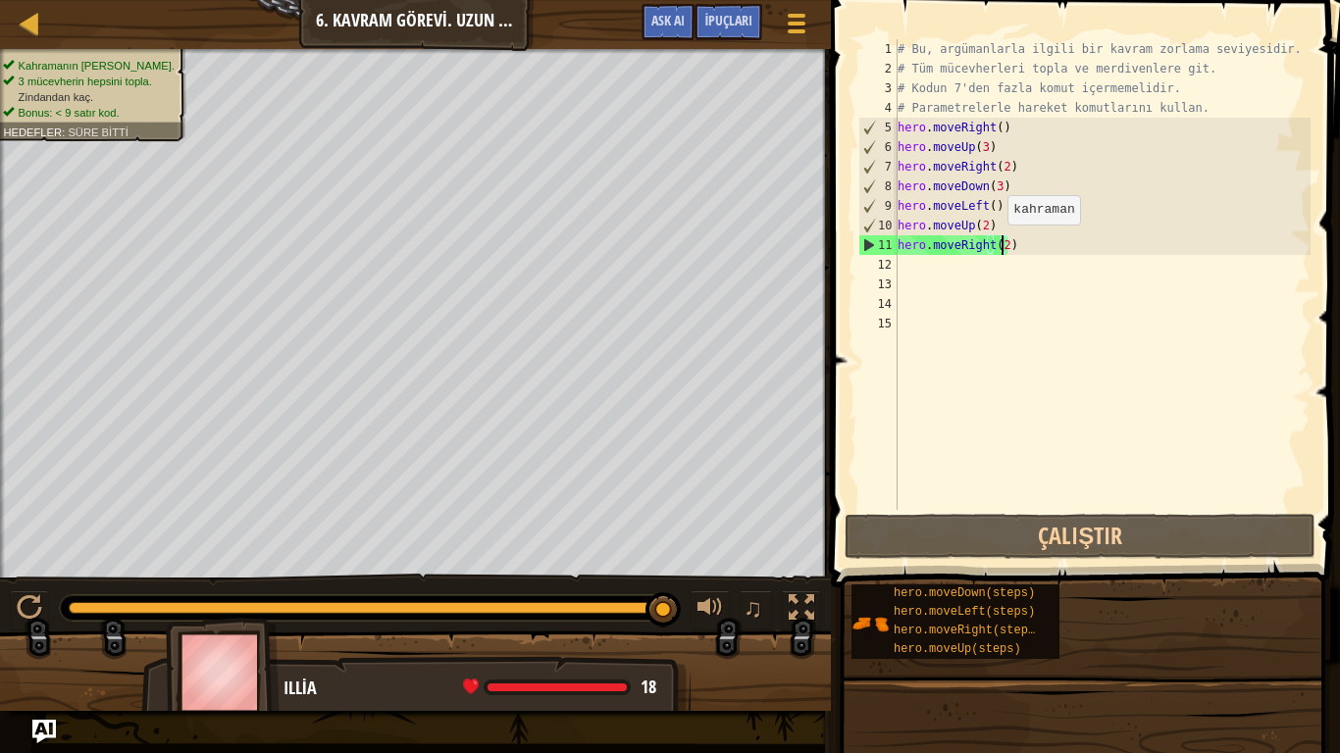
click at [998, 244] on div "# Bu, argümanlarla ilgili bir kavram zorlama seviyesidir. # Tüm mücevherleri to…" at bounding box center [1103, 294] width 418 height 510
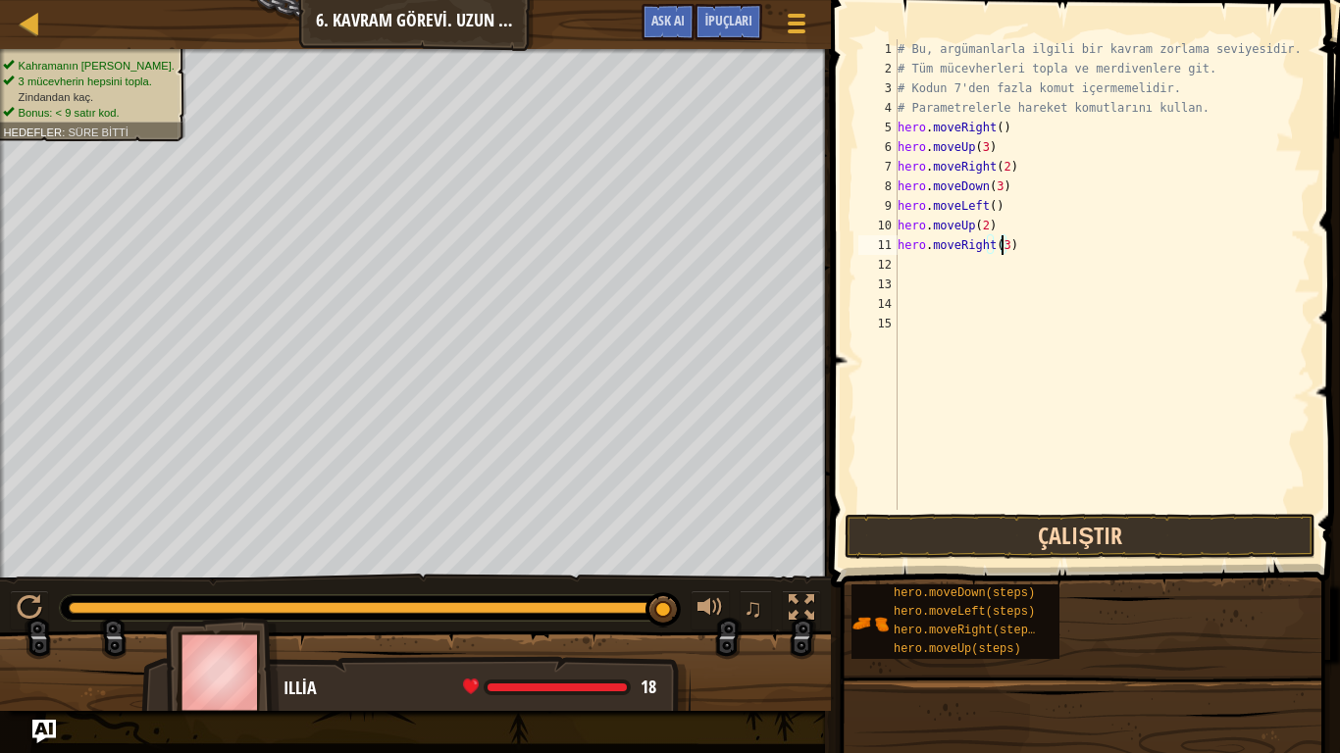
type textarea "hero.moveRight(3)"
click at [1088, 530] on button "Çalıştır" at bounding box center [1080, 536] width 471 height 45
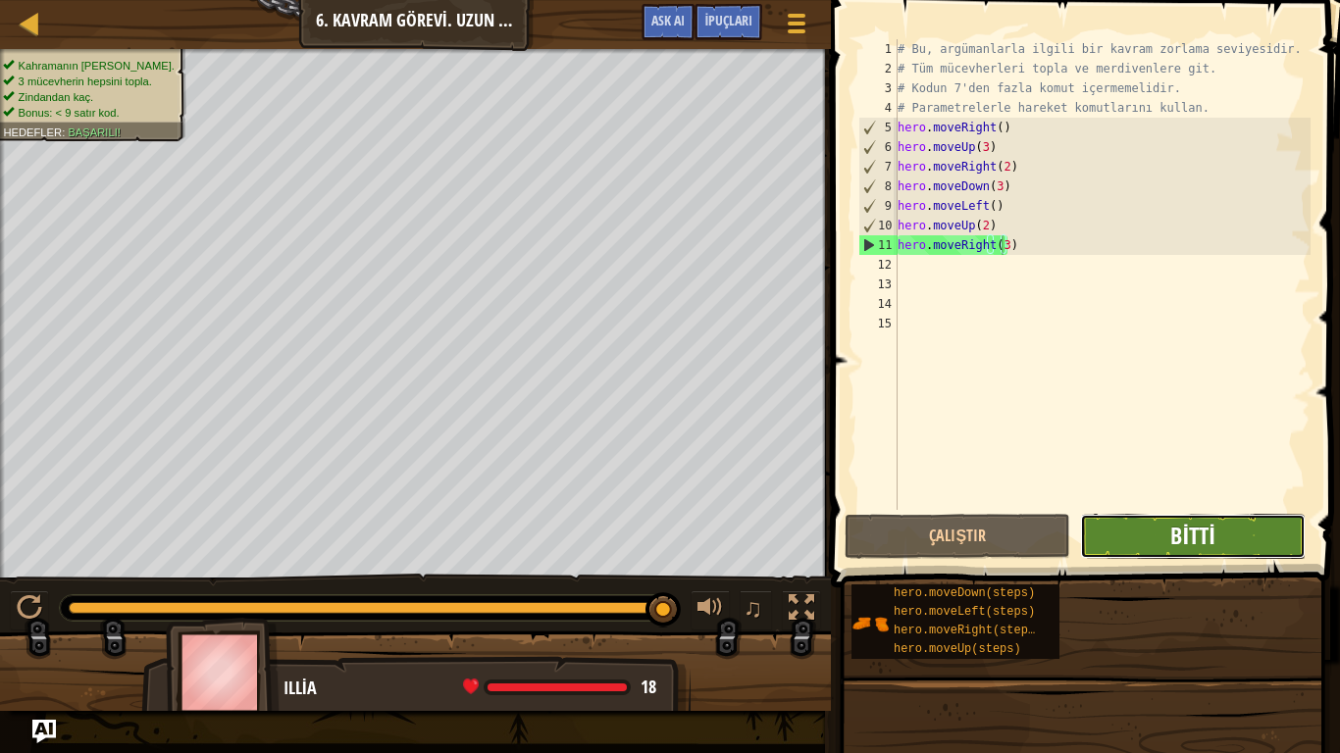
click at [1202, 532] on span "Bitti" at bounding box center [1192, 535] width 44 height 31
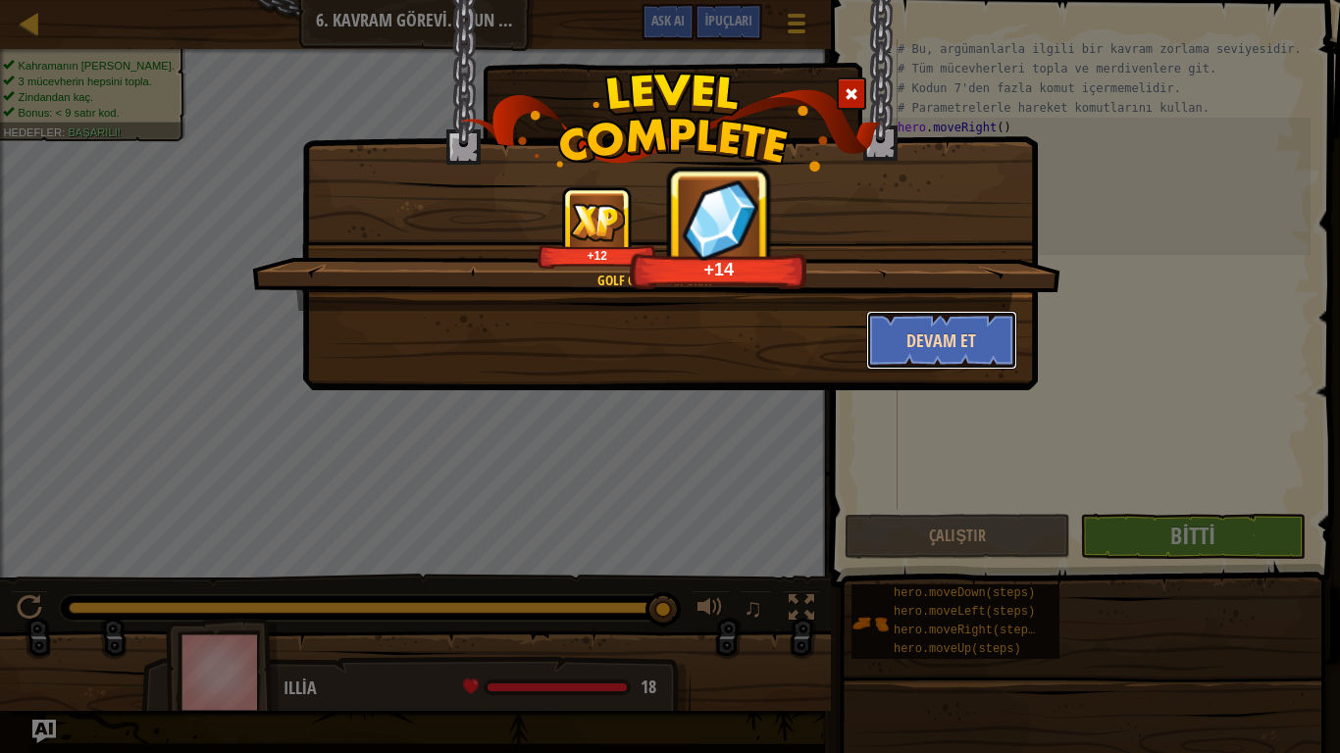
click at [965, 337] on button "Devam et" at bounding box center [942, 340] width 152 height 59
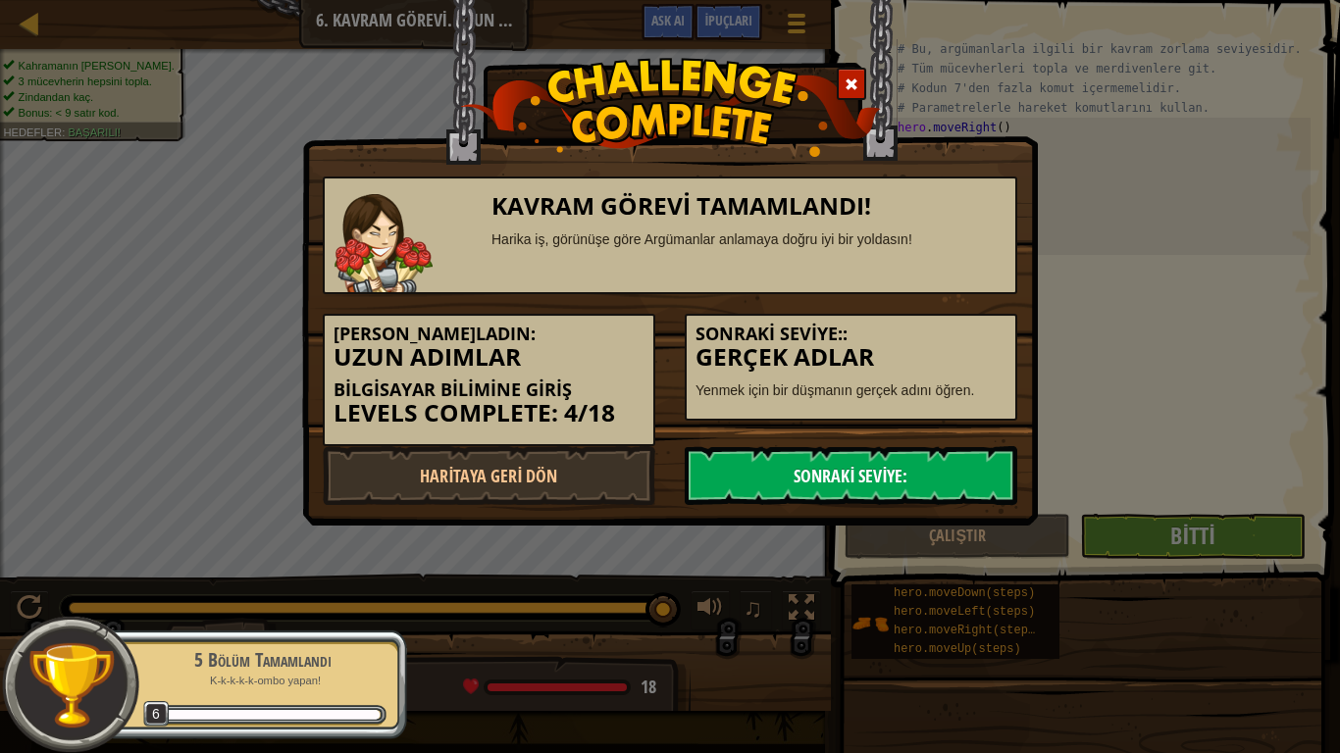
click at [867, 473] on link "Sonraki Seviye:" at bounding box center [851, 475] width 333 height 59
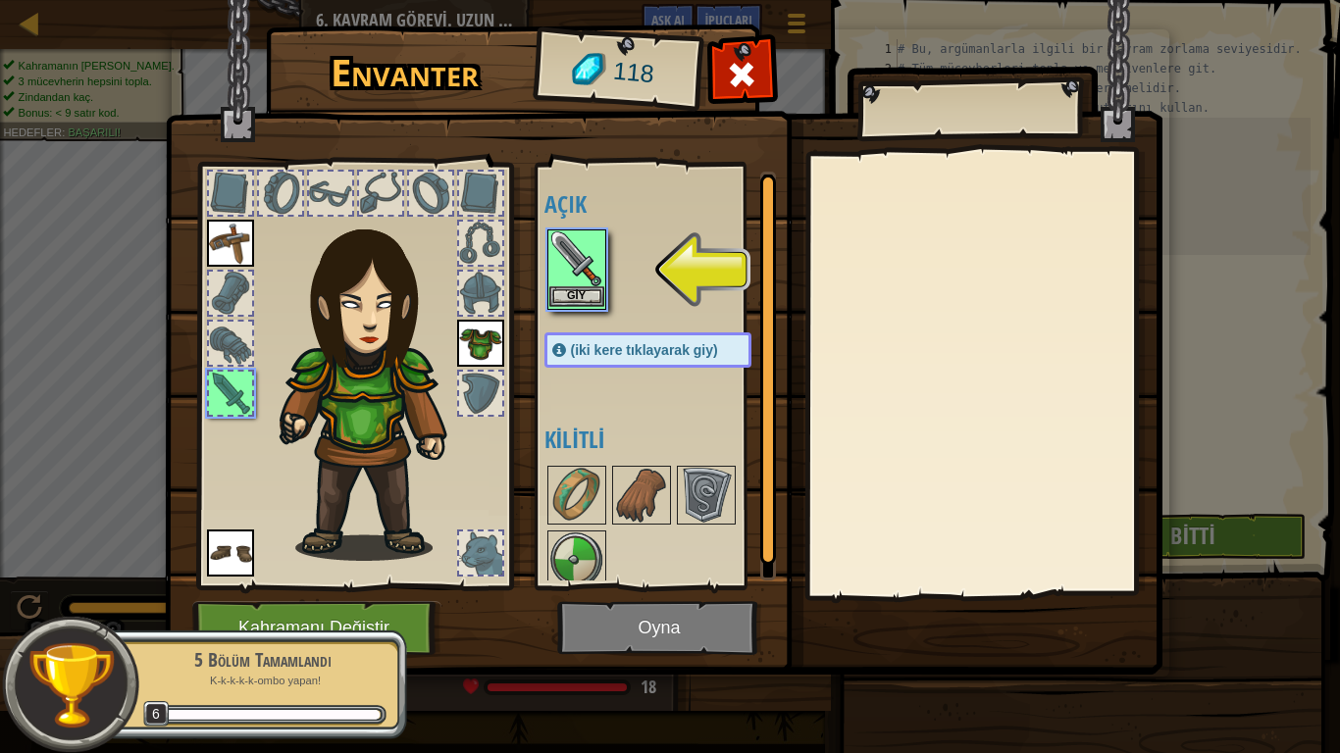
click at [579, 258] on img at bounding box center [576, 258] width 55 height 55
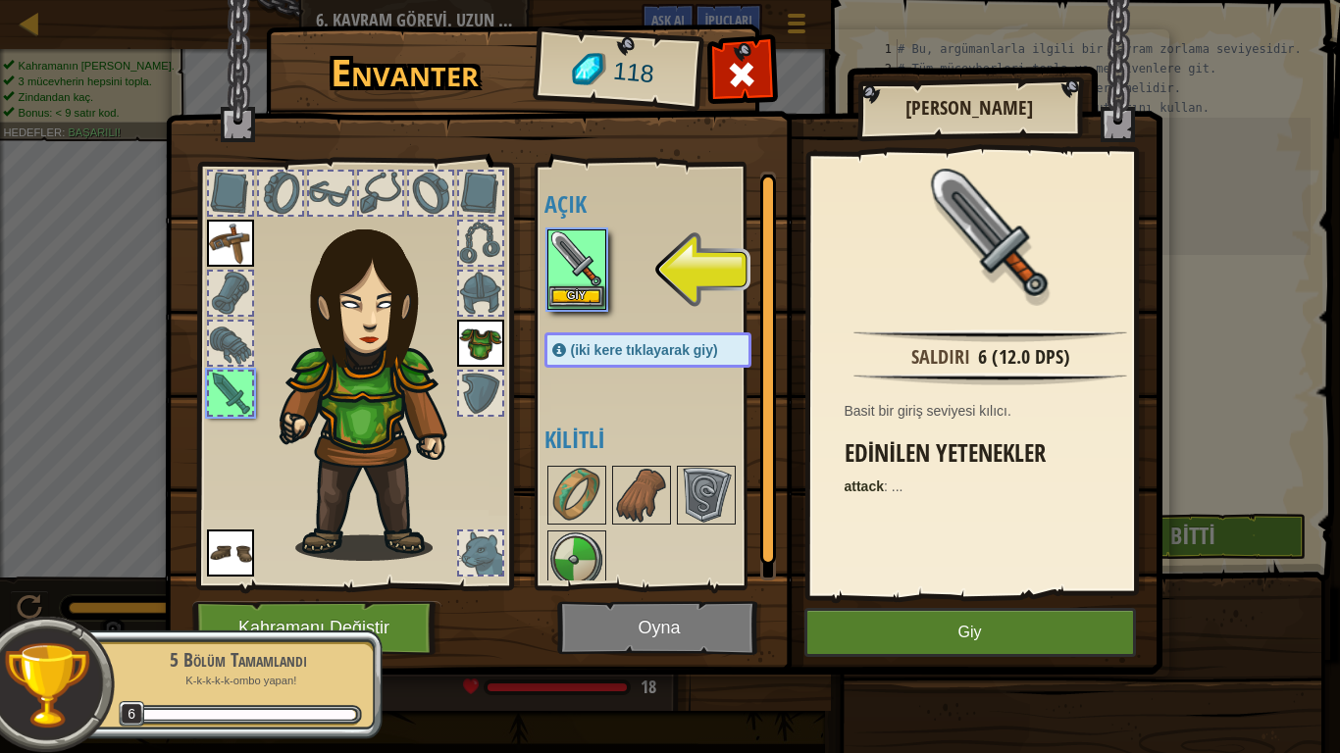
click at [579, 258] on img at bounding box center [576, 258] width 55 height 55
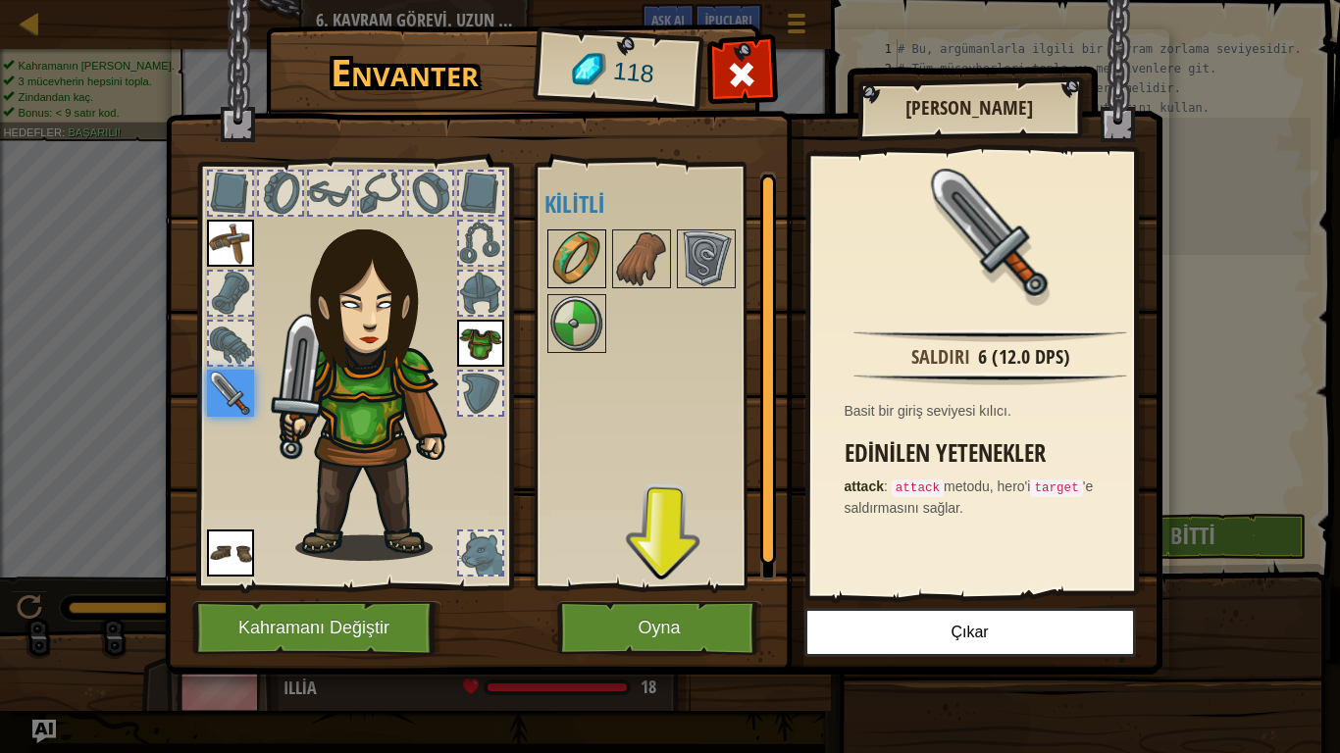
click at [565, 264] on img at bounding box center [576, 258] width 55 height 55
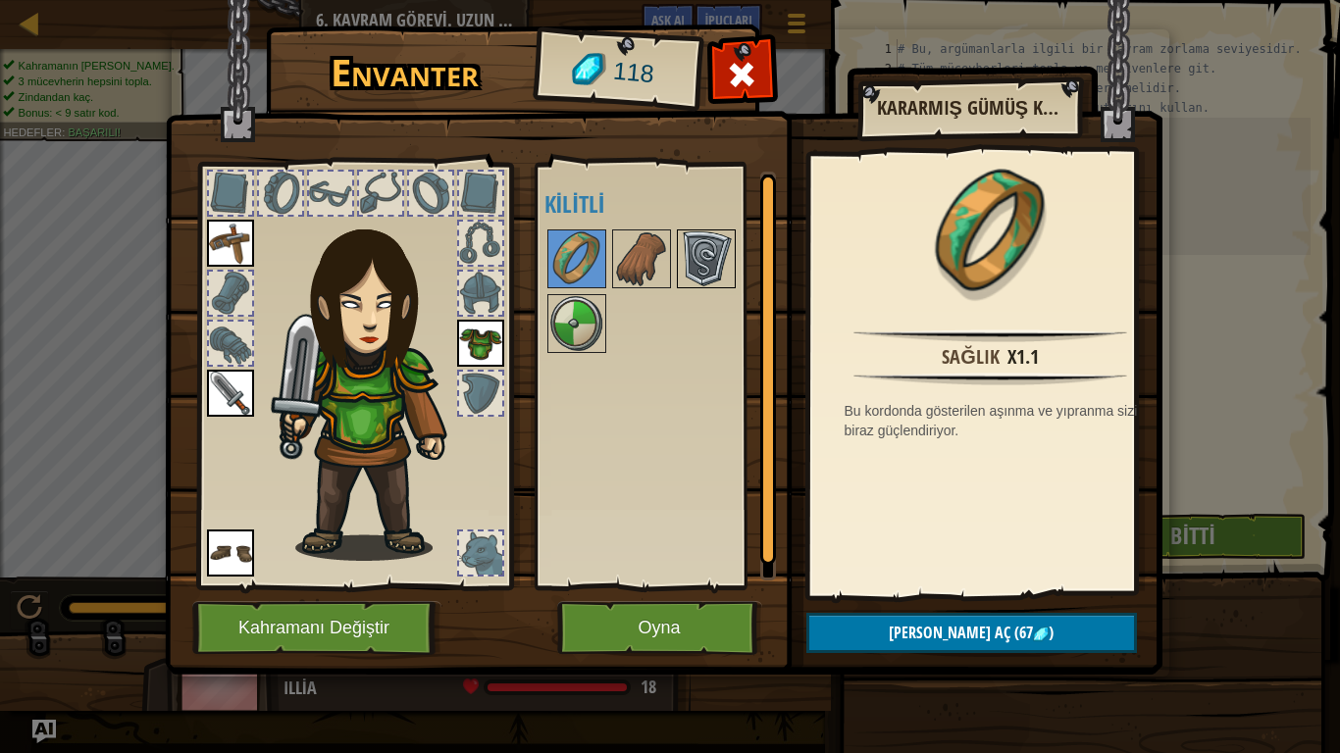
click at [693, 257] on img at bounding box center [706, 258] width 55 height 55
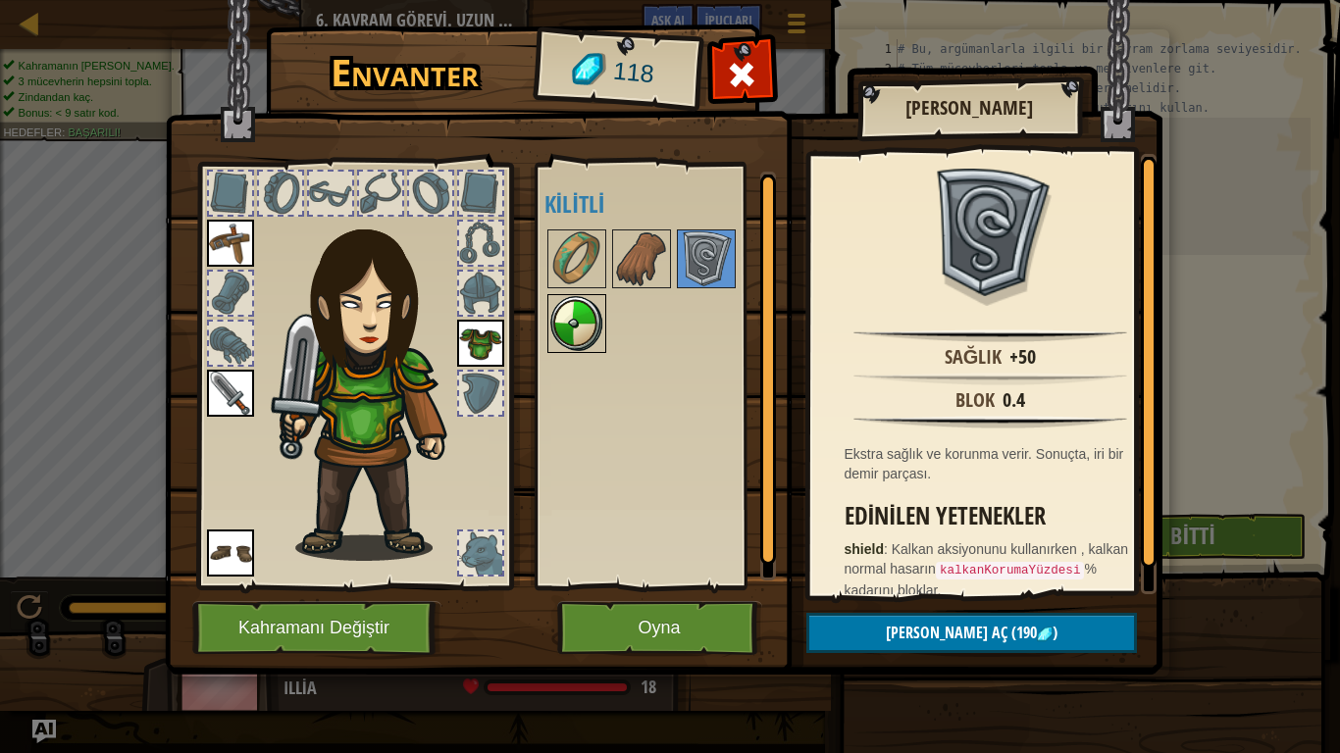
click at [590, 323] on img at bounding box center [576, 323] width 55 height 55
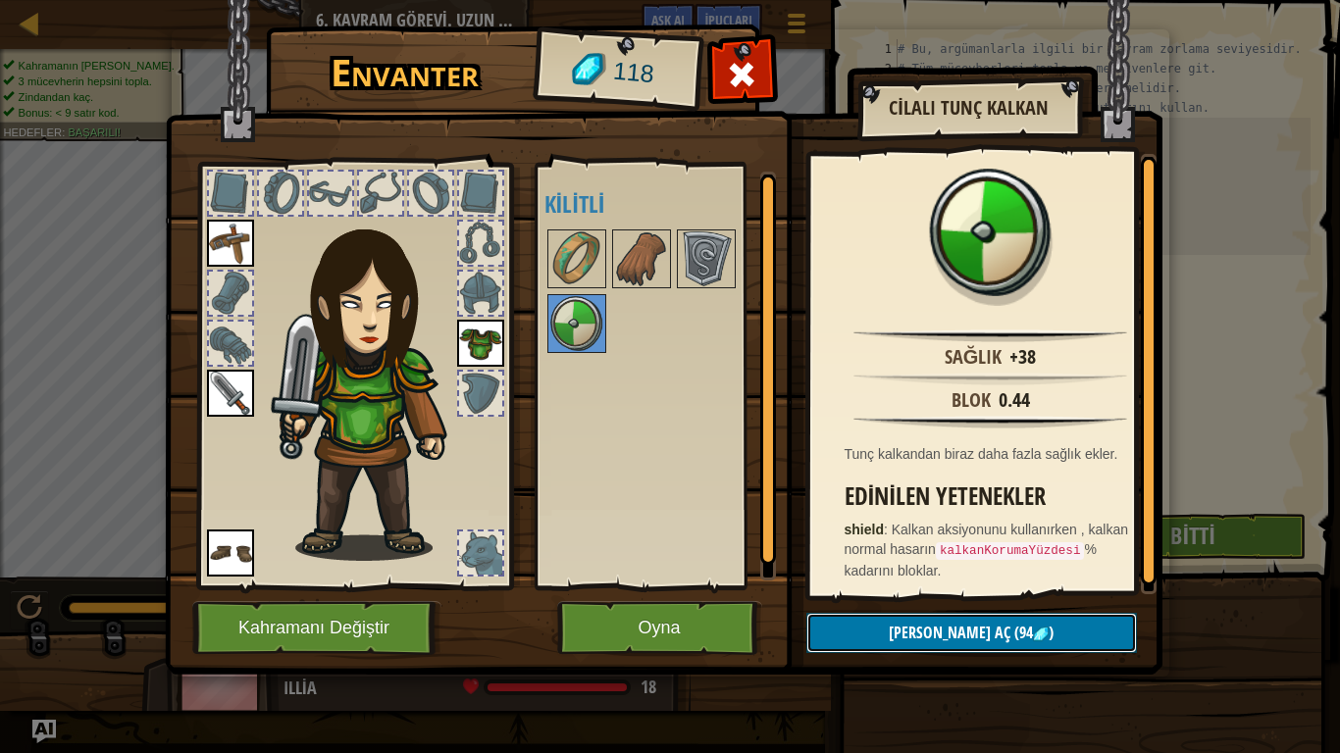
click at [1010, 628] on span "(94" at bounding box center [1021, 633] width 23 height 22
click at [973, 628] on button "Devam et" at bounding box center [971, 633] width 331 height 40
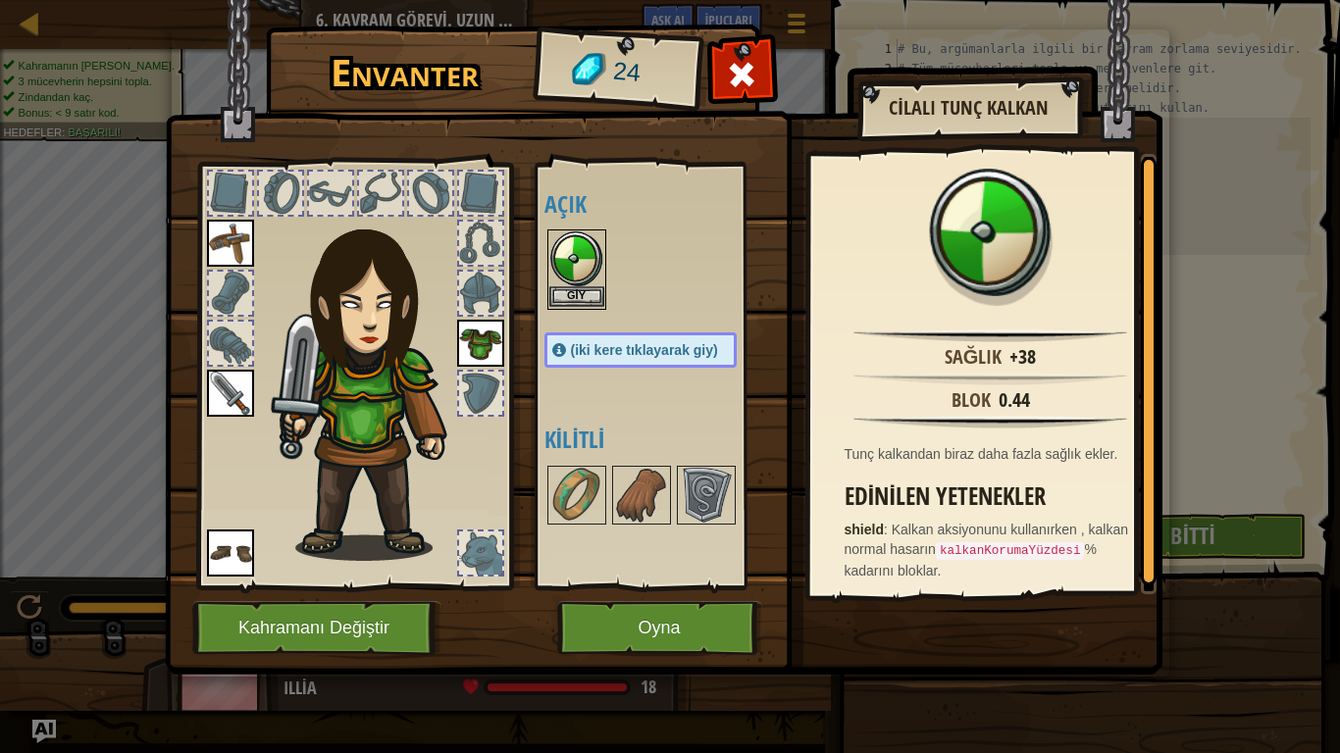
click at [591, 276] on img at bounding box center [576, 258] width 55 height 55
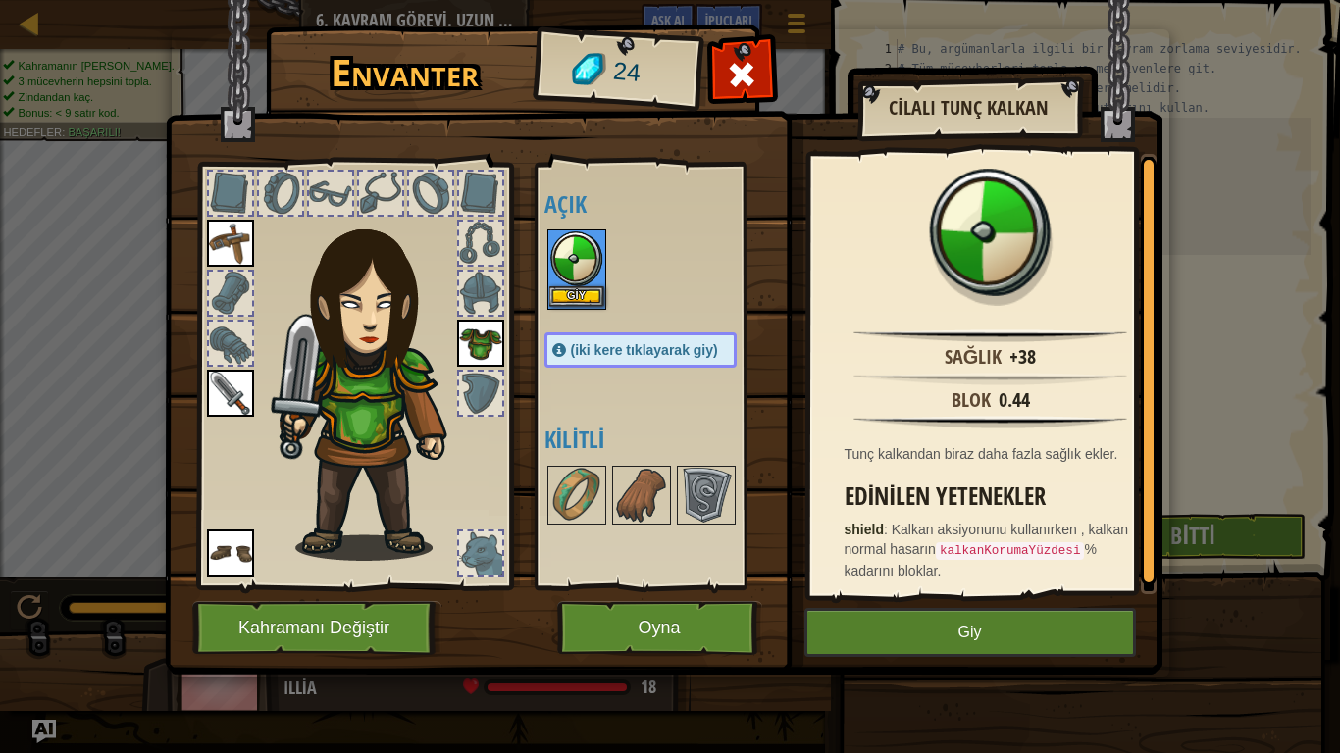
click at [591, 276] on img at bounding box center [576, 258] width 55 height 55
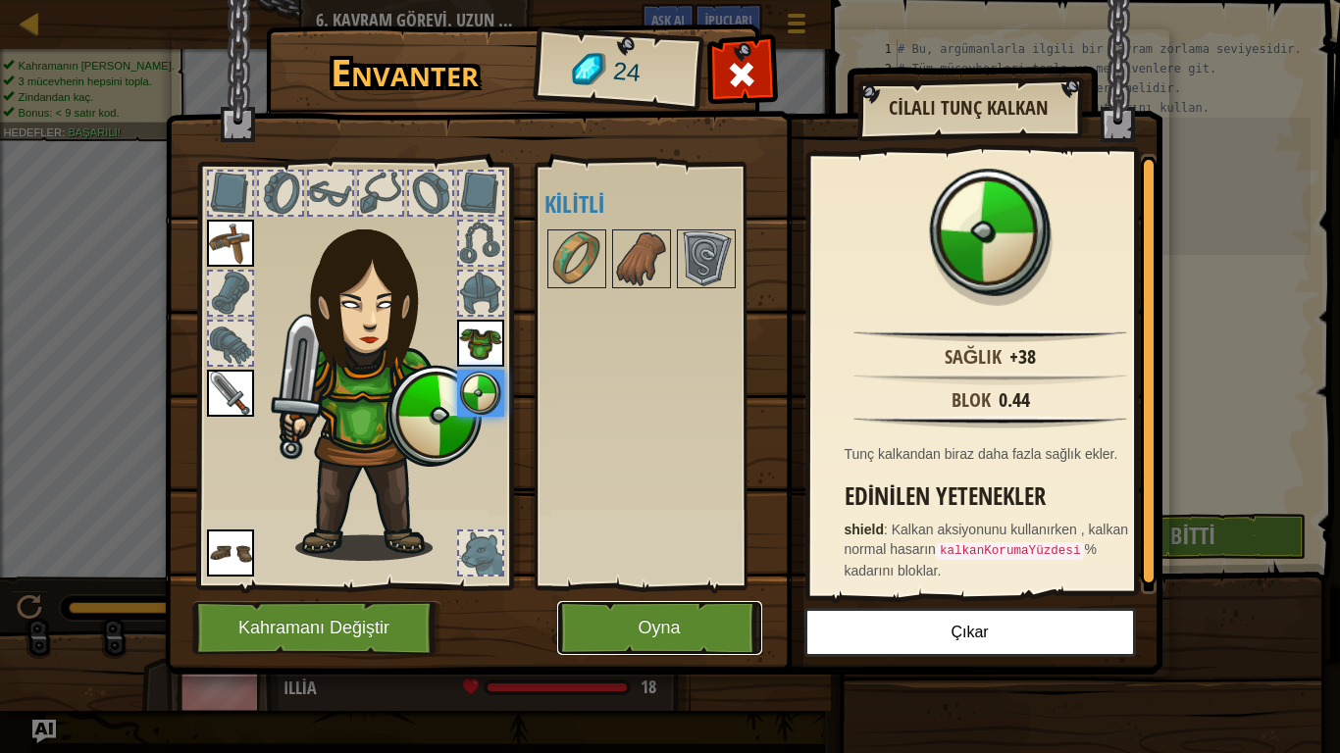
click at [698, 617] on button "Oyna" at bounding box center [659, 628] width 205 height 54
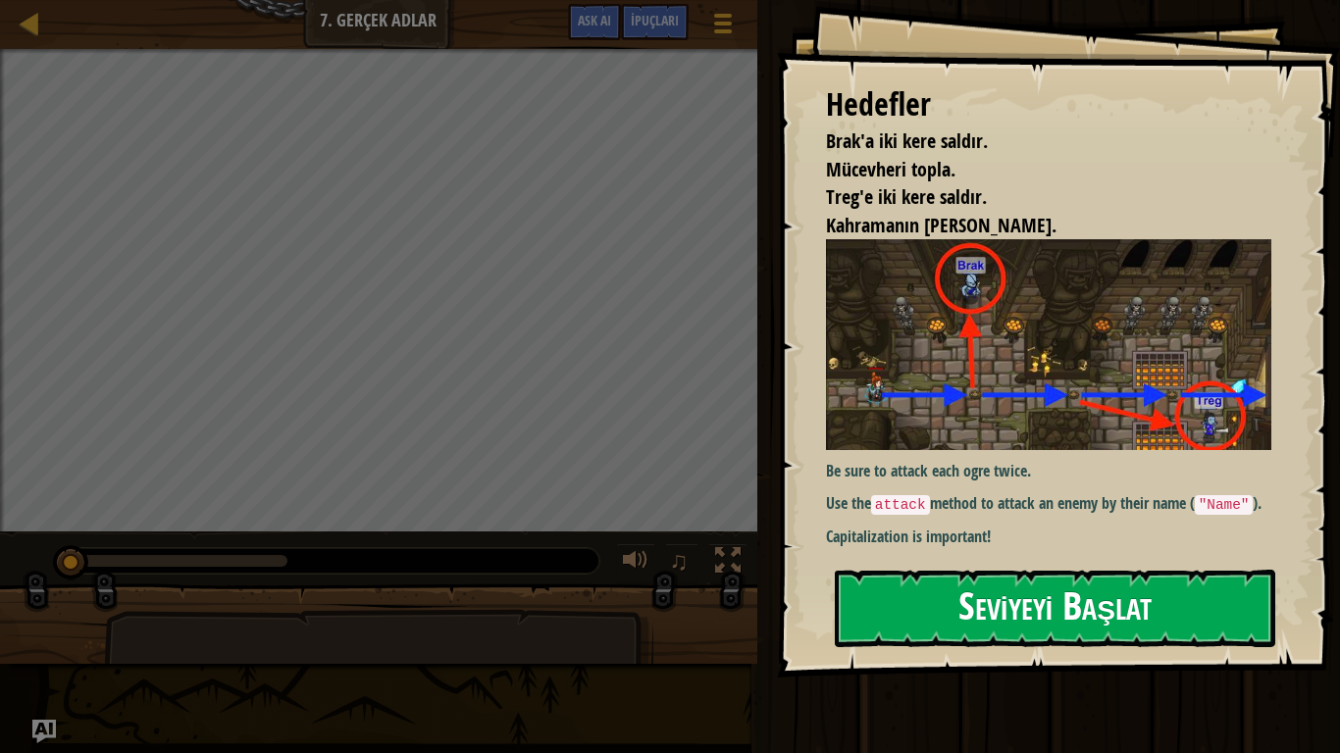
click at [892, 611] on button "Seviyeyi Başlat" at bounding box center [1055, 608] width 440 height 77
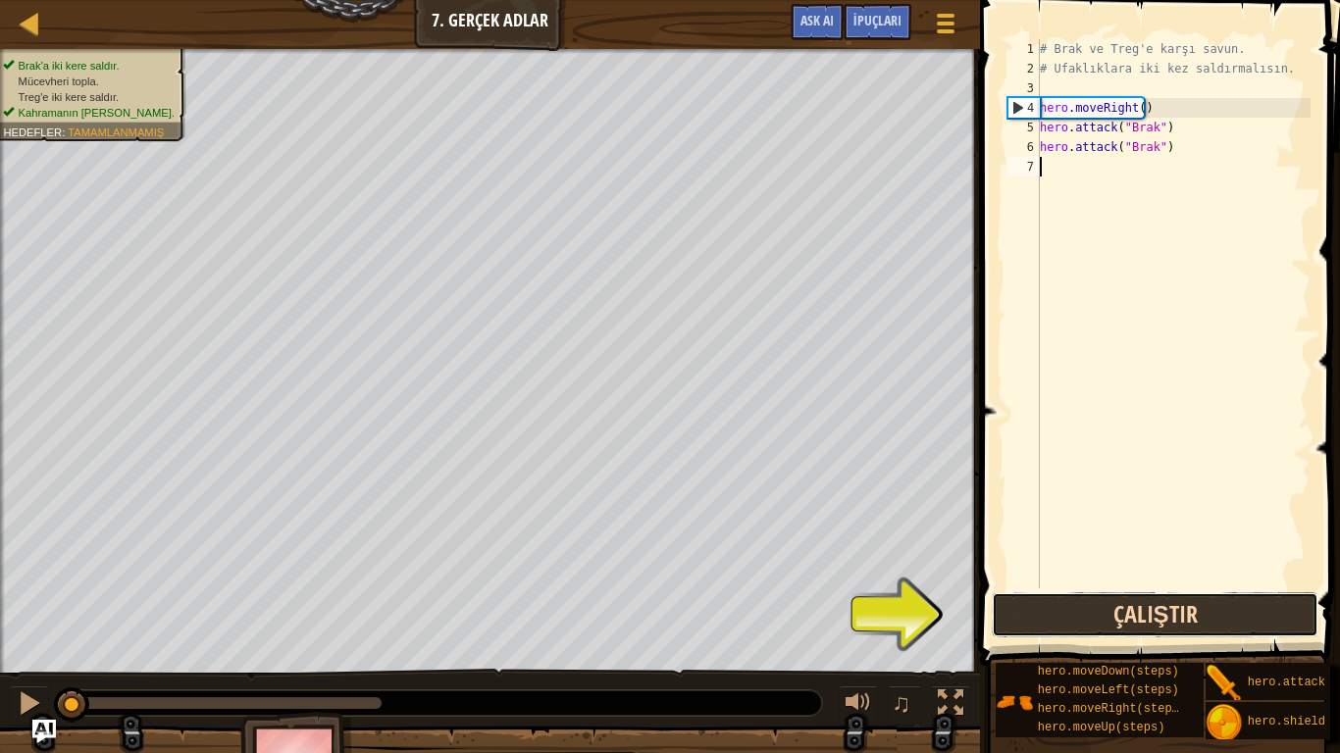
click at [1042, 608] on button "Çalıştır" at bounding box center [1155, 614] width 327 height 45
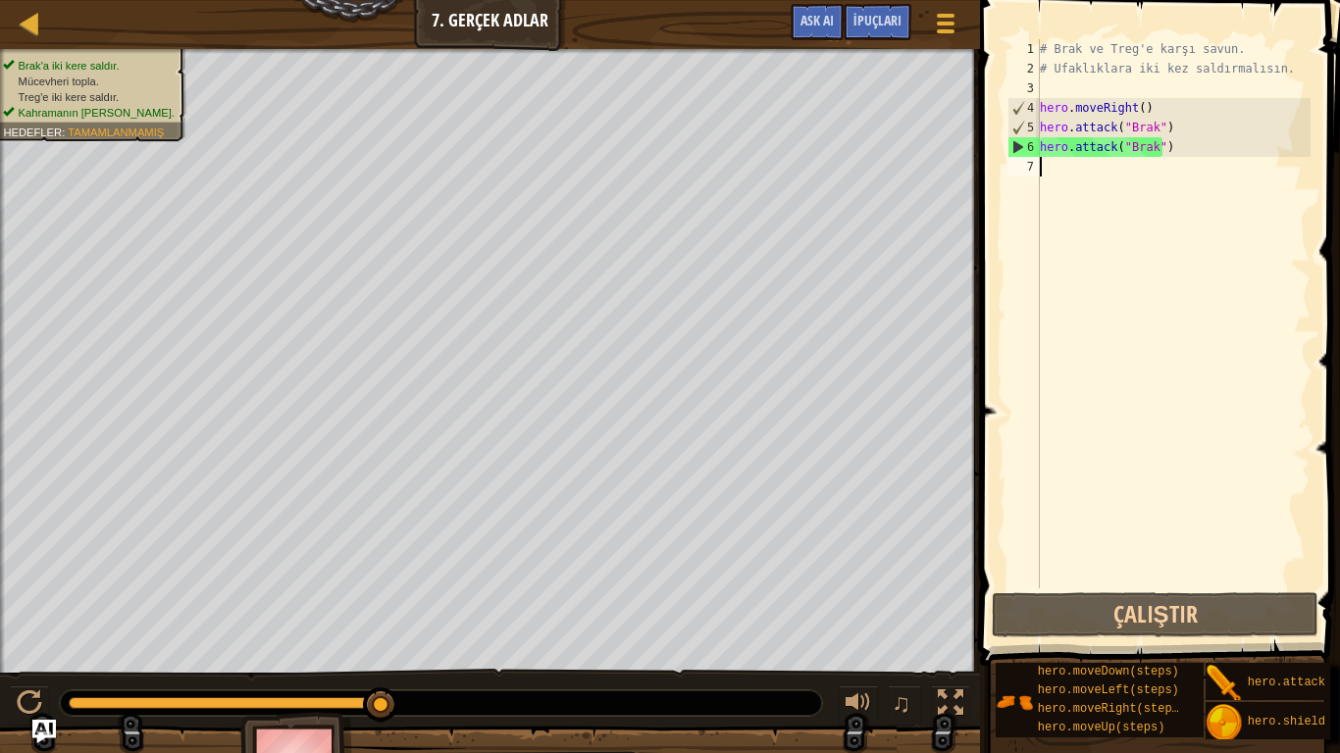
scroll to position [9, 0]
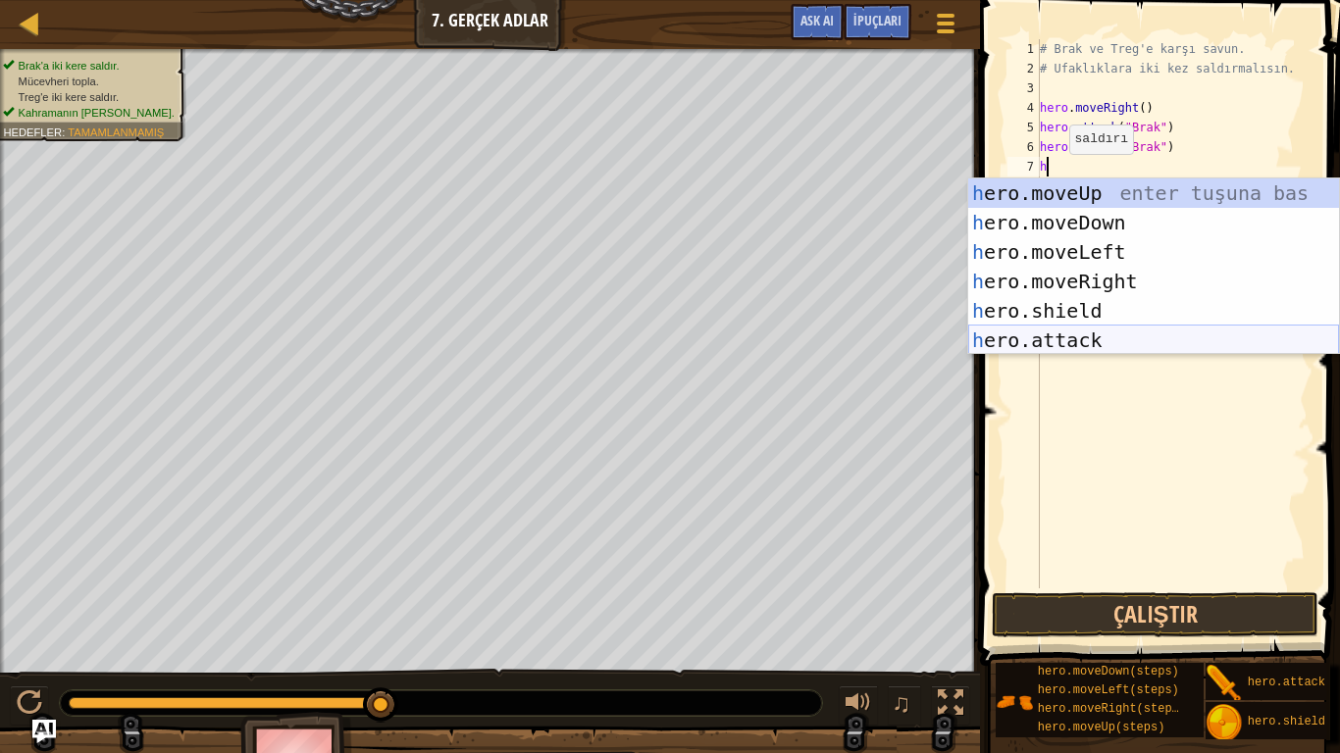
click at [1063, 338] on div "h ero.moveUp enter tuşuna bas h ero.moveDown enter tuşuna bas h ero.moveLeft en…" at bounding box center [1153, 296] width 371 height 235
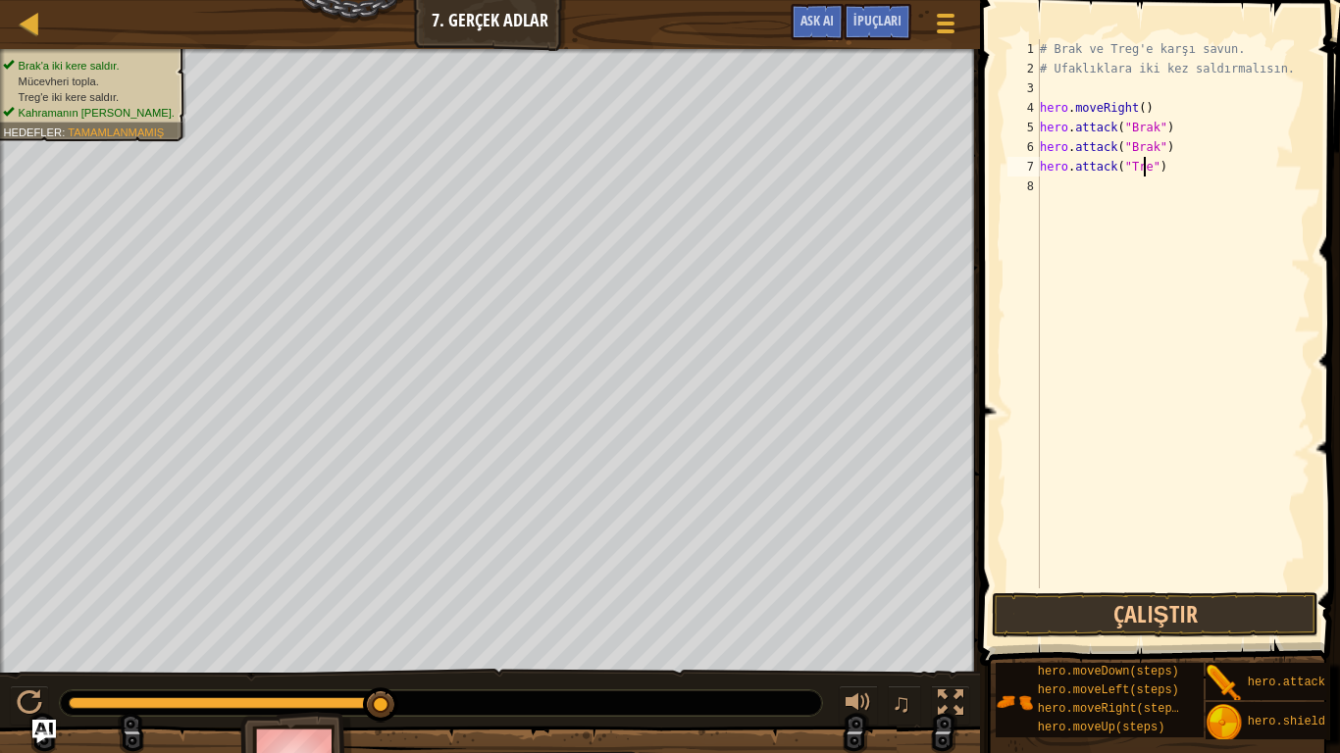
scroll to position [9, 9]
type textarea "hero.attack("Treg")"
click at [1117, 615] on button "Çalıştır" at bounding box center [1155, 614] width 327 height 45
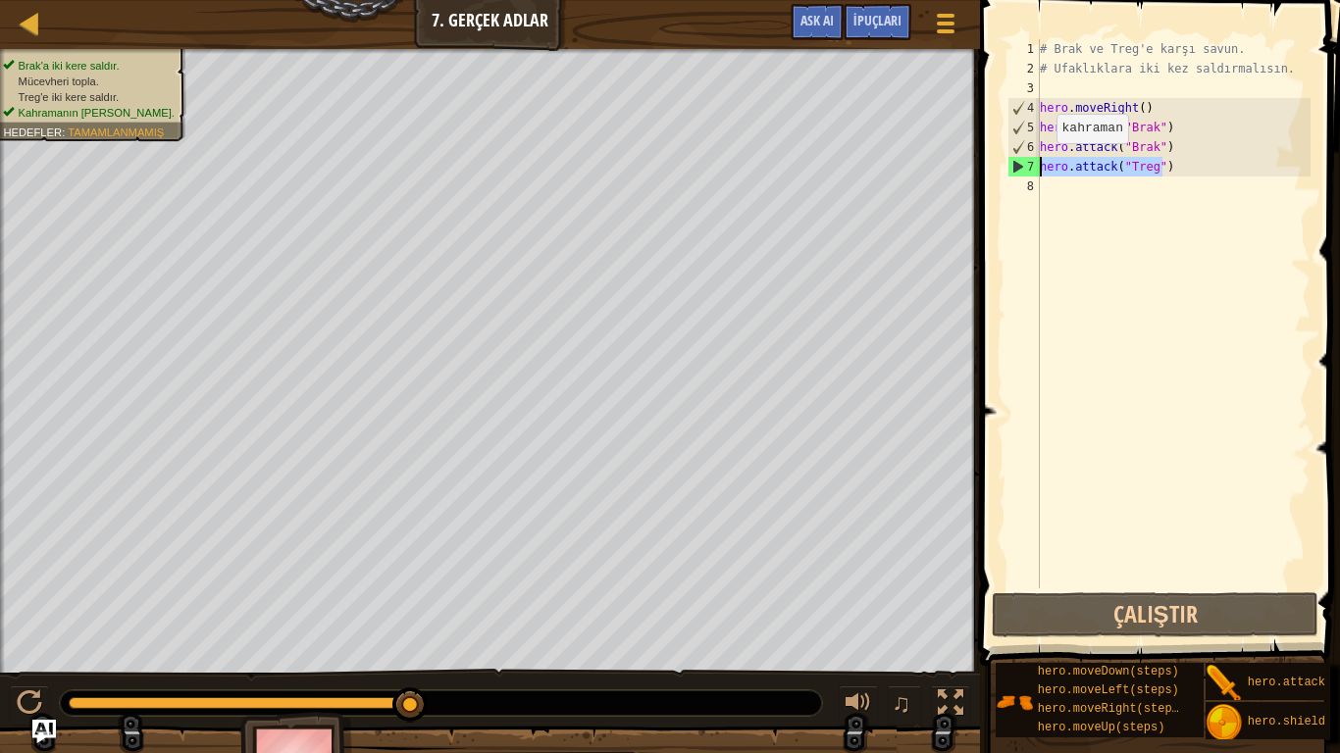
drag, startPoint x: 1181, startPoint y: 166, endPoint x: 1028, endPoint y: 164, distance: 153.0
click at [1028, 164] on div "hero.attack("Treg") 1 2 3 4 5 6 7 8 # Brak ve Treg'e karşı savun. # Ufaklıklara…" at bounding box center [1156, 313] width 307 height 549
paste textarea "hero.attack("Treg")"
type textarea "hero.attack("Treg")"
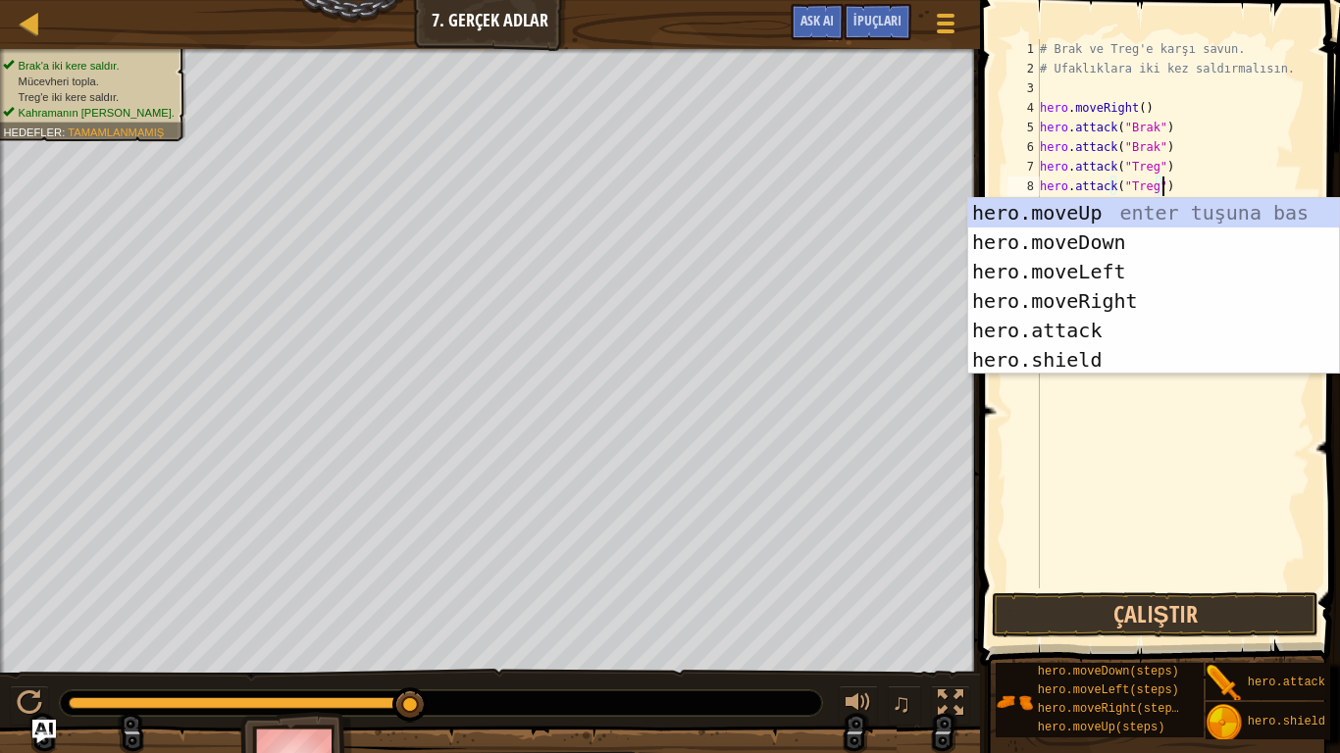
click at [1268, 464] on div "# Brak ve Treg'e karşı savun. # Ufaklıklara iki kez saldırmalısın. hero . moveR…" at bounding box center [1173, 333] width 275 height 589
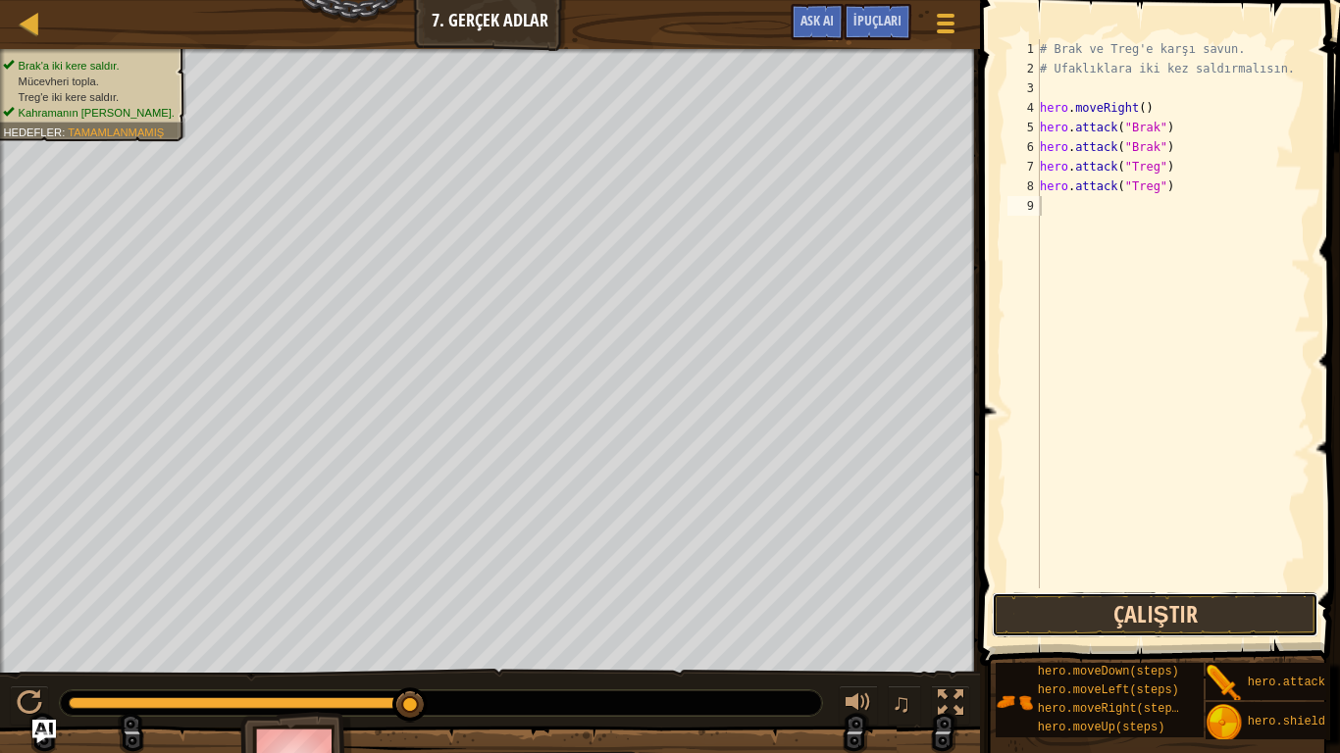
click at [1203, 614] on button "Çalıştır" at bounding box center [1155, 614] width 327 height 45
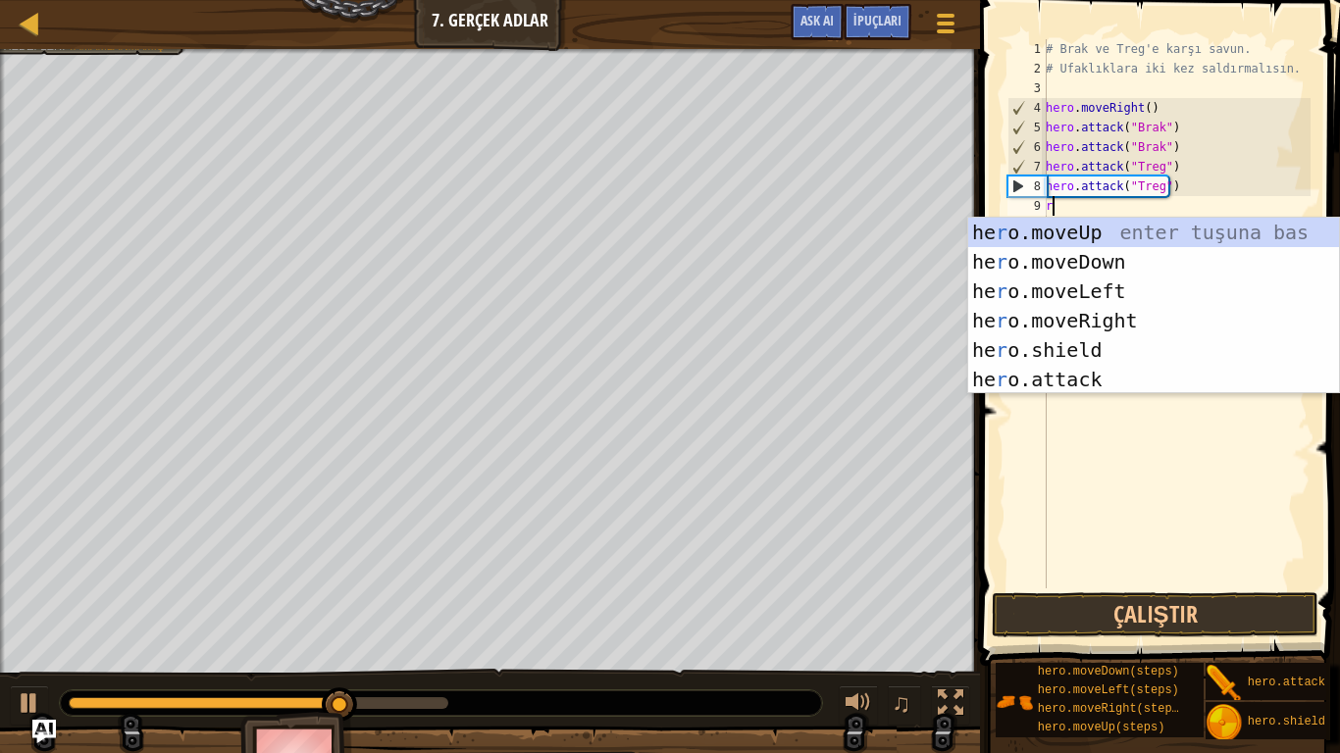
type textarea "ri"
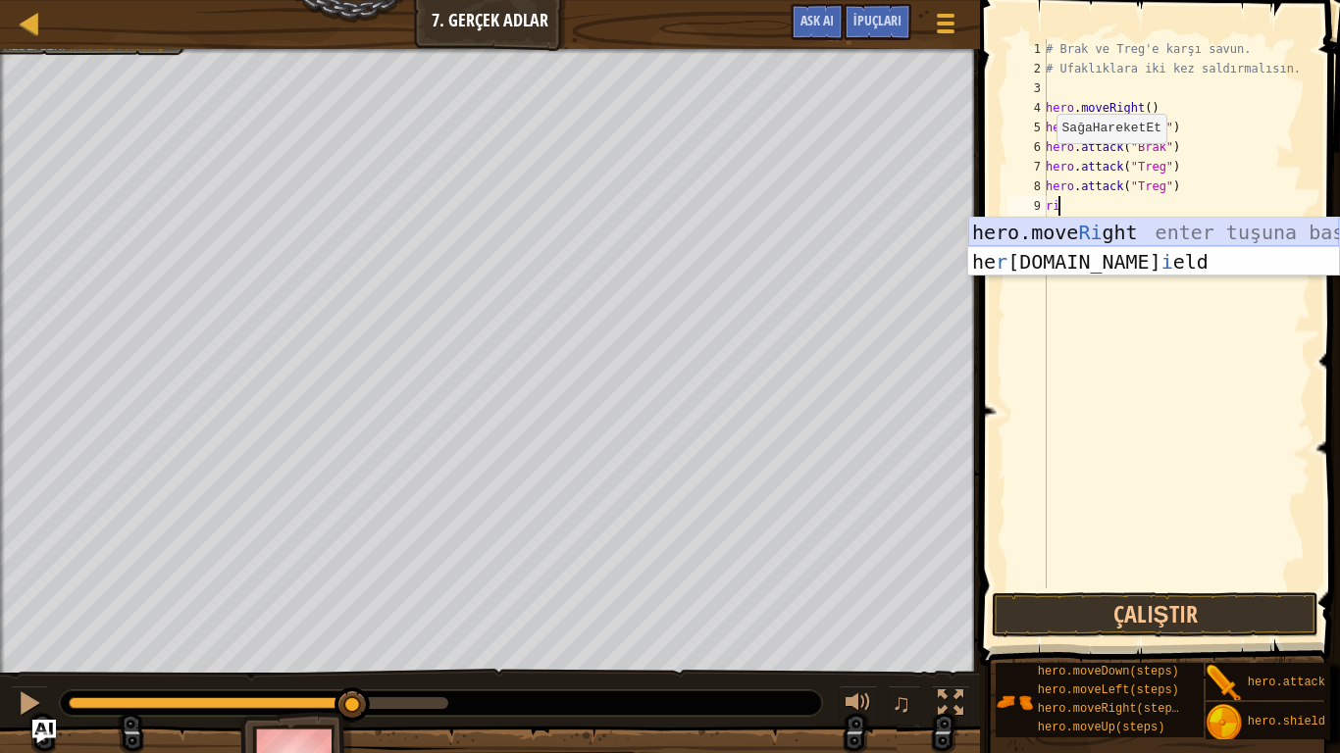
click at [1113, 238] on div "hero.move Ri ght enter tuşuna bas he r [DOMAIN_NAME] i eld enter tuşuna bas" at bounding box center [1153, 277] width 371 height 118
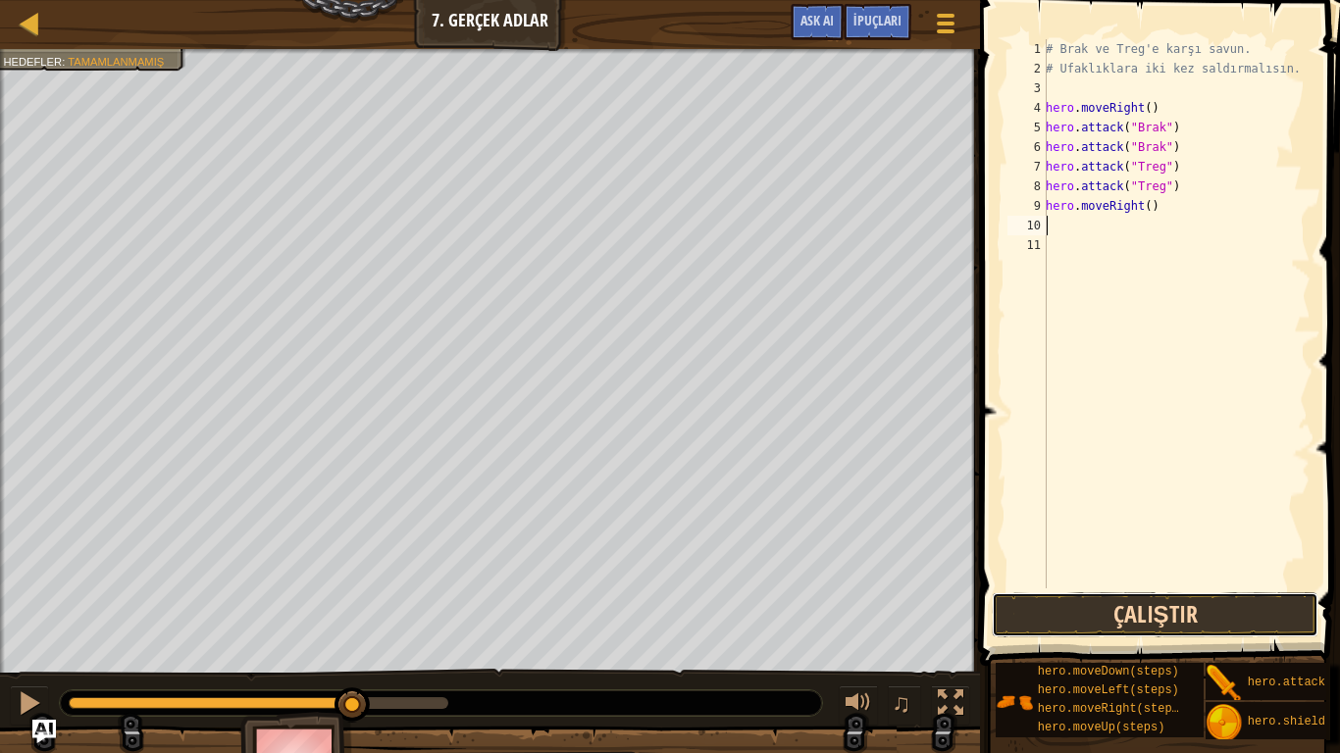
click at [1070, 600] on button "Çalıştır" at bounding box center [1155, 614] width 327 height 45
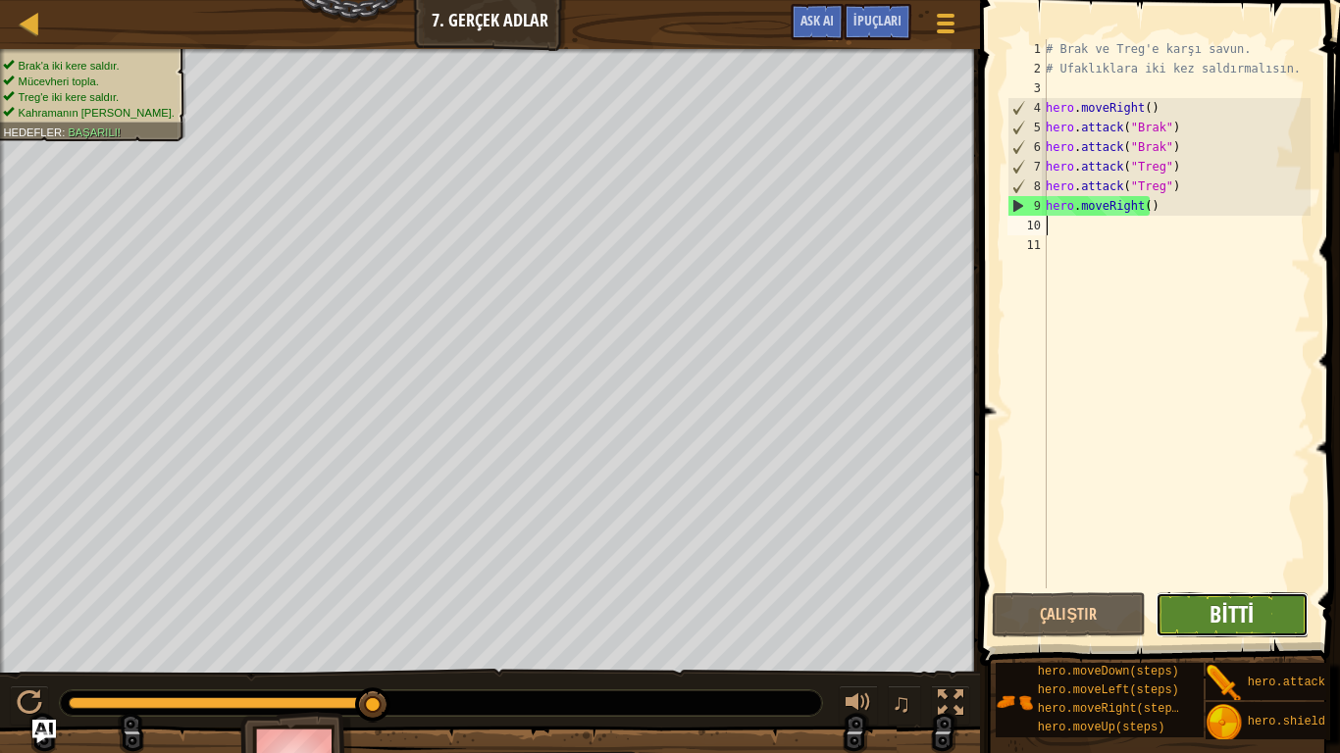
click at [1233, 607] on span "Bitti" at bounding box center [1231, 613] width 44 height 31
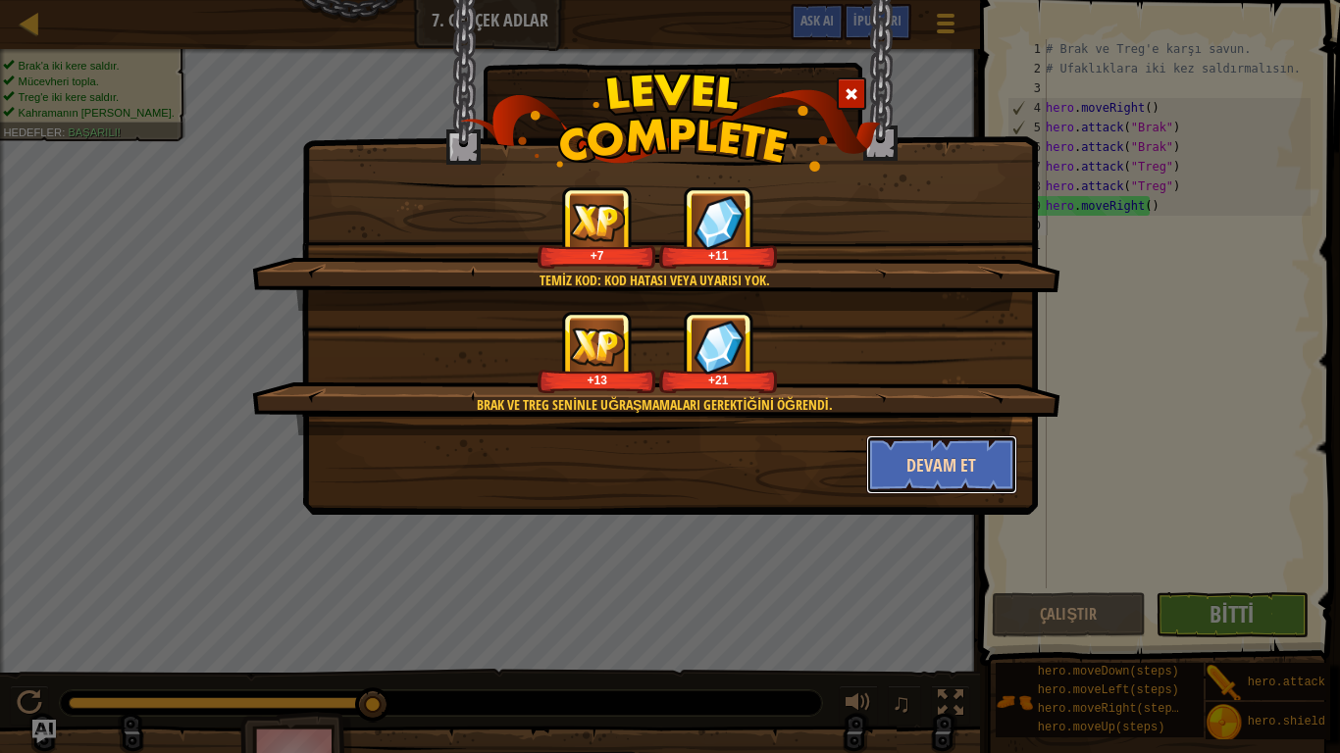
click at [969, 446] on button "Devam et" at bounding box center [942, 465] width 152 height 59
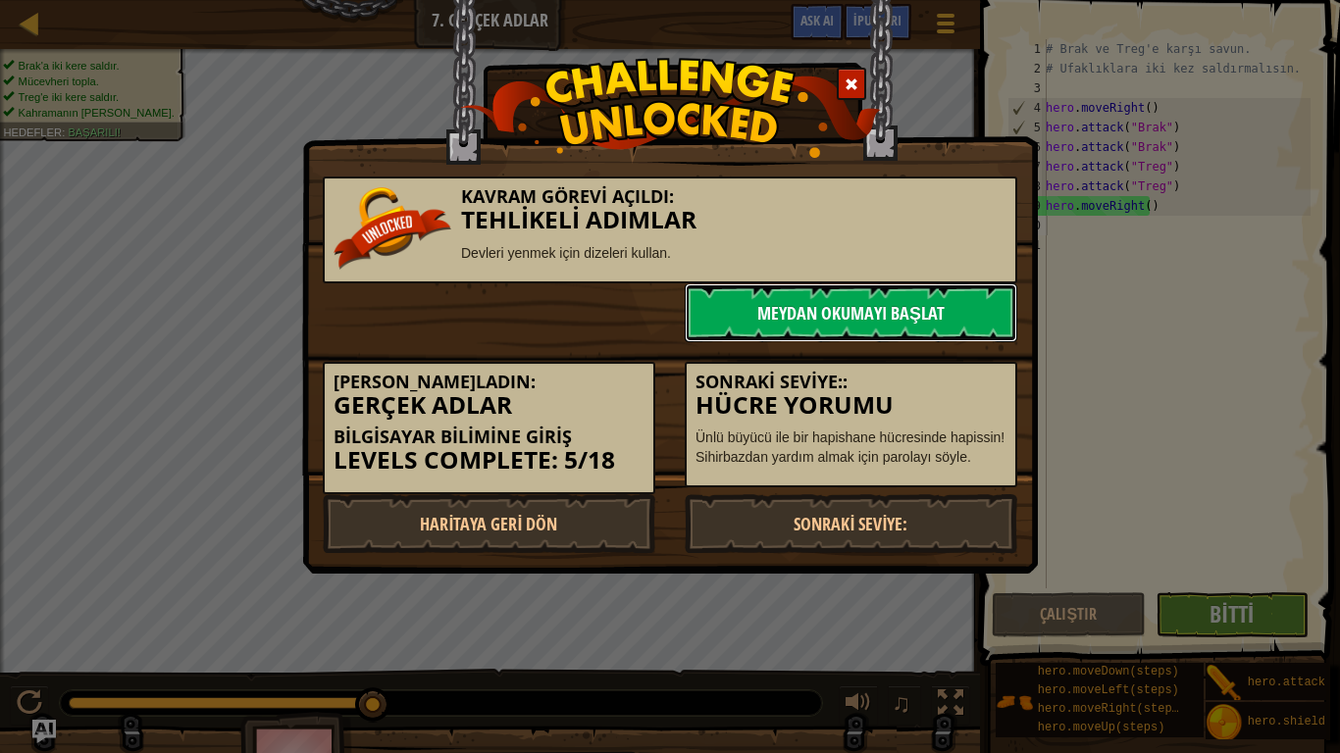
click at [805, 296] on link "Meydan Okumayı Başlat" at bounding box center [851, 312] width 333 height 59
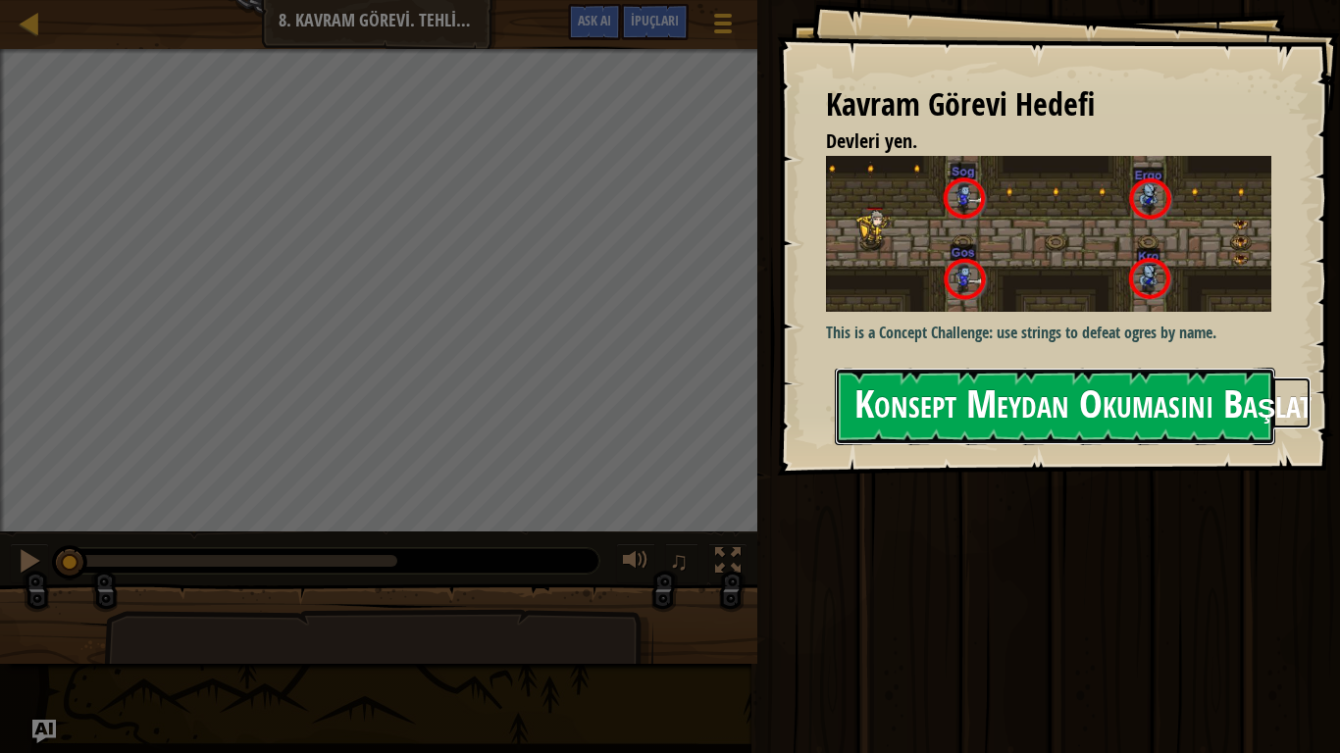
click at [915, 428] on button "Konsept Meydan Okumasını Başlat" at bounding box center [1055, 406] width 440 height 77
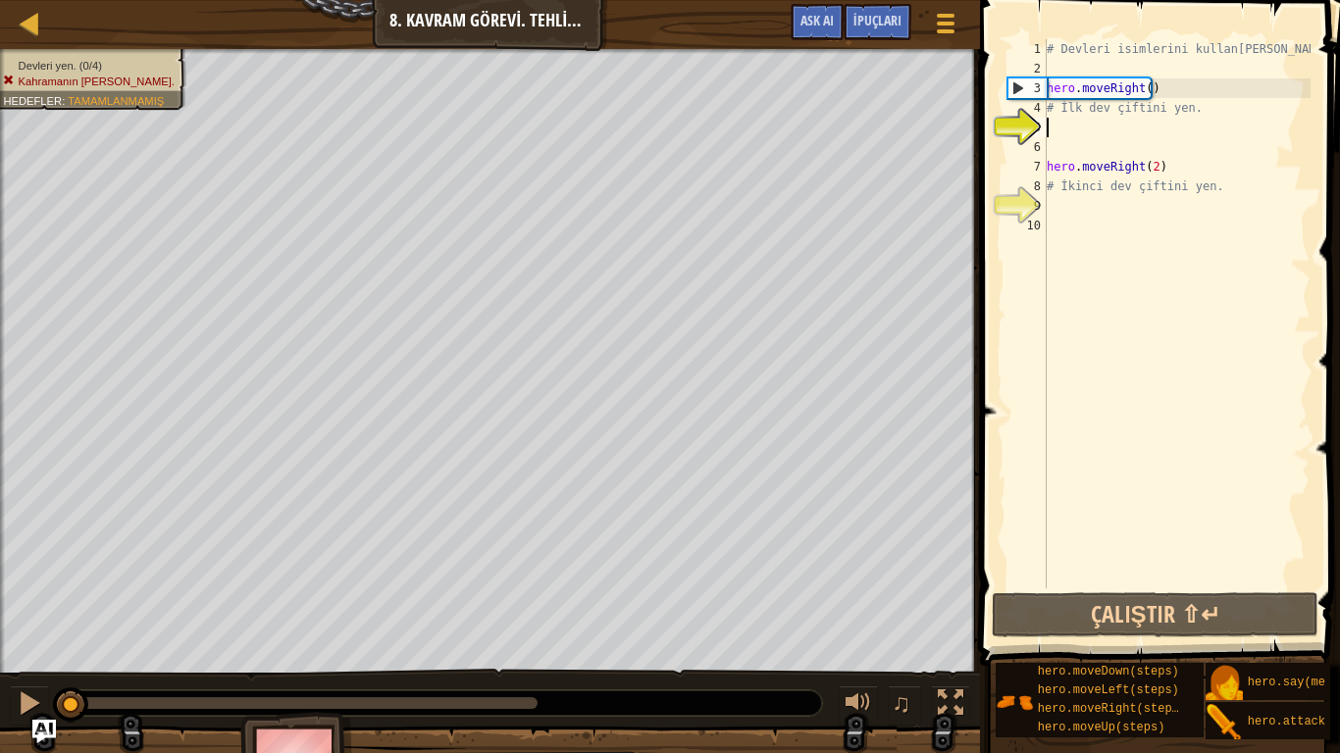
scroll to position [9, 0]
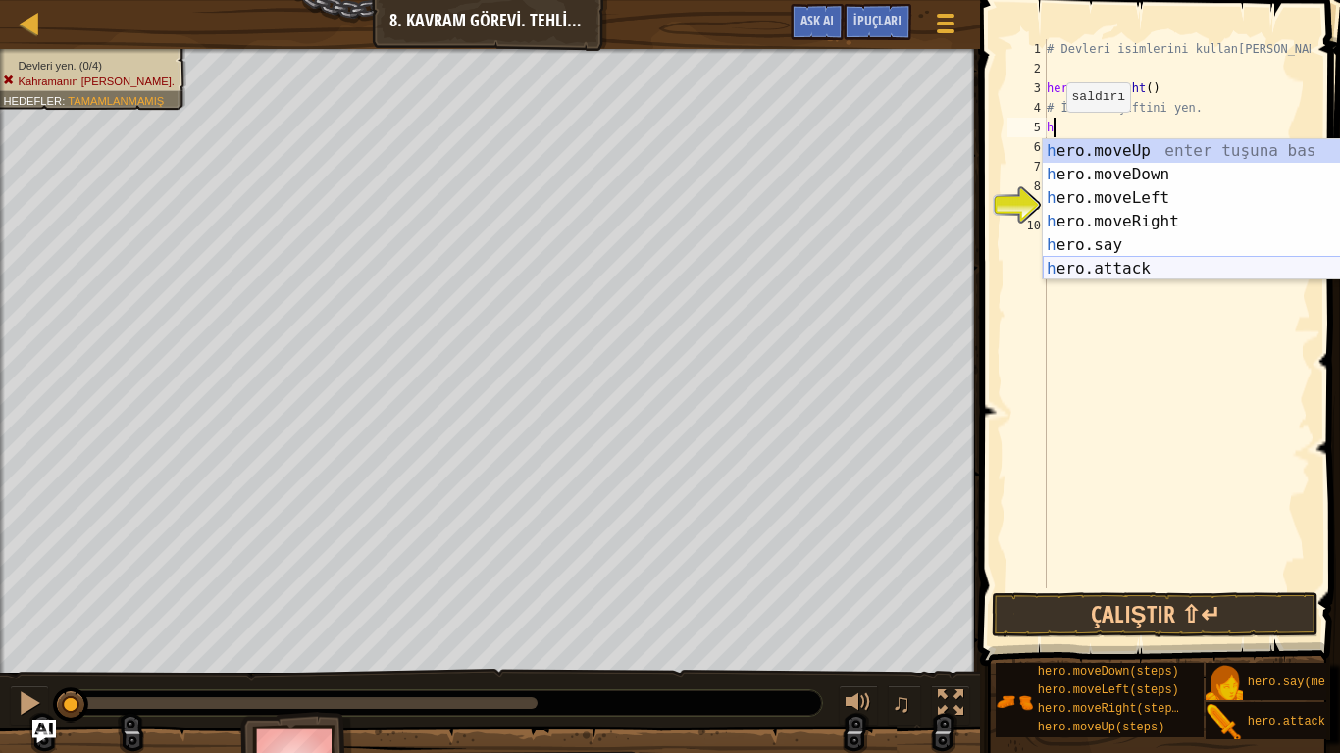
click at [1106, 264] on div "h ero.moveUp enter tuşuna bas h ero.moveDown enter tuşuna bas h ero.moveLeft en…" at bounding box center [1228, 233] width 371 height 188
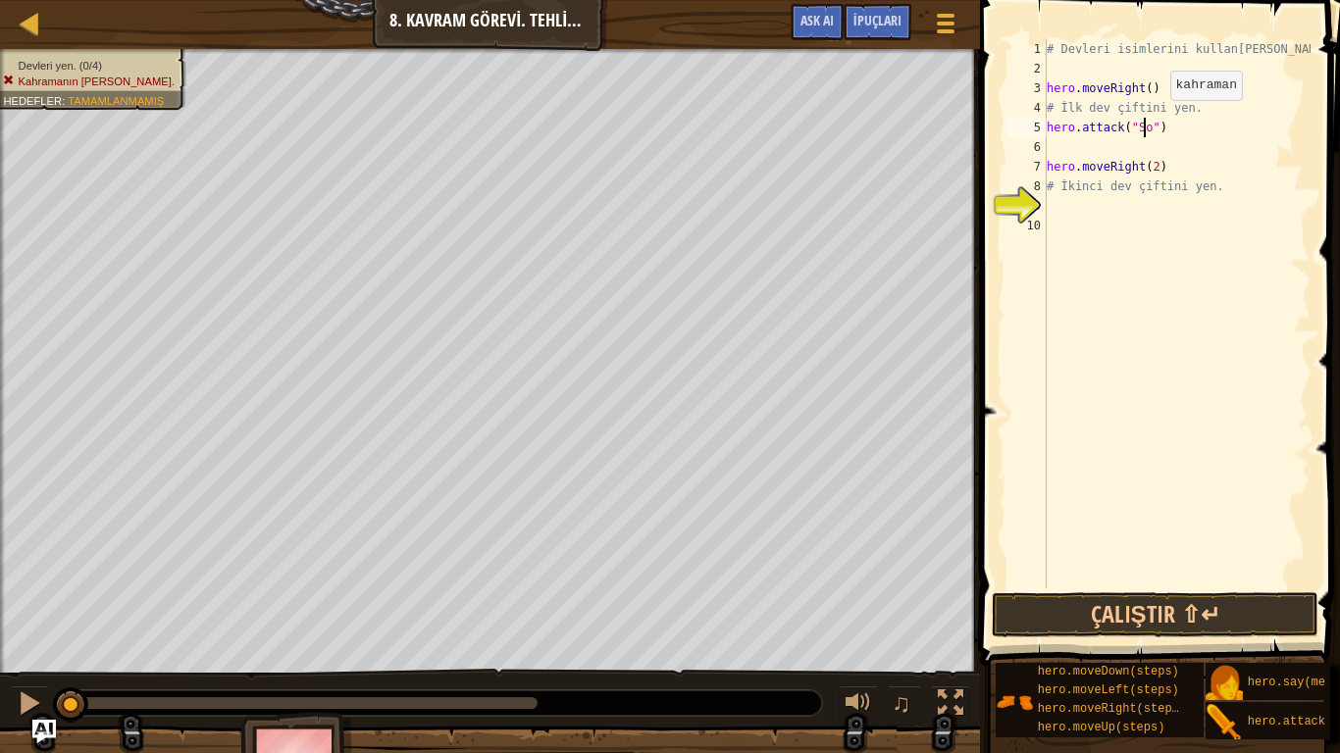
scroll to position [9, 8]
type textarea "hero.attack("Sog")"
click at [1048, 149] on div "# Devleri isimlerini kullanarak yen. hero . moveRight ( ) # İlk dev çiftini yen…" at bounding box center [1177, 333] width 268 height 589
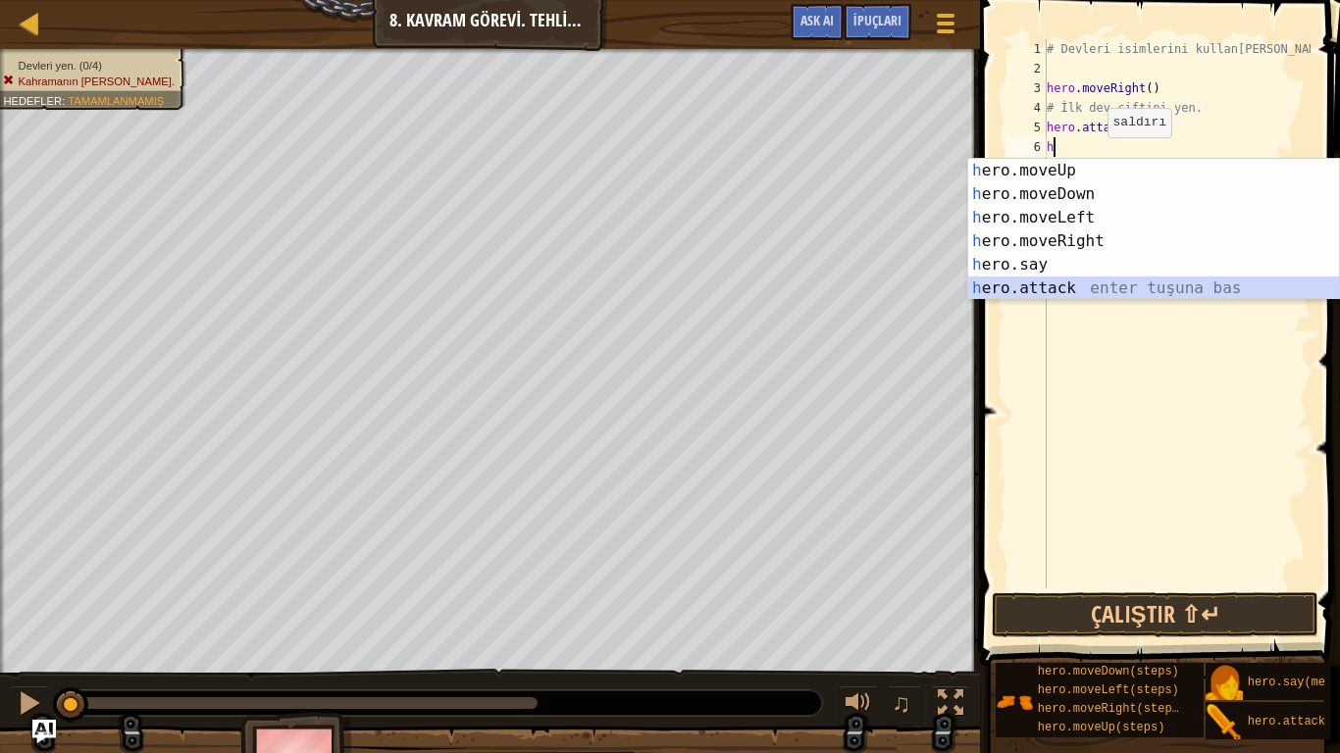
click at [1048, 288] on div "h ero.moveUp enter tuşuna bas h ero.moveDown enter tuşuna bas h ero.moveLeft en…" at bounding box center [1153, 253] width 371 height 188
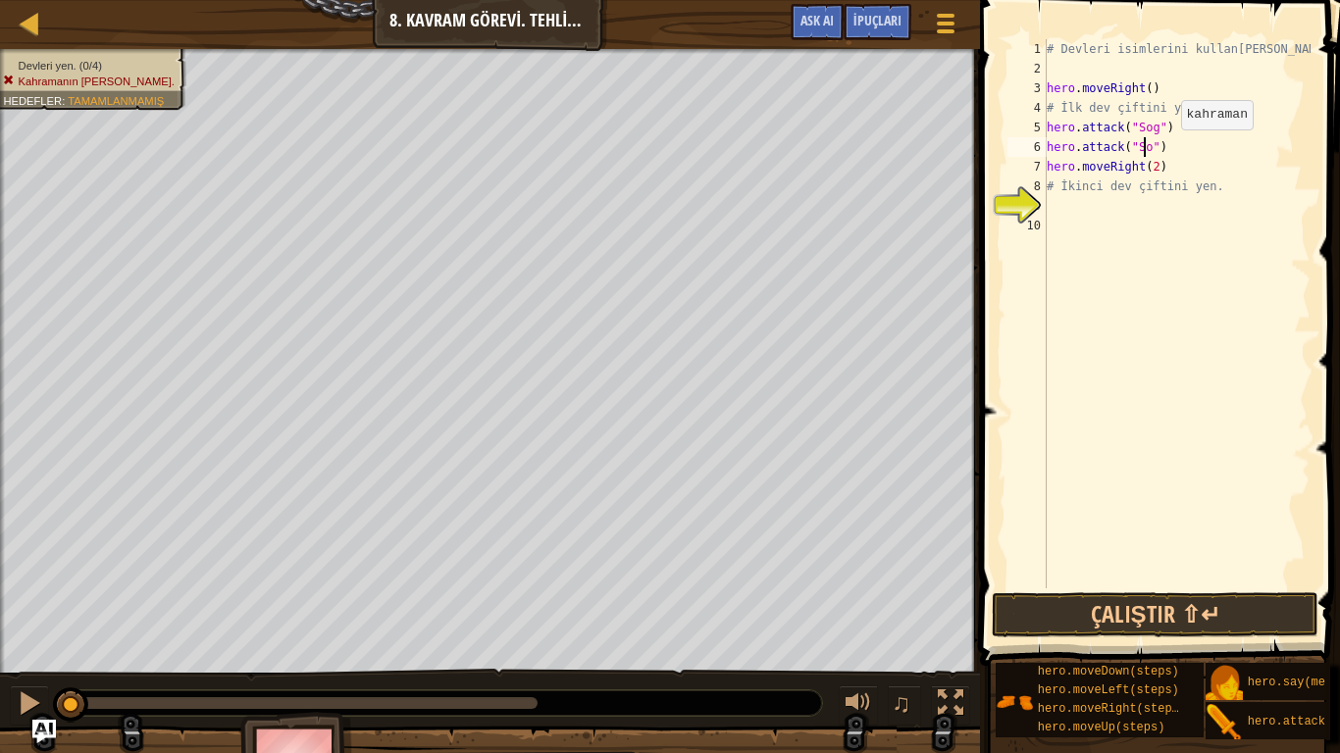
scroll to position [9, 8]
type textarea "hero.attack("Sog")"
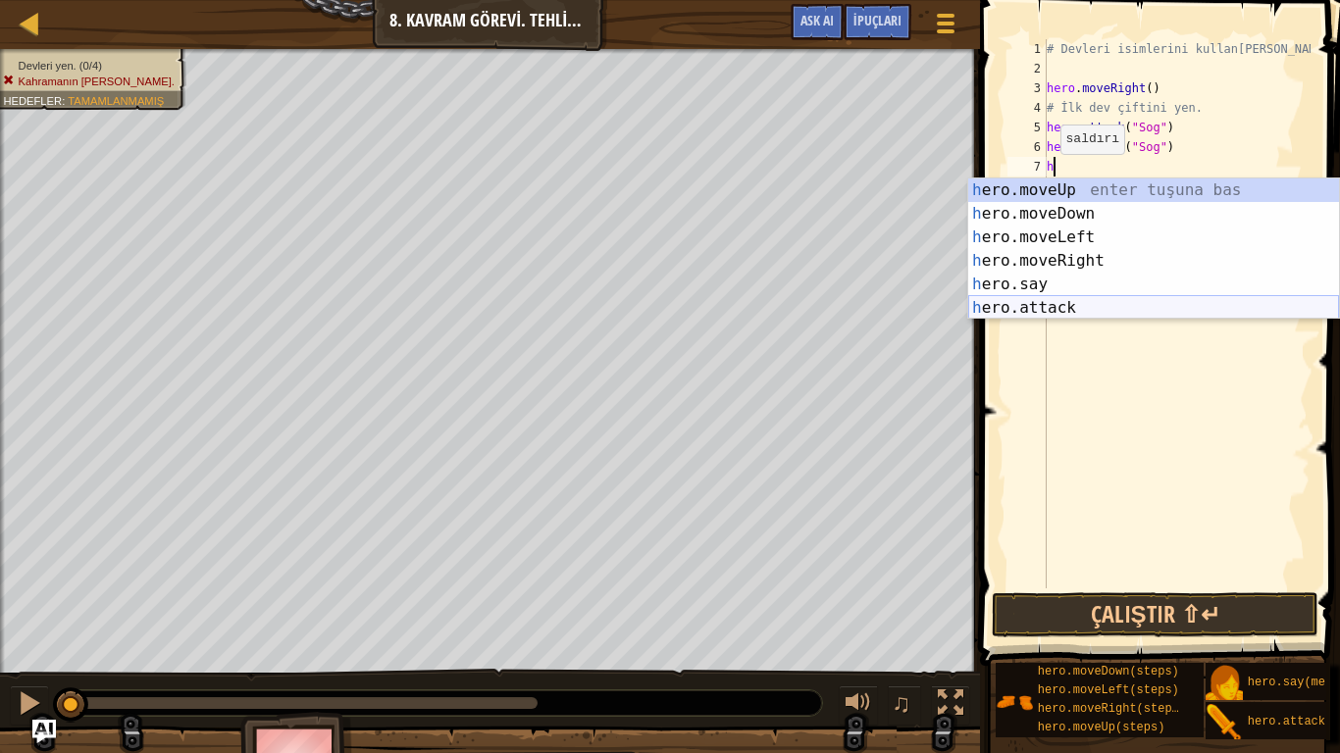
click at [1032, 311] on div "h ero.moveUp enter tuşuna bas h ero.moveDown enter tuşuna bas h ero.moveLeft en…" at bounding box center [1153, 273] width 371 height 188
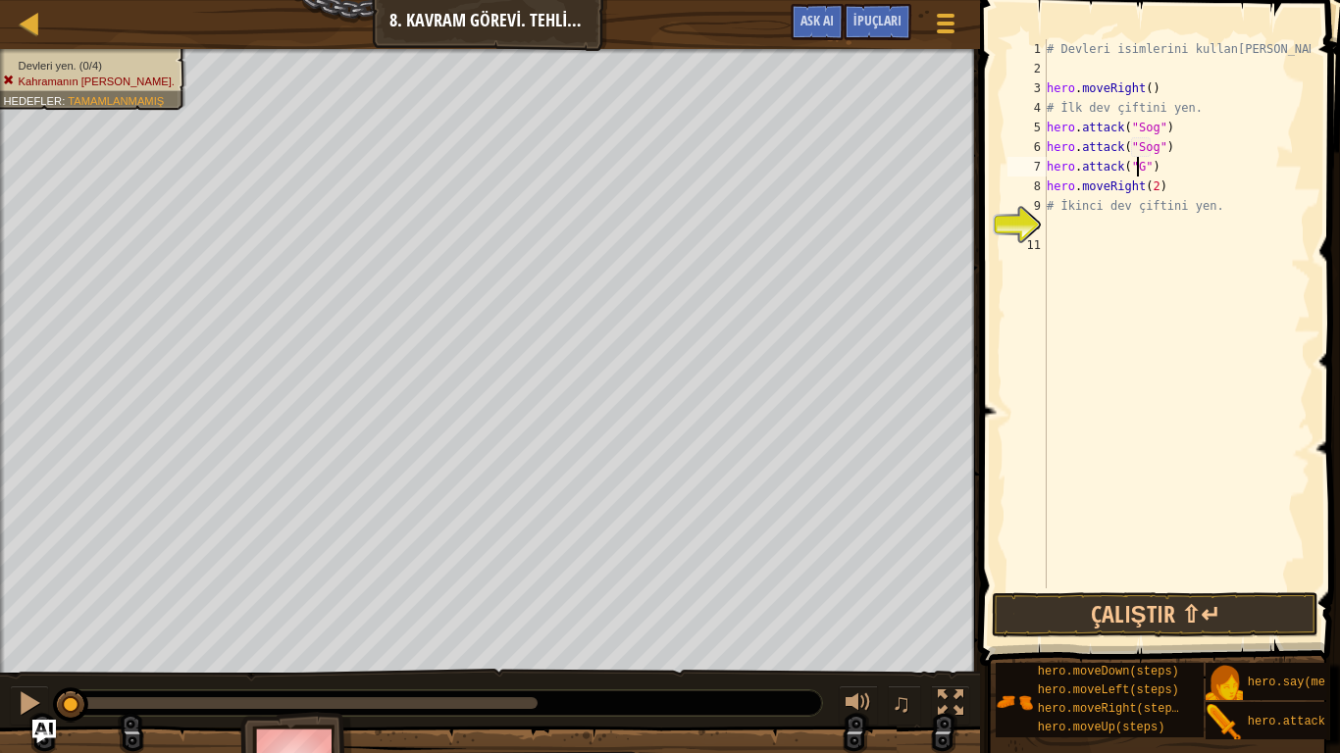
scroll to position [9, 8]
type textarea "hero.attack("Gos")"
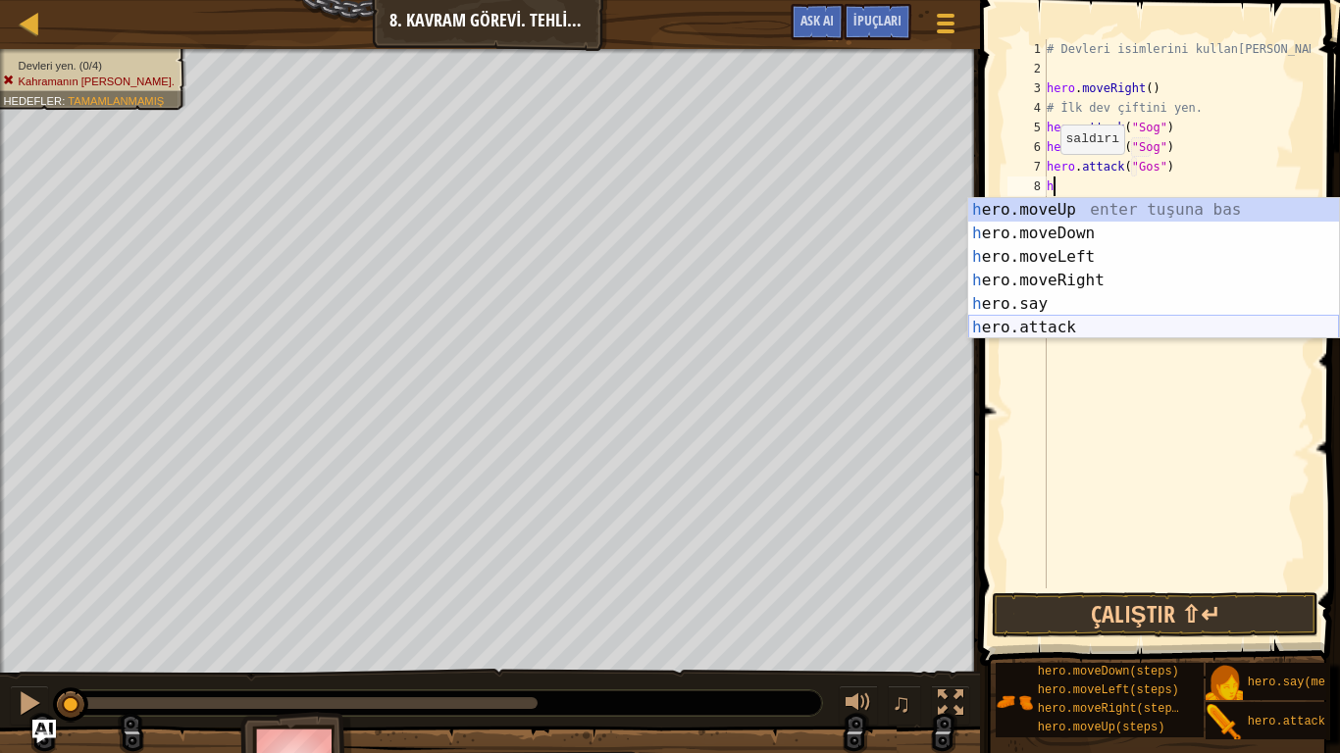
click at [1047, 324] on div "h ero.moveUp enter tuşuna bas h ero.moveDown enter tuşuna bas h ero.moveLeft en…" at bounding box center [1153, 292] width 371 height 188
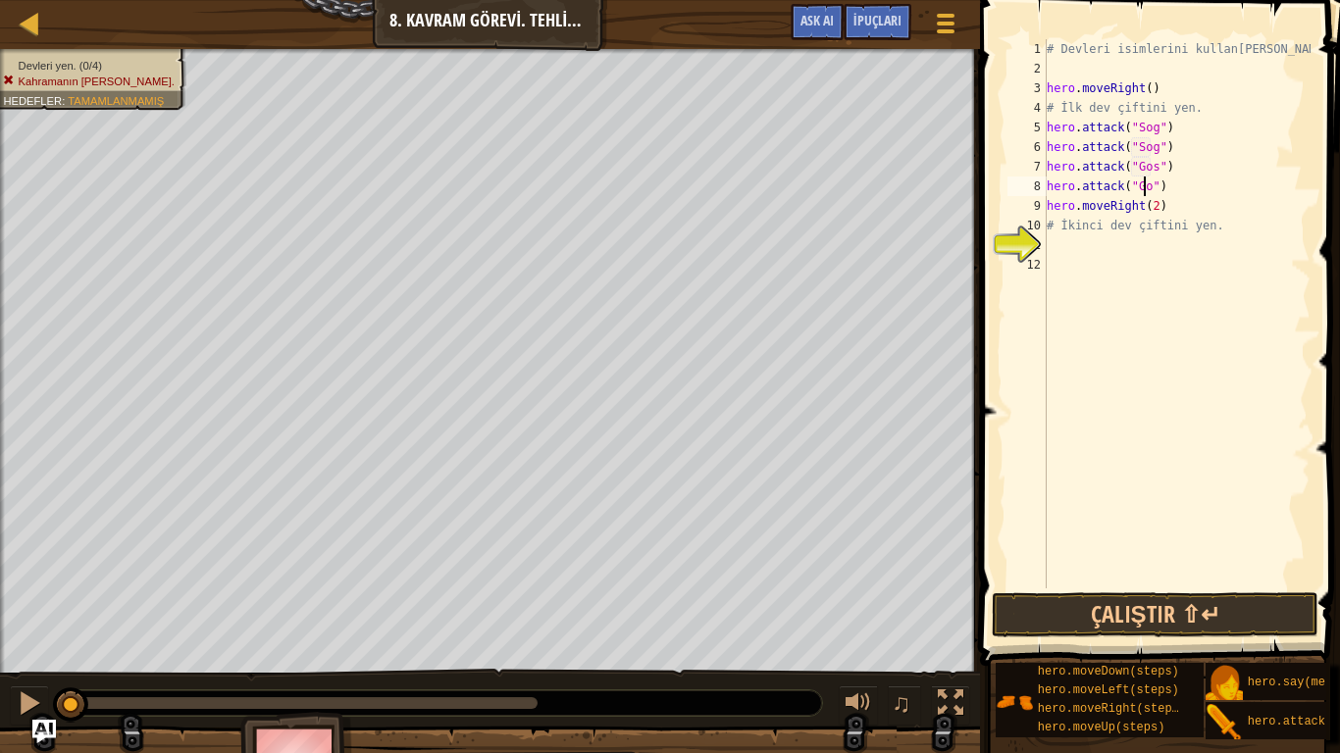
scroll to position [9, 8]
type textarea "hero.attack("Gos")"
click at [1043, 246] on div "11" at bounding box center [1026, 245] width 39 height 20
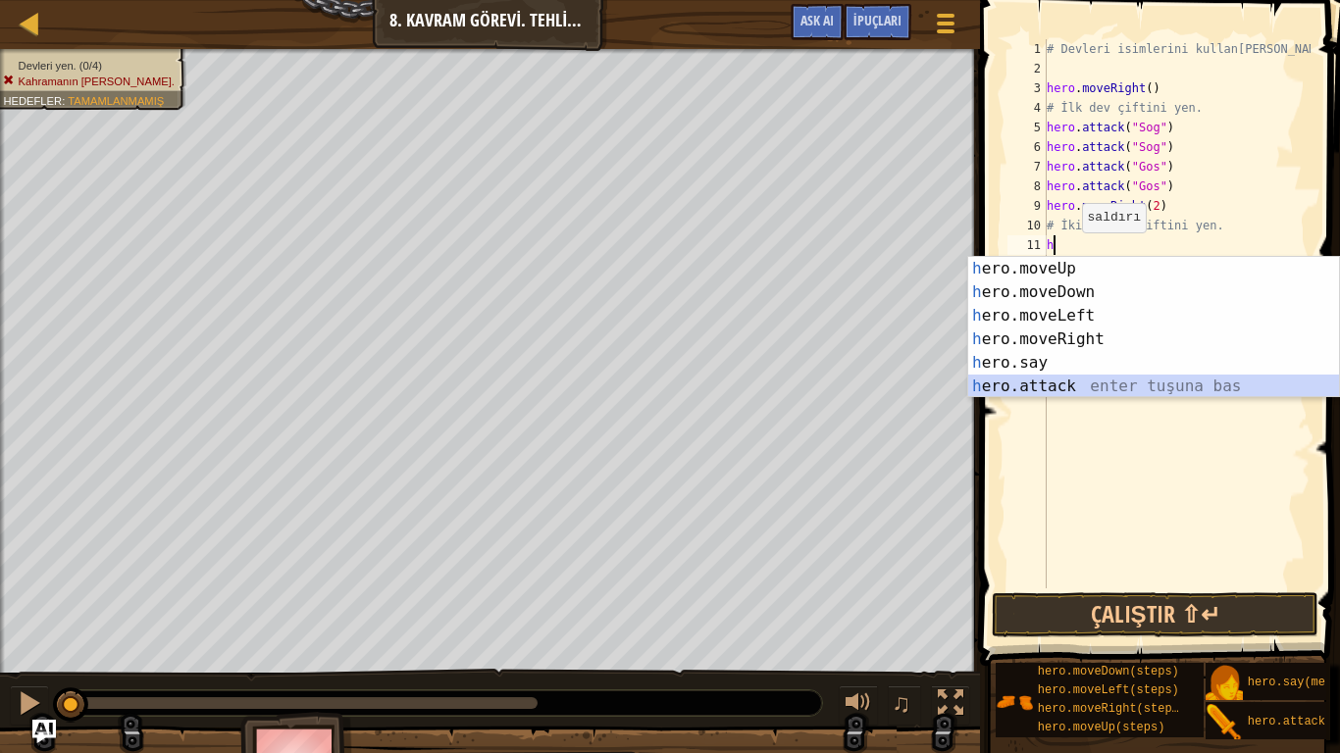
click at [1043, 386] on div "h ero.moveUp enter tuşuna bas h ero.moveDown enter tuşuna bas h ero.moveLeft en…" at bounding box center [1153, 351] width 371 height 188
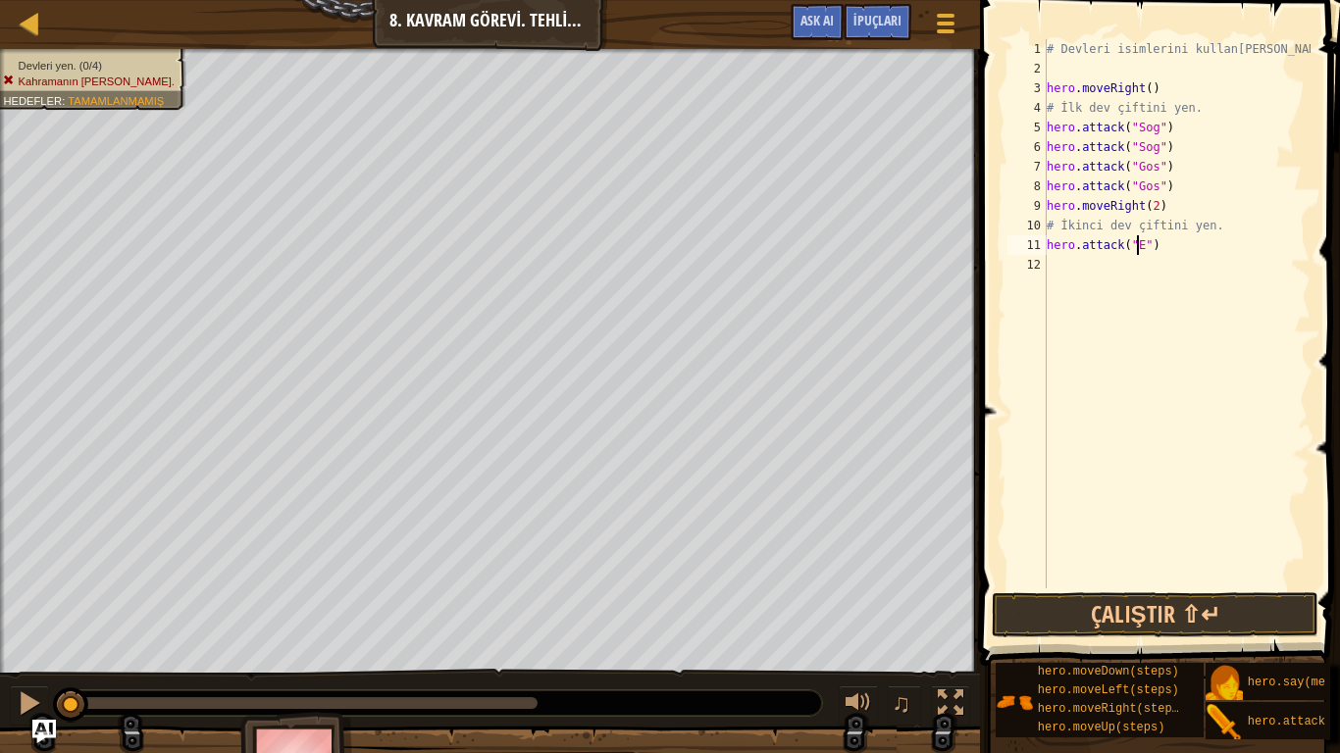
scroll to position [9, 8]
type textarea "hero.attack("Ergo")"
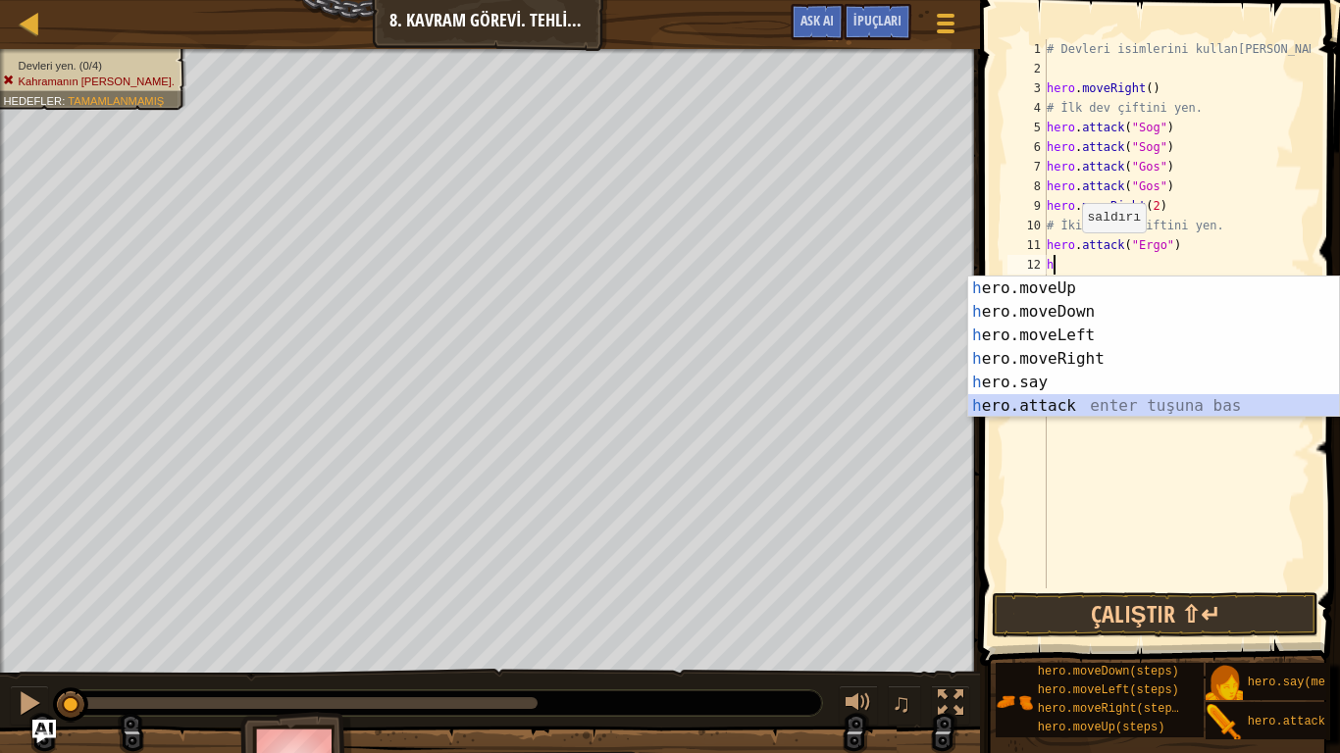
click at [1059, 405] on div "h ero.moveUp enter tuşuna bas h ero.moveDown enter tuşuna bas h ero.moveLeft en…" at bounding box center [1153, 371] width 371 height 188
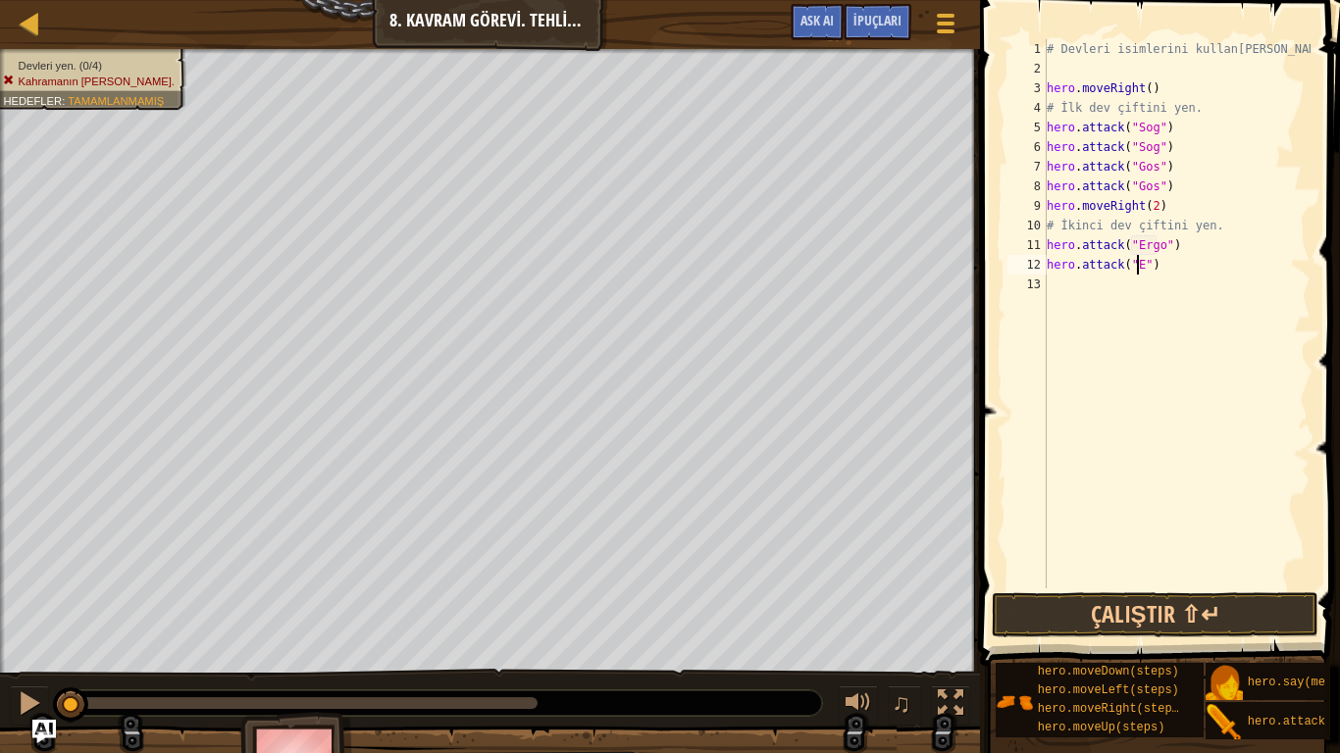
scroll to position [9, 8]
type textarea "hero.attack("Ergo")"
click at [1048, 285] on div "# Devleri isimlerini kullanarak yen. hero . moveRight ( ) # İlk dev çiftini yen…" at bounding box center [1177, 333] width 268 height 589
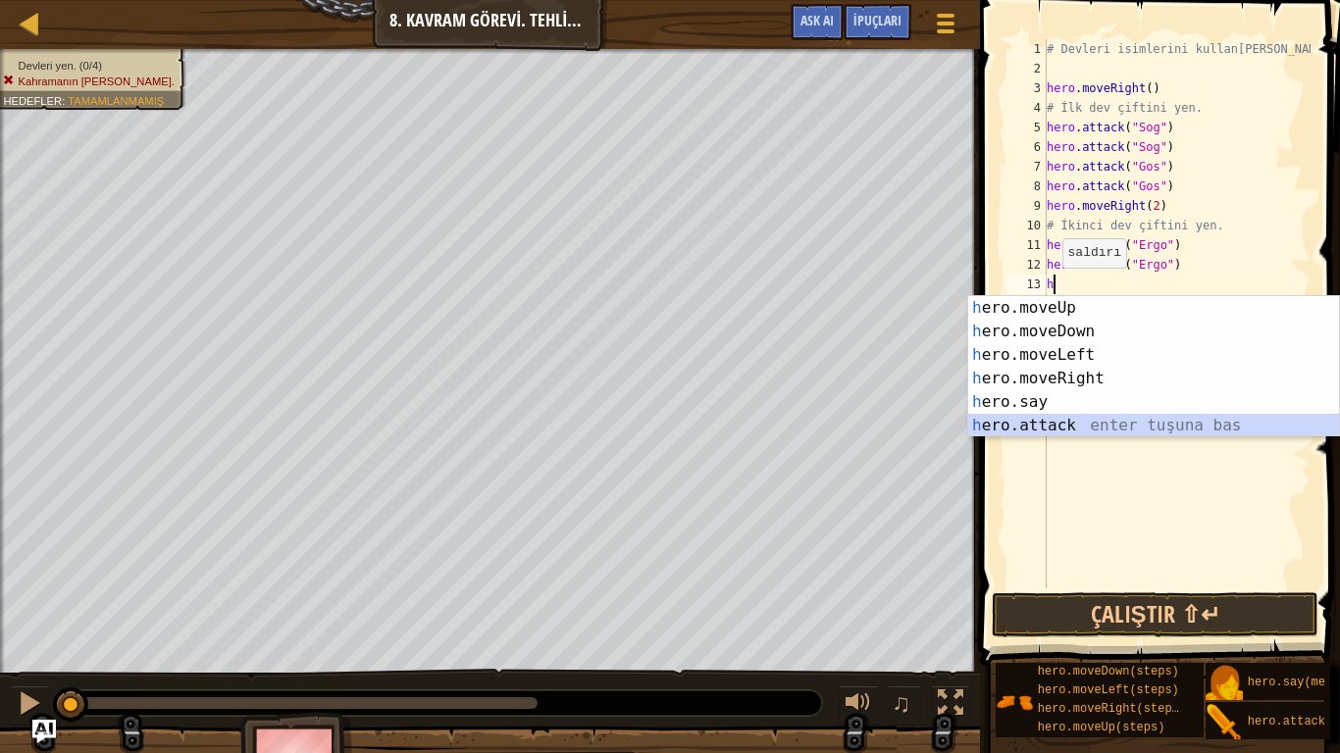
click at [1105, 417] on div "h ero.moveUp enter tuşuna bas h ero.moveDown enter tuşuna bas h ero.moveLeft en…" at bounding box center [1153, 390] width 371 height 188
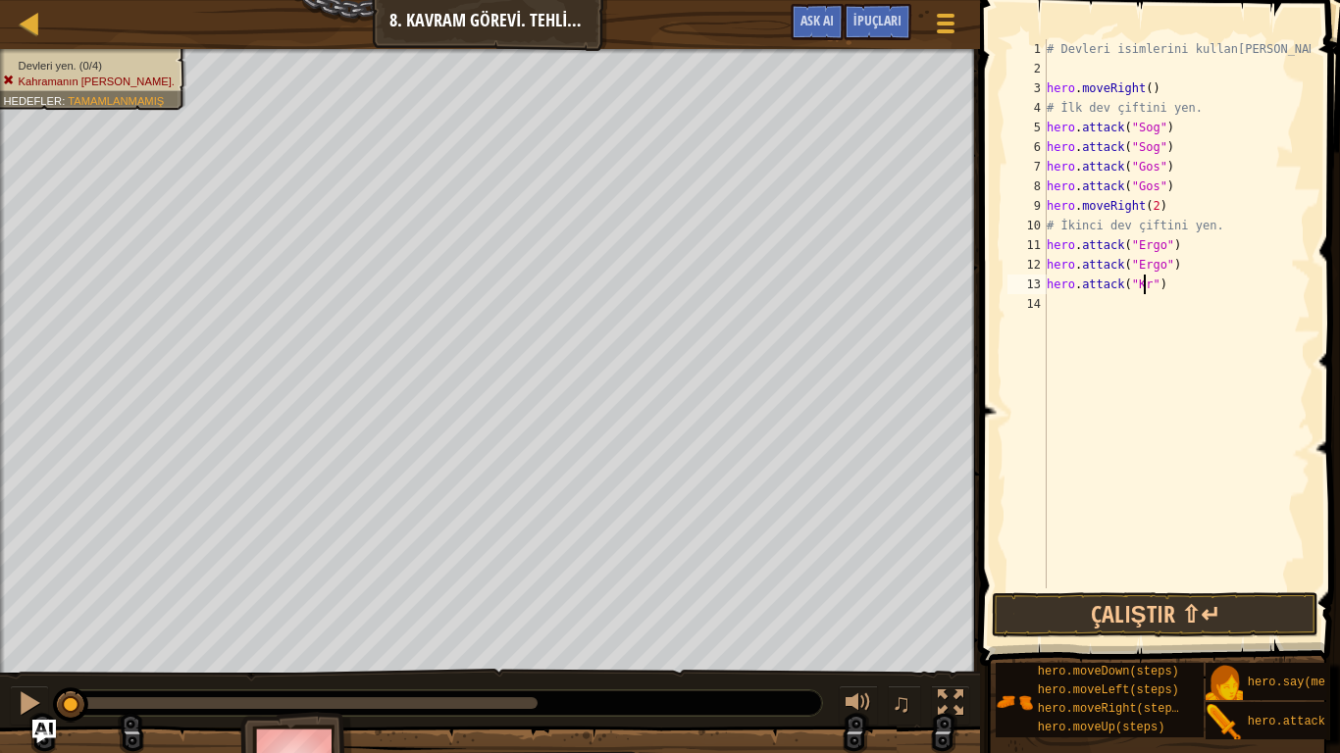
scroll to position [9, 8]
type textarea "hero.attack("Kro")"
click at [1046, 299] on div "14" at bounding box center [1026, 304] width 39 height 20
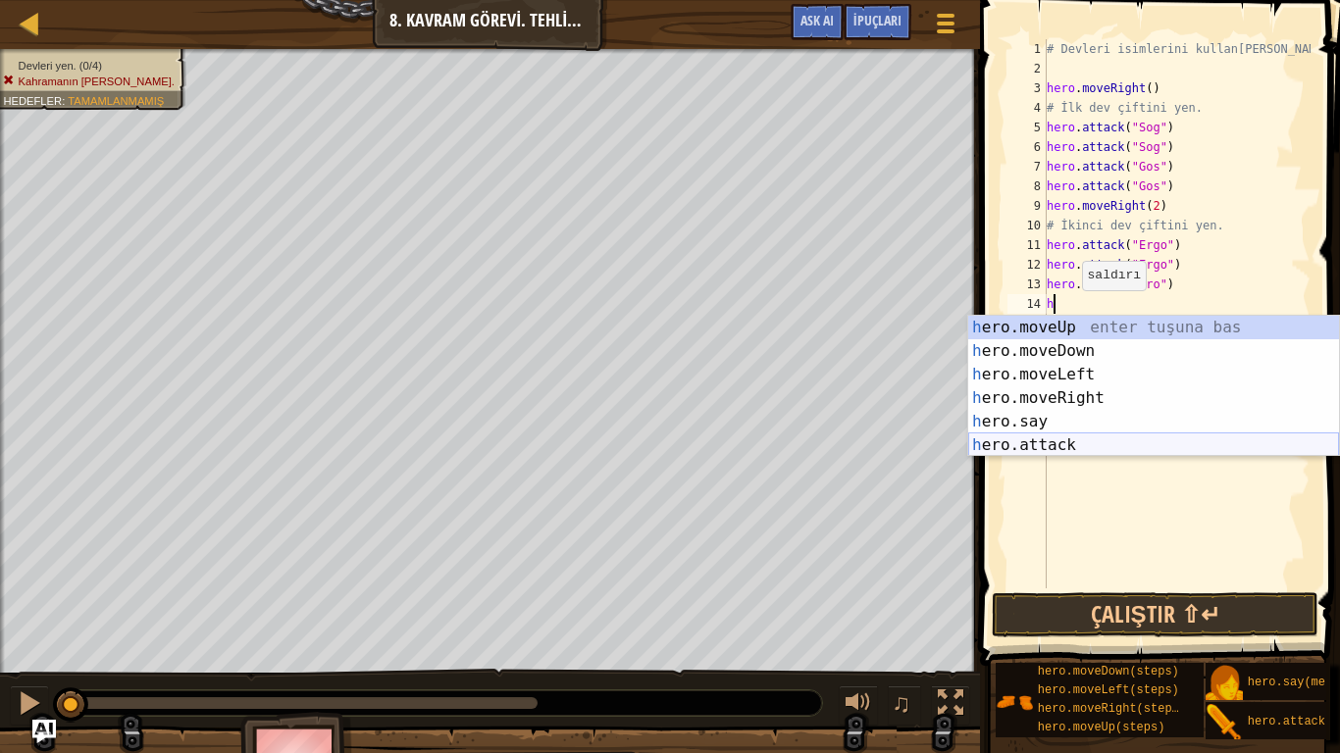
click at [1074, 449] on div "h ero.moveUp enter tuşuna bas h ero.moveDown enter tuşuna bas h ero.moveLeft en…" at bounding box center [1153, 410] width 371 height 188
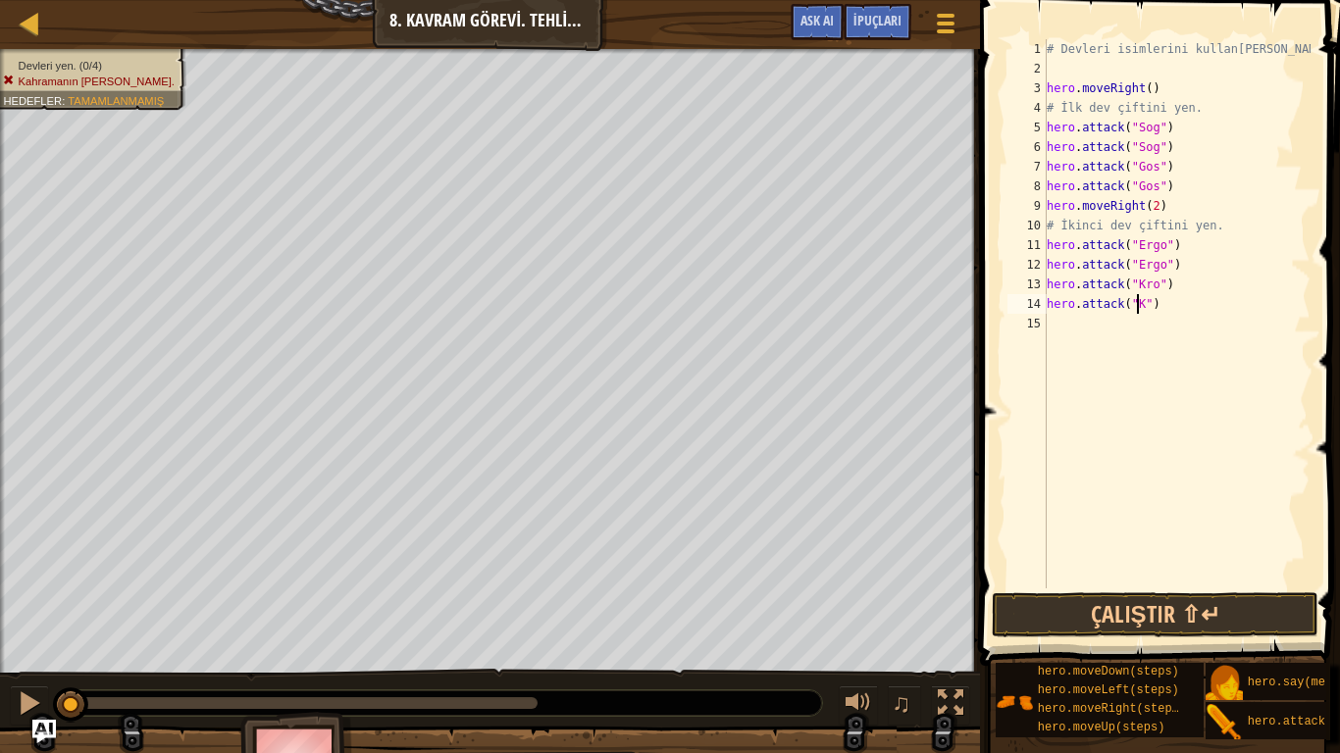
scroll to position [9, 8]
type textarea "hero.attack("Kro")"
click at [1057, 327] on div "# Devleri isimlerini kullanarak yen. hero . moveRight ( ) # İlk dev çiftini yen…" at bounding box center [1177, 333] width 268 height 589
type textarea "h"
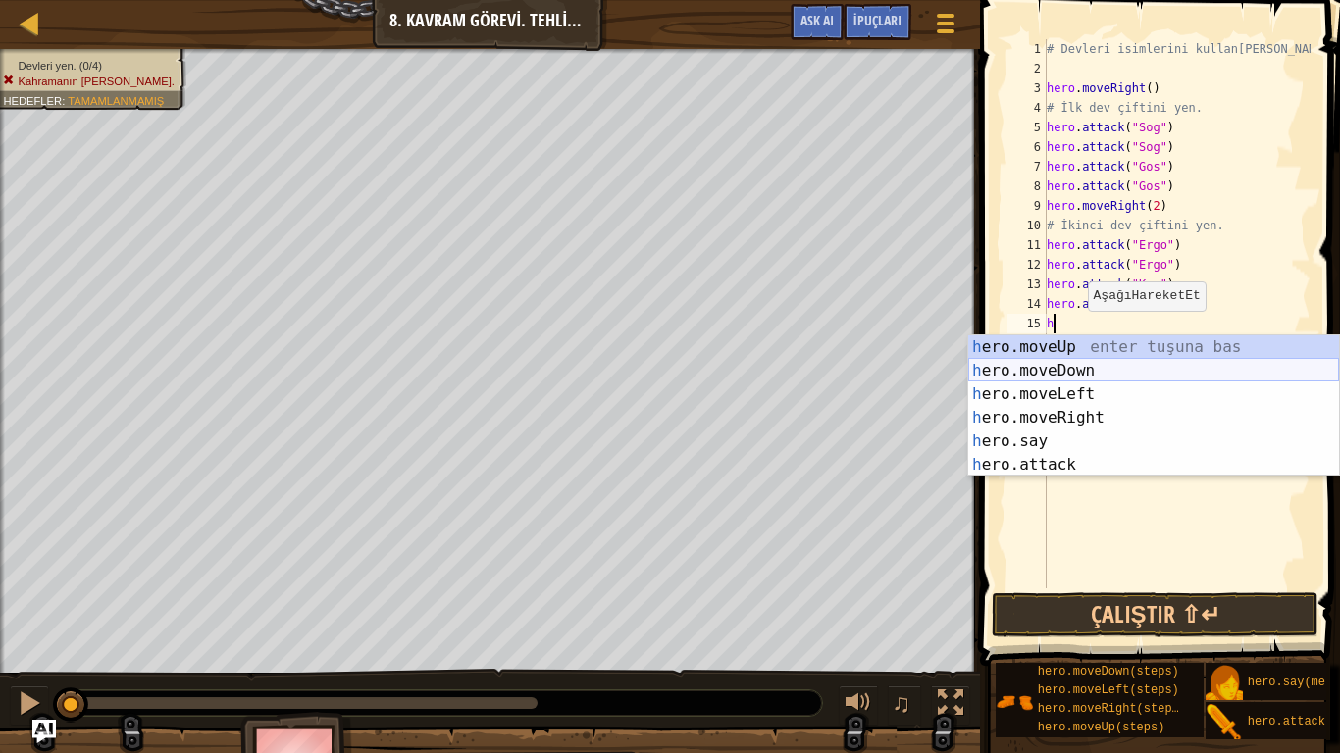
click at [1060, 363] on div "h ero.moveUp enter tuşuna bas h ero.moveDown enter tuşuna bas h ero.moveLeft en…" at bounding box center [1153, 429] width 371 height 188
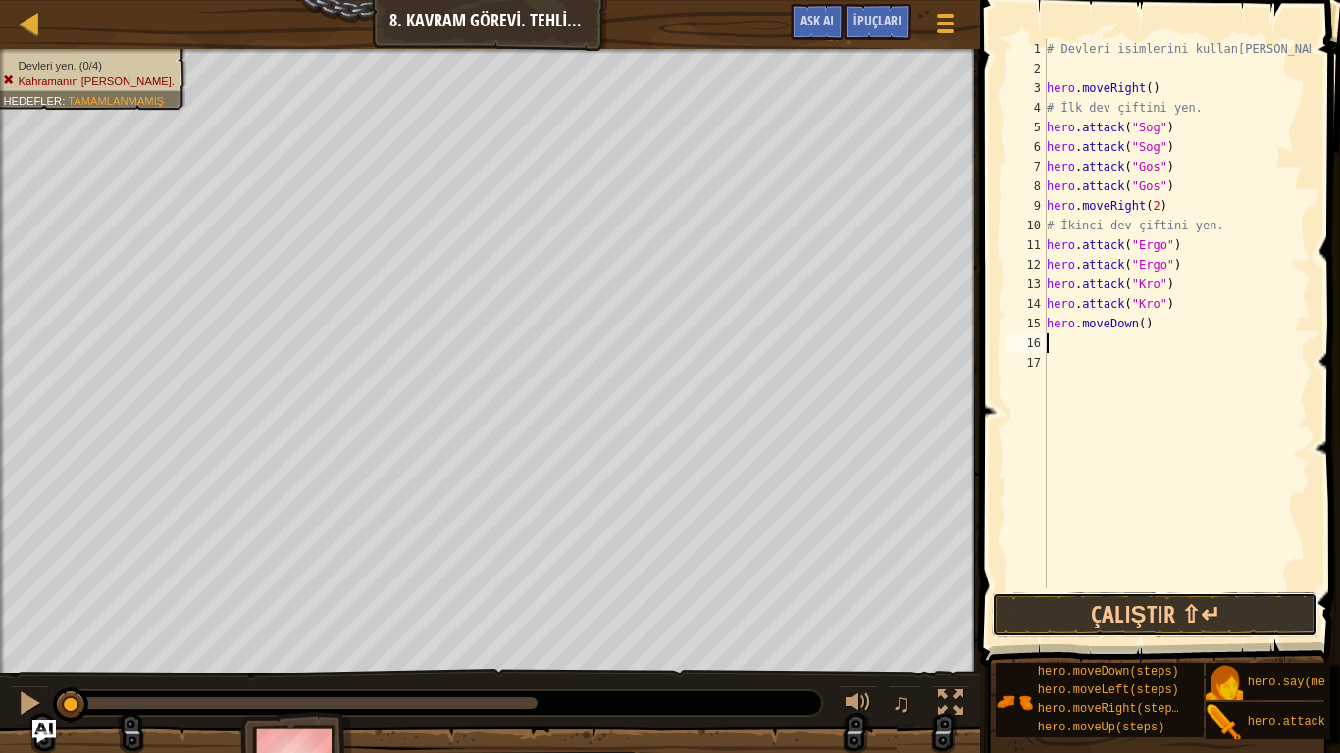
drag, startPoint x: 1102, startPoint y: 609, endPoint x: 1072, endPoint y: 582, distance: 40.3
click at [1100, 606] on button "Çalıştır ⇧↵" at bounding box center [1155, 614] width 327 height 45
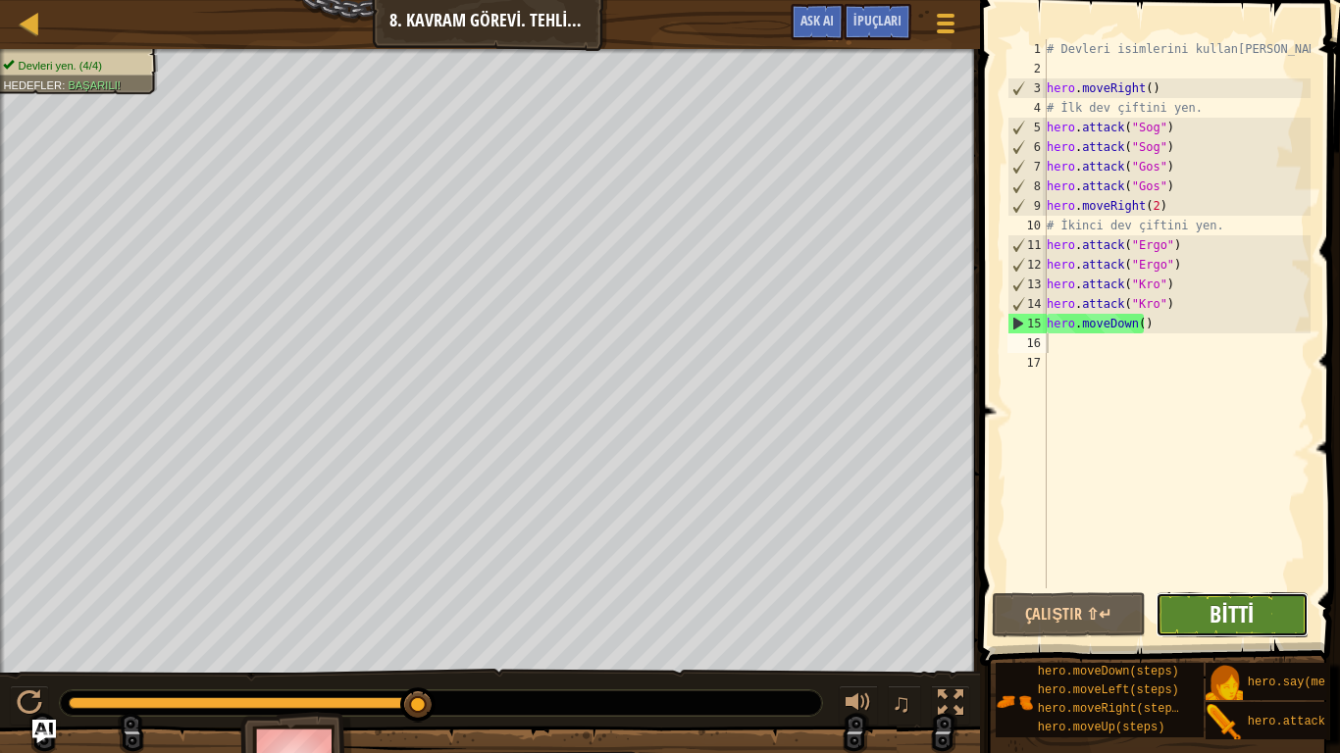
click at [1210, 617] on span "Bitti" at bounding box center [1231, 613] width 44 height 31
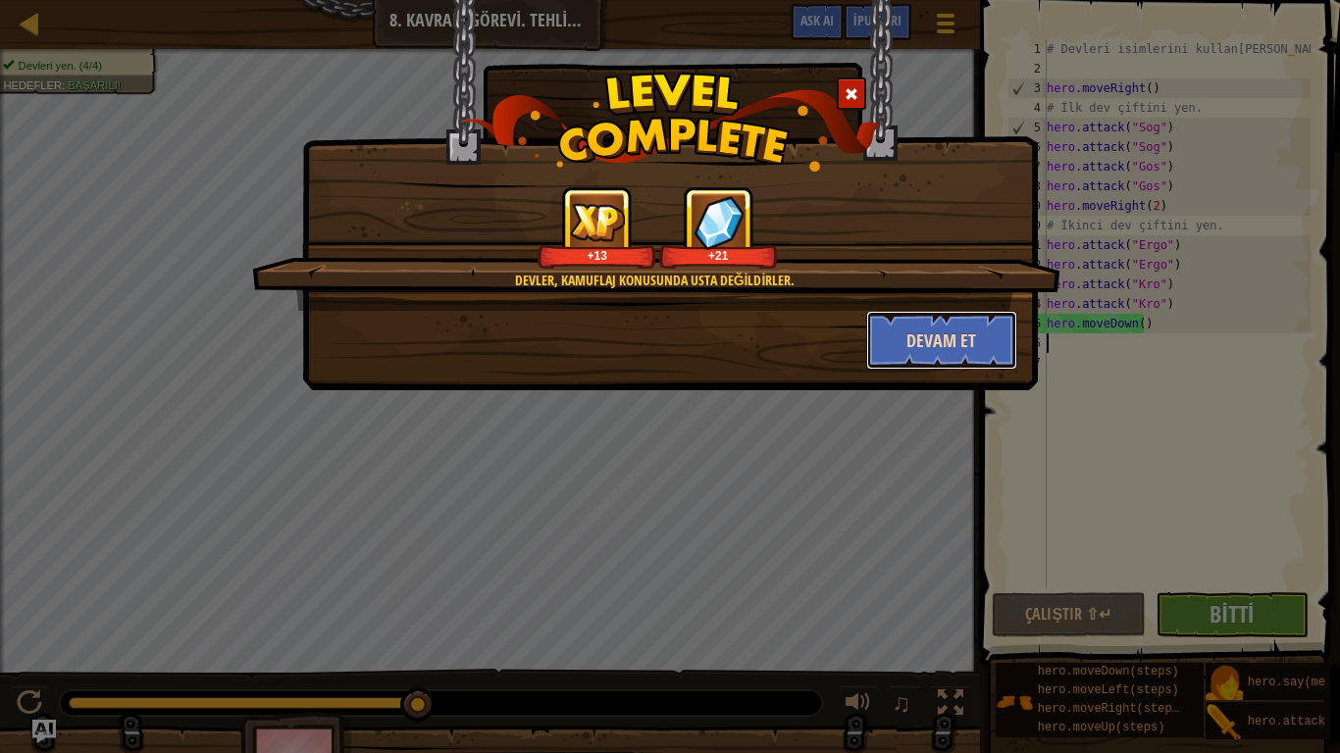
click at [992, 334] on button "Devam et" at bounding box center [942, 340] width 152 height 59
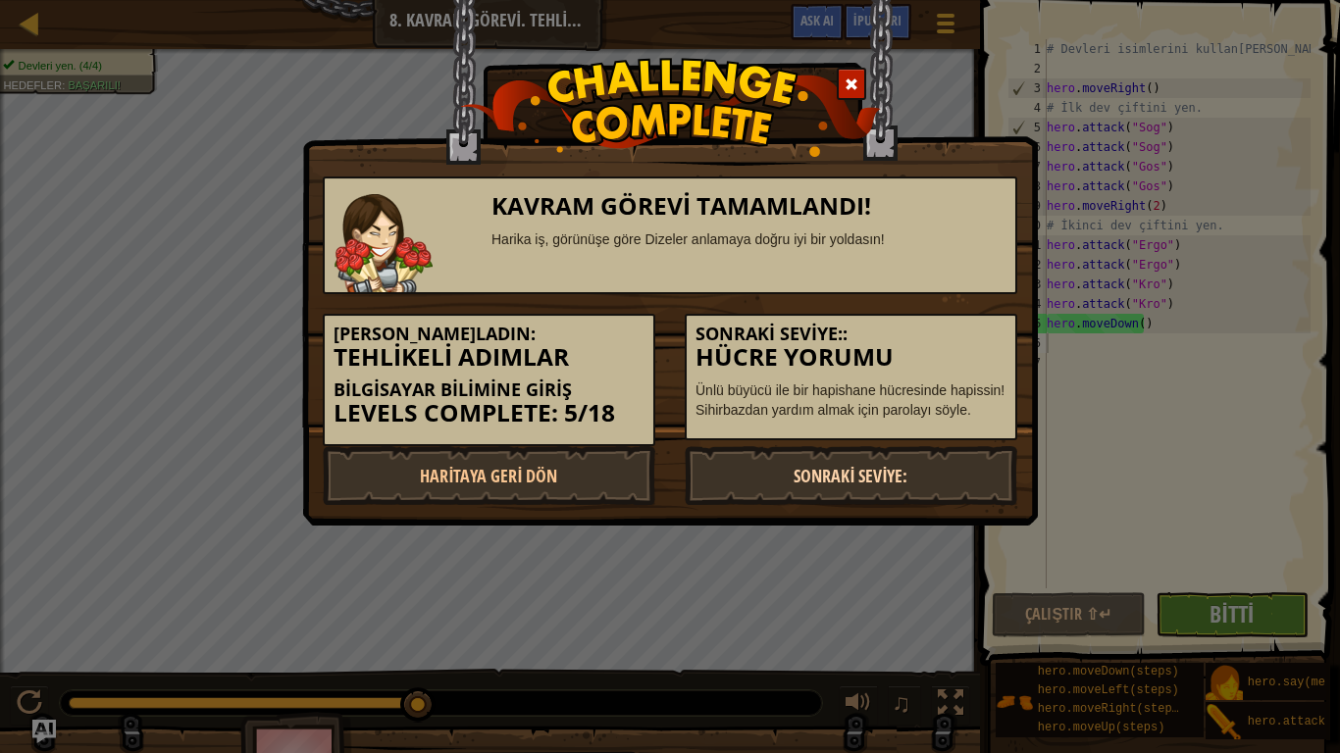
click at [769, 477] on link "Sonraki Seviye:" at bounding box center [851, 475] width 333 height 59
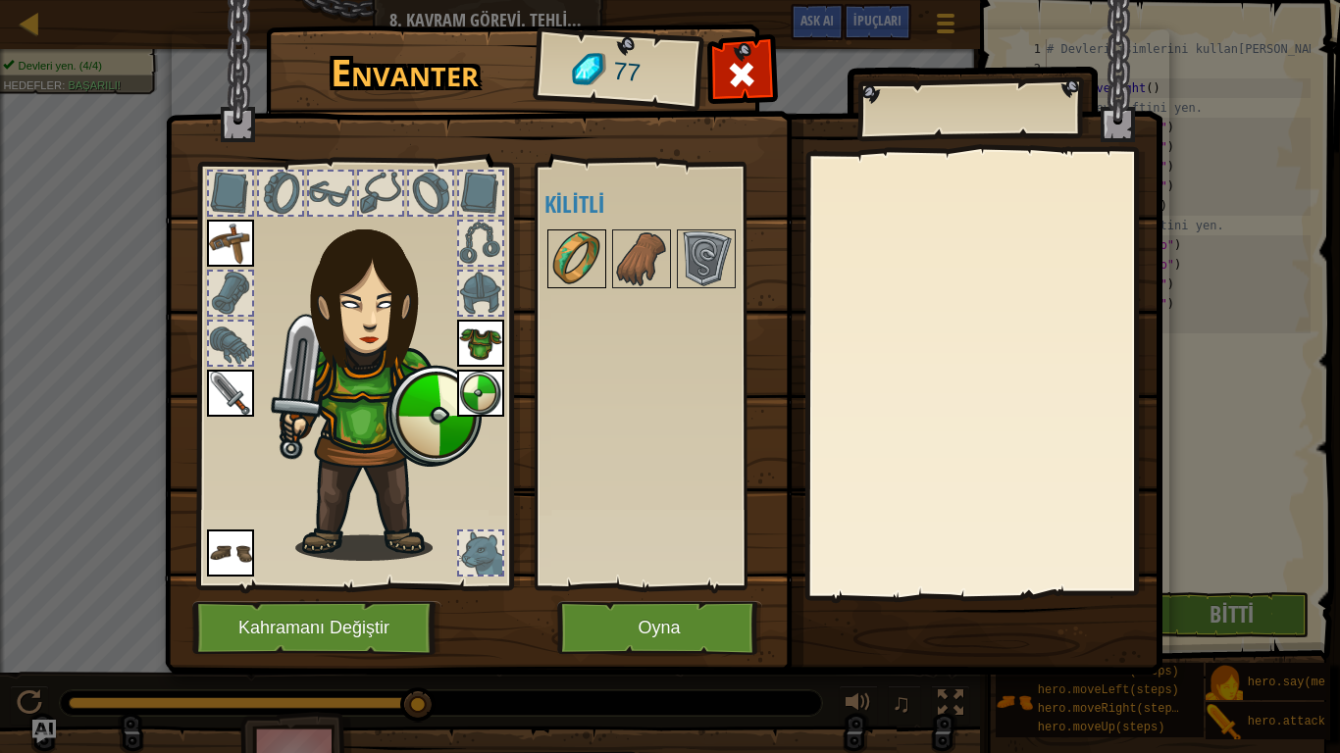
click at [571, 260] on img at bounding box center [576, 258] width 55 height 55
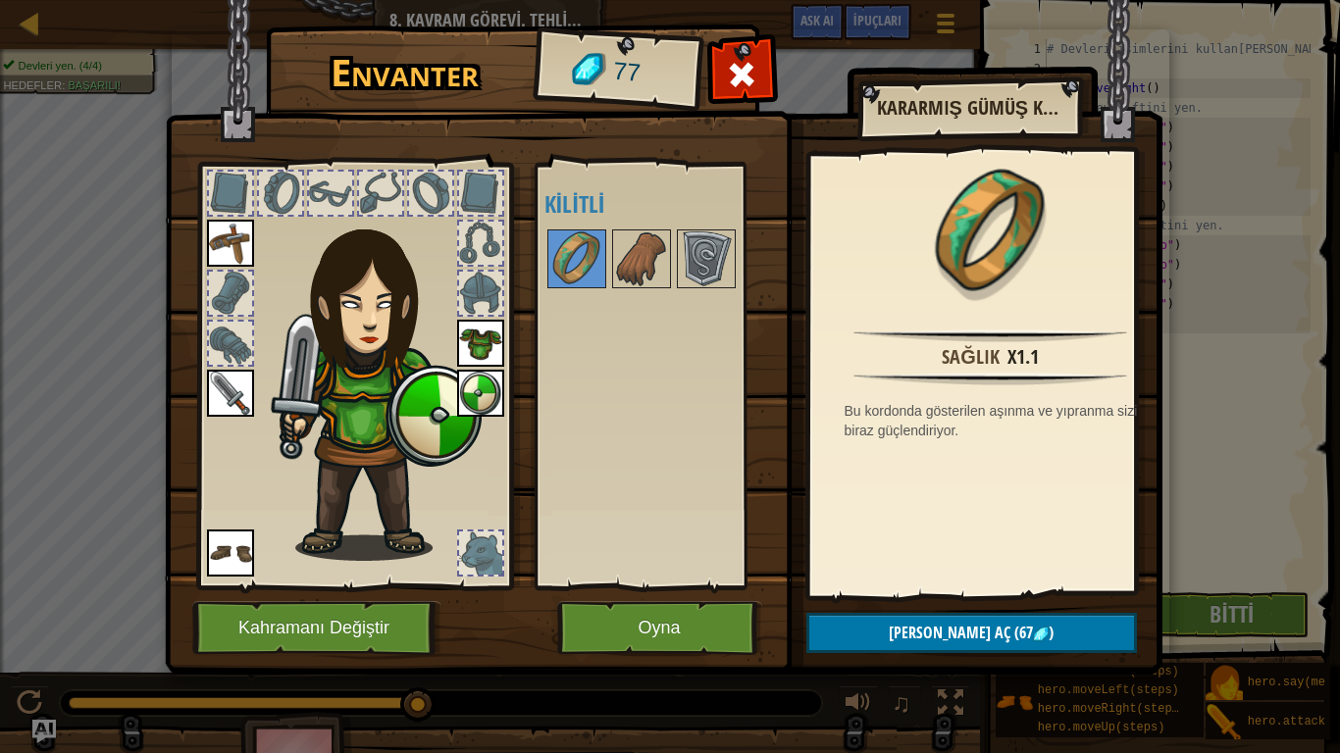
click at [677, 321] on div "Açık Giy Giy Giy Giy Giy (iki kere tıklayarak giy) Kilitli" at bounding box center [667, 376] width 246 height 409
click at [687, 616] on button "Oyna" at bounding box center [659, 628] width 205 height 54
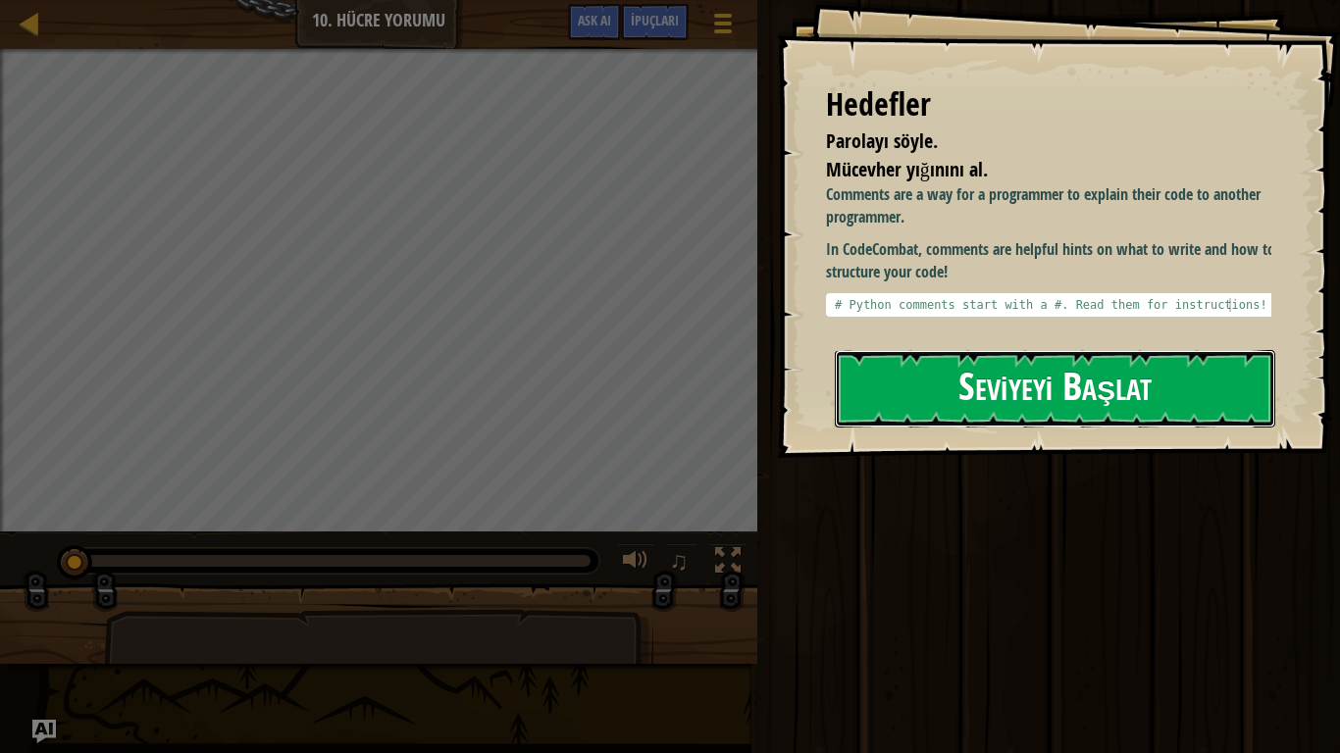
click at [938, 405] on button "Seviyeyi Başlat" at bounding box center [1055, 388] width 440 height 77
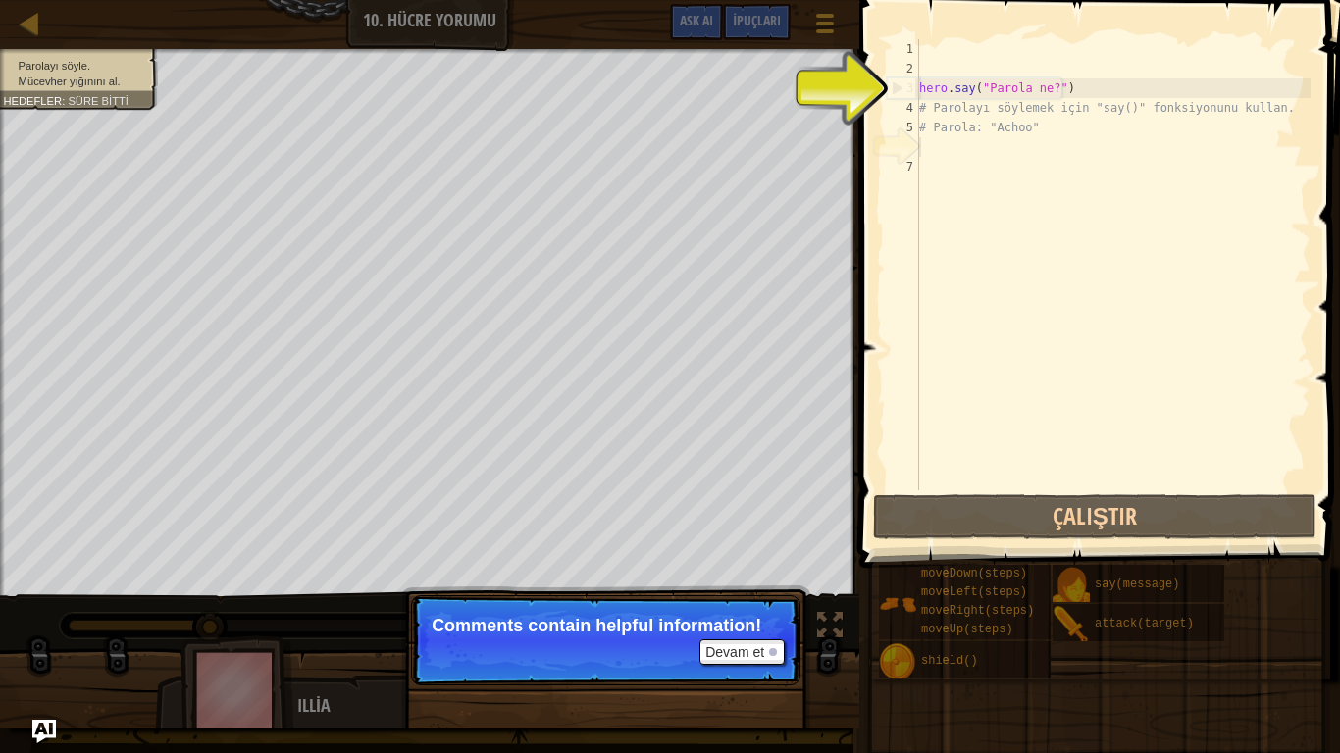
click at [750, 628] on p "Devam et Comments contain helpful information!" at bounding box center [605, 640] width 389 height 90
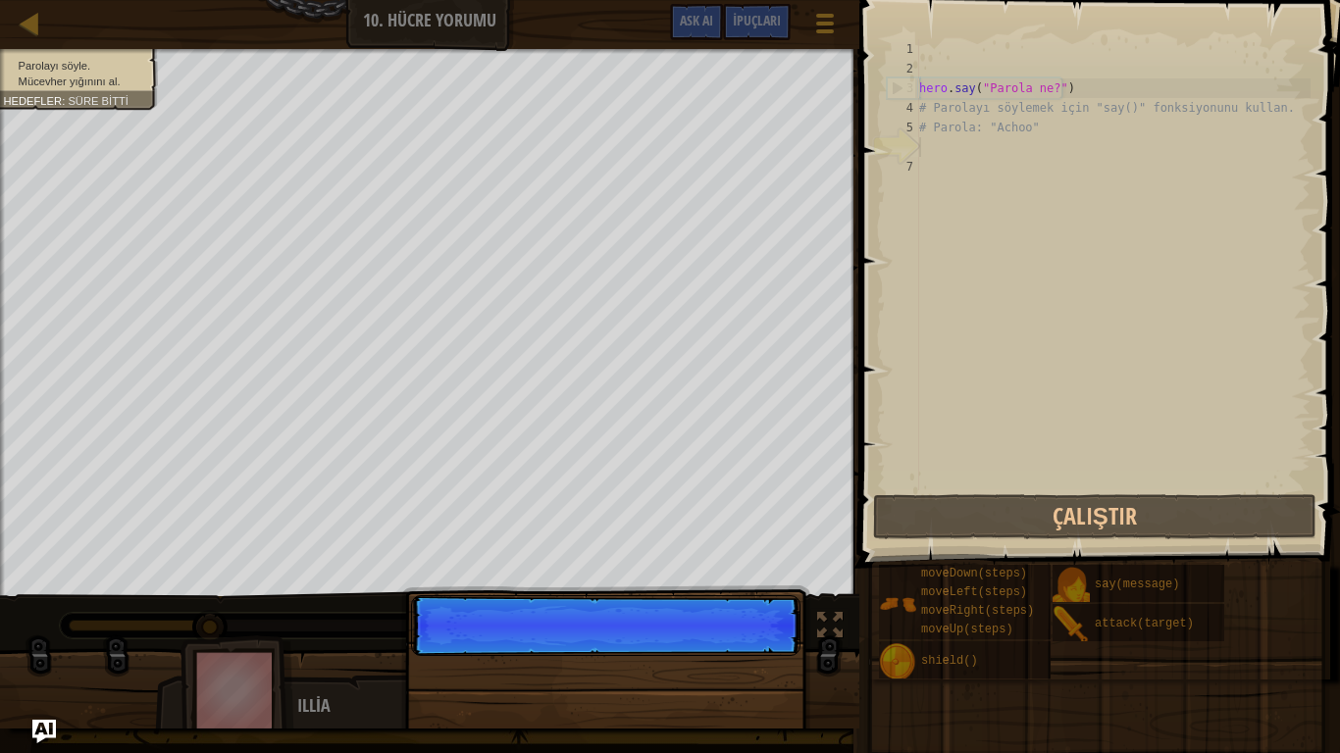
scroll to position [9, 0]
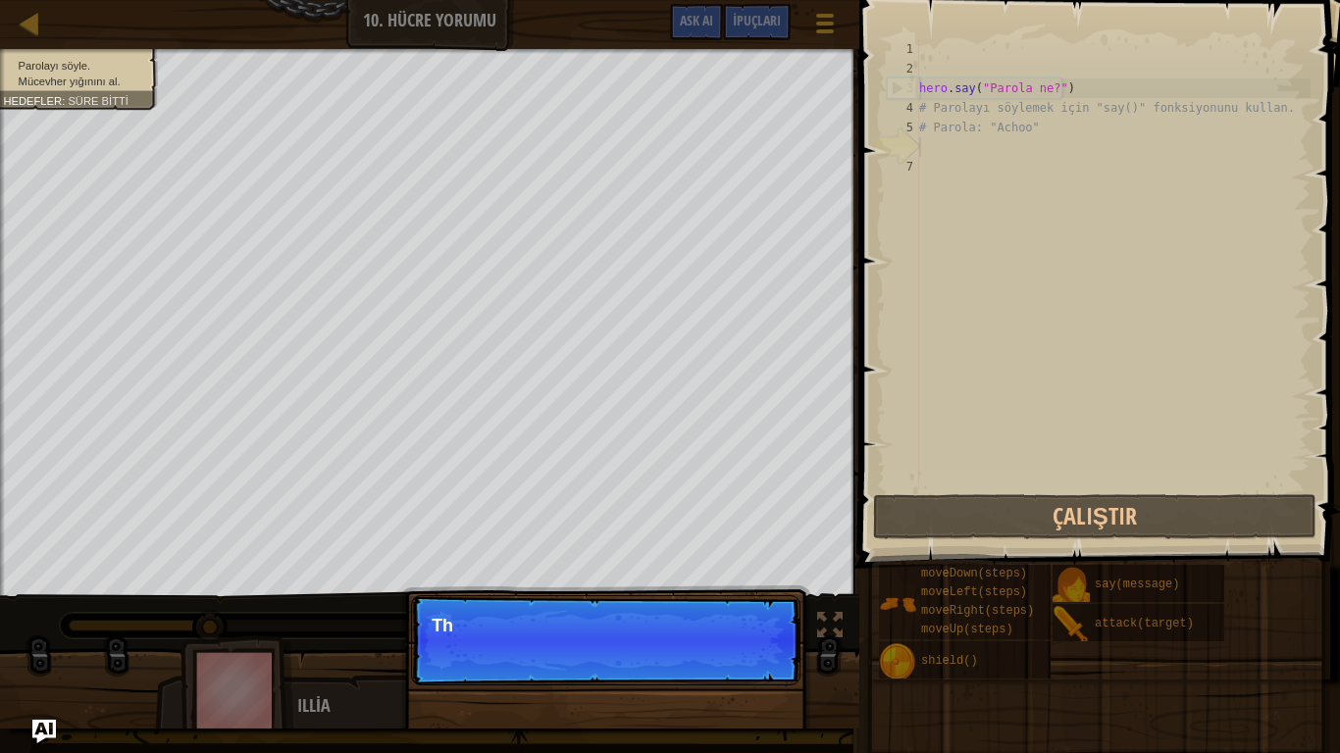
click at [748, 628] on p "Devam et Th" at bounding box center [605, 640] width 389 height 90
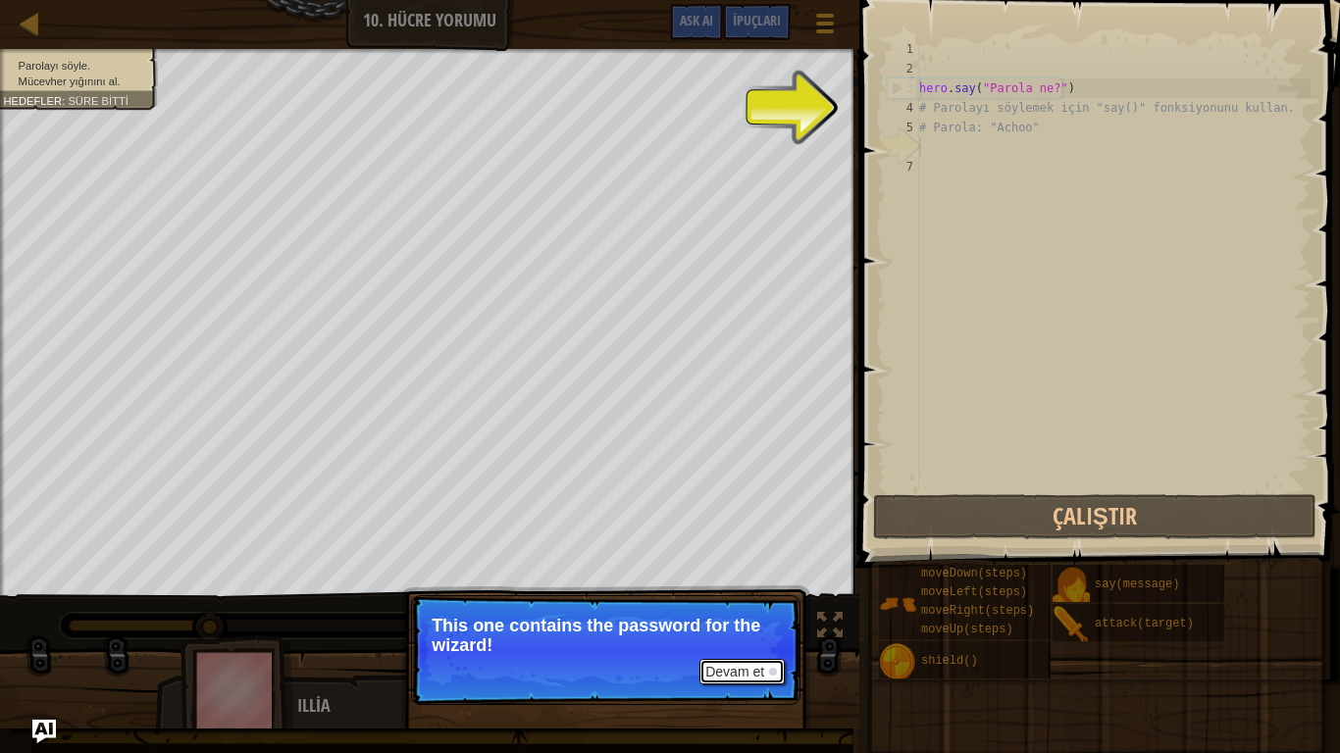
click at [709, 628] on button "Devam et" at bounding box center [741, 672] width 85 height 26
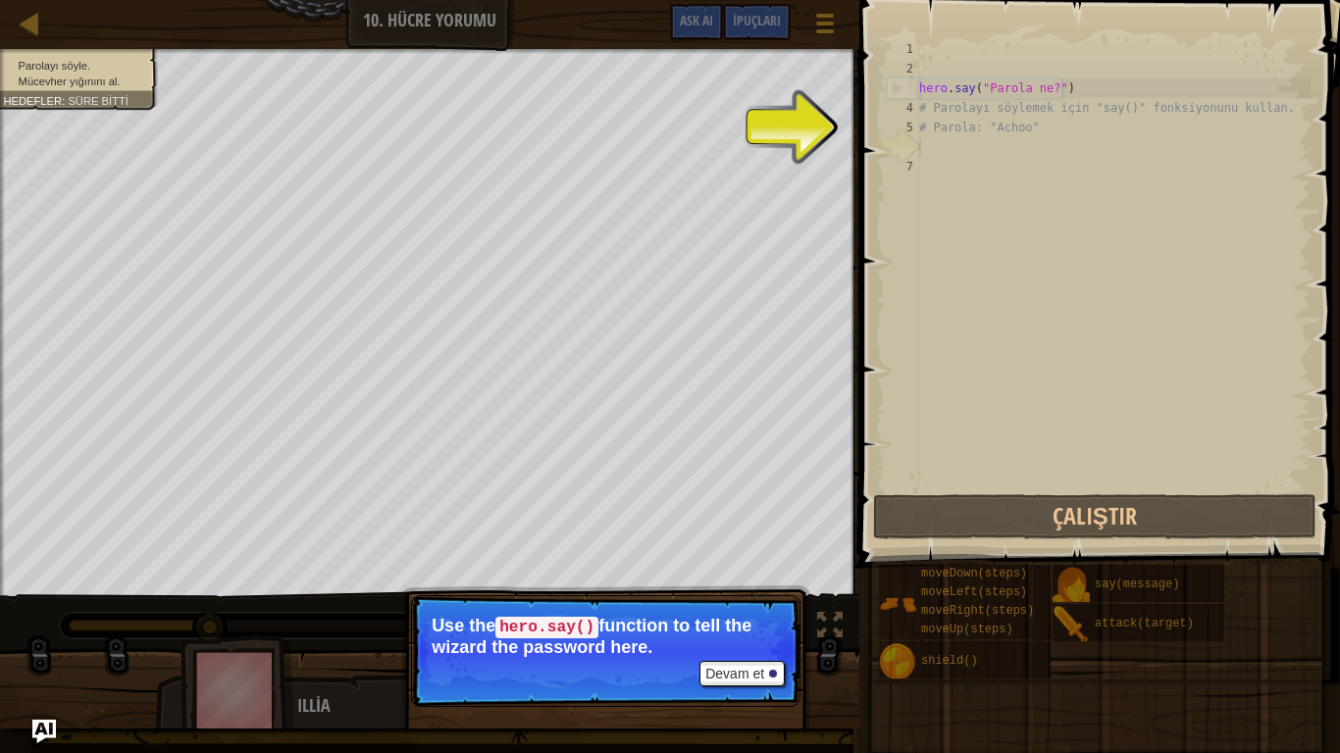
click at [735, 628] on p "Use the hero.say() function to tell the wizard the password here." at bounding box center [606, 636] width 348 height 41
click at [732, 628] on button "Devam et" at bounding box center [741, 674] width 85 height 26
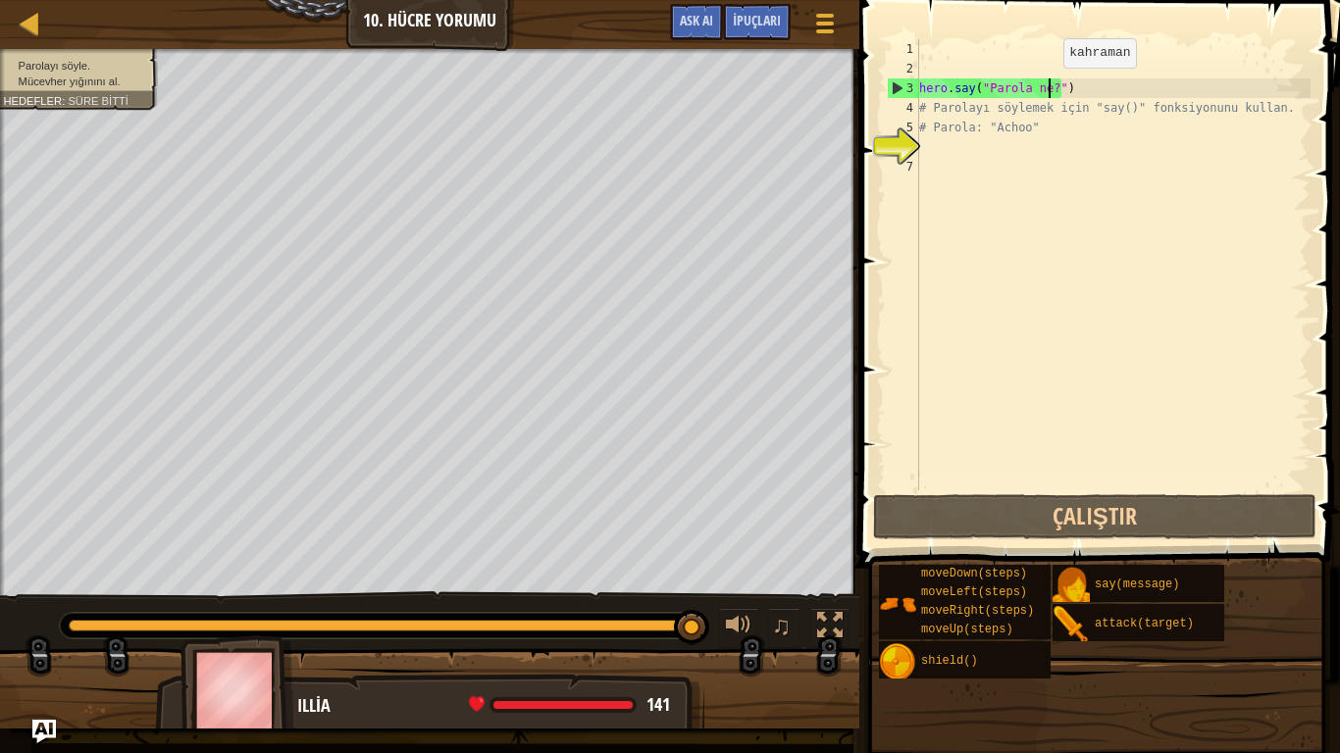
click at [1047, 87] on div "hero . say ( "Parola ne?" ) # Parolayı söylemek için "say()" fonksiyonunu kulla…" at bounding box center [1112, 284] width 395 height 490
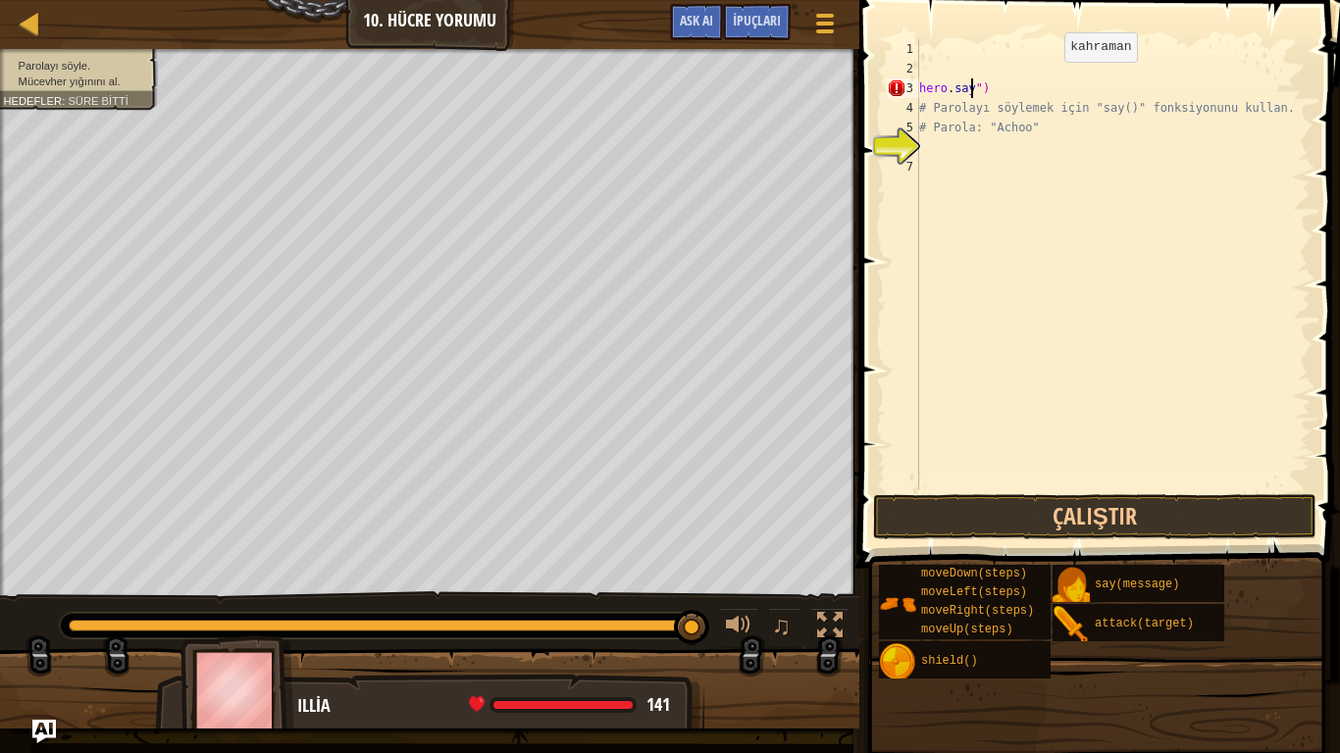
scroll to position [9, 5]
click at [980, 91] on div "hero . say ( ") # Parolayı söylemek için "say()" fonksiyonunu kullan. # Parola:…" at bounding box center [1112, 284] width 395 height 490
click at [983, 89] on div "hero . say ( ") # Parolayı söylemek için "say()" fonksiyonunu kullan. # Parola:…" at bounding box center [1112, 284] width 395 height 490
click at [980, 88] on div "hero . say ( ") # Parolayı söylemek için "say()" fonksiyonunu kullan. # Parola:…" at bounding box center [1112, 284] width 395 height 490
click at [987, 87] on div "hero . say ( ") # Parolayı söylemek için "say()" fonksiyonunu kullan. # Parola:…" at bounding box center [1112, 284] width 395 height 490
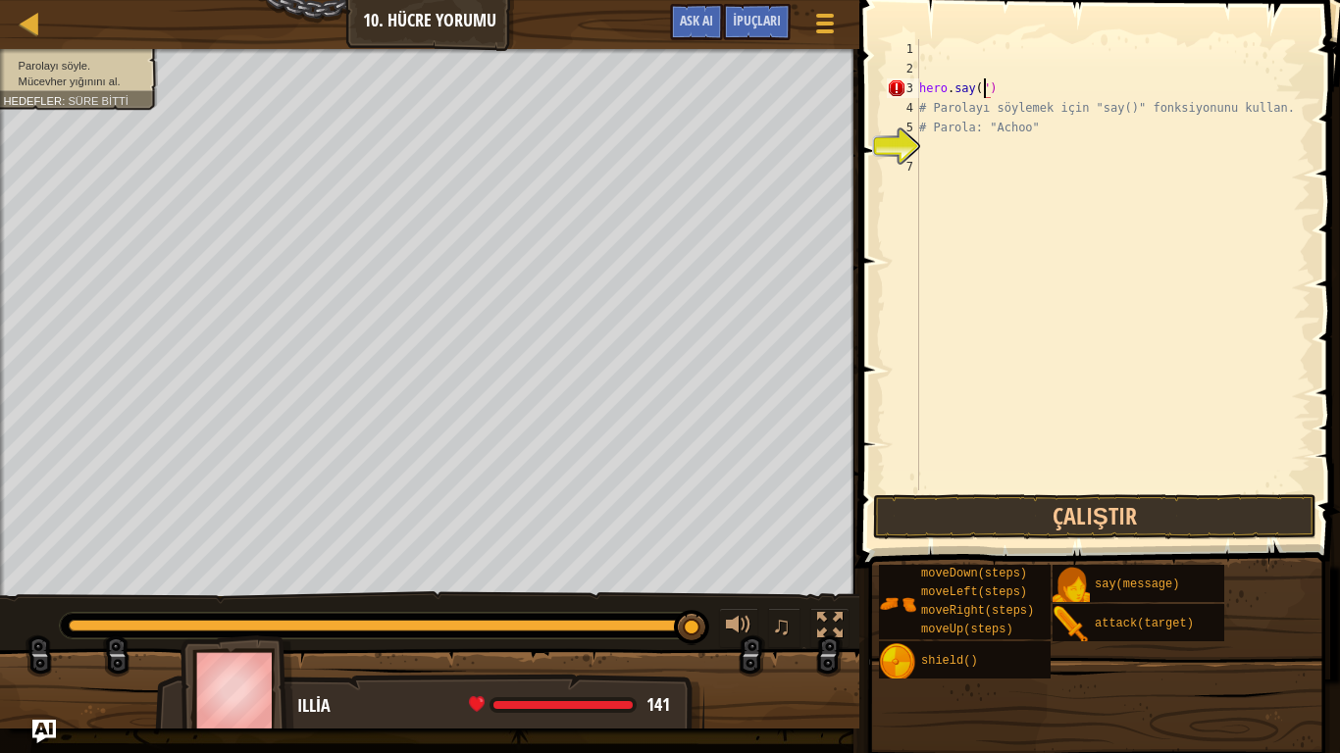
click at [982, 86] on div "hero . say ( ") # Parolayı söylemek için "say()" fonksiyonunu kullan. # Parola:…" at bounding box center [1112, 284] width 395 height 490
click at [979, 87] on div "hero . say ( ") # Parolayı söylemek için "say()" fonksiyonunu kullan. # Parola:…" at bounding box center [1112, 284] width 395 height 490
click at [1017, 88] on div "hero . say ( A ") # Parolayı söylemek için "say()" fonksiyonunu kullan. # Parol…" at bounding box center [1112, 284] width 395 height 490
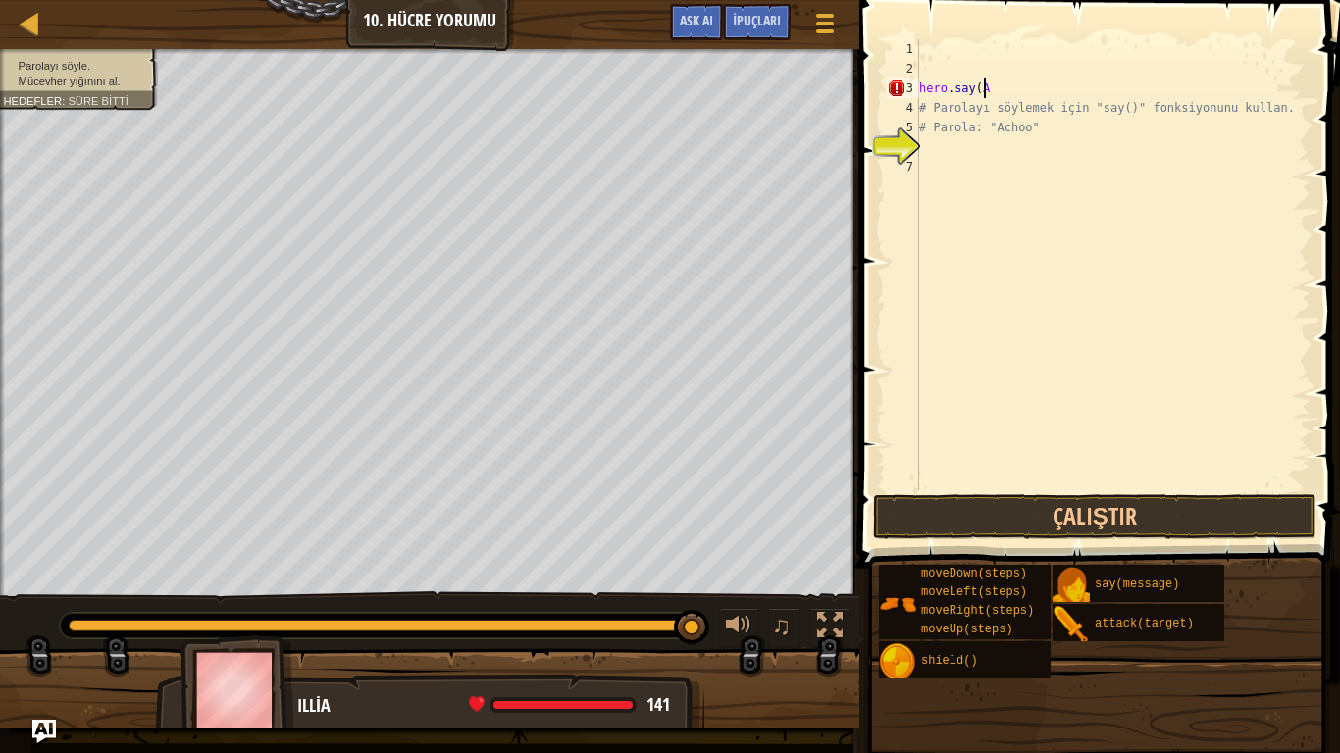
type textarea "h"
click at [914, 76] on div "2" at bounding box center [903, 69] width 32 height 20
click at [922, 91] on div "# Parolayı söylemek için "say()" fonksiyonunu kullan. # Parola: "Achoo"" at bounding box center [1112, 284] width 395 height 490
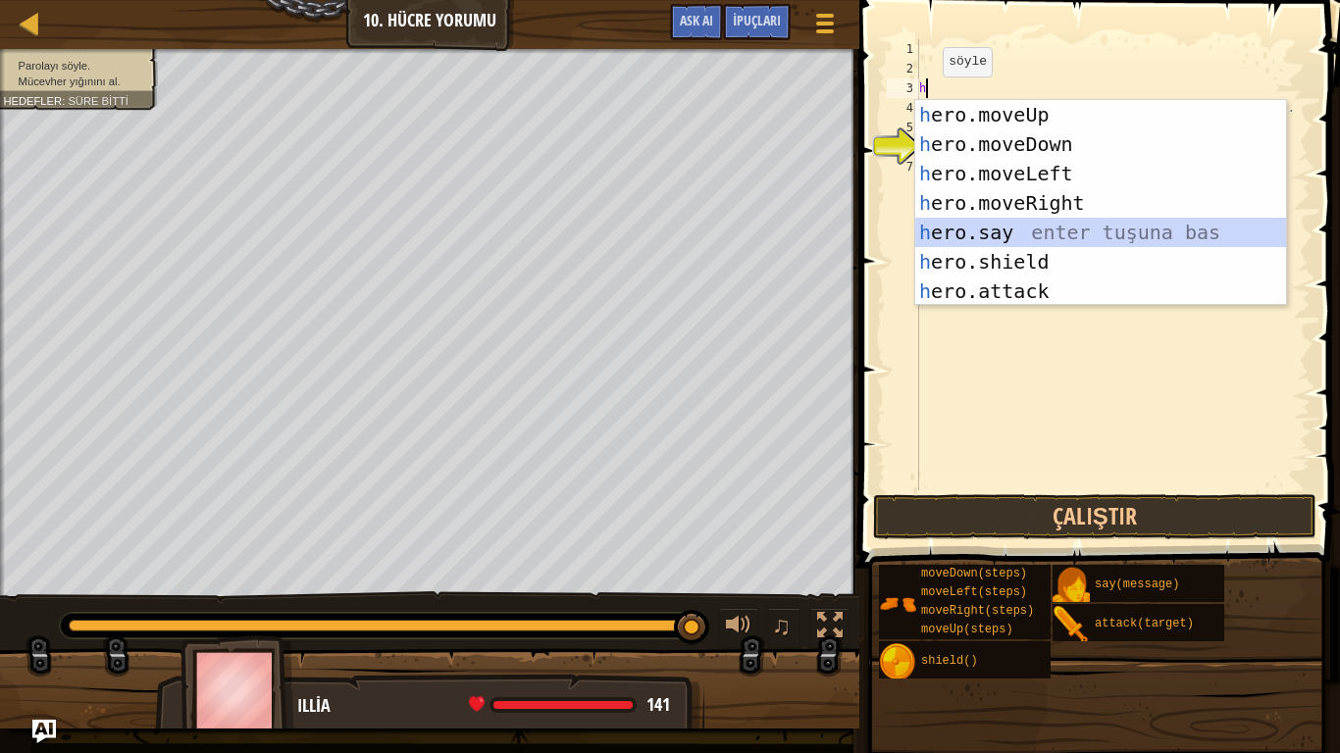
click at [1002, 231] on div "h ero.moveUp enter tuşuna bas h ero.moveDown enter tuşuna bas h ero.moveLeft en…" at bounding box center [1100, 232] width 371 height 265
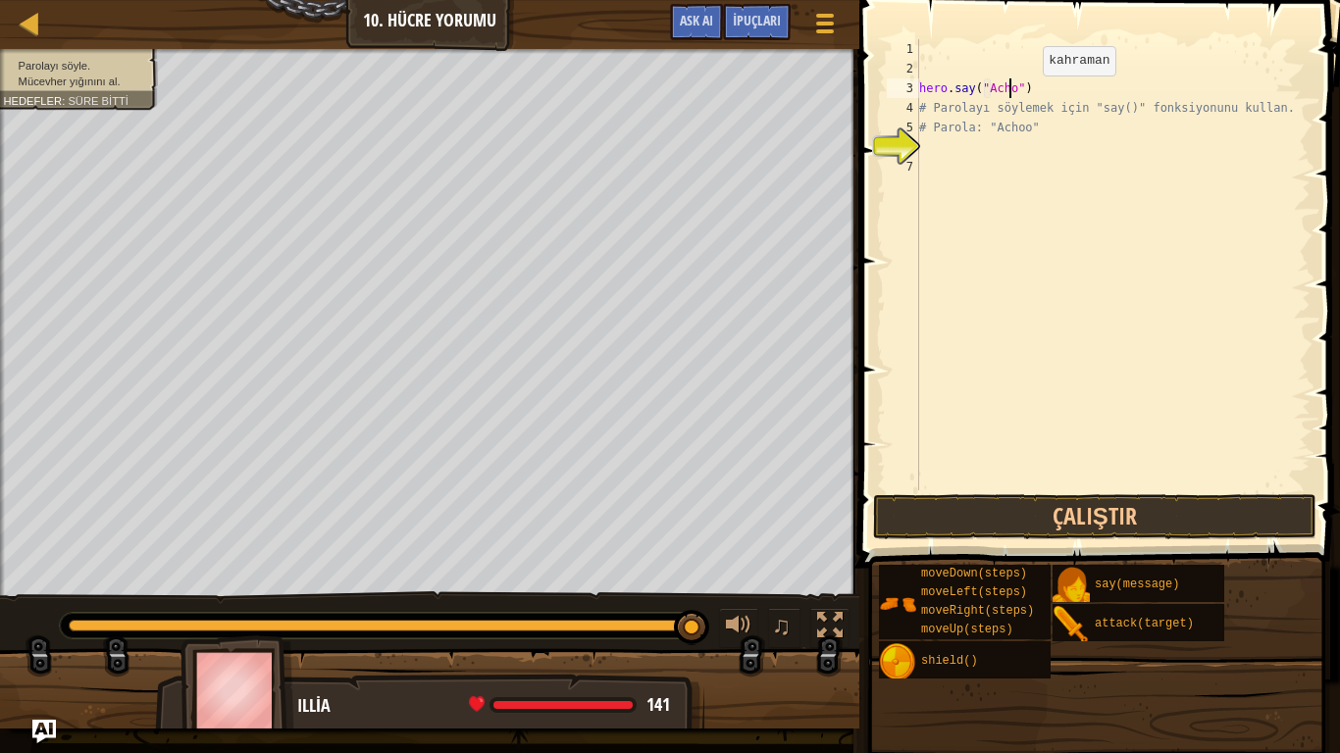
scroll to position [9, 8]
type textarea "hero.say("Achoo")"
click at [930, 148] on div "hero . say ( "Achoo" ) # Parolayı söylemek için "say()" fonksiyonunu kullan. # …" at bounding box center [1112, 284] width 395 height 490
click at [935, 161] on div "hero . say ( "Achoo" ) # Parolayı söylemek için "say()" fonksiyonunu kullan. # …" at bounding box center [1112, 284] width 395 height 490
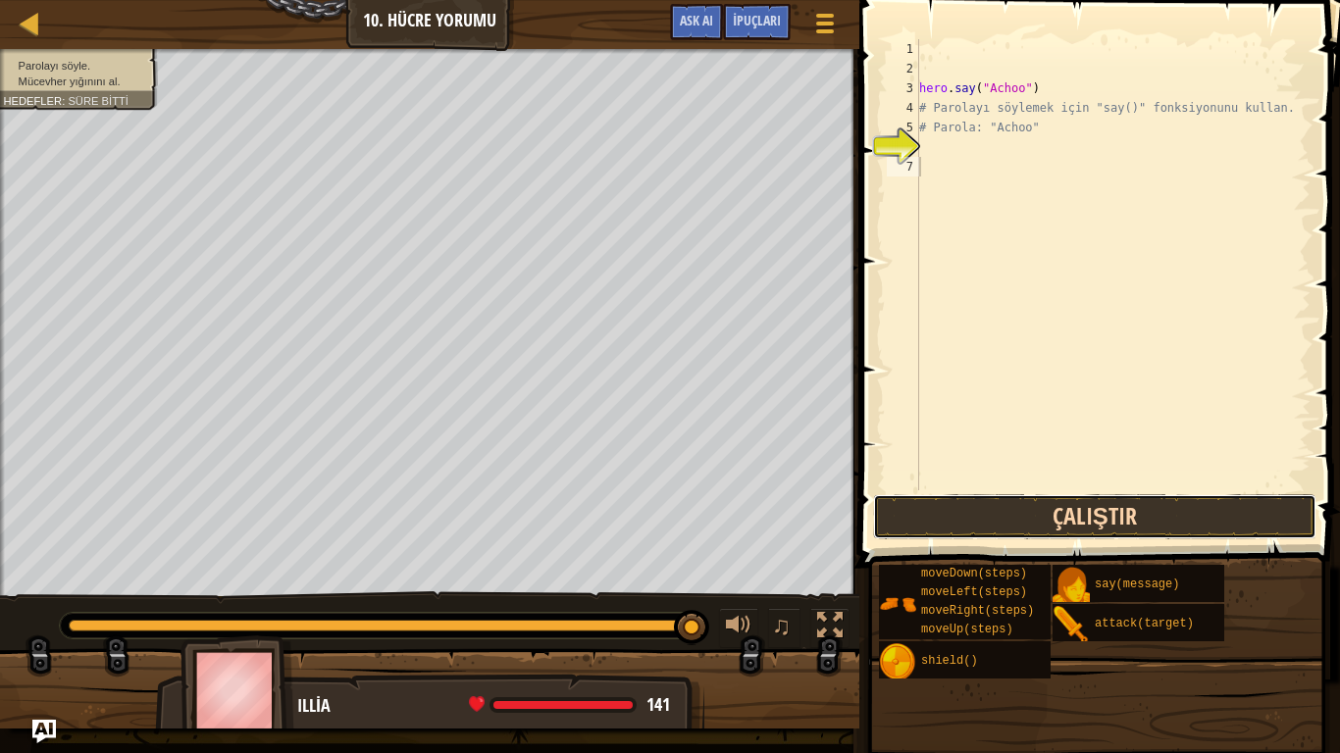
click at [943, 524] on button "Çalıştır" at bounding box center [1094, 516] width 443 height 45
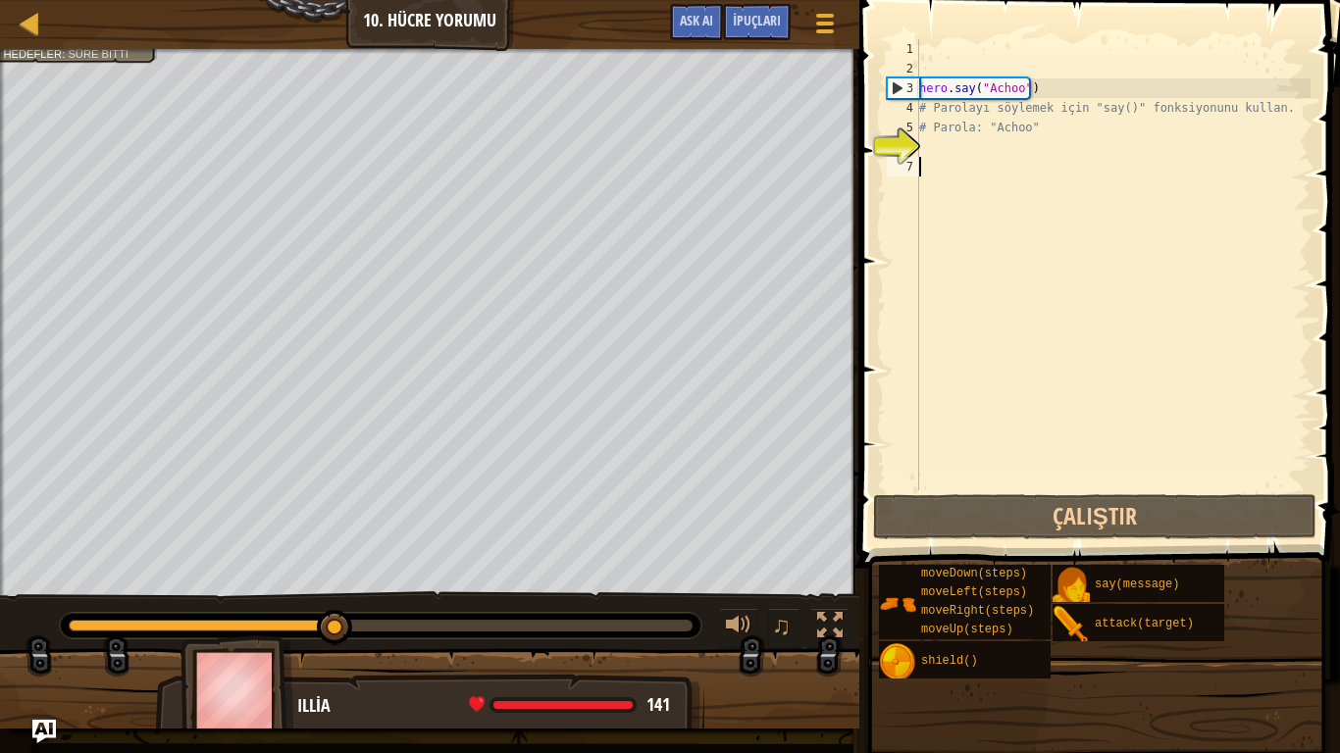
click at [942, 170] on div "hero . say ( "Achoo" ) # Parolayı söylemek için "say()" fonksiyonunu kullan. # …" at bounding box center [1112, 284] width 395 height 490
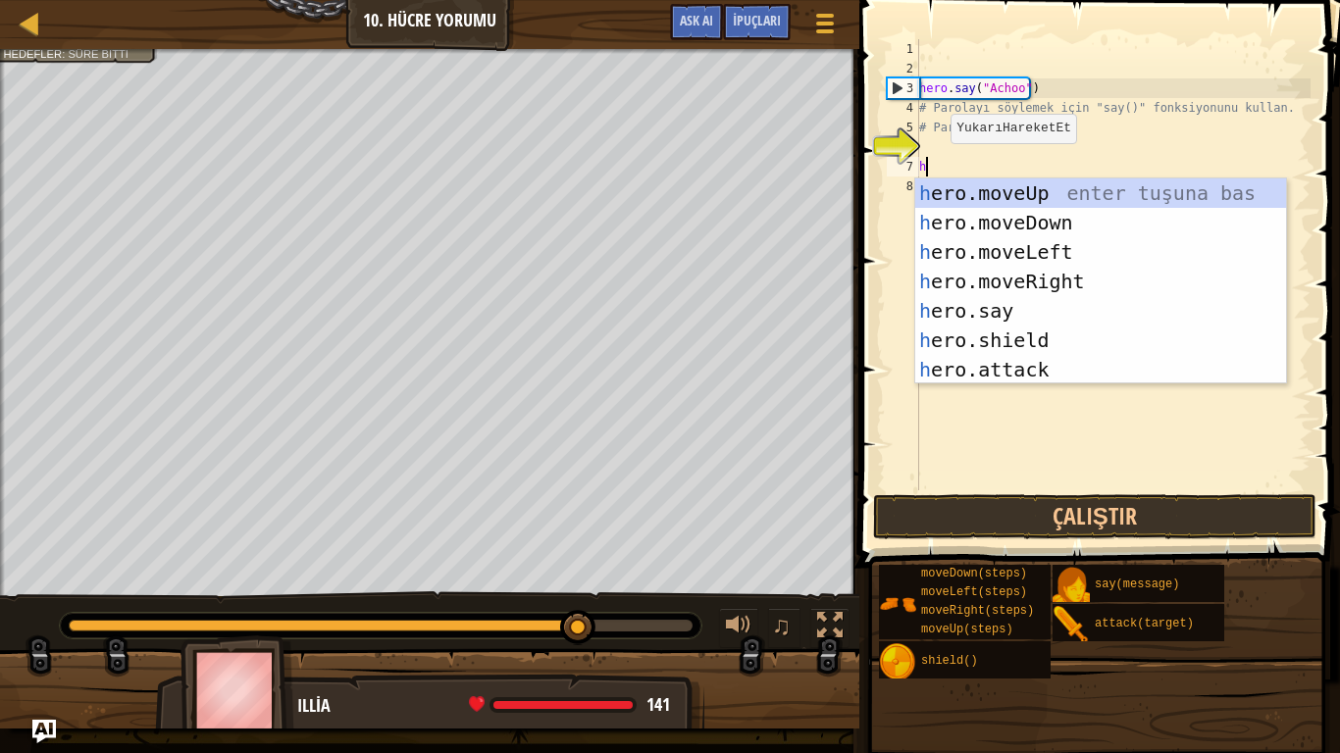
click at [918, 137] on div "6" at bounding box center [903, 147] width 32 height 20
type textarea "# Parola: "Achoo""
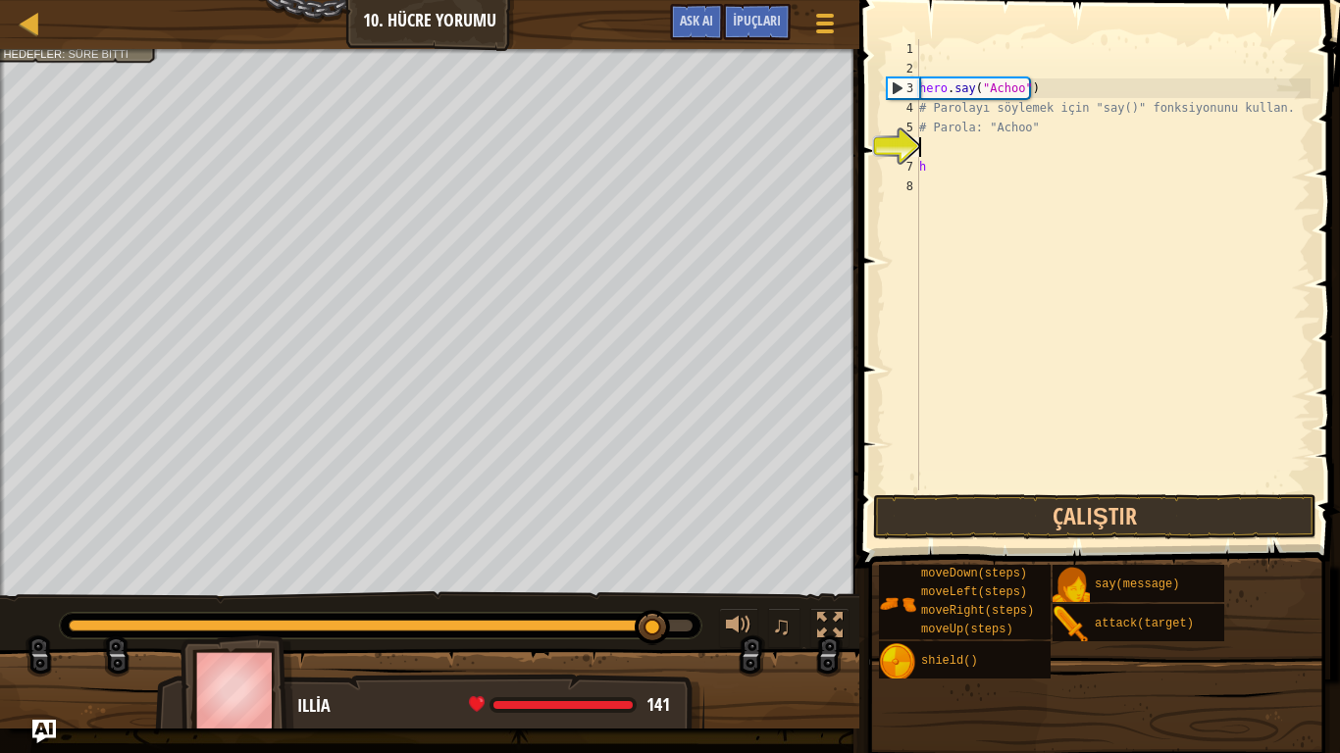
type textarea "h"
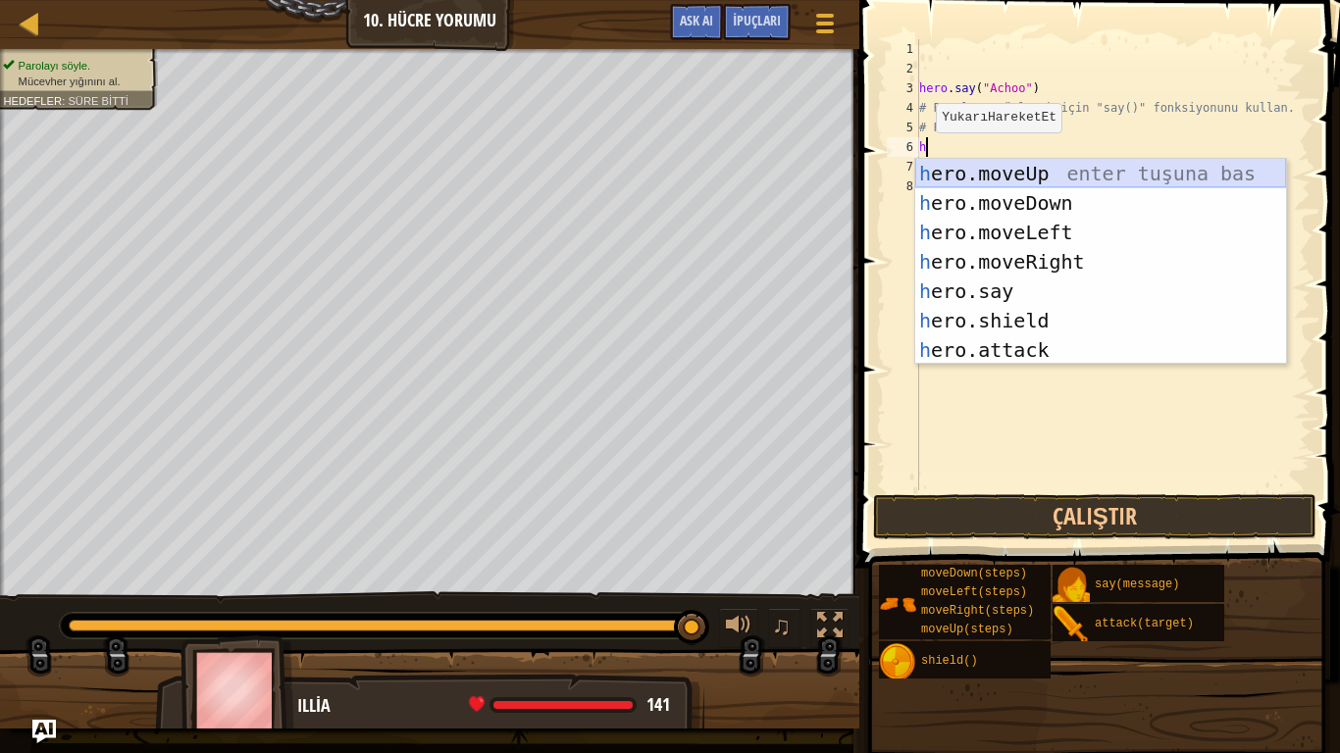
click at [1023, 171] on div "h ero.moveUp enter tuşuna bas h ero.moveDown enter tuşuna bas h ero.moveLeft en…" at bounding box center [1100, 291] width 371 height 265
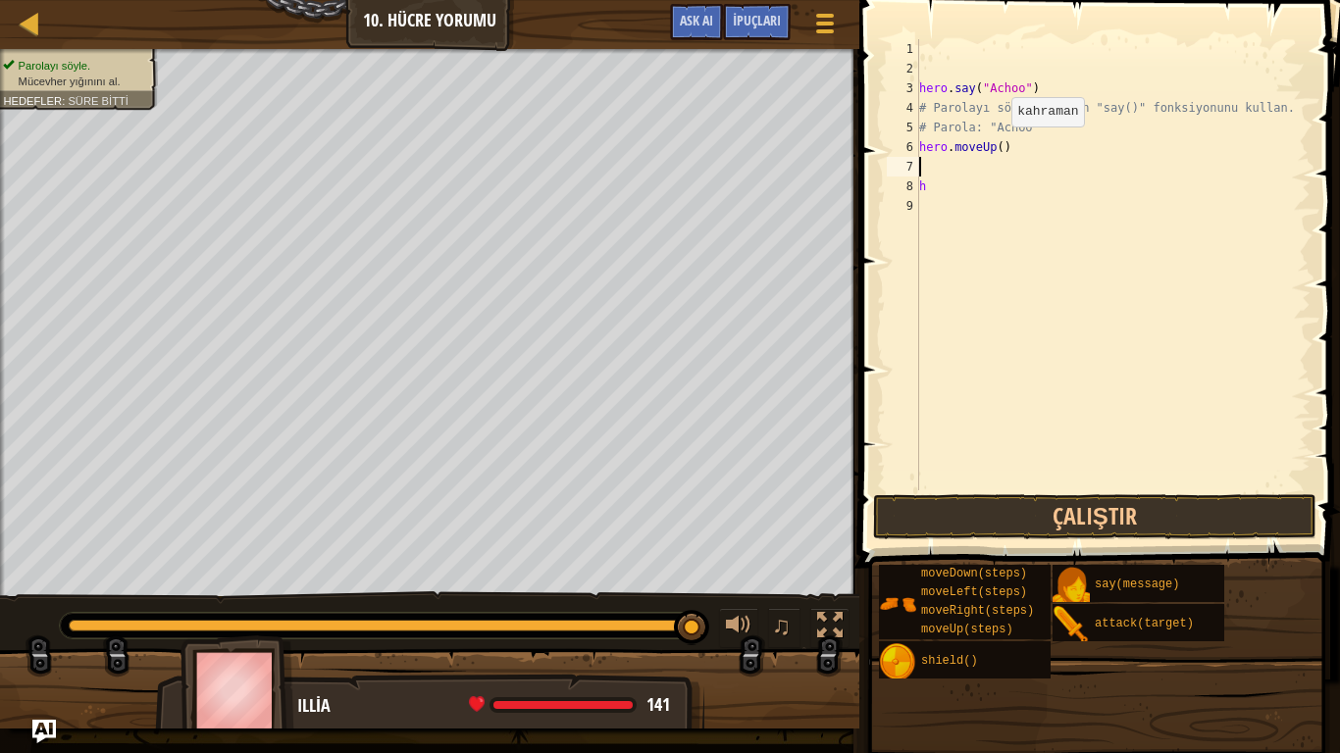
click at [995, 146] on div "hero . say ( "Achoo" ) # Parolayı söylemek için "say()" fonksiyonunu kullan. # …" at bounding box center [1112, 284] width 395 height 490
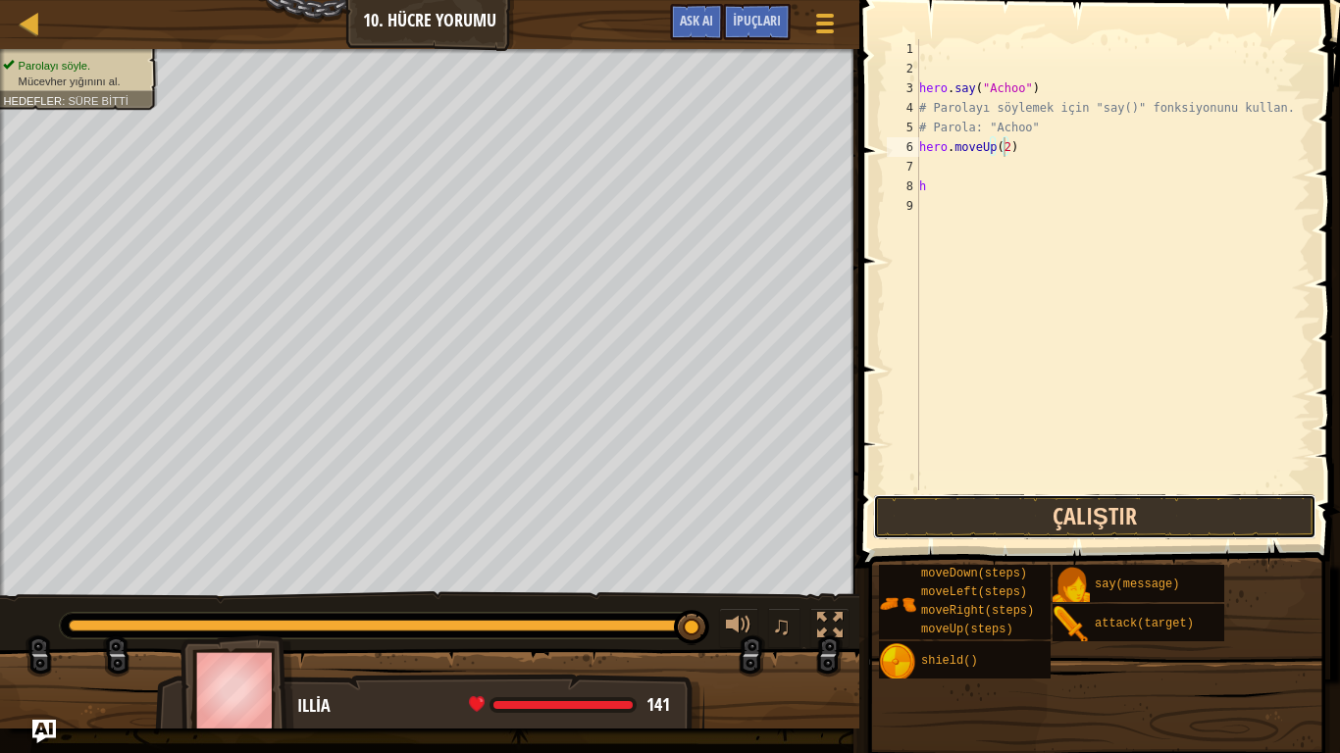
click at [1157, 497] on button "Çalıştır" at bounding box center [1094, 516] width 443 height 45
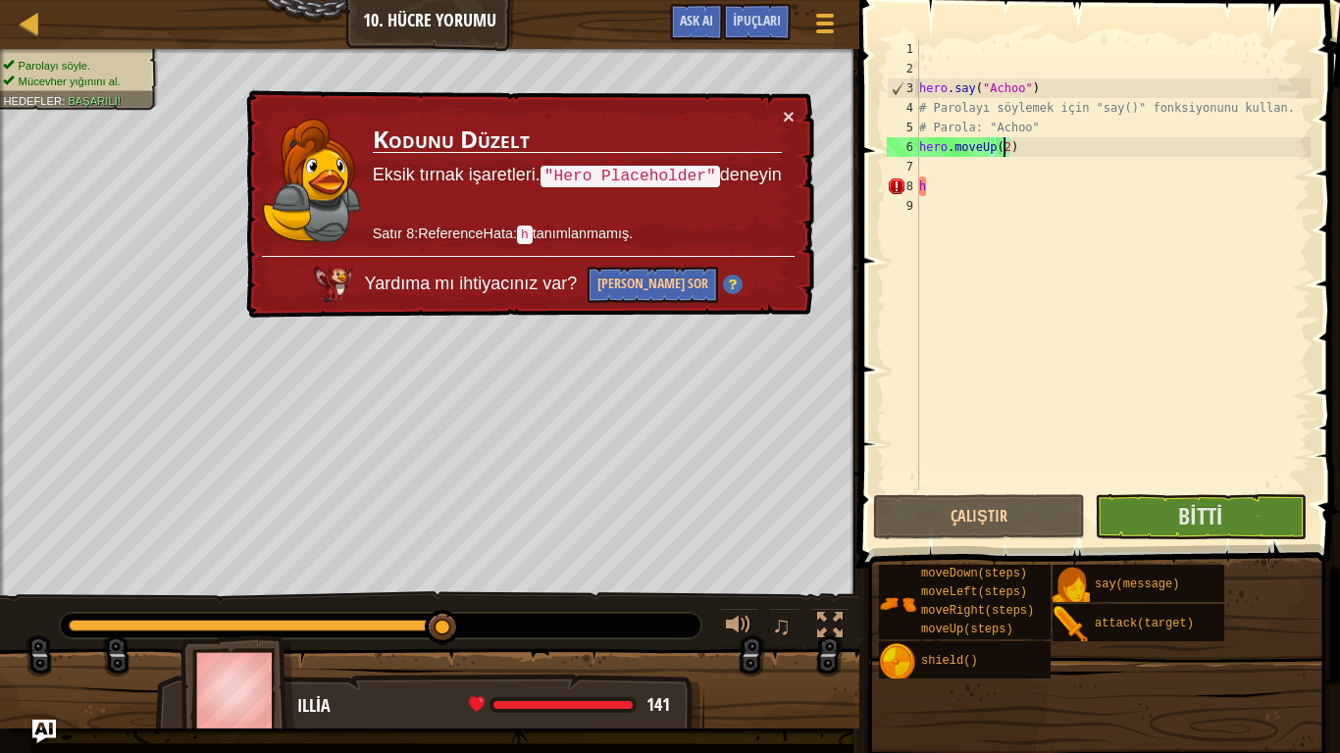
click at [936, 187] on div "hero . say ( "Achoo" ) # Parolayı söylemek için "say()" fonksiyonunu kullan. # …" at bounding box center [1112, 284] width 395 height 490
type textarea "h"
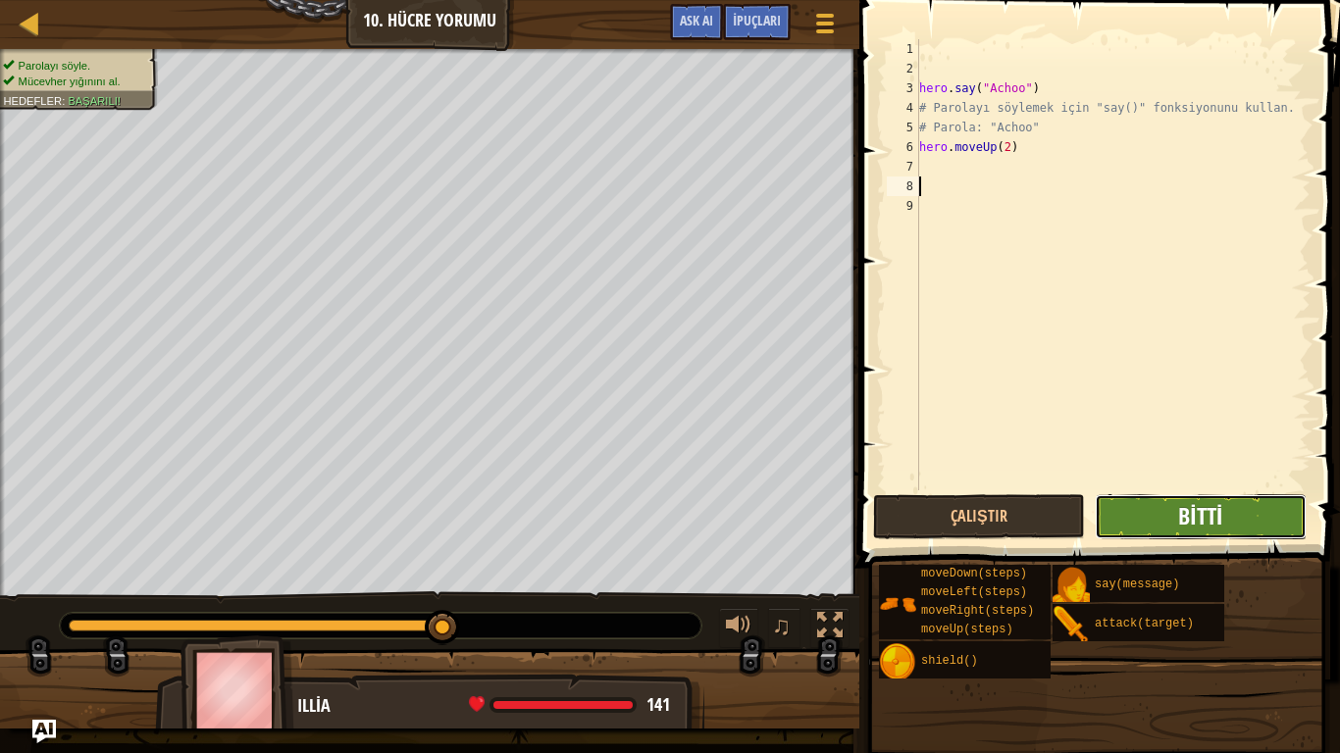
click at [1193, 515] on span "Bitti" at bounding box center [1200, 515] width 44 height 31
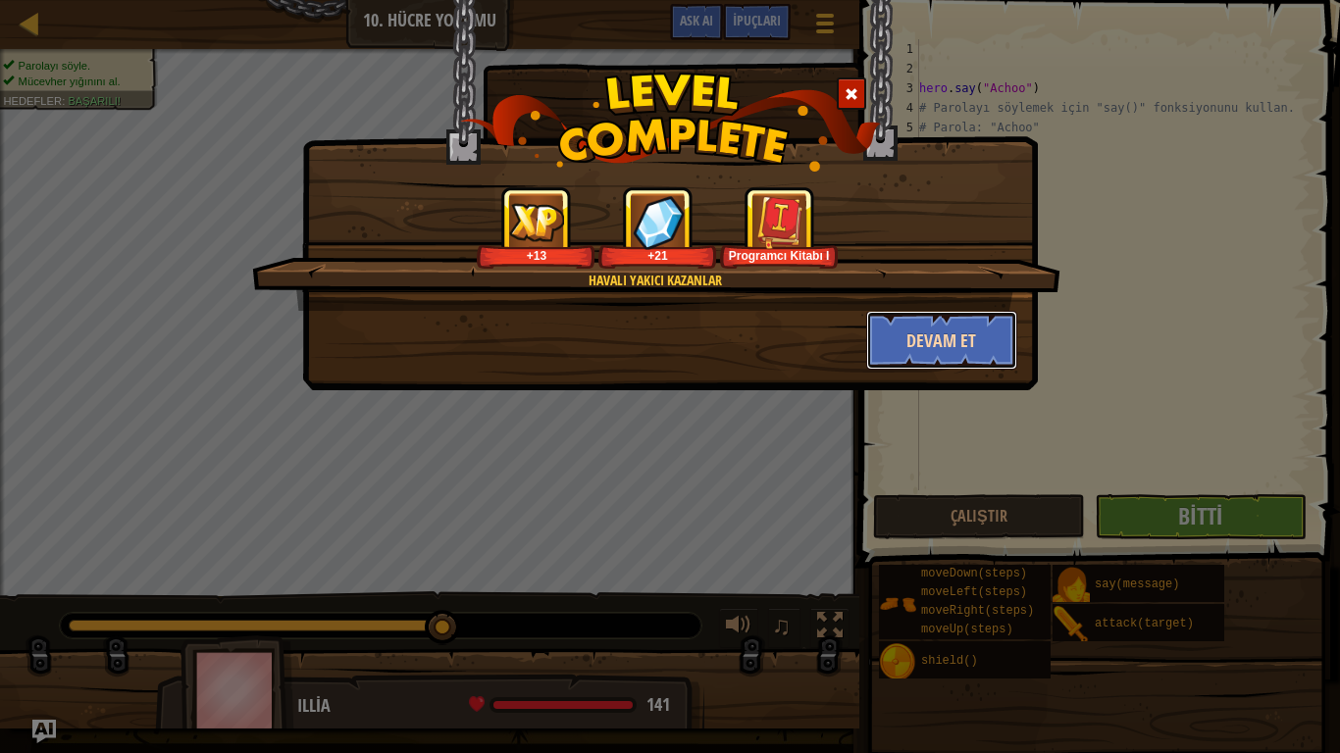
click at [971, 336] on button "Devam et" at bounding box center [942, 340] width 152 height 59
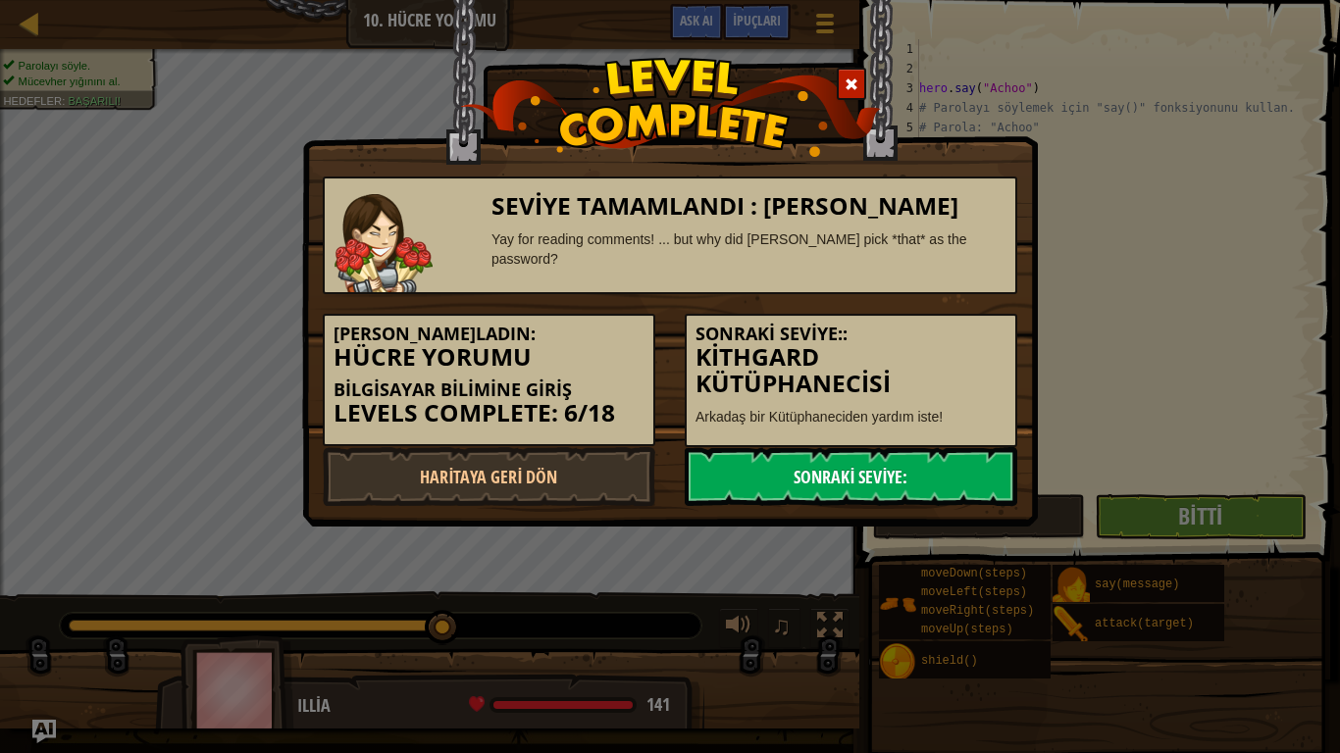
click at [842, 455] on link "Sonraki Seviye:" at bounding box center [851, 476] width 333 height 59
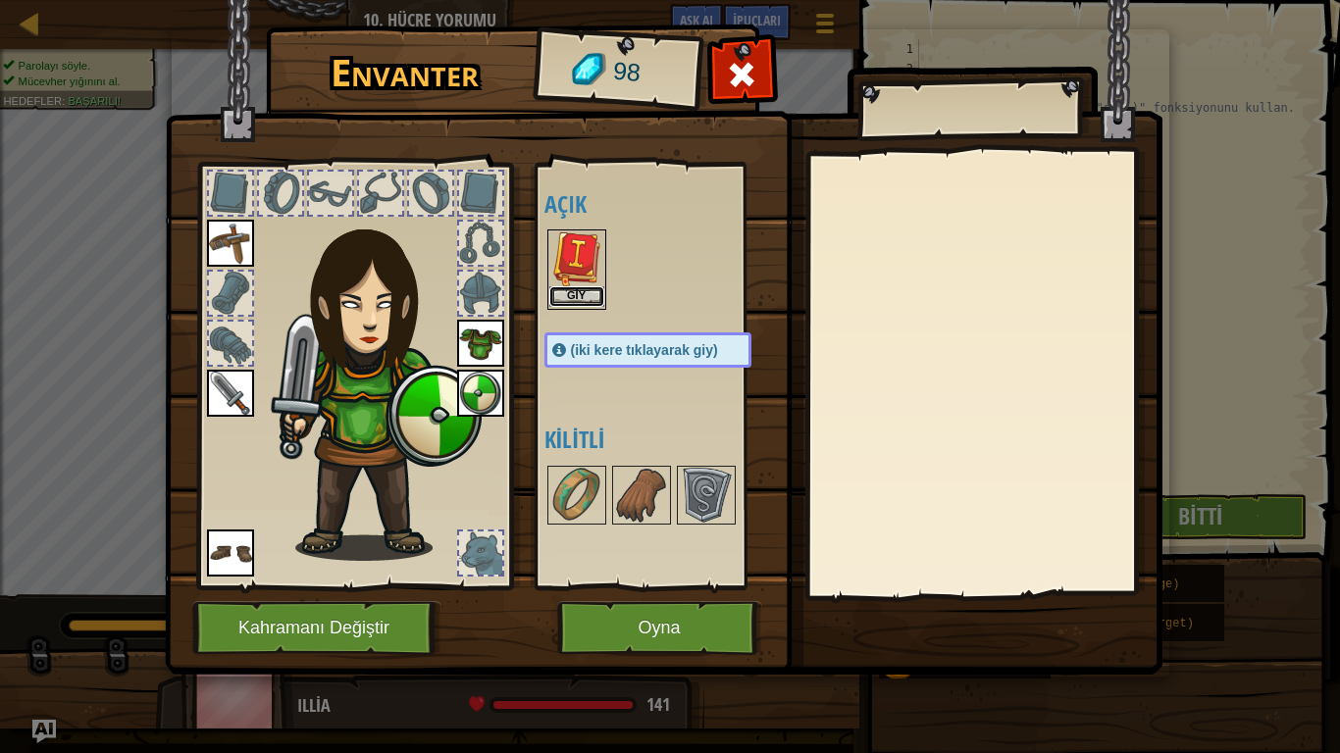
click at [573, 288] on button "Giy" at bounding box center [576, 296] width 55 height 21
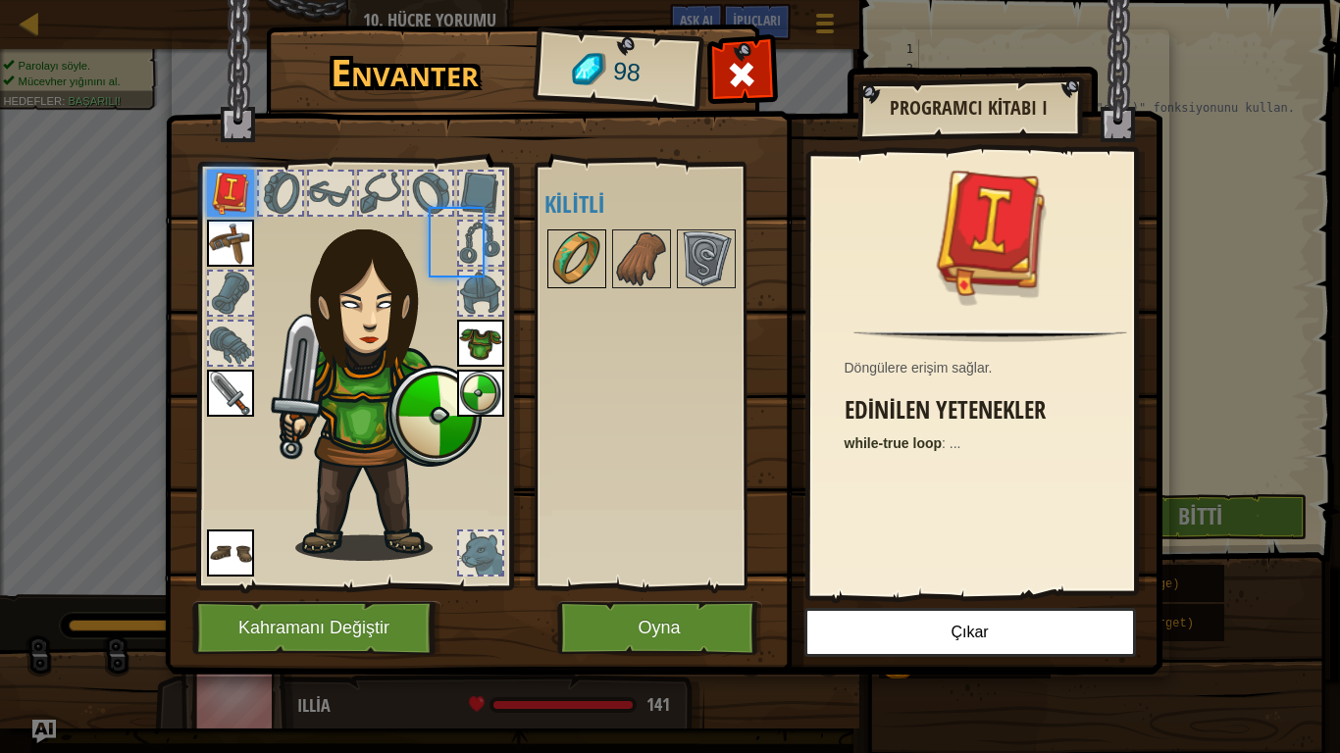
click at [574, 287] on div at bounding box center [576, 259] width 59 height 59
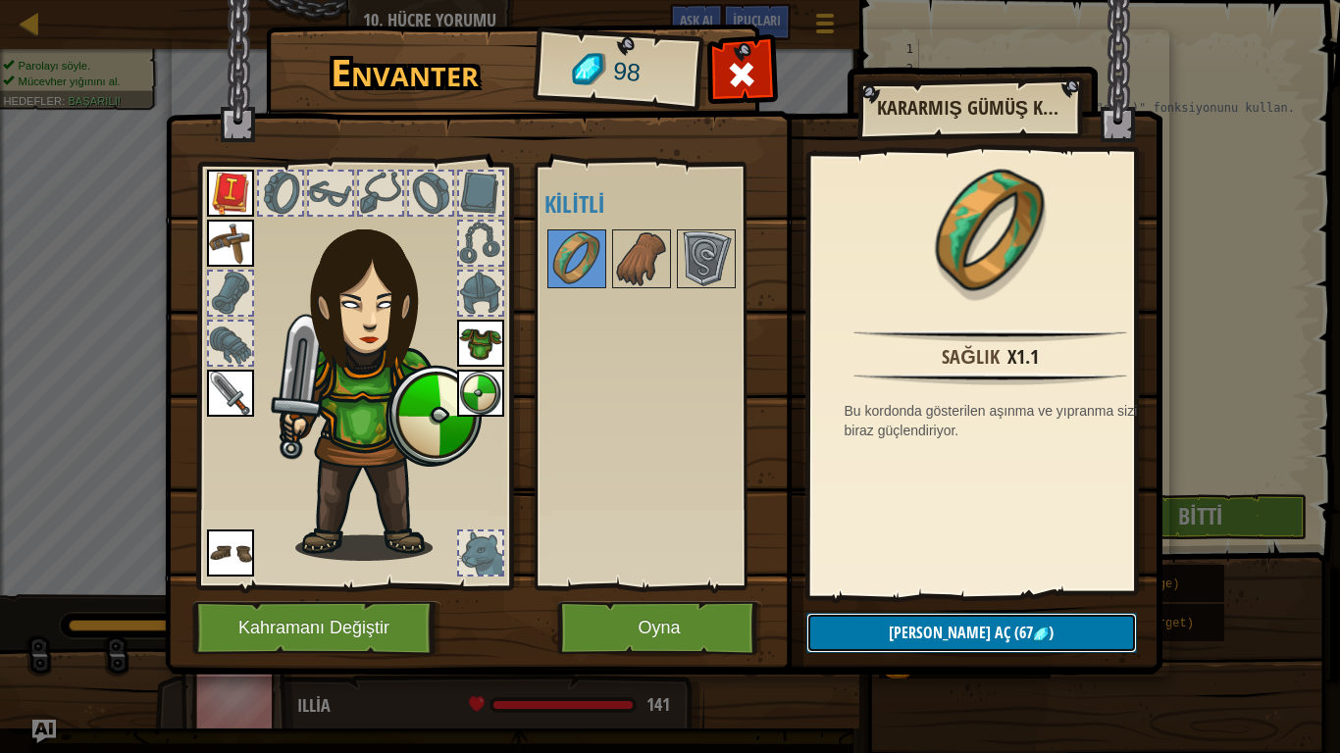
click at [987, 628] on button "[PERSON_NAME] aç (67 )" at bounding box center [971, 633] width 331 height 40
drag, startPoint x: 958, startPoint y: 633, endPoint x: 958, endPoint y: 670, distance: 37.3
click at [965, 628] on button "Devam et" at bounding box center [971, 633] width 331 height 40
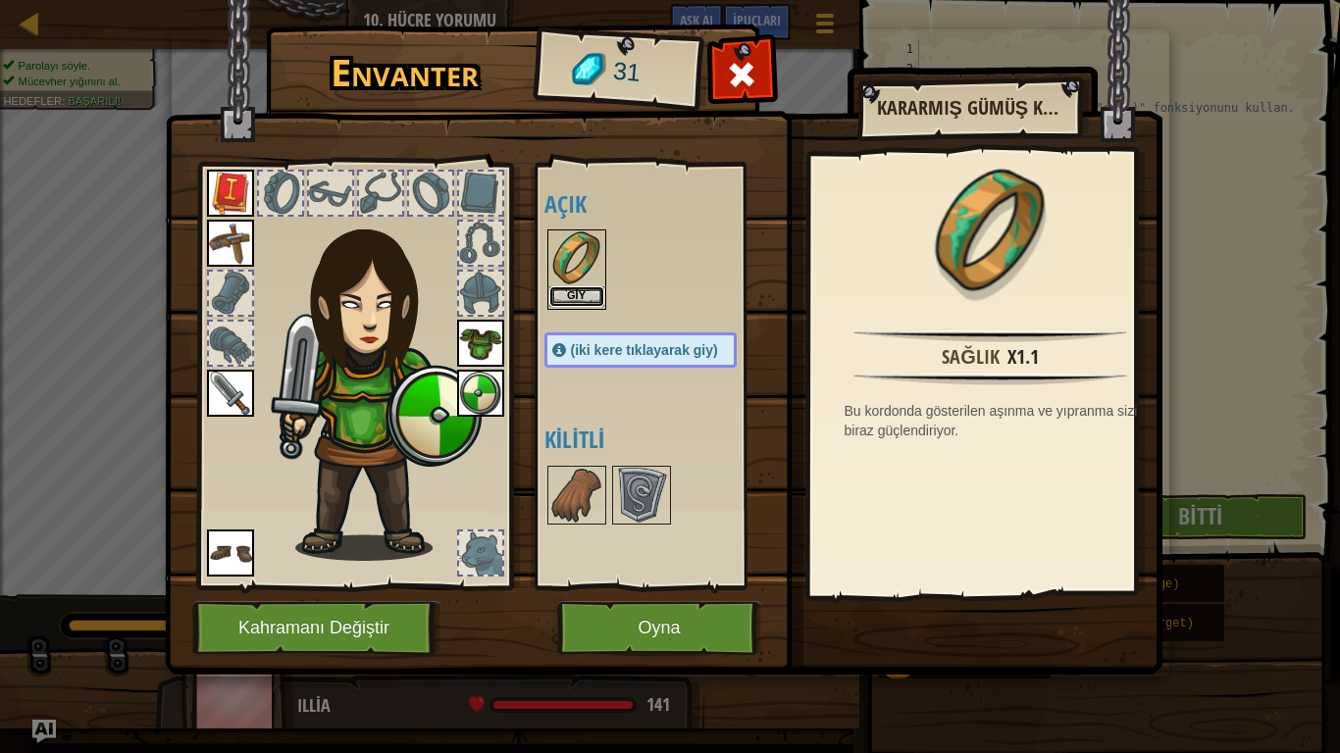
click at [579, 299] on button "Giy" at bounding box center [576, 296] width 55 height 21
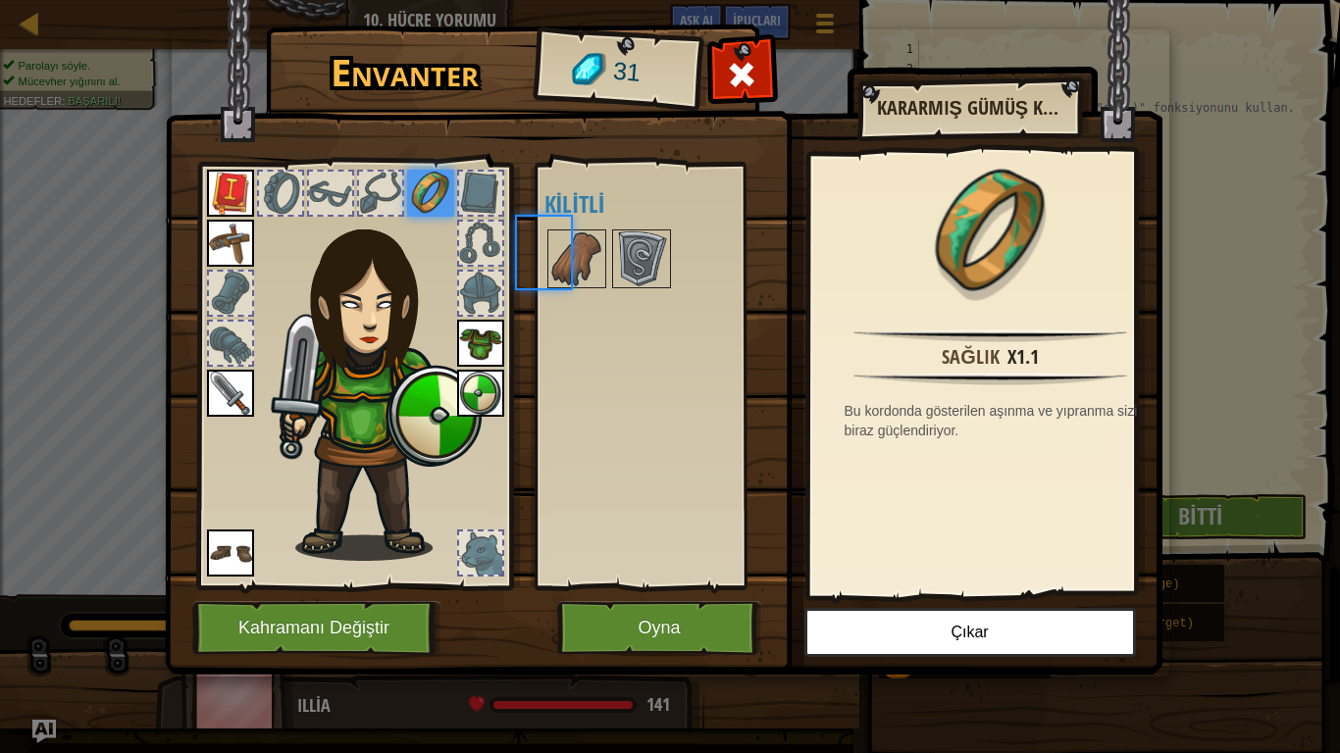
click at [579, 299] on div "Açık Giy Giy Giy Giy Giy Giy Giy (iki kere tıklayarak giy) Kilitli" at bounding box center [659, 376] width 231 height 409
click at [647, 628] on button "Oyna" at bounding box center [659, 628] width 205 height 54
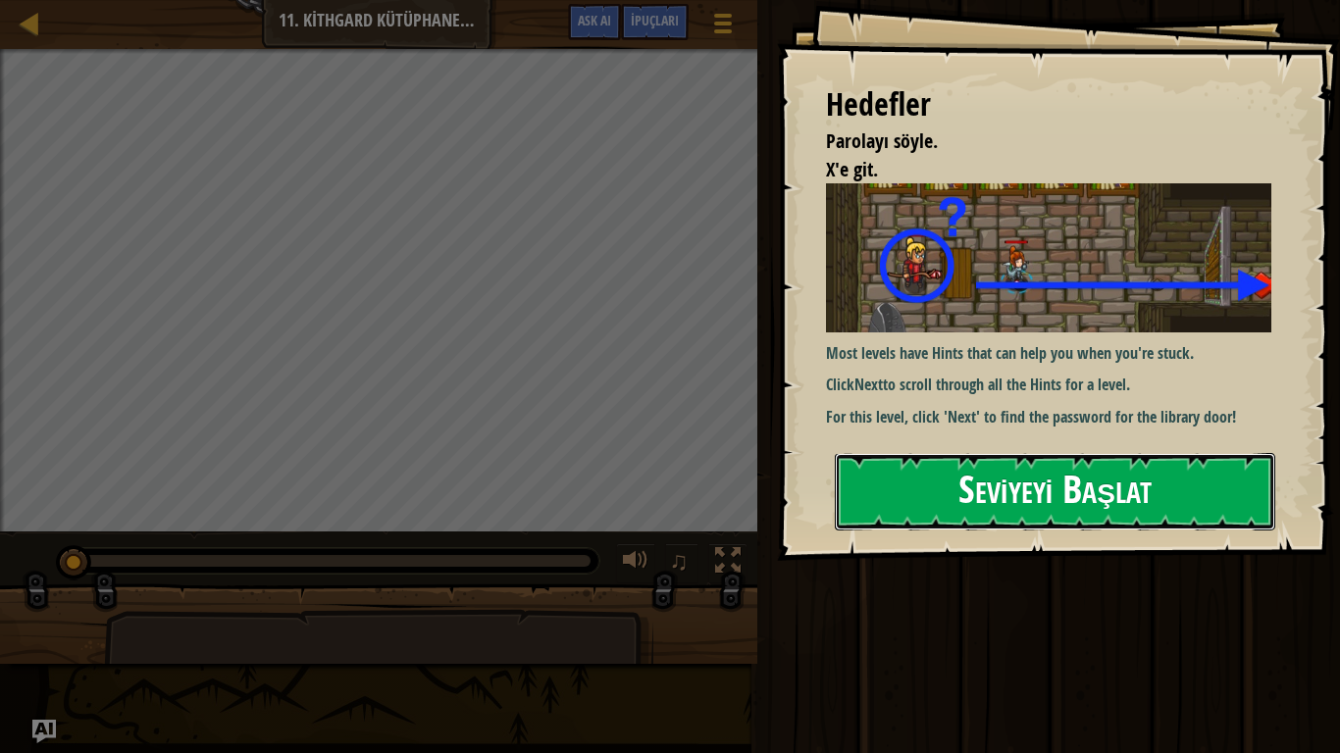
click at [1039, 505] on button "Seviyeyi Başlat" at bounding box center [1055, 491] width 440 height 77
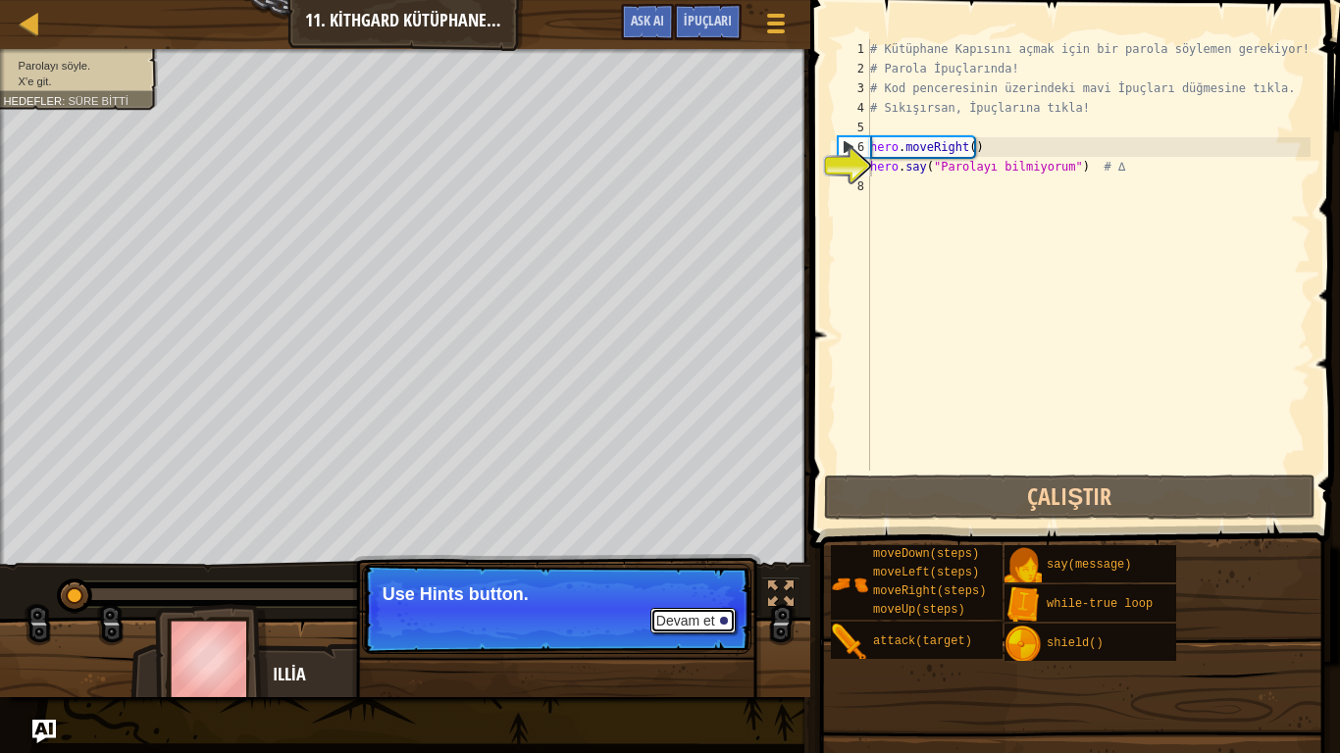
click at [694, 615] on button "Devam et" at bounding box center [692, 621] width 85 height 26
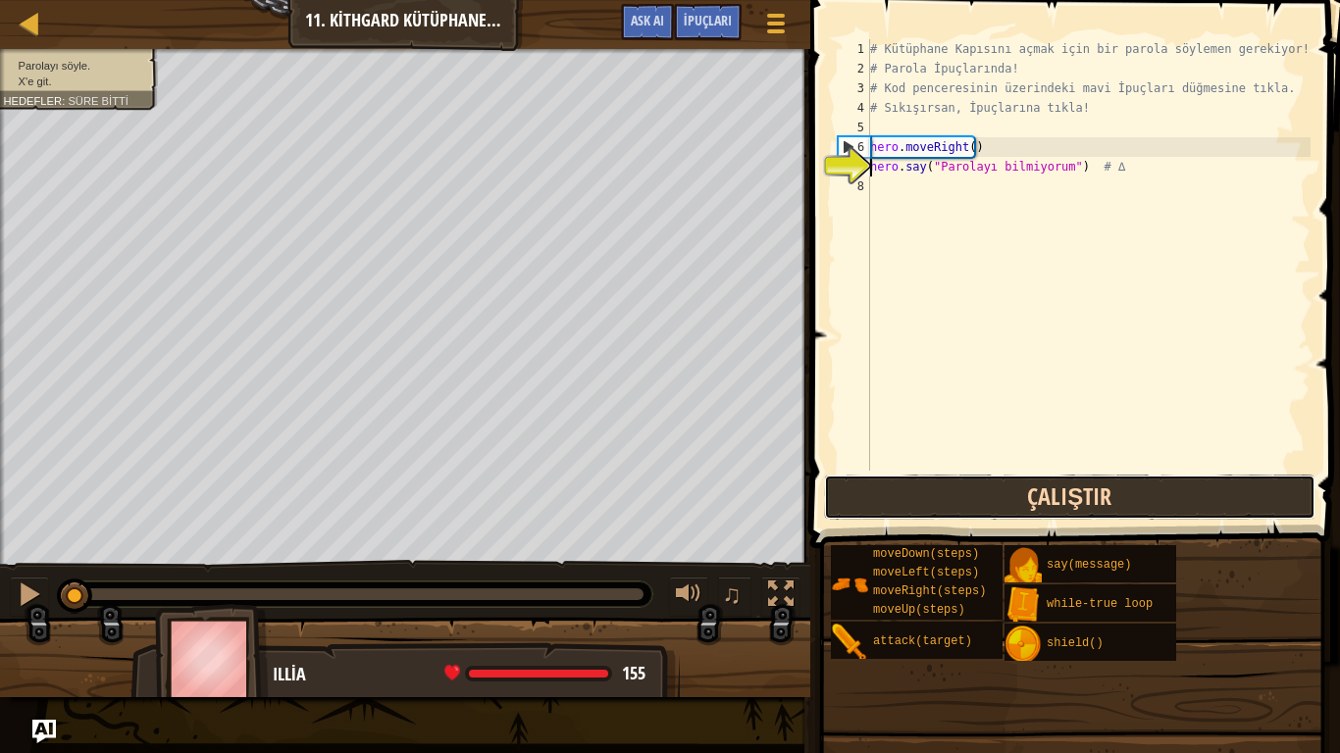
click at [952, 505] on button "Çalıştır" at bounding box center [1069, 497] width 491 height 45
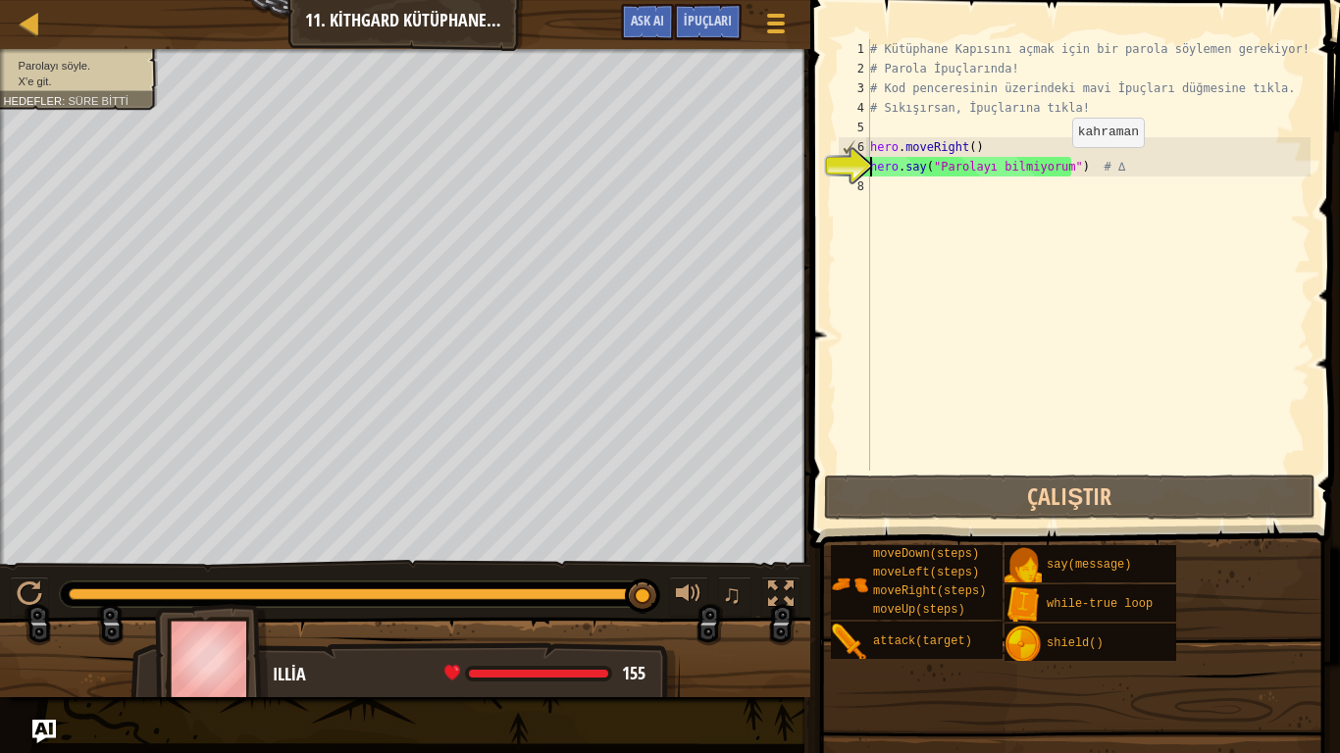
click at [1055, 167] on div "# Kütüphane Kapısını açmak için bir parola söylemen gerekiyor! # Parola İpuçlar…" at bounding box center [1088, 274] width 444 height 471
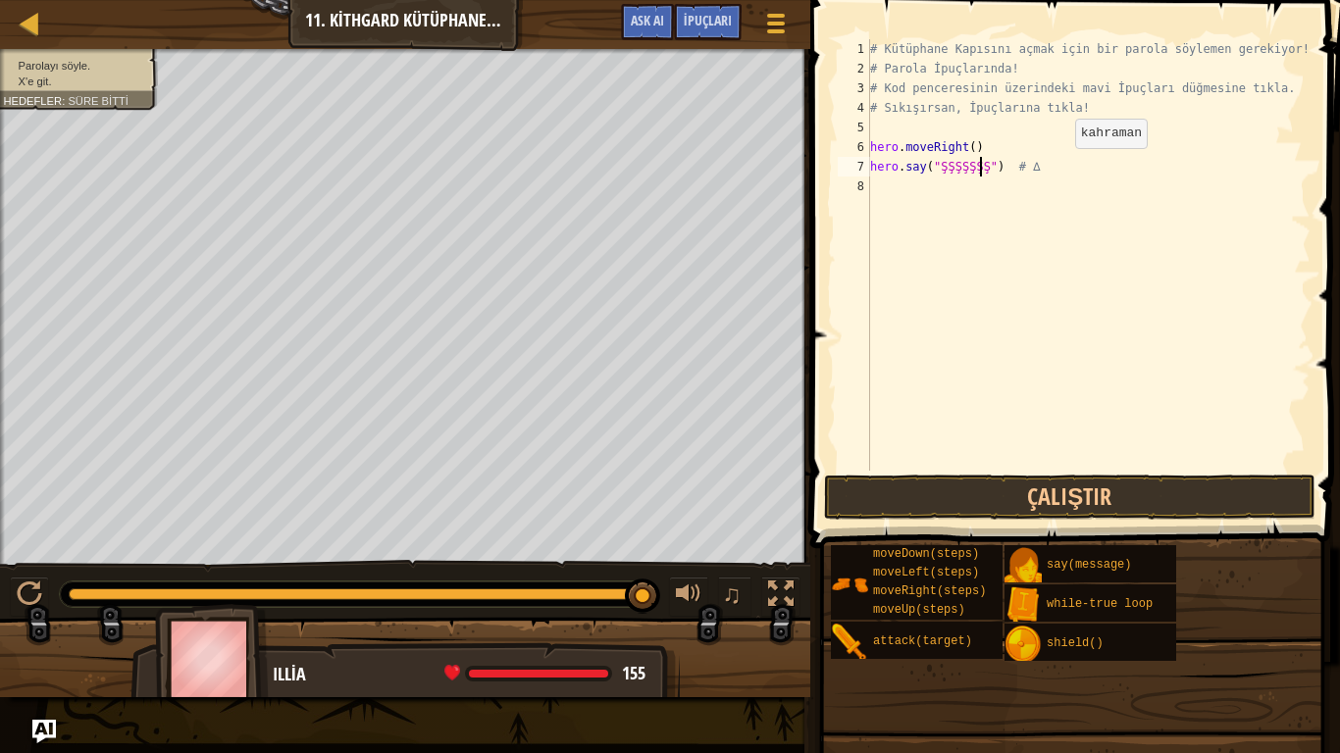
scroll to position [9, 9]
click at [1021, 488] on button "Çalıştır" at bounding box center [1069, 497] width 491 height 45
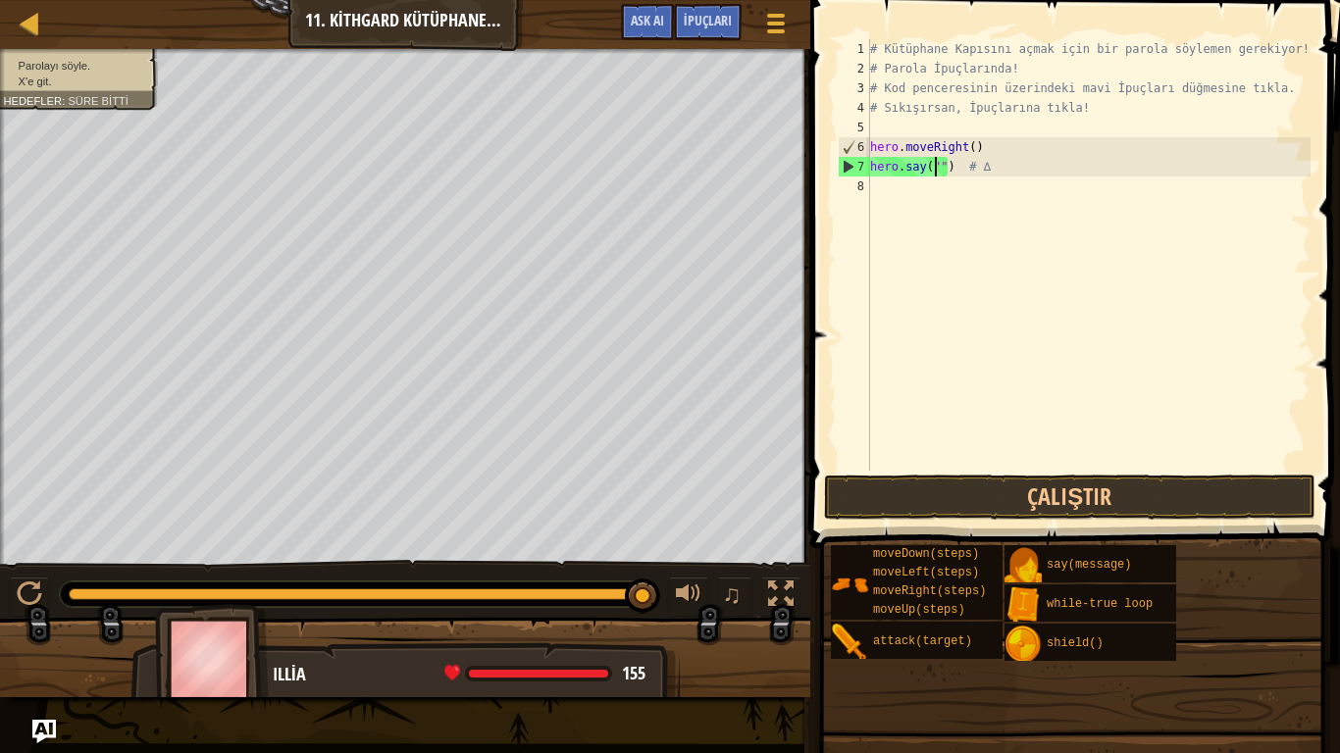
scroll to position [9, 8]
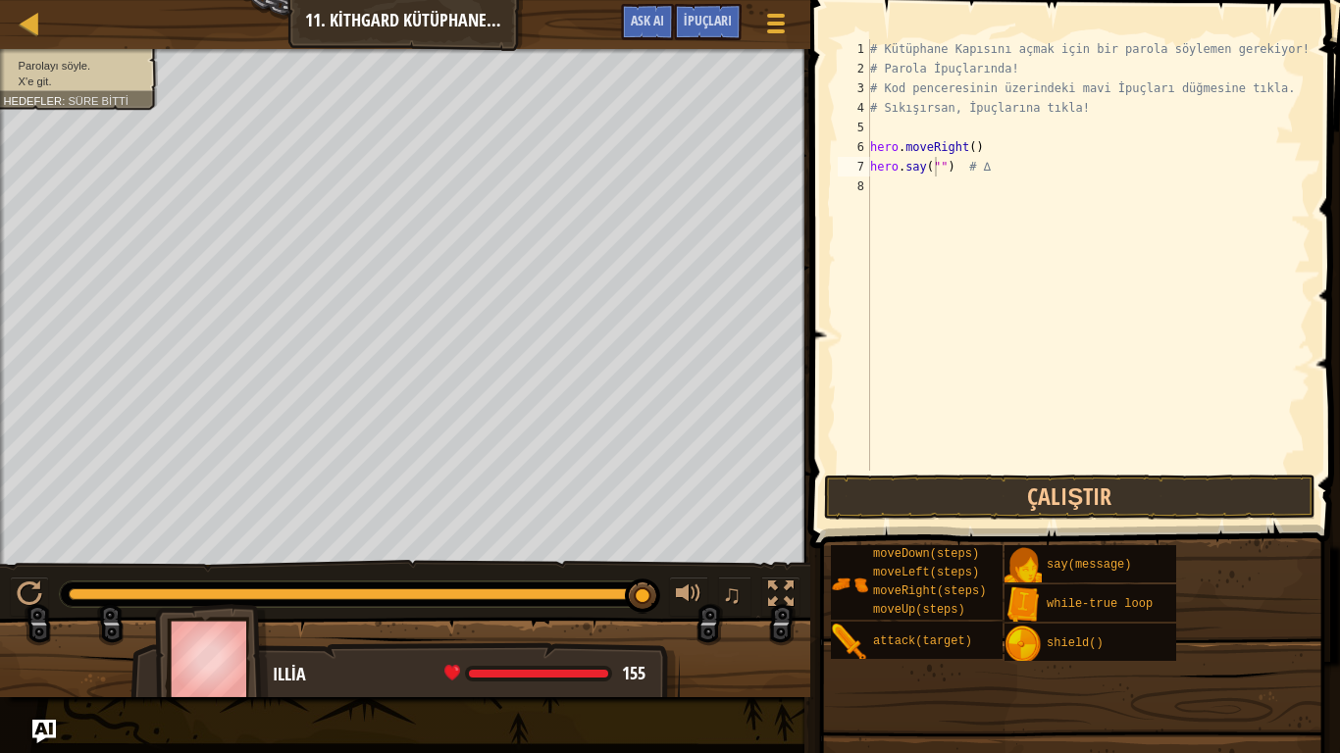
click at [790, 56] on div "Harita Bilgisayar Bilimine Giriş 11. Kithgard Kütüphanecisi Oyun Menüsü Bitti İ…" at bounding box center [670, 376] width 1340 height 753
click at [723, 21] on span "İpuçları" at bounding box center [708, 20] width 48 height 19
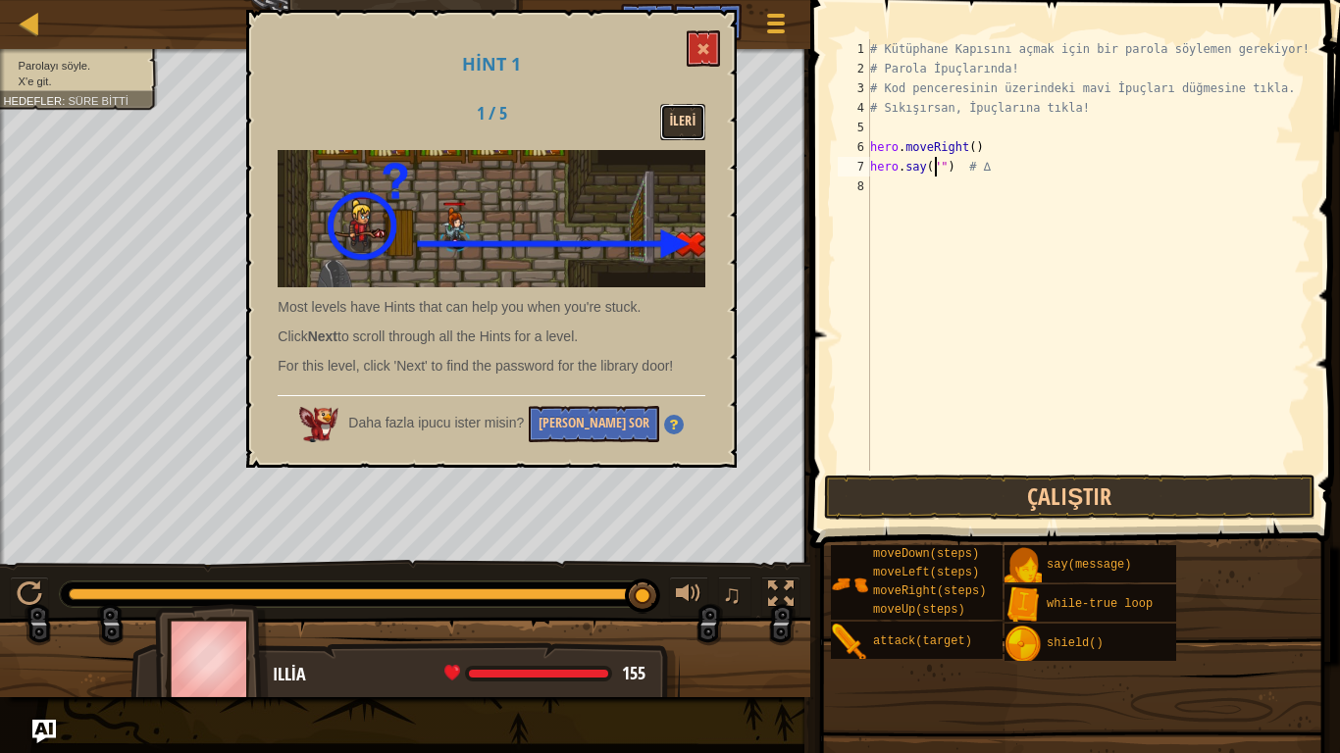
click at [674, 108] on button "İleri" at bounding box center [683, 122] width 46 height 36
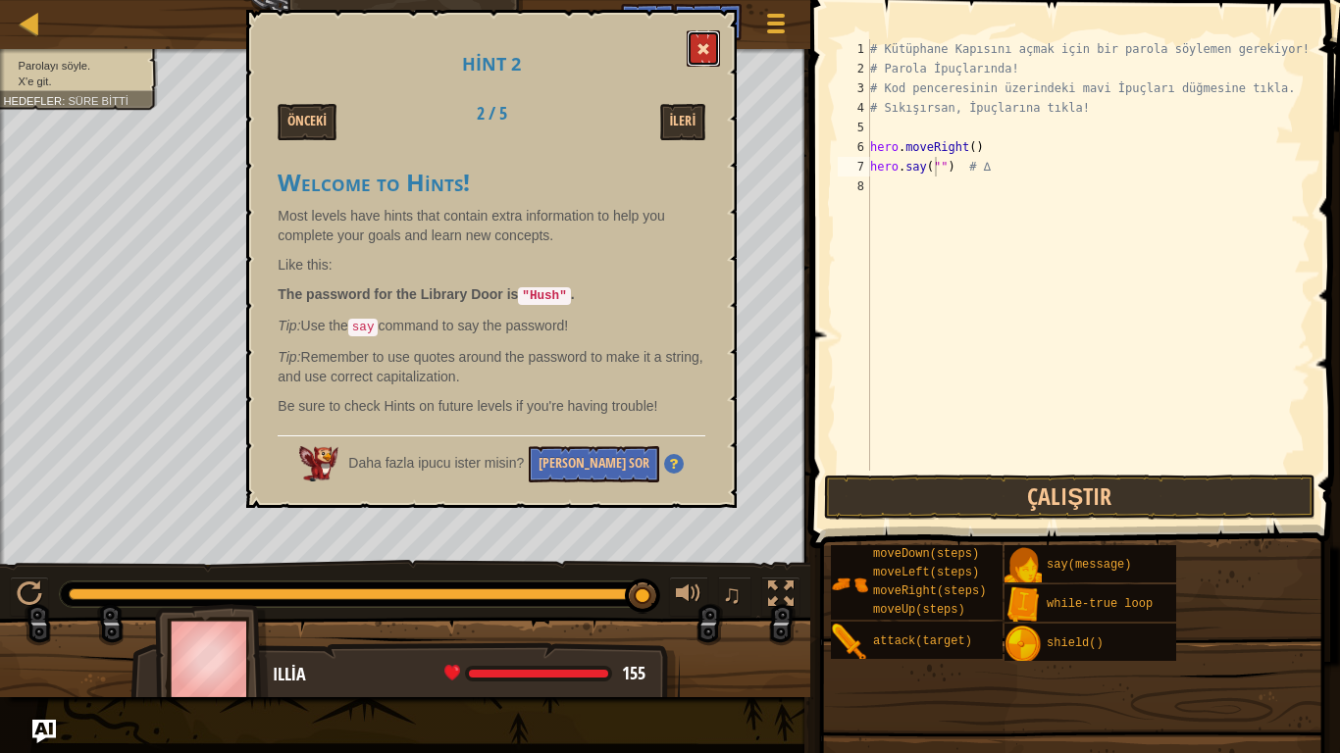
click at [698, 47] on span at bounding box center [703, 49] width 14 height 14
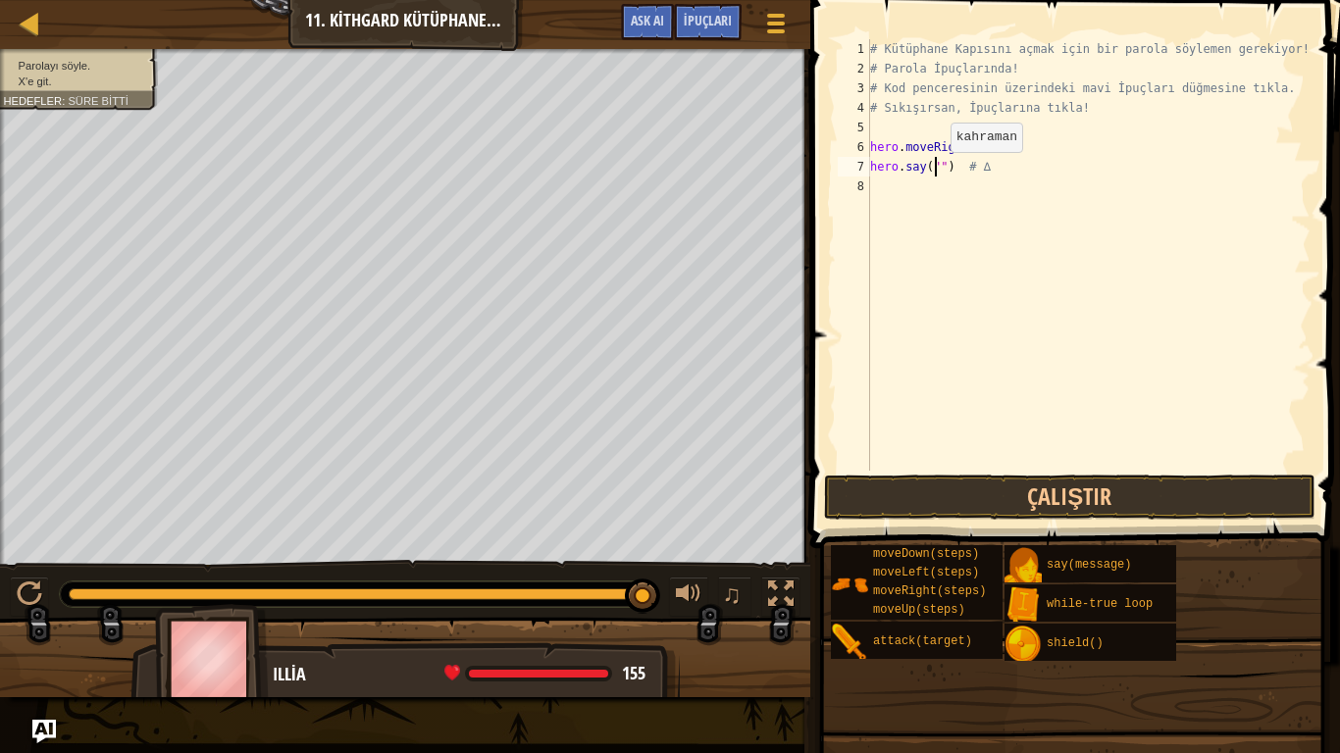
click at [934, 172] on div "# Kütüphane Kapısını açmak için bir parola söylemen gerekiyor! # Parola İpuçlar…" at bounding box center [1088, 274] width 444 height 471
type textarea "hero.say("Hush") # ∆"
click at [882, 195] on div "# Kütüphane Kapısını açmak için bir parola söylemen gerekiyor! # Parola İpuçlar…" at bounding box center [1088, 274] width 444 height 471
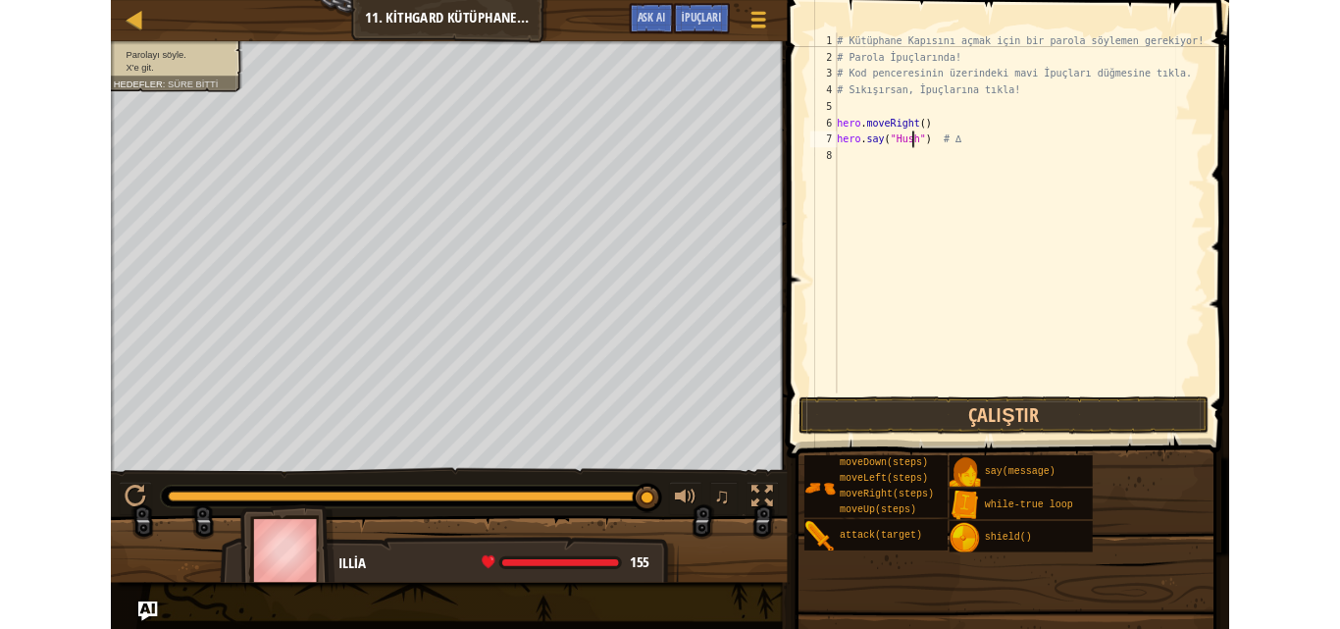
scroll to position [9, 0]
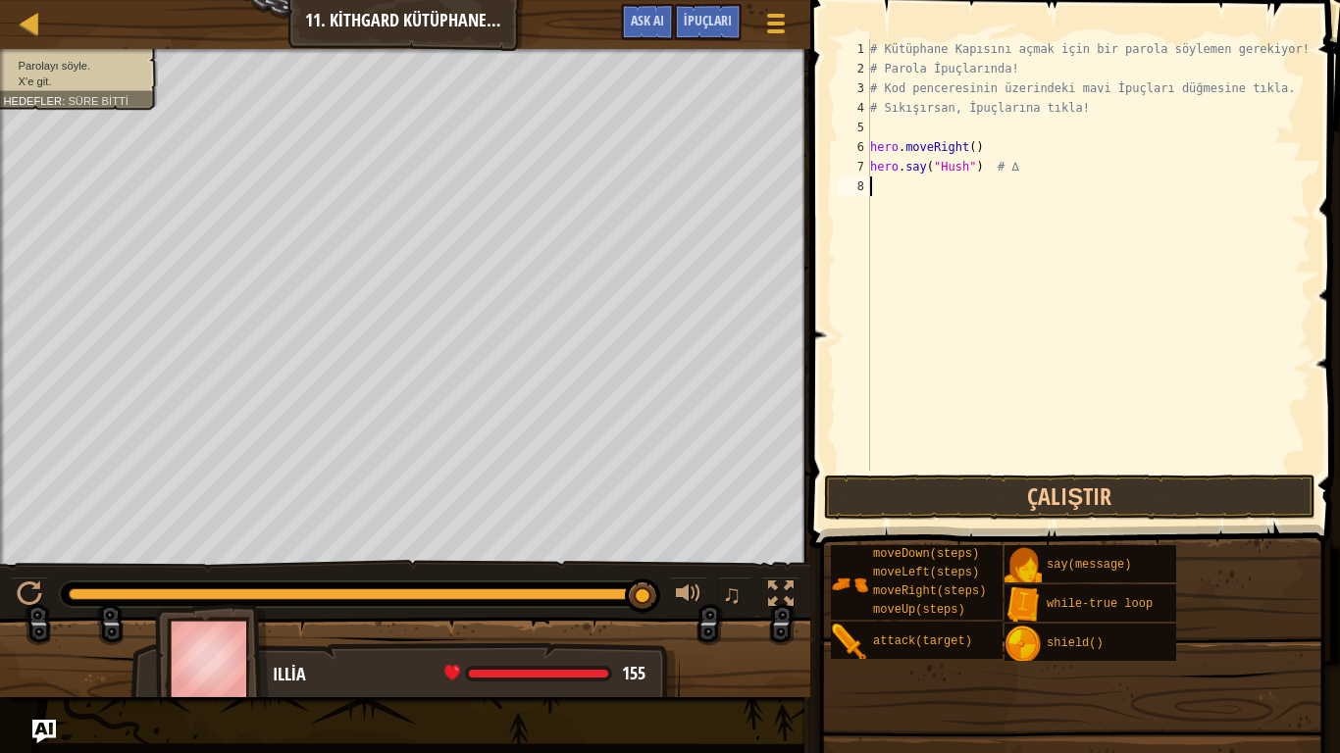
type textarea "h"
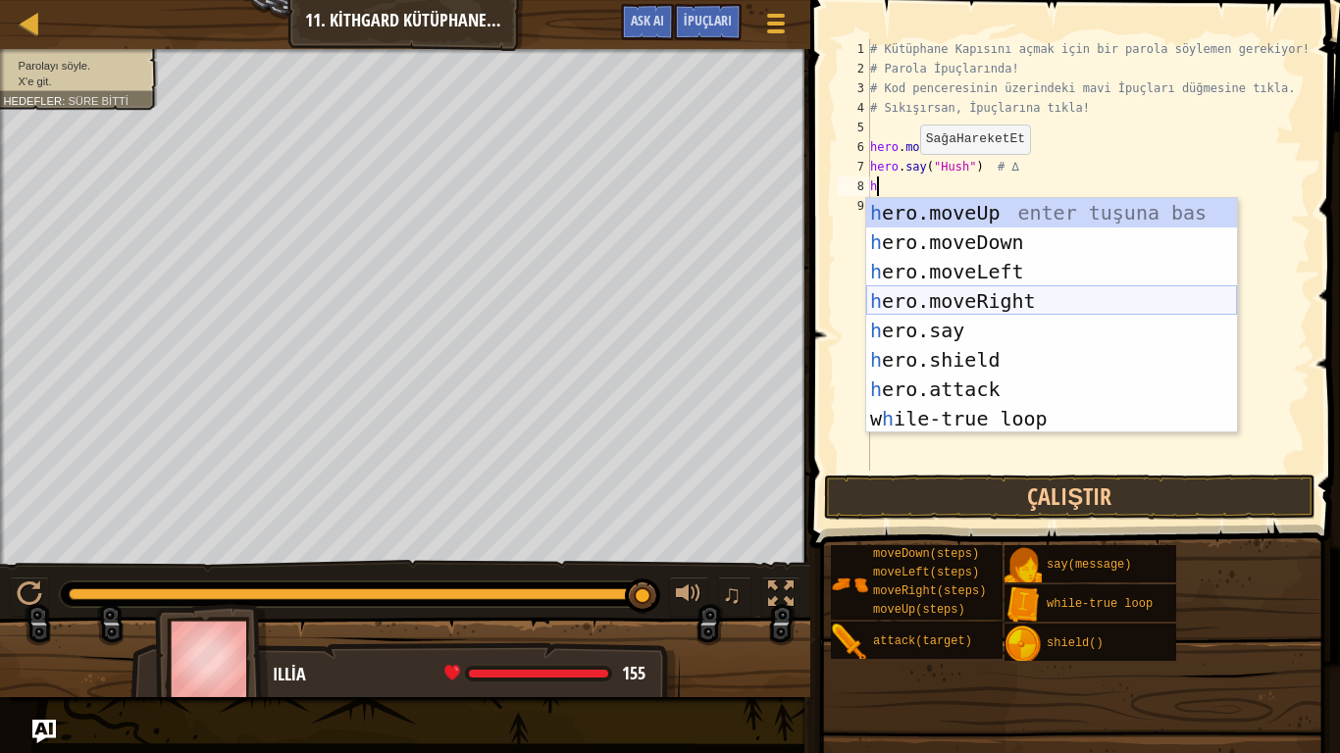
click at [1070, 299] on div "h ero.moveUp enter tuşuna bas h ero.moveDown enter tuşuna bas h ero.moveLeft en…" at bounding box center [1051, 345] width 371 height 294
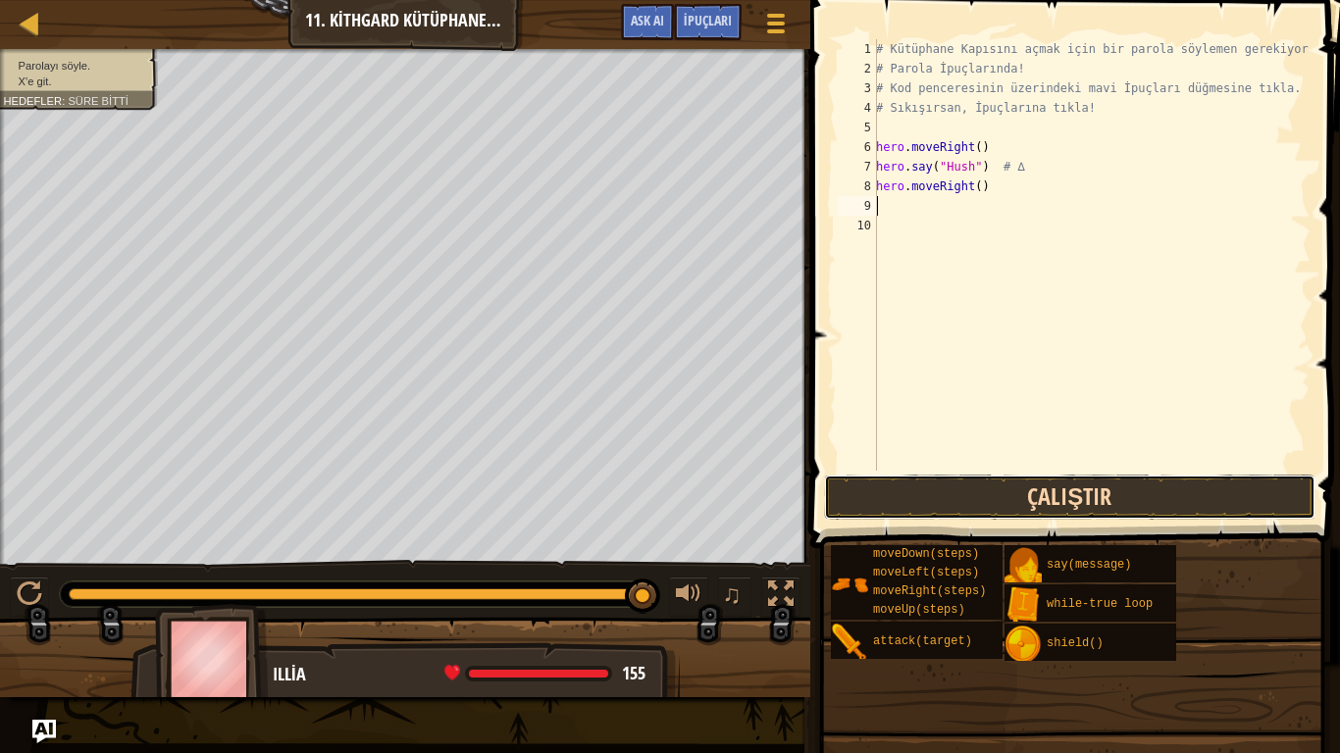
click at [971, 506] on button "Çalıştır" at bounding box center [1069, 497] width 491 height 45
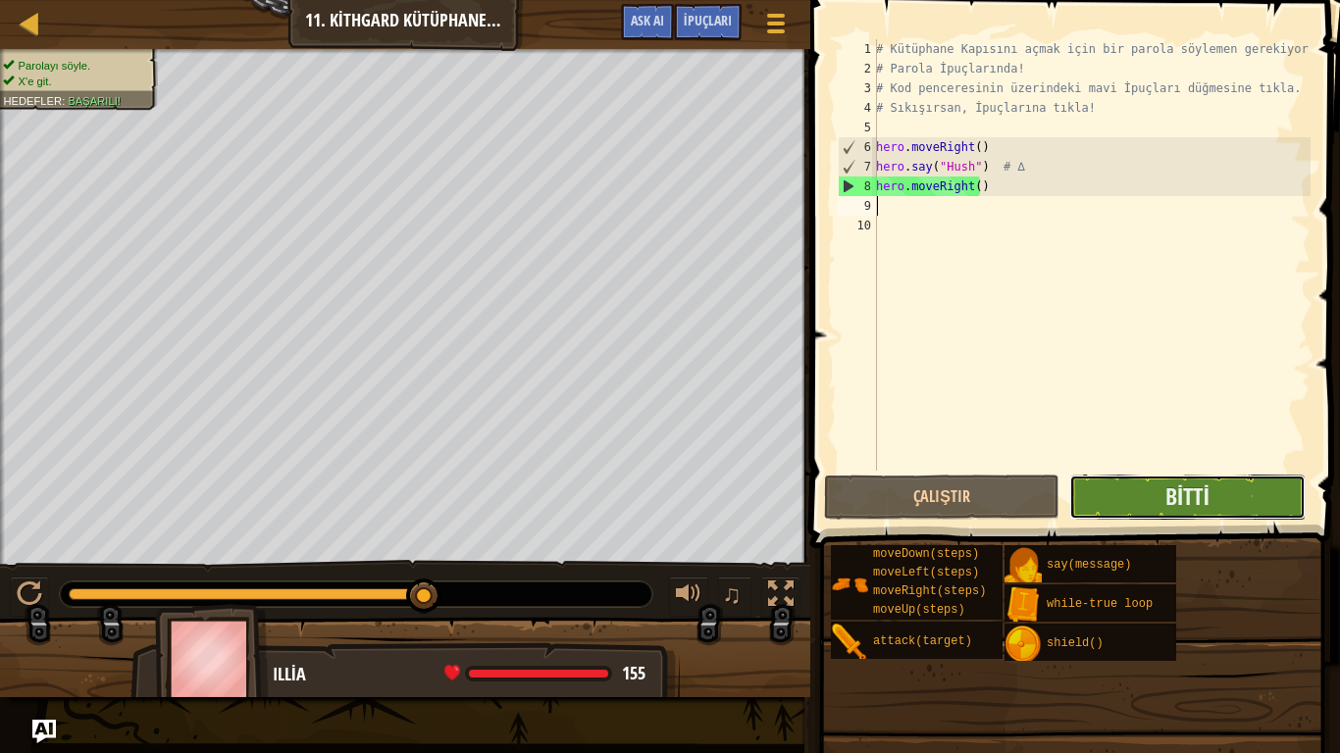
click at [1123, 480] on button "Bitti" at bounding box center [1186, 497] width 235 height 45
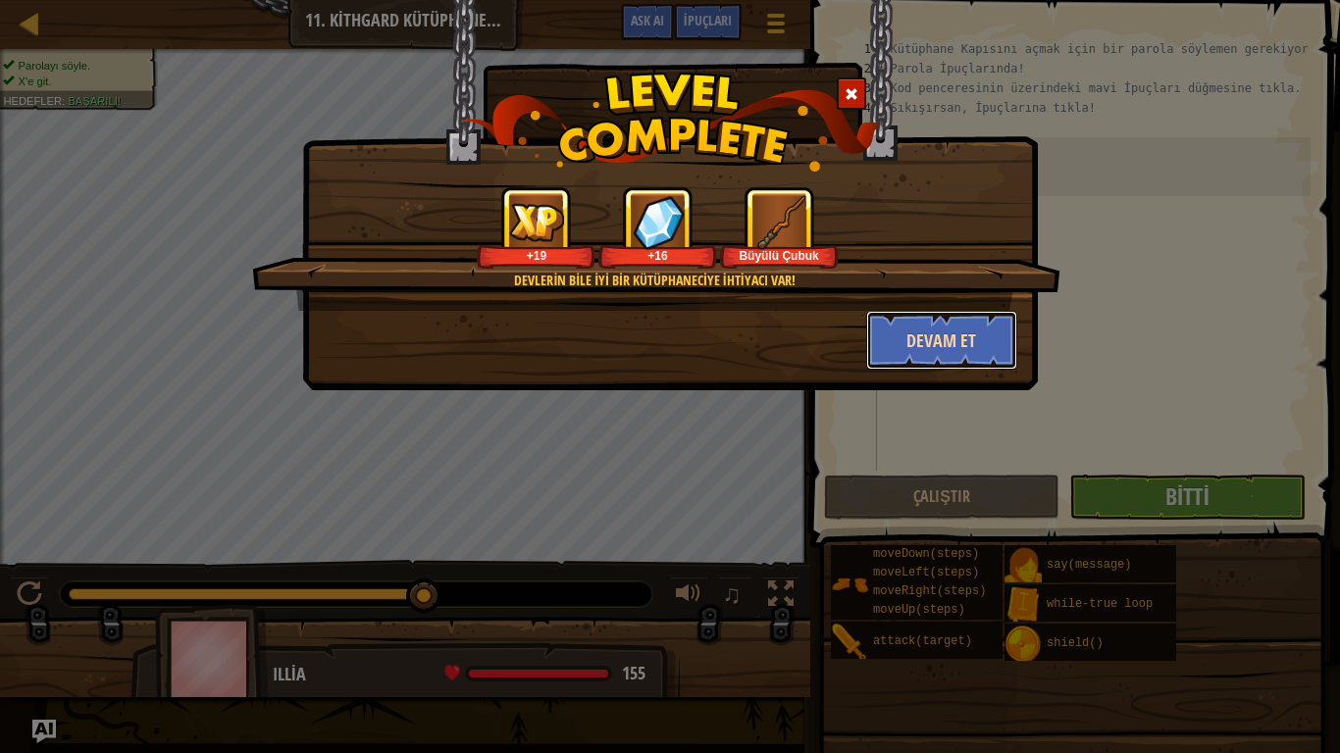
click at [915, 348] on button "Devam et" at bounding box center [942, 340] width 152 height 59
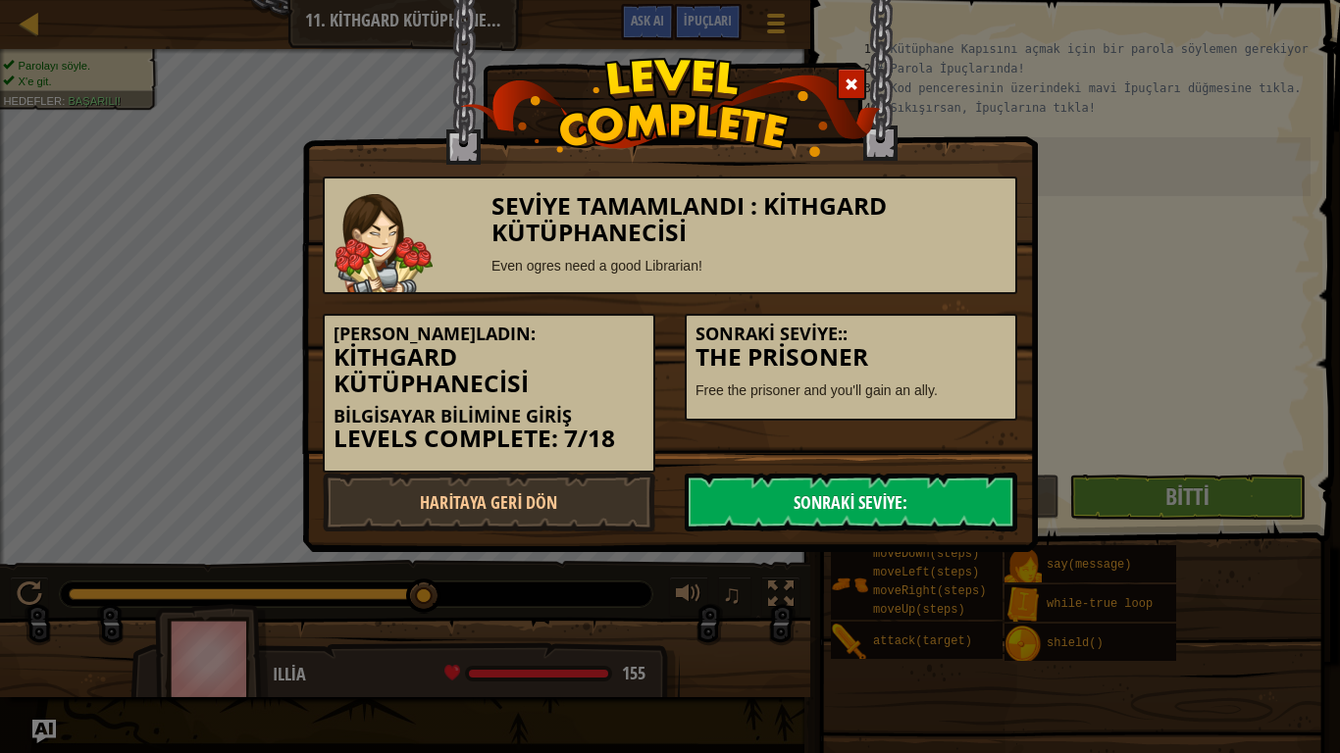
click at [861, 497] on link "Sonraki Seviye:" at bounding box center [851, 502] width 333 height 59
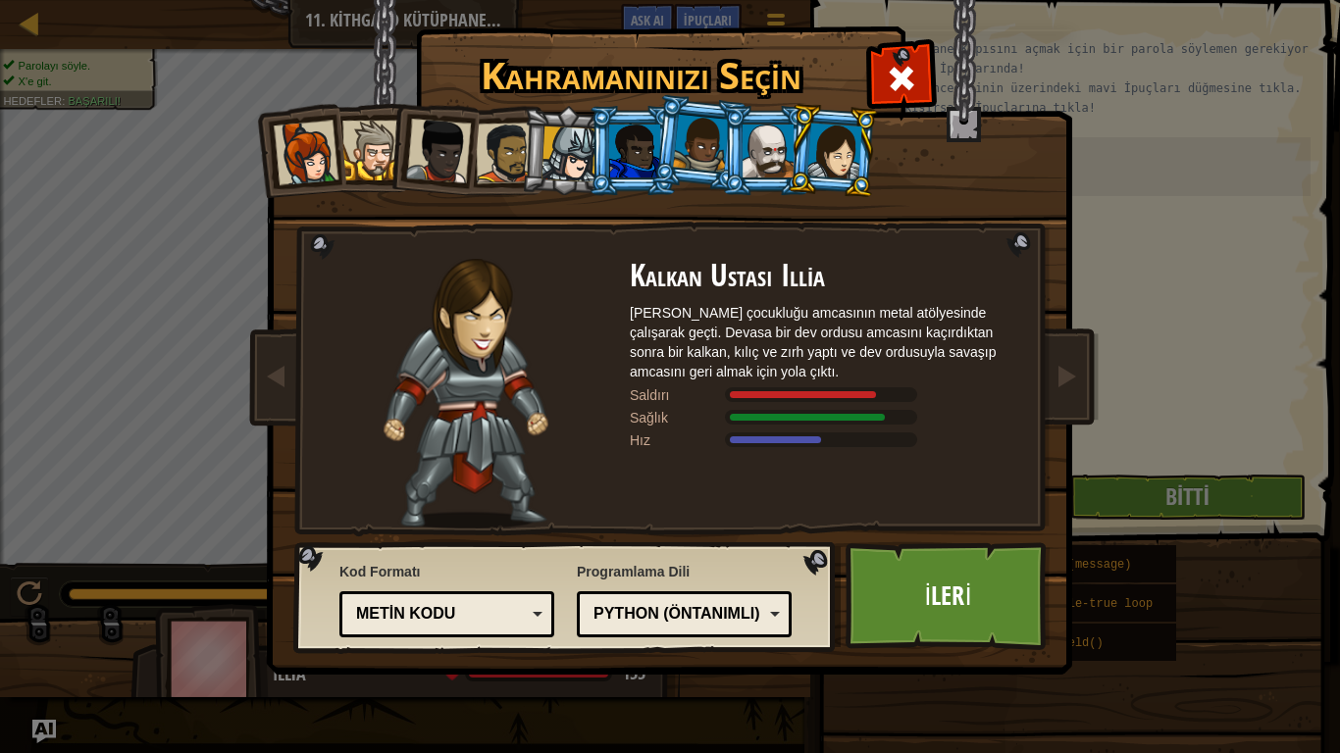
click at [691, 151] on div at bounding box center [701, 144] width 56 height 58
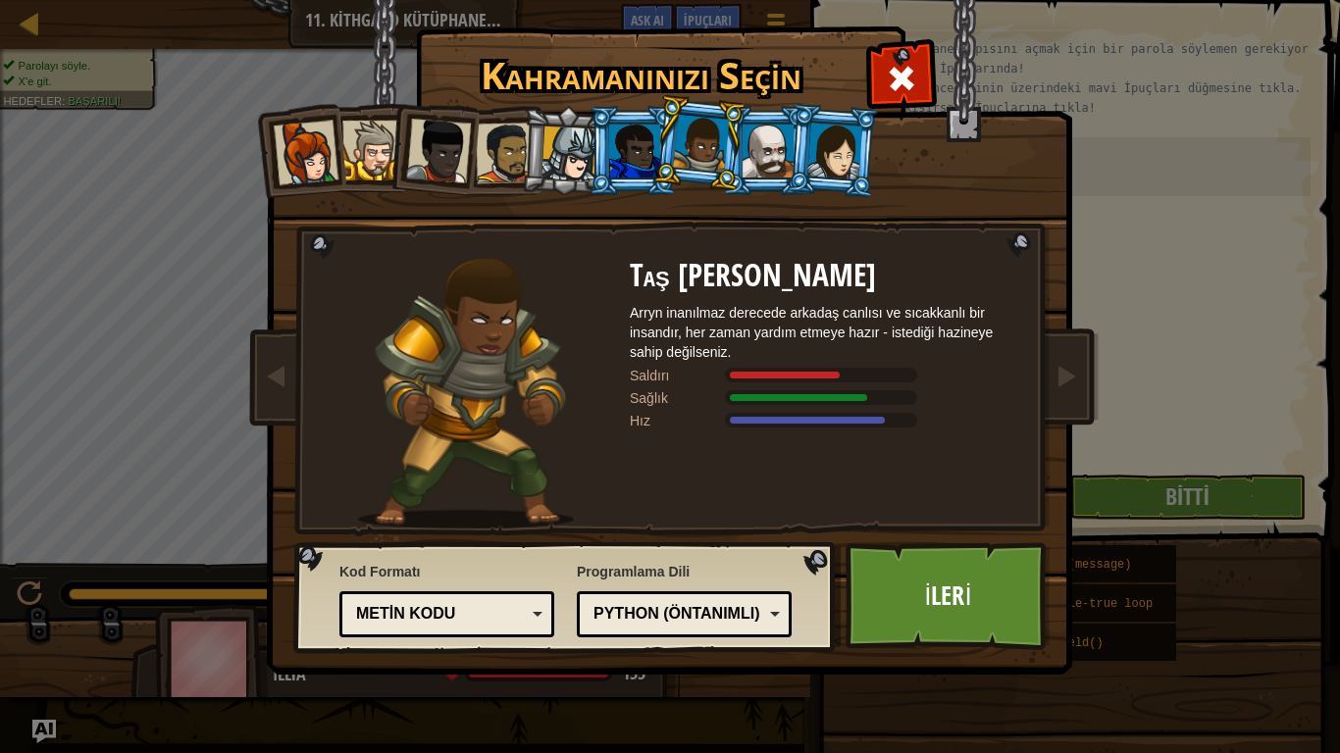
click at [619, 145] on div at bounding box center [634, 151] width 51 height 53
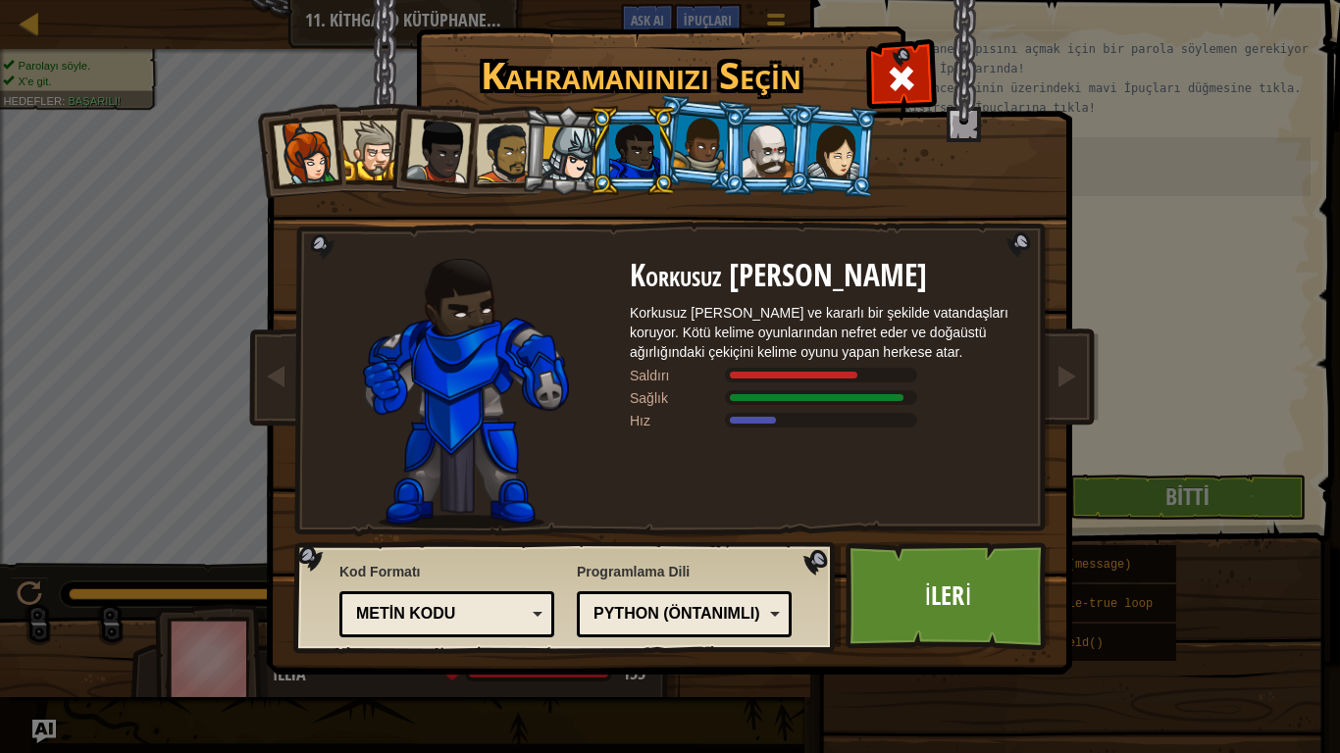
click at [691, 140] on div at bounding box center [701, 144] width 56 height 58
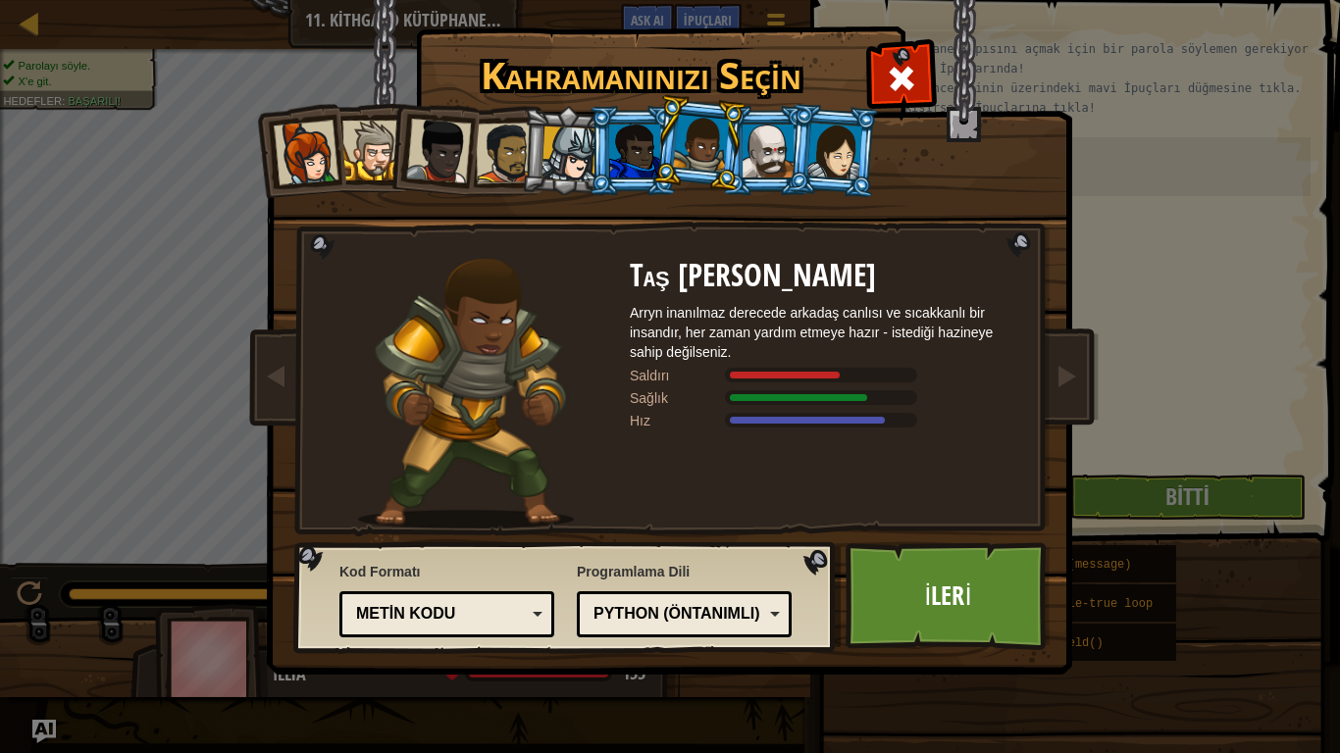
click at [628, 148] on div at bounding box center [634, 151] width 51 height 53
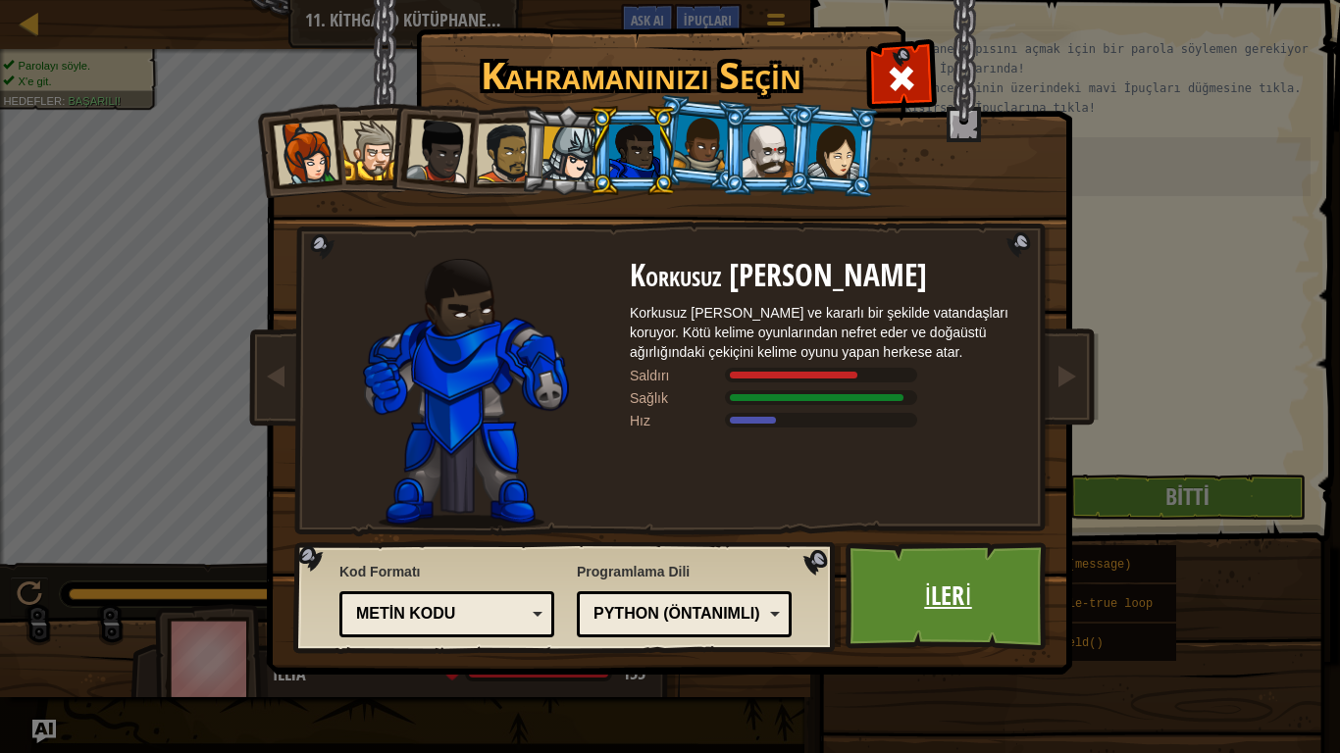
click at [879, 576] on link "İleri" at bounding box center [948, 596] width 205 height 108
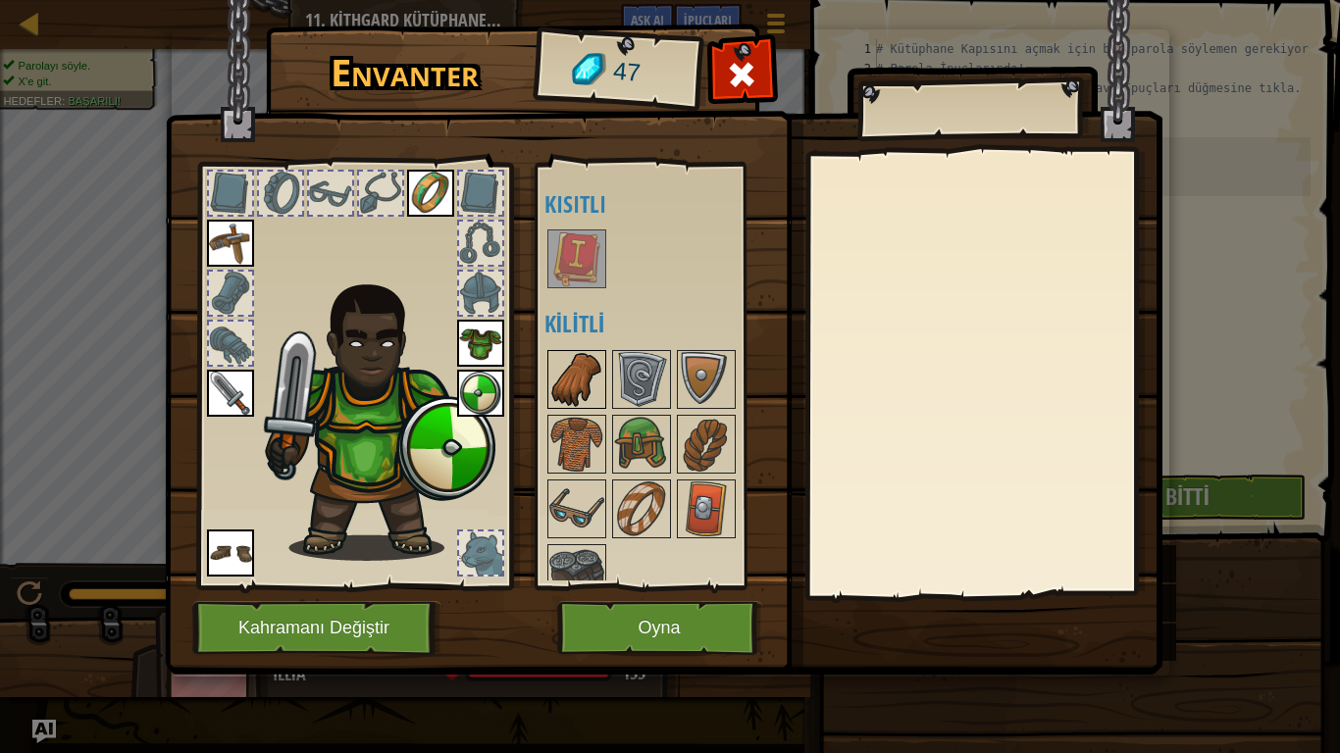
click at [598, 374] on img at bounding box center [576, 379] width 55 height 55
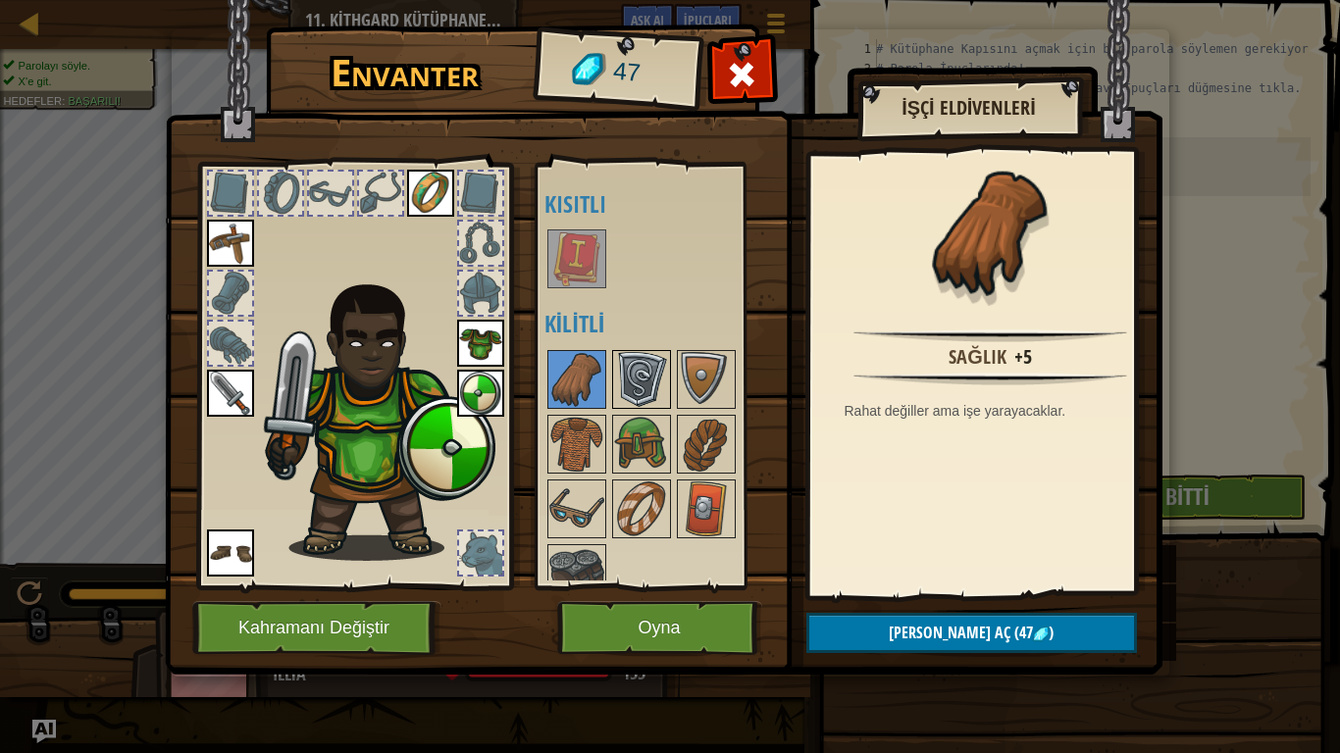
click at [617, 382] on img at bounding box center [641, 379] width 55 height 55
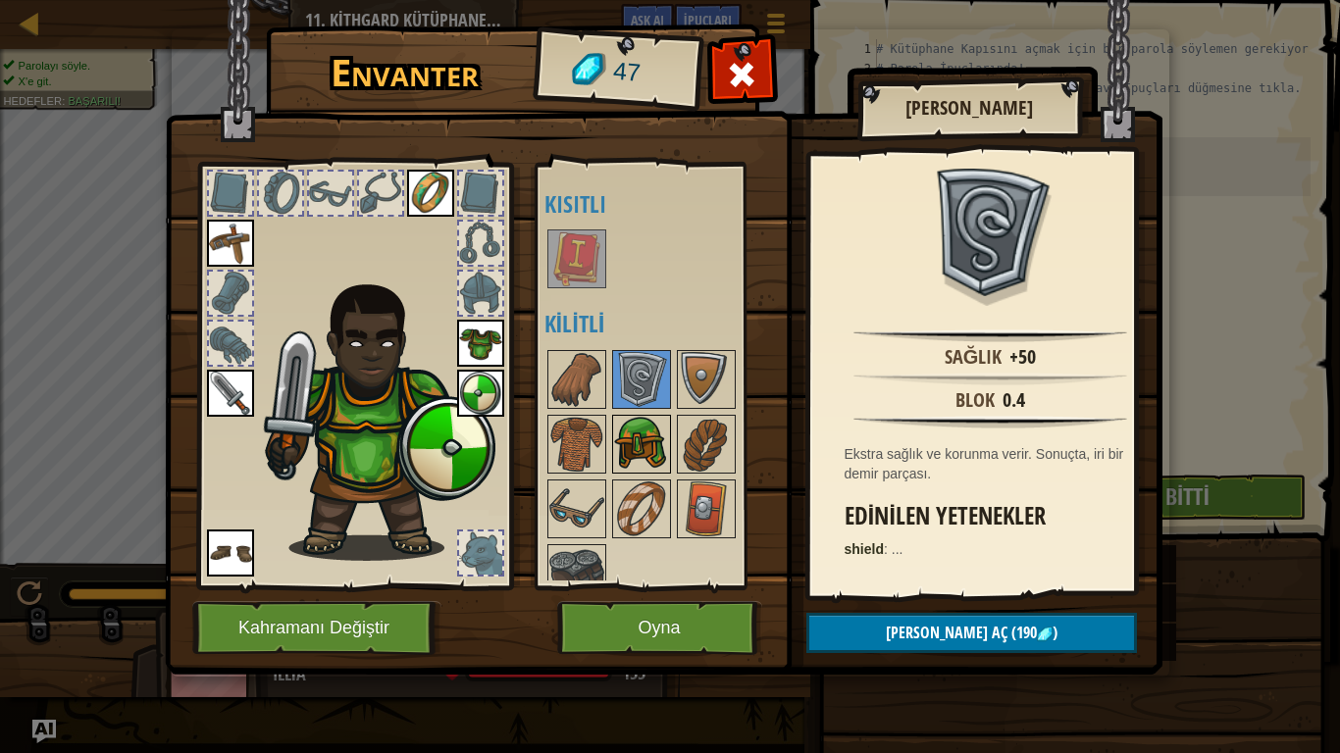
click at [635, 433] on img at bounding box center [641, 444] width 55 height 55
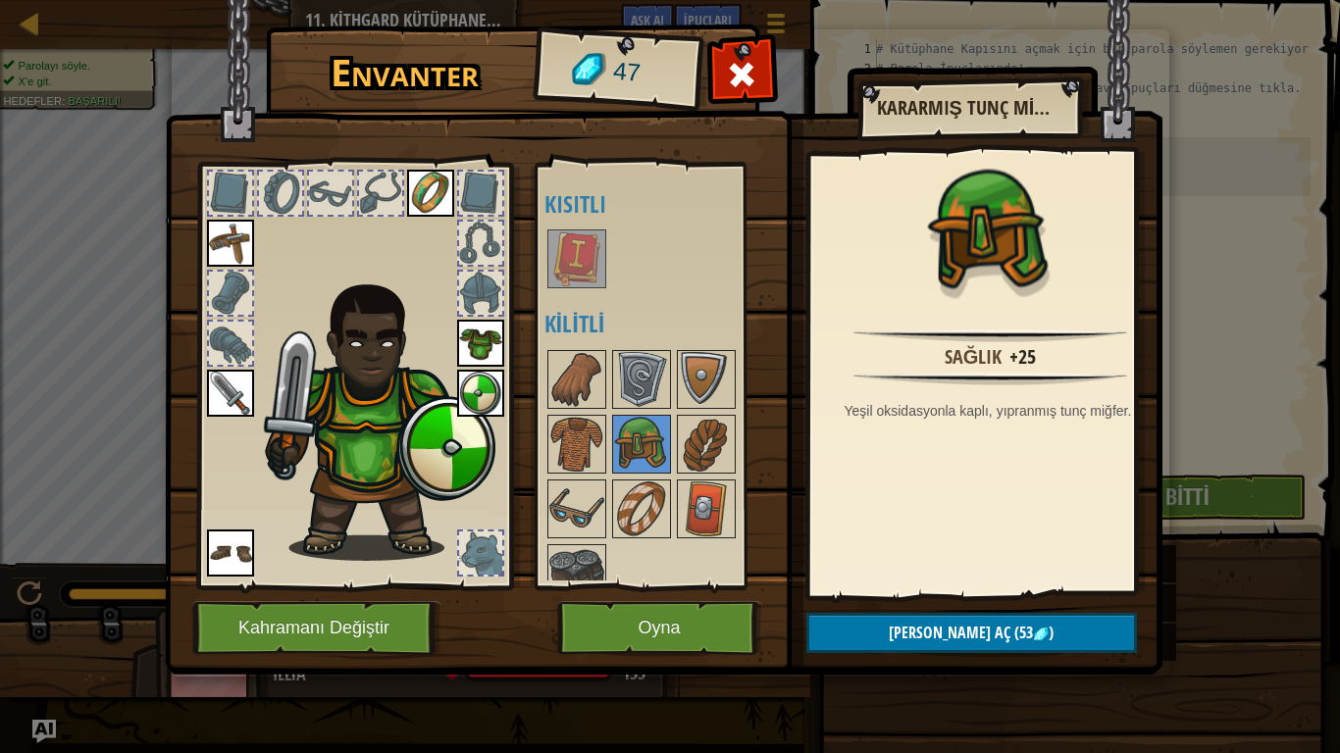
click at [609, 438] on div at bounding box center [667, 476] width 246 height 259
click at [575, 435] on img at bounding box center [576, 444] width 55 height 55
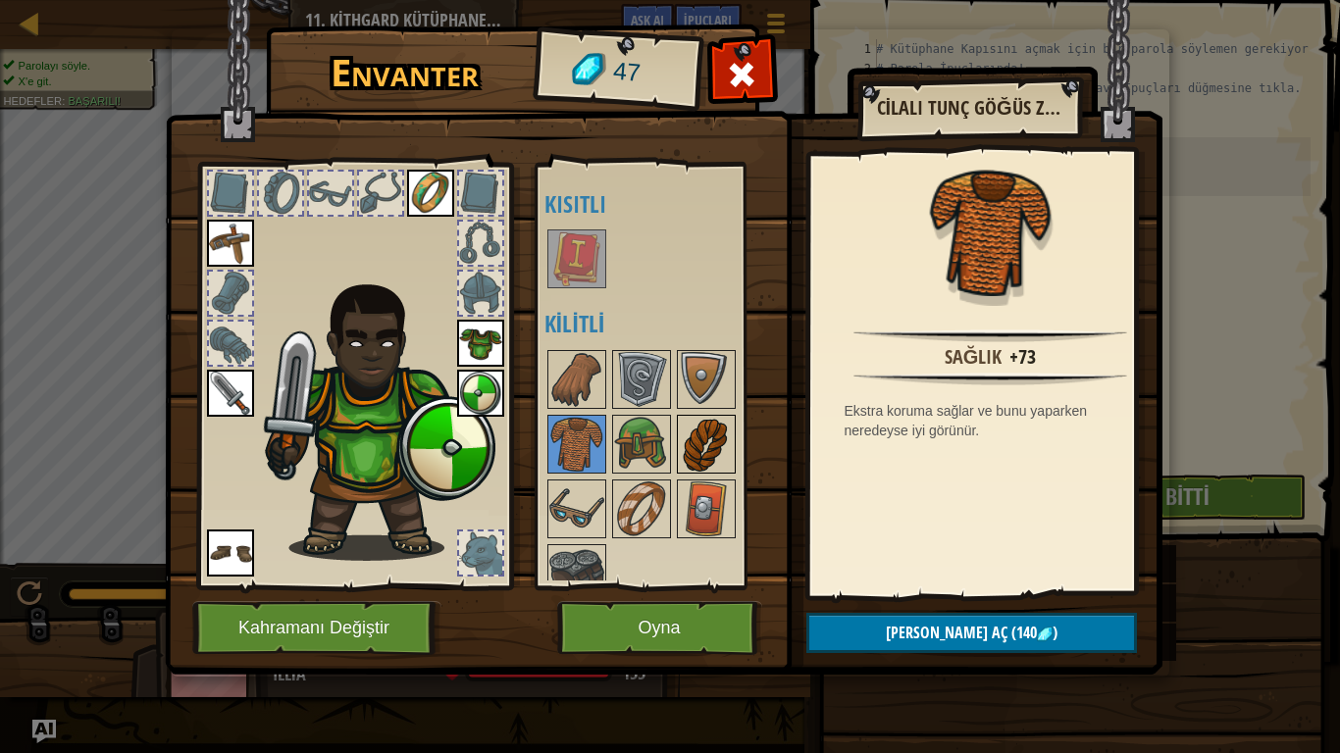
click at [691, 457] on img at bounding box center [706, 444] width 55 height 55
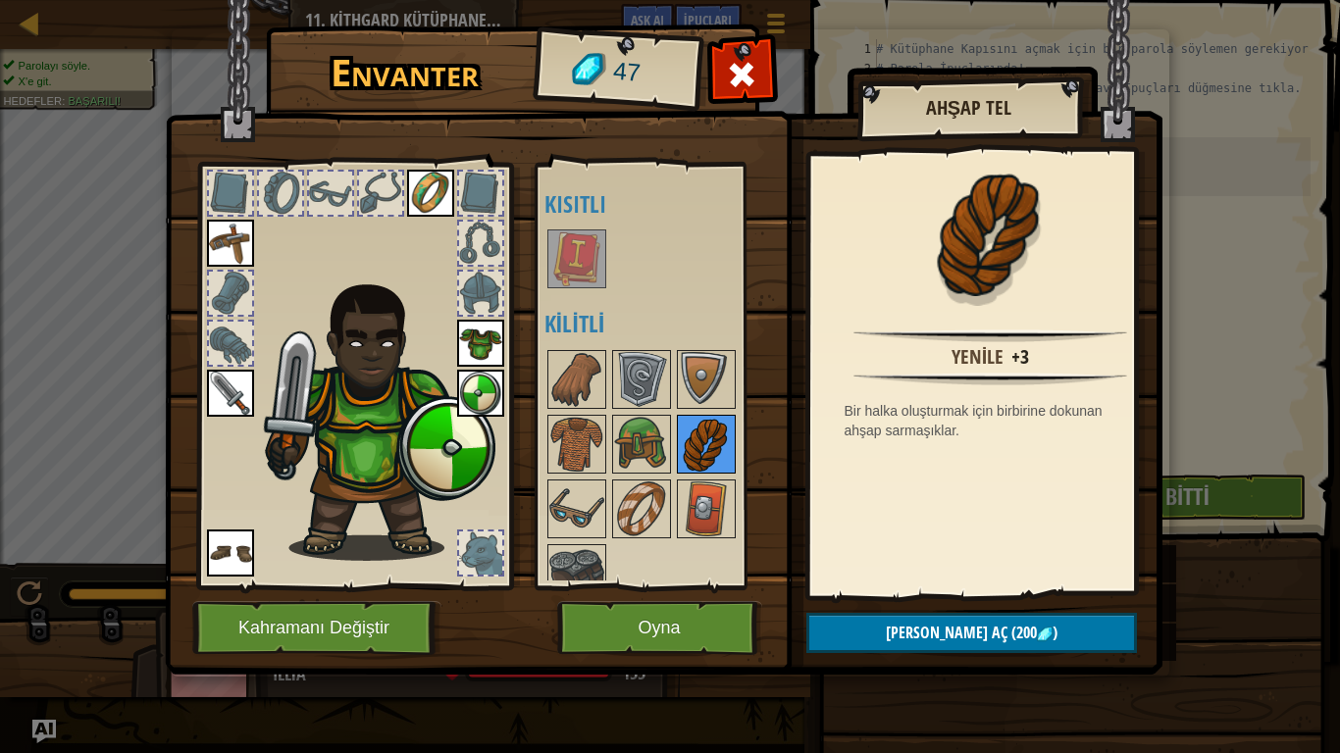
click at [694, 467] on img at bounding box center [706, 444] width 55 height 55
click at [569, 499] on img at bounding box center [576, 509] width 55 height 55
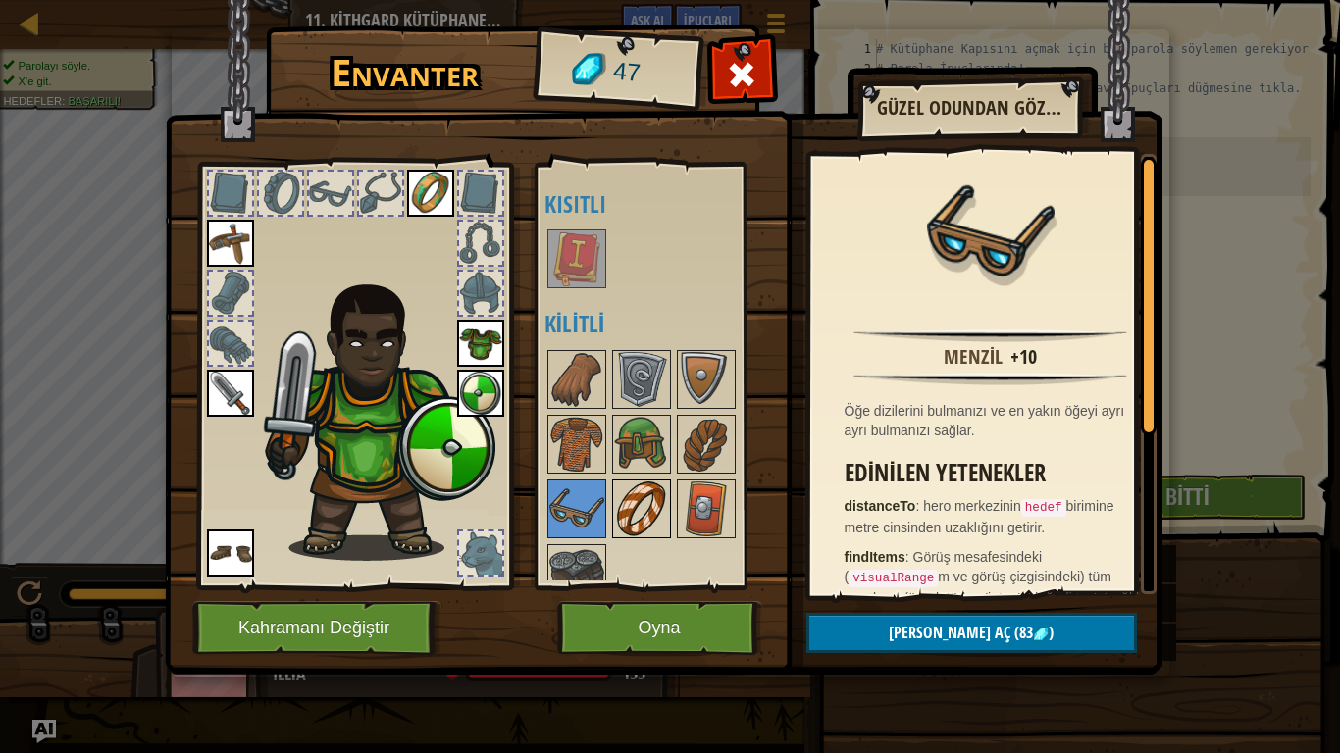
click at [639, 505] on img at bounding box center [641, 509] width 55 height 55
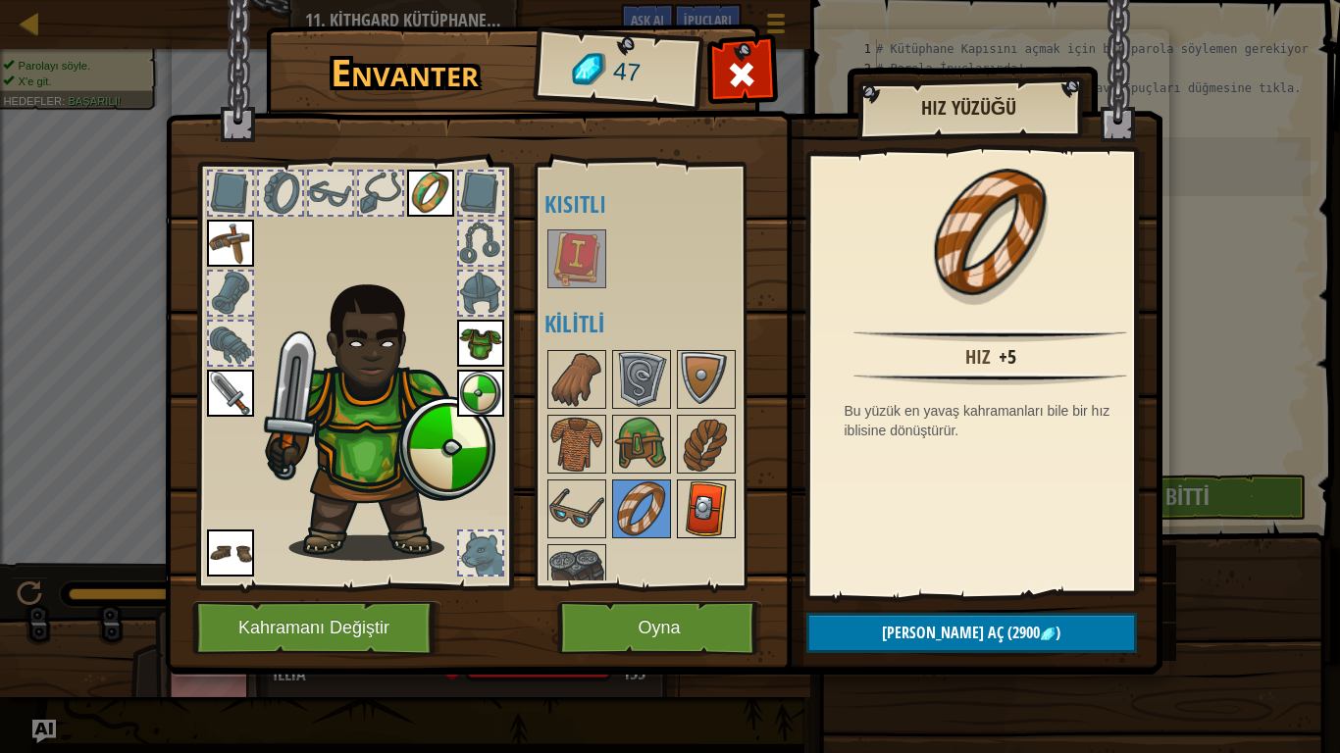
click at [723, 506] on img at bounding box center [706, 509] width 55 height 55
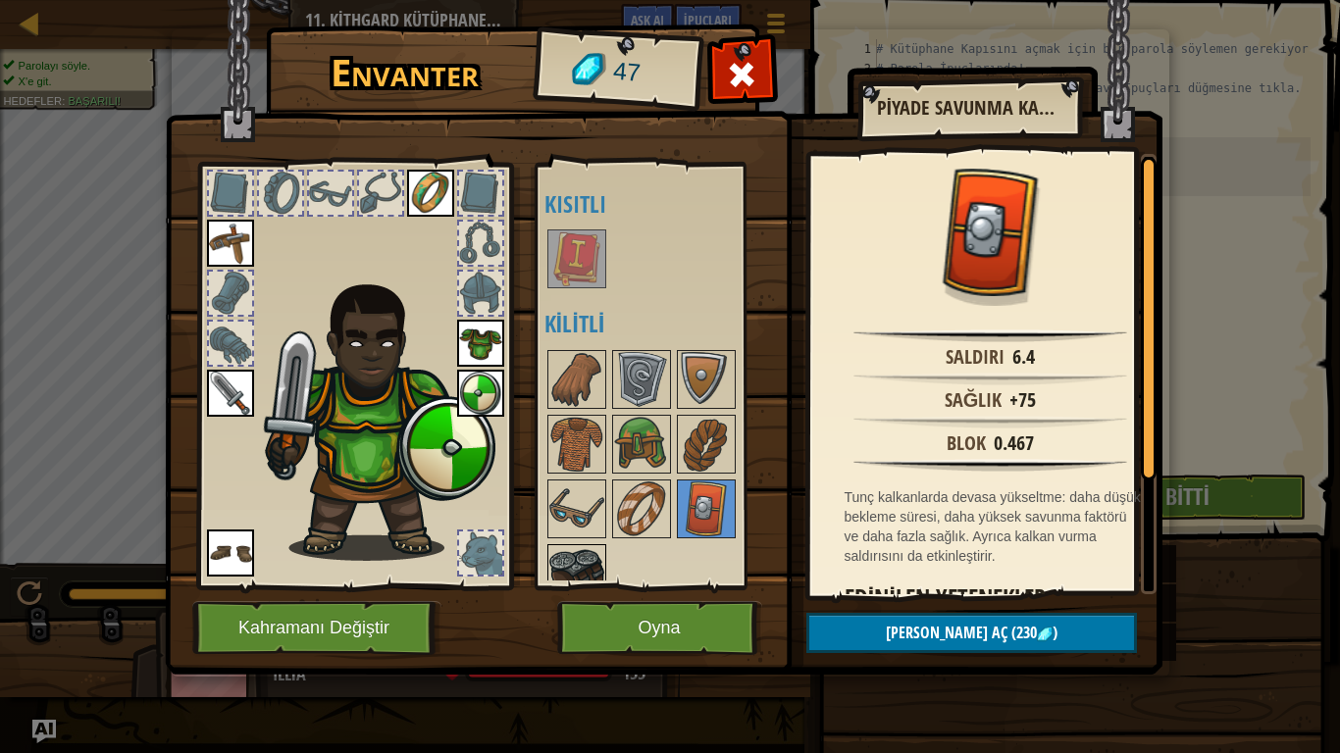
click at [595, 569] on img at bounding box center [576, 573] width 55 height 55
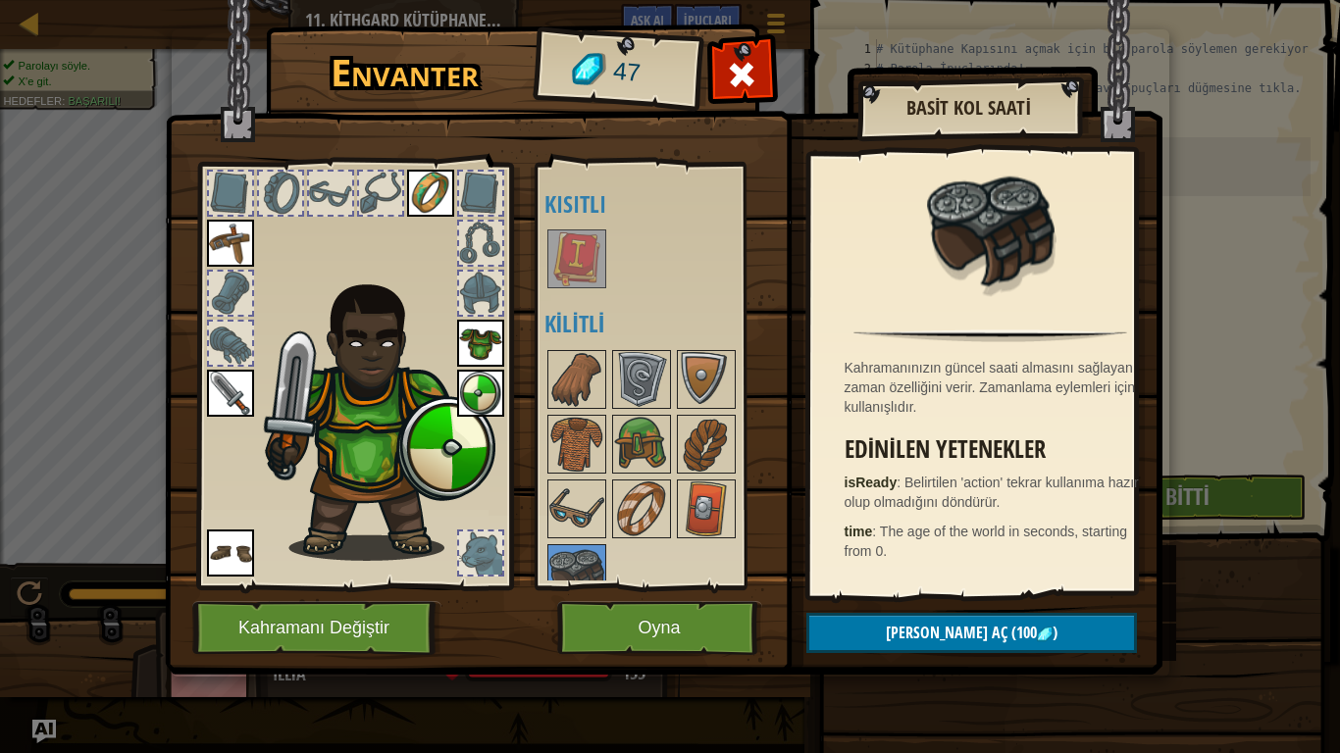
click at [1234, 57] on div "Envanter 47 Açık Giy Giy Giy Giy Giy Giy (iki kere tıklayarak giy) Kısıtlı Kili…" at bounding box center [670, 376] width 1340 height 753
click at [1270, 160] on div "Envanter 47 Açık Giy Giy Giy Giy Giy Giy (iki kere tıklayarak giy) Kısıtlı Kili…" at bounding box center [670, 376] width 1340 height 753
drag, startPoint x: 875, startPoint y: 21, endPoint x: 872, endPoint y: 44, distance: 23.7
click at [872, 44] on img at bounding box center [664, 319] width 998 height 712
